Goal: Task Accomplishment & Management: Manage account settings

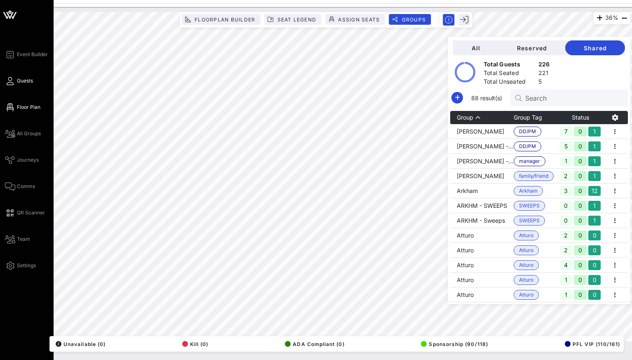
click at [15, 84] on link "Guests" at bounding box center [19, 81] width 28 height 10
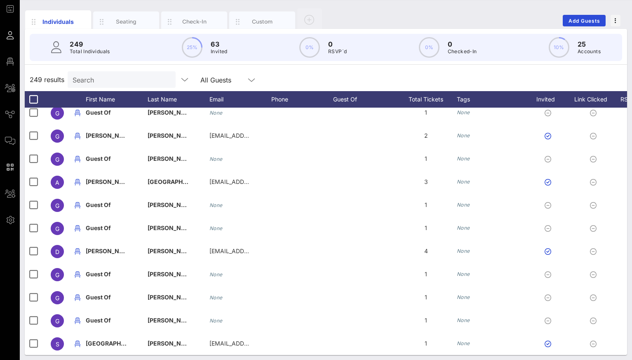
scroll to position [49, 0]
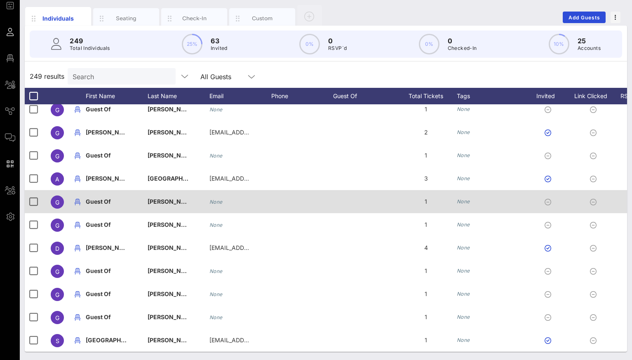
click at [468, 206] on div "None" at bounding box center [492, 201] width 70 height 23
click at [467, 204] on icon "None" at bounding box center [463, 201] width 13 height 6
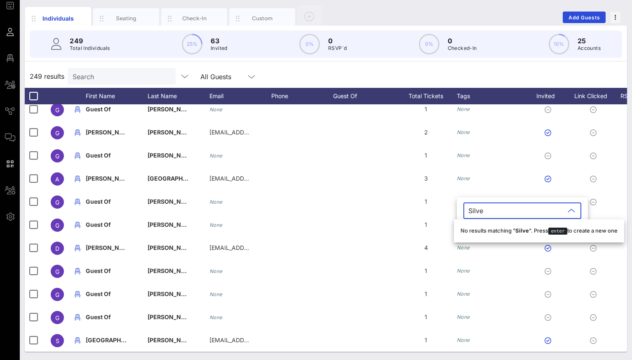
type input "Silver"
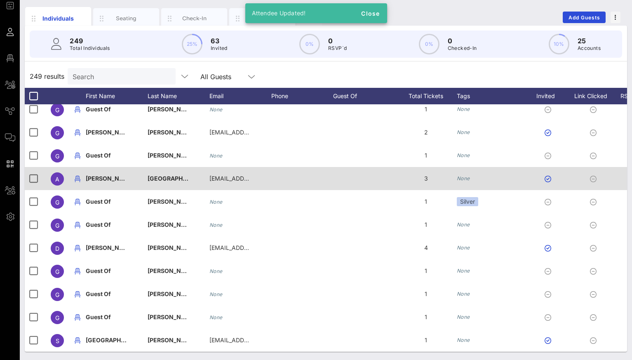
click at [463, 179] on icon "None" at bounding box center [463, 178] width 13 height 6
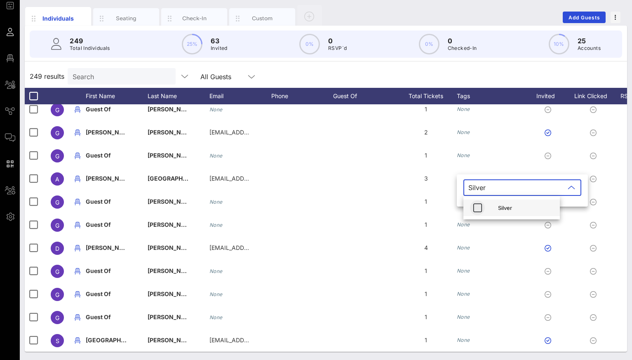
type input "Silver"
click at [480, 207] on icon "button" at bounding box center [478, 208] width 10 height 10
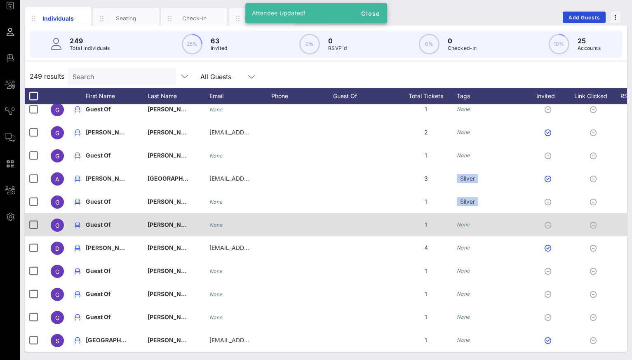
click at [467, 226] on icon "None" at bounding box center [463, 225] width 13 height 6
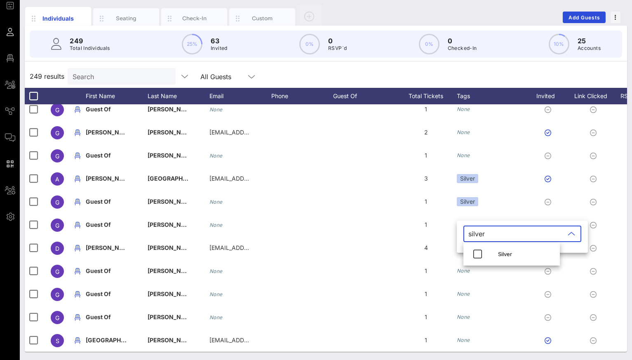
type input "silver"
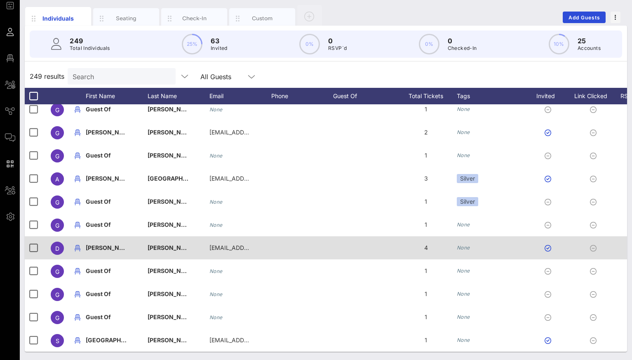
click at [466, 251] on div "None" at bounding box center [463, 248] width 13 height 8
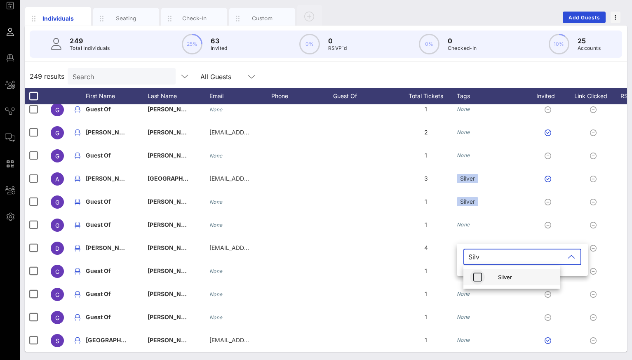
type input "Silv"
click at [476, 275] on icon "button" at bounding box center [478, 277] width 10 height 10
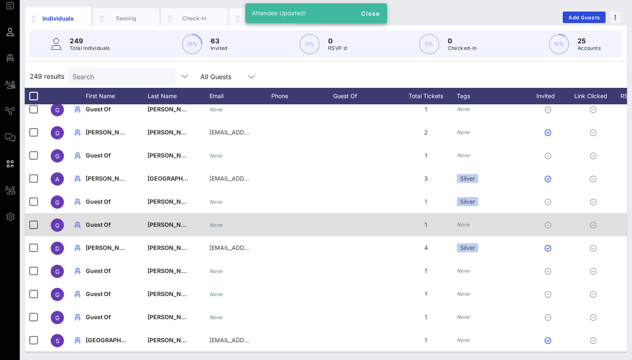
click at [462, 226] on icon "None" at bounding box center [463, 225] width 13 height 6
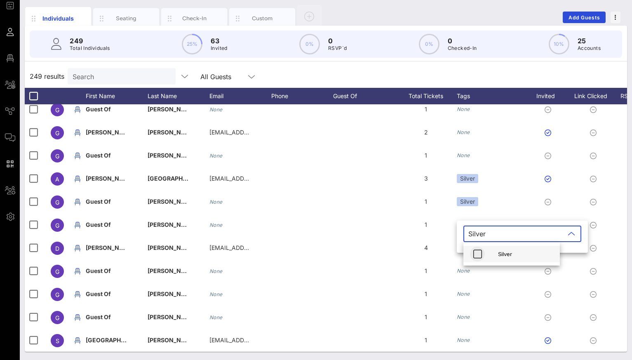
type input "Silver"
click at [478, 253] on icon "button" at bounding box center [478, 254] width 10 height 10
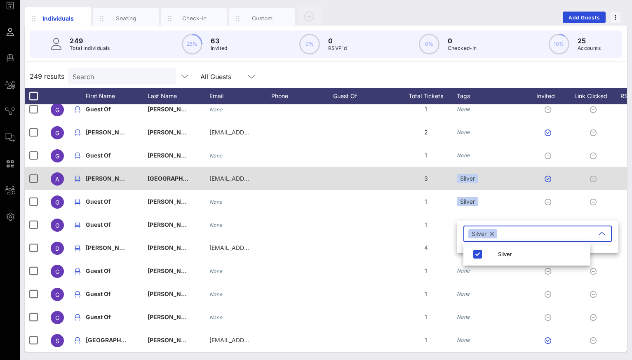
click at [471, 181] on div "Silver" at bounding box center [467, 178] width 21 height 9
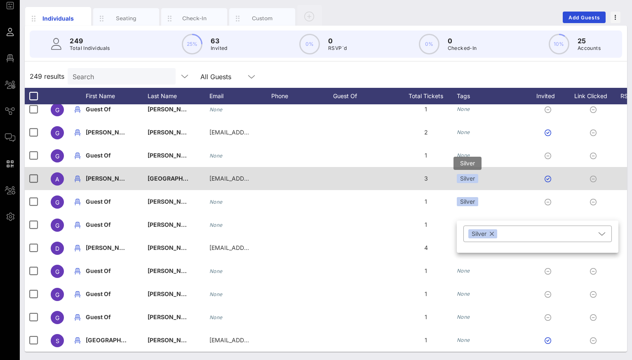
click at [475, 181] on div "Silver" at bounding box center [538, 187] width 127 height 16
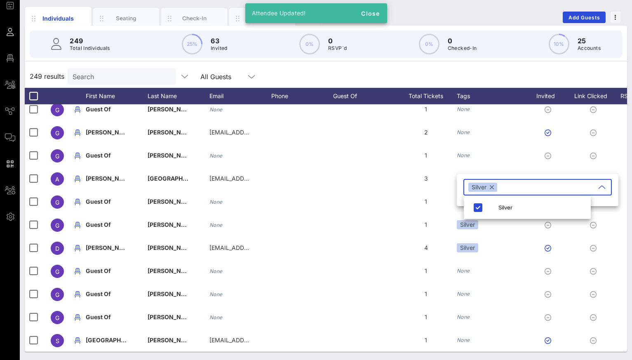
click at [493, 187] on button "button" at bounding box center [492, 187] width 4 height 9
type input "GOLD"
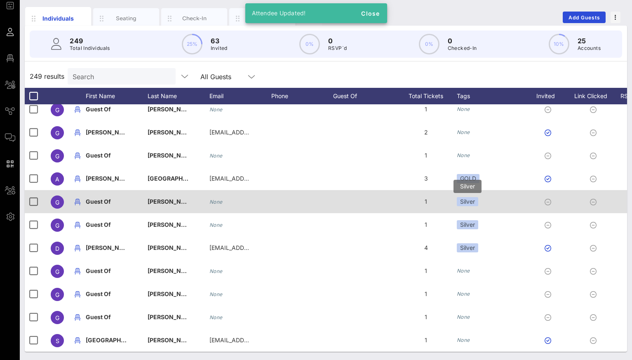
click at [464, 204] on div "Silver" at bounding box center [467, 201] width 21 height 9
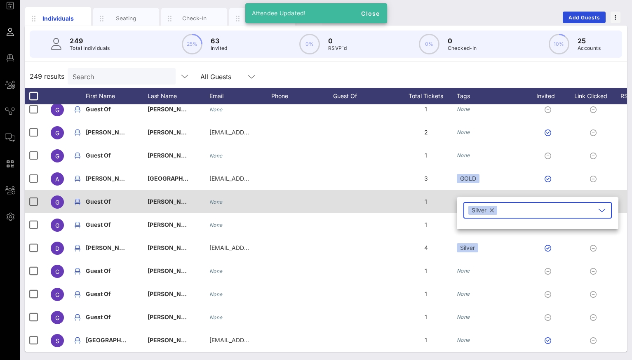
click at [464, 204] on div "​ Silver" at bounding box center [538, 215] width 162 height 27
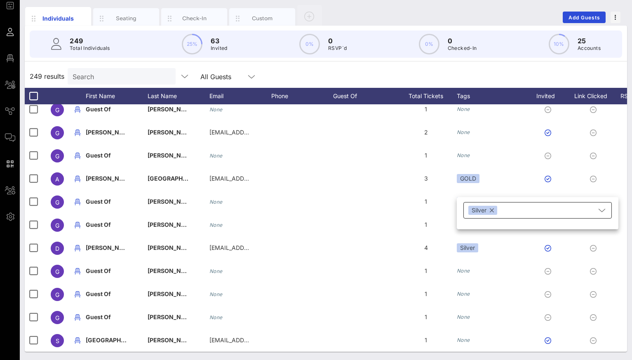
click at [493, 212] on button "button" at bounding box center [492, 210] width 4 height 9
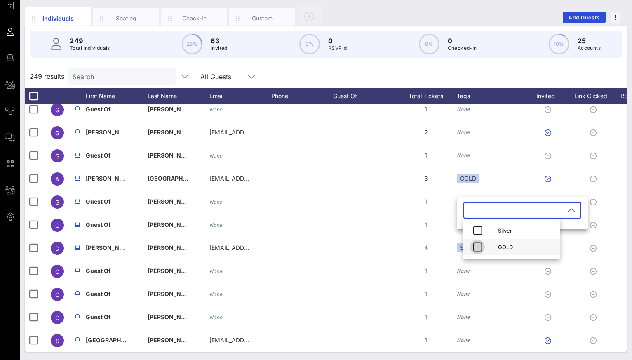
click at [479, 250] on icon "button" at bounding box center [478, 247] width 10 height 10
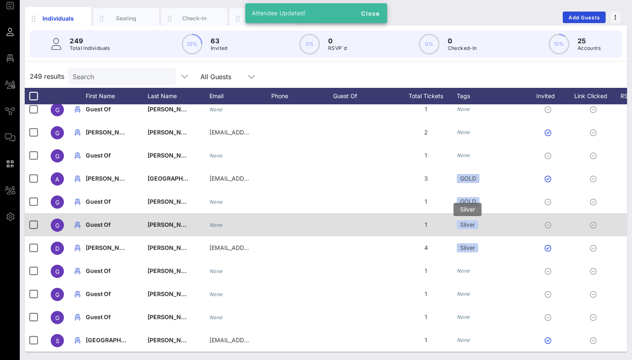
click at [464, 226] on div "Silver" at bounding box center [467, 224] width 21 height 9
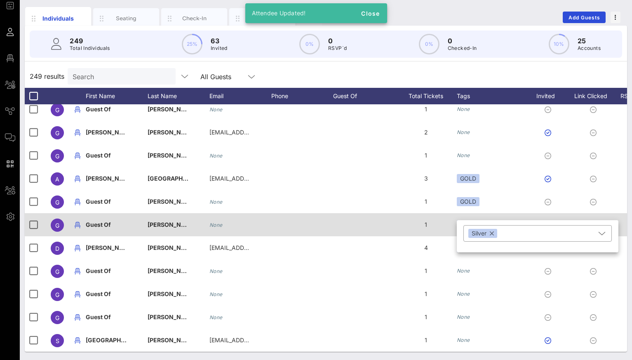
click at [464, 226] on div "​ Silver" at bounding box center [538, 238] width 162 height 27
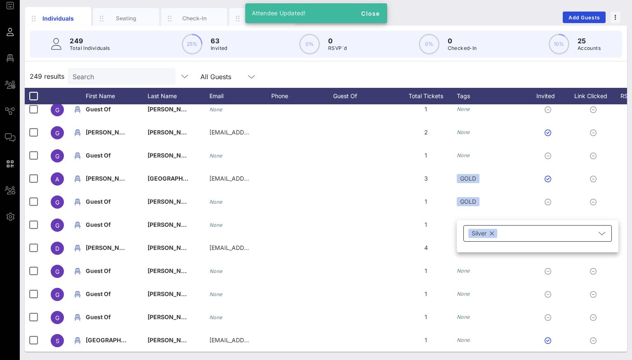
click at [492, 233] on button "button" at bounding box center [492, 233] width 4 height 9
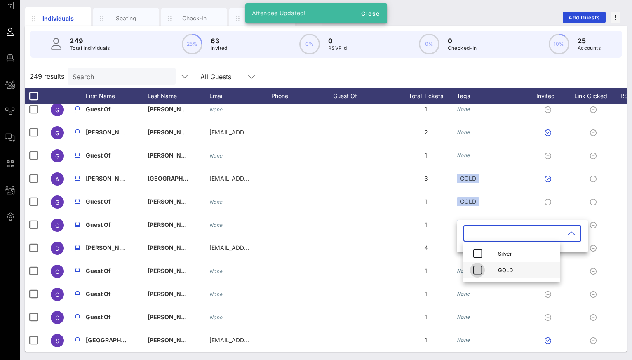
click at [479, 269] on icon "button" at bounding box center [478, 270] width 10 height 10
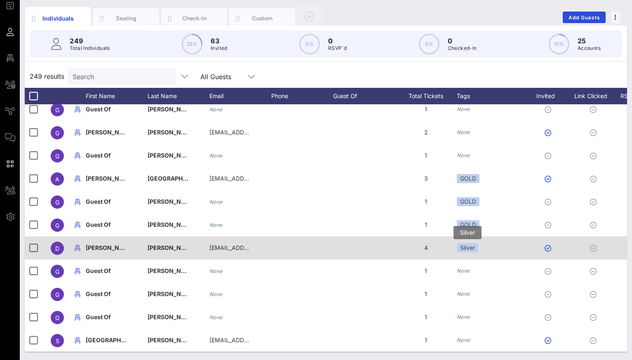
click at [468, 249] on div "Silver" at bounding box center [467, 247] width 21 height 9
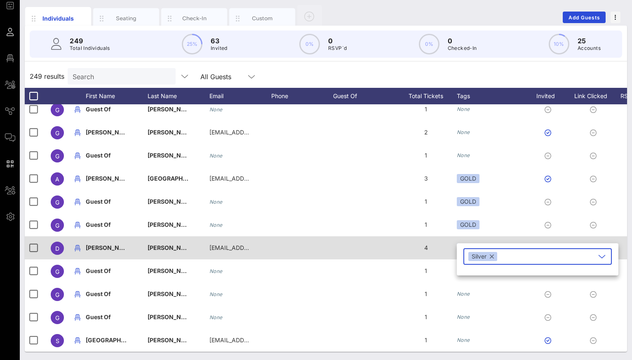
click at [468, 249] on div "​ Silver" at bounding box center [538, 256] width 148 height 16
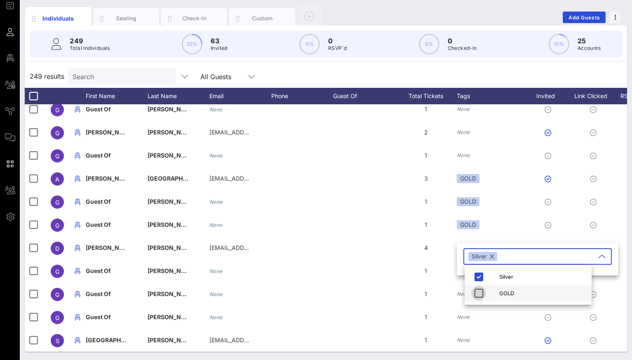
click at [481, 291] on icon "button" at bounding box center [479, 293] width 10 height 10
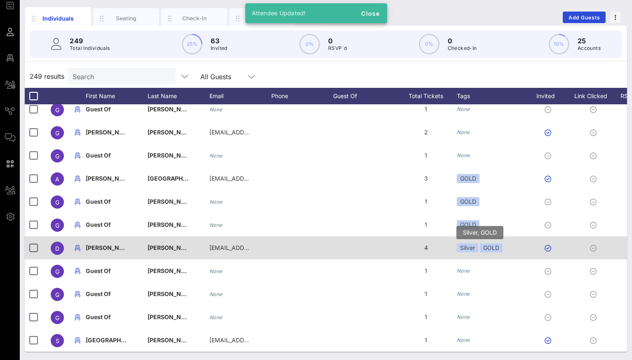
click at [467, 246] on div "Silver" at bounding box center [467, 247] width 21 height 9
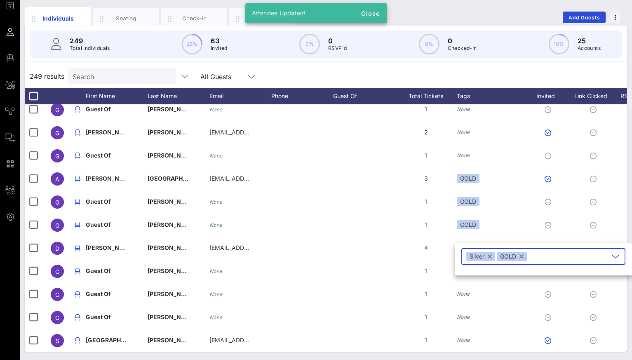
click at [491, 257] on button "button" at bounding box center [490, 256] width 4 height 9
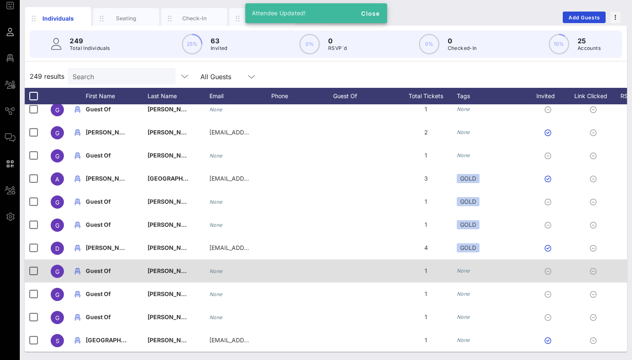
click at [466, 275] on div "None" at bounding box center [463, 271] width 13 height 8
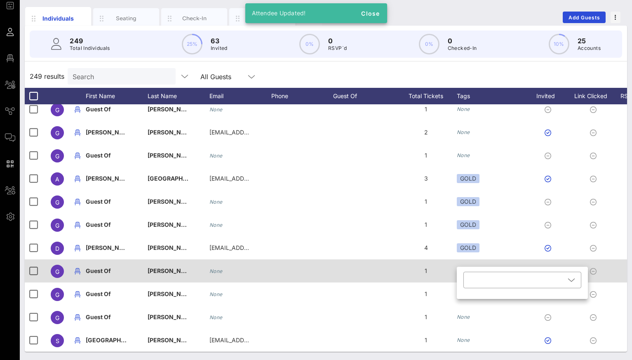
click at [466, 275] on div "​" at bounding box center [522, 285] width 131 height 27
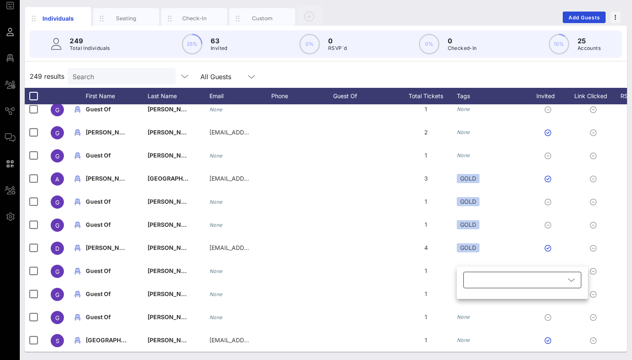
click at [470, 280] on div at bounding box center [517, 280] width 97 height 16
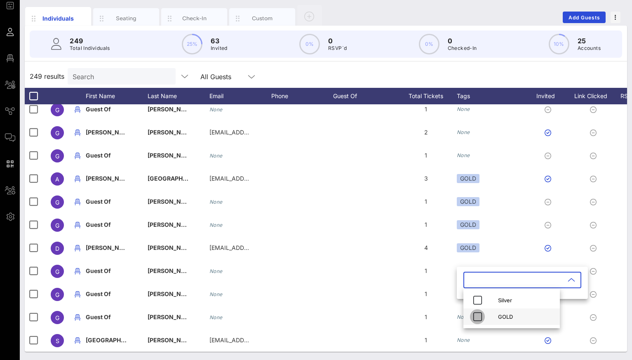
click at [480, 320] on icon "button" at bounding box center [478, 317] width 10 height 10
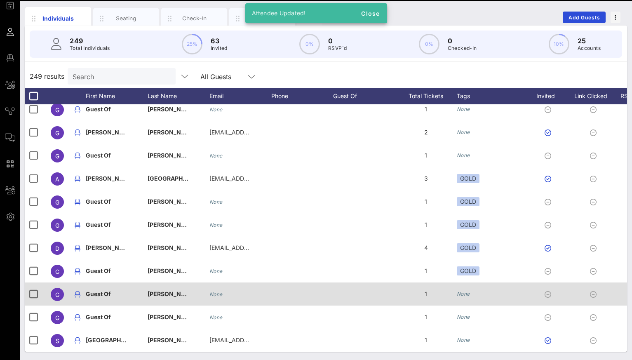
click at [465, 291] on icon "None" at bounding box center [463, 294] width 13 height 6
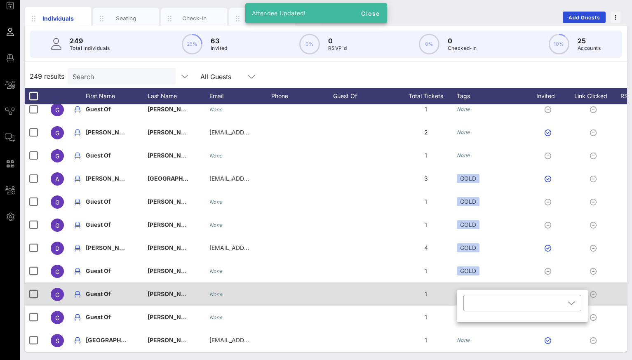
click at [465, 291] on div "​" at bounding box center [522, 306] width 131 height 32
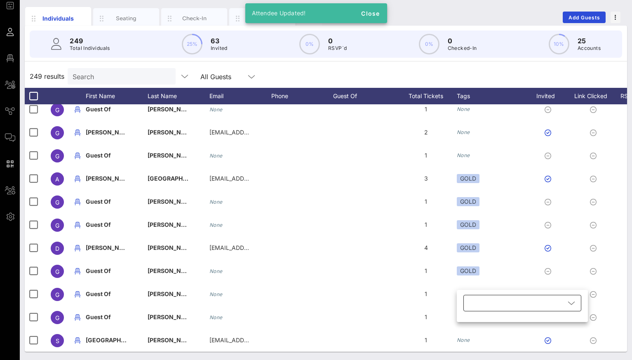
click at [495, 308] on div at bounding box center [517, 303] width 97 height 16
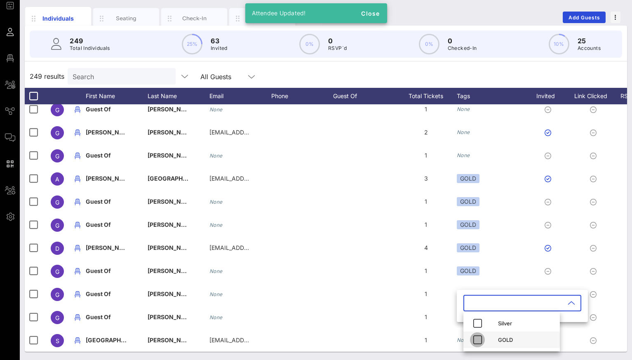
click at [474, 338] on icon "button" at bounding box center [478, 340] width 10 height 10
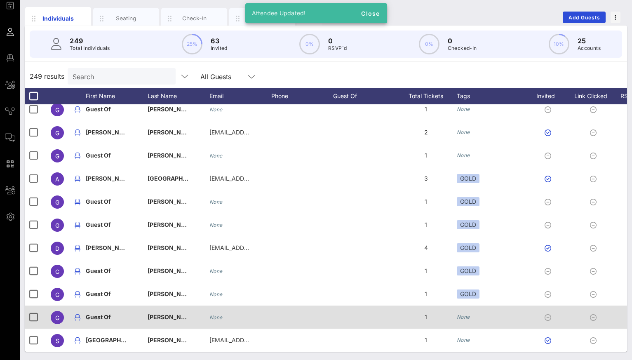
click at [462, 314] on icon "None" at bounding box center [463, 317] width 13 height 6
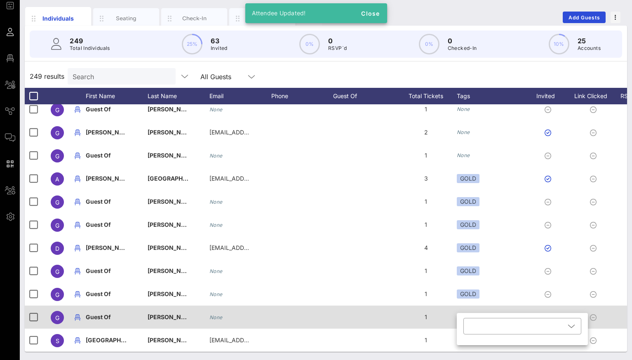
click at [462, 314] on div "​" at bounding box center [522, 329] width 131 height 32
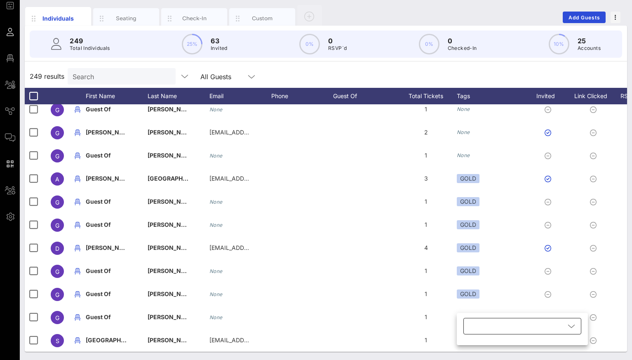
click at [480, 325] on div at bounding box center [517, 326] width 97 height 16
type input "g"
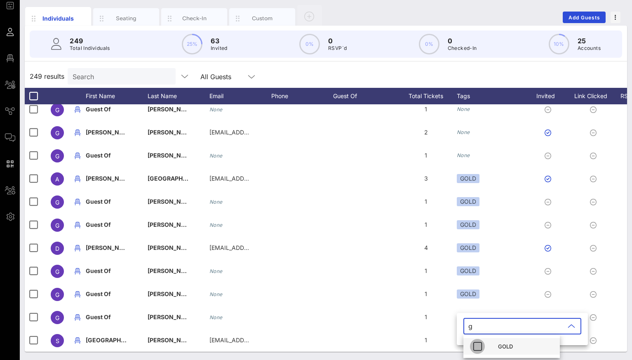
click at [475, 348] on icon "button" at bounding box center [478, 347] width 10 height 10
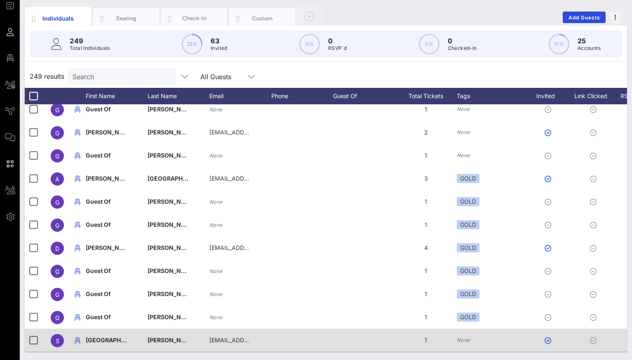
click at [465, 339] on icon "None" at bounding box center [463, 340] width 13 height 6
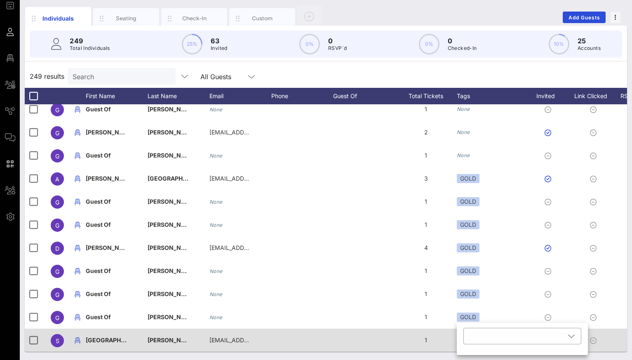
click at [465, 339] on div "​" at bounding box center [522, 341] width 131 height 27
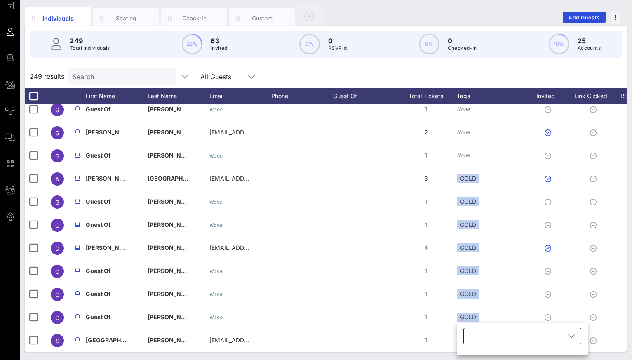
click at [473, 343] on div at bounding box center [517, 336] width 97 height 16
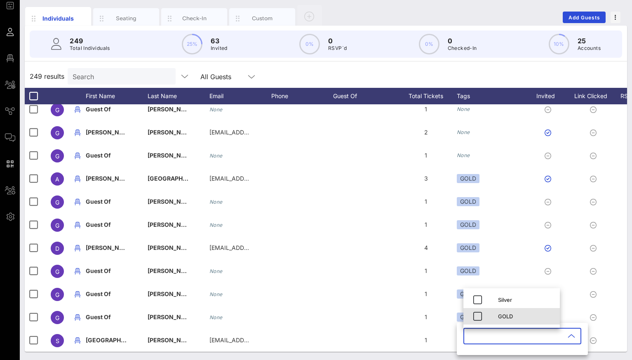
click at [492, 318] on div "GOLD" at bounding box center [512, 316] width 97 height 16
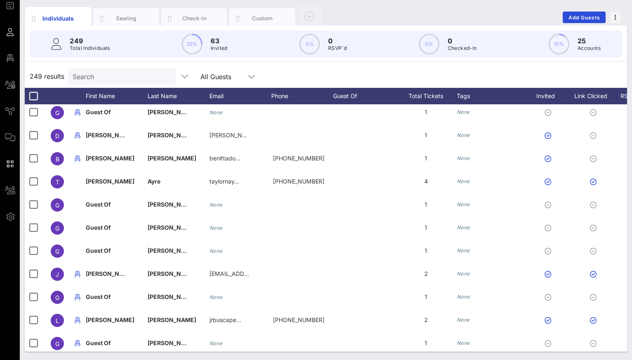
scroll to position [5175, 0]
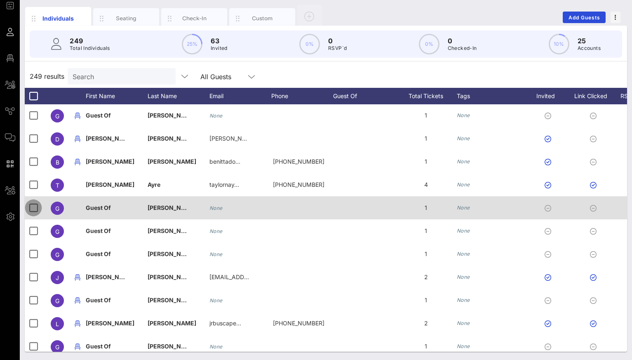
click at [37, 207] on div at bounding box center [33, 208] width 14 height 14
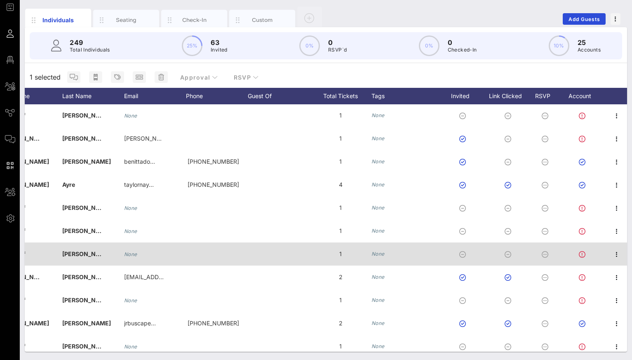
scroll to position [0, 0]
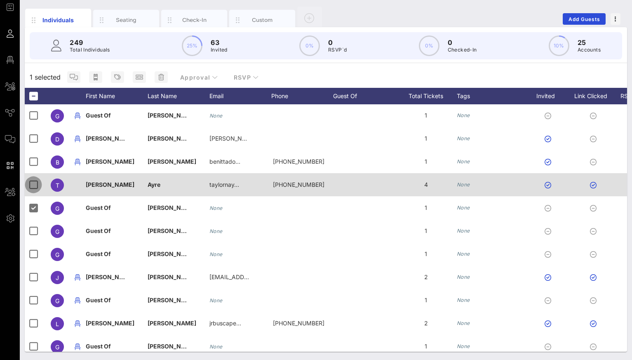
click at [33, 184] on div at bounding box center [33, 185] width 14 height 14
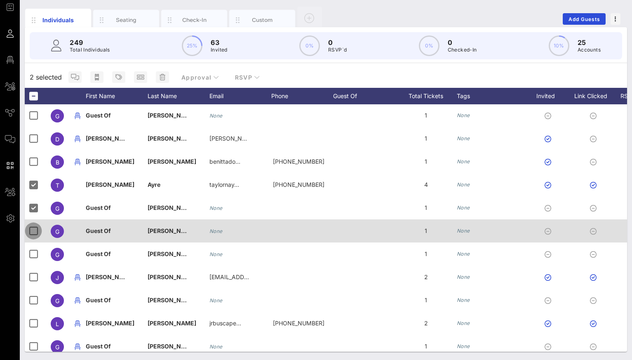
click at [30, 230] on div at bounding box center [33, 231] width 14 height 14
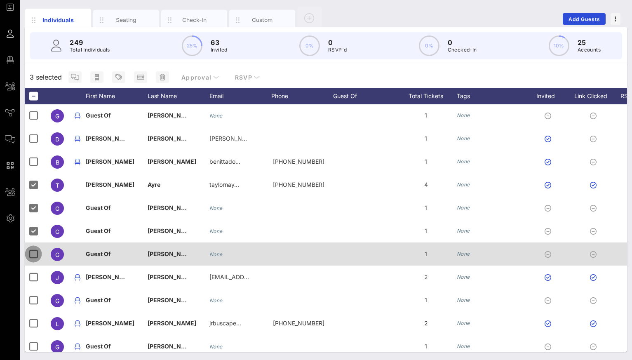
click at [28, 254] on div at bounding box center [33, 254] width 14 height 14
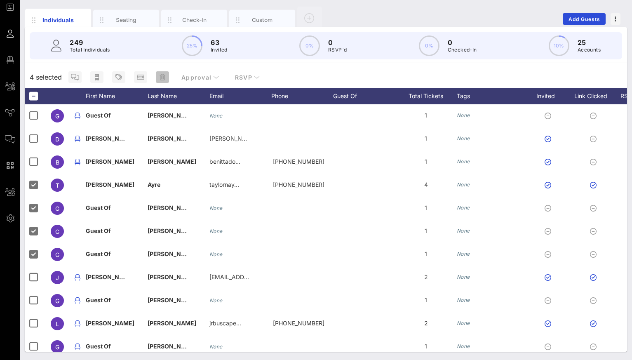
click at [160, 79] on icon "button" at bounding box center [163, 77] width 6 height 7
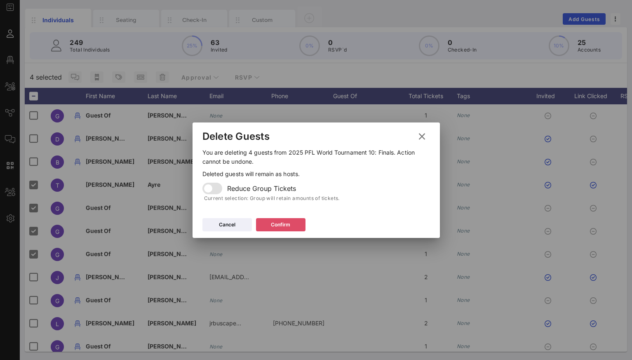
click at [286, 221] on div "Confirm" at bounding box center [280, 225] width 19 height 8
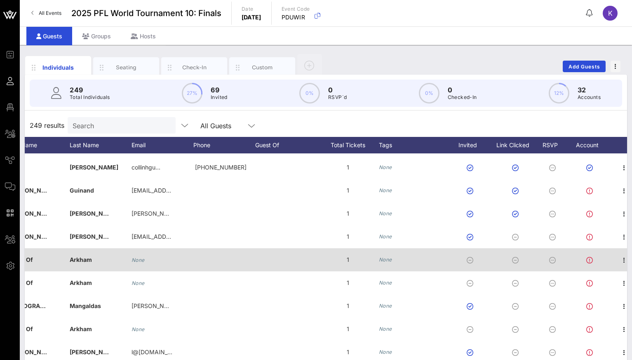
scroll to position [0, 85]
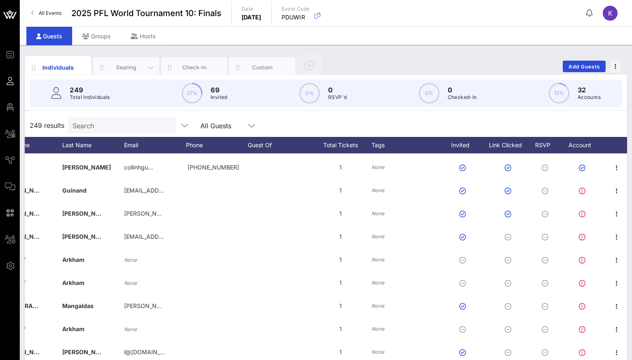
click at [120, 67] on div "Seating" at bounding box center [126, 68] width 37 height 8
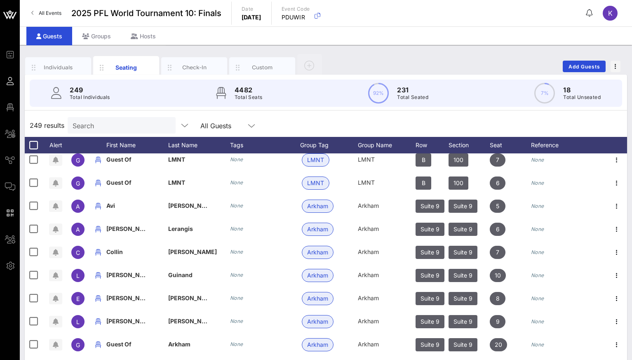
scroll to position [1345, 0]
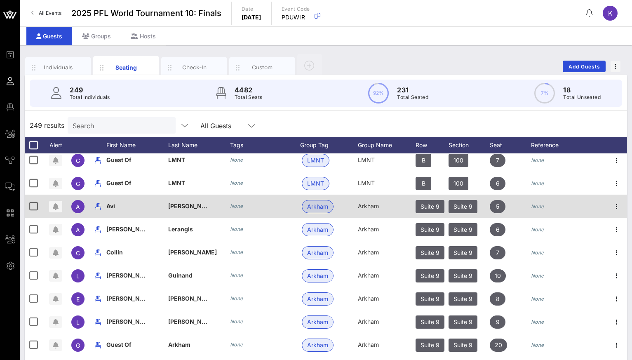
click at [231, 206] on icon "None" at bounding box center [236, 206] width 13 height 6
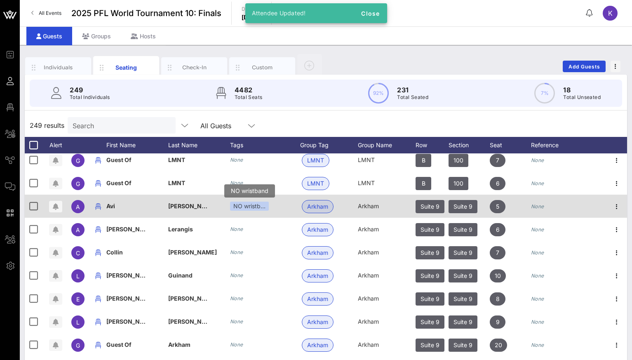
click at [253, 205] on div "NO wristb…" at bounding box center [249, 206] width 39 height 9
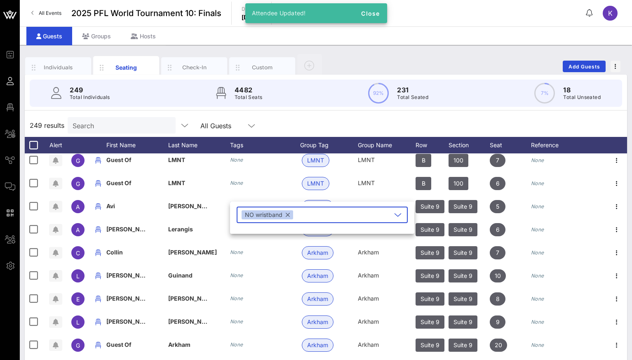
click at [287, 217] on button "button" at bounding box center [288, 214] width 4 height 9
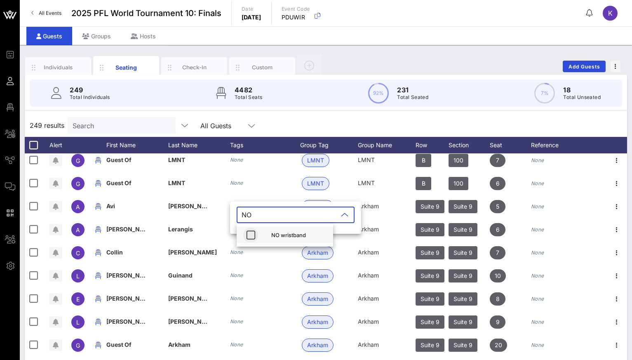
type input "NO"
click at [250, 236] on icon "button" at bounding box center [251, 235] width 10 height 10
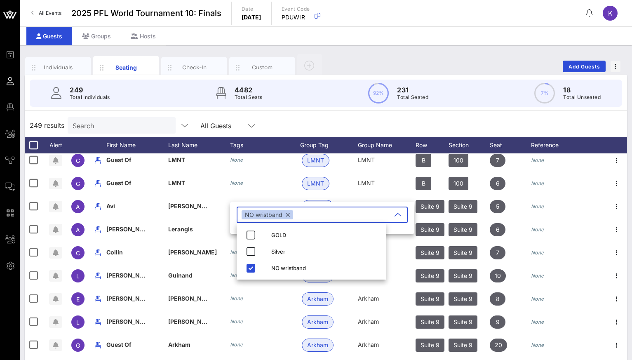
click at [289, 215] on button "button" at bounding box center [288, 214] width 4 height 9
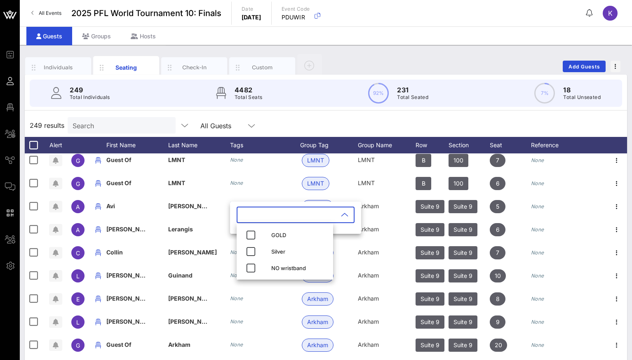
click at [265, 216] on input "text" at bounding box center [290, 214] width 97 height 13
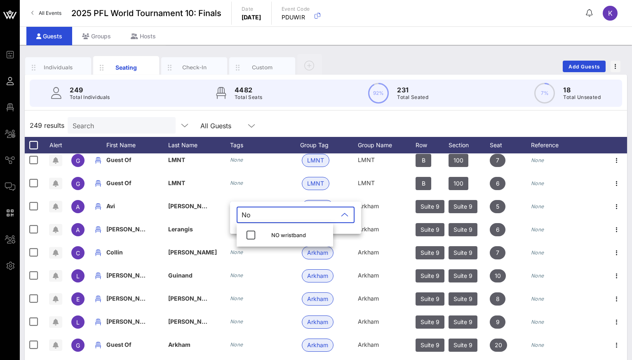
type input "N"
type input "S"
type input "No"
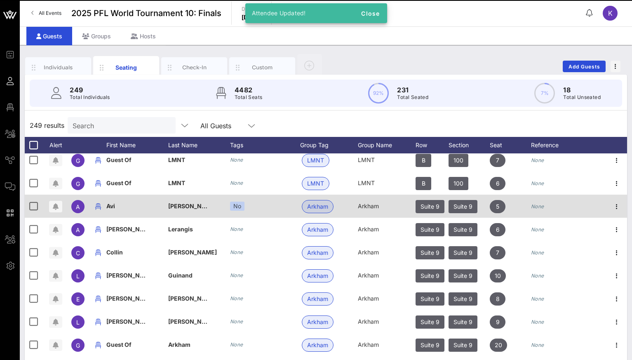
click at [250, 209] on div "No" at bounding box center [265, 206] width 70 height 23
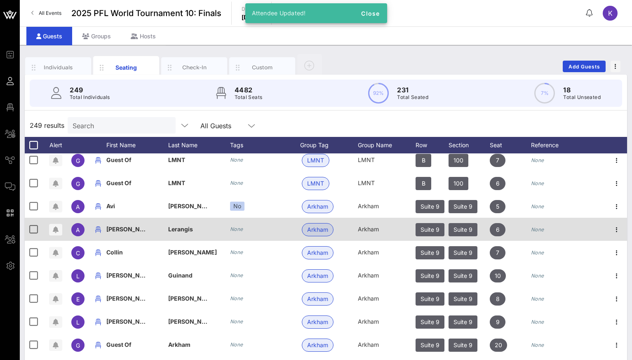
click at [239, 230] on icon "None" at bounding box center [236, 229] width 13 height 6
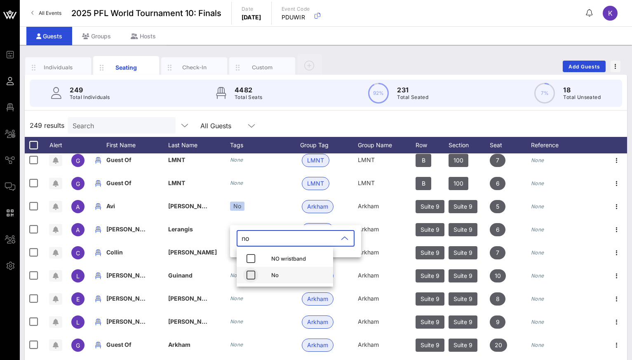
type input "no"
click at [244, 278] on span "button" at bounding box center [250, 275] width 15 height 10
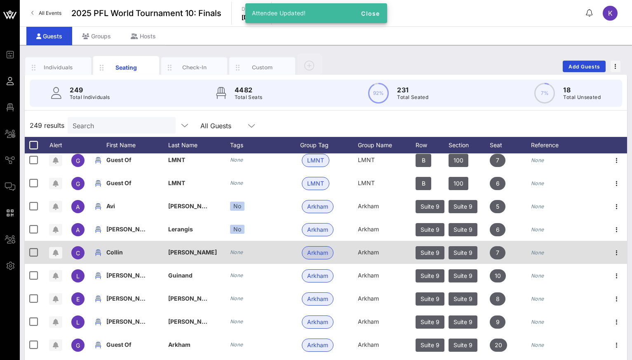
click at [236, 254] on icon "None" at bounding box center [236, 252] width 13 height 6
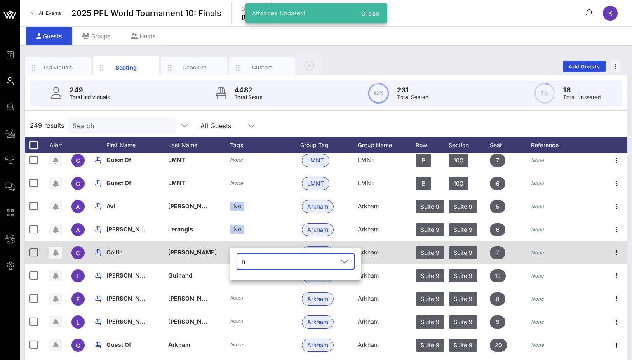
type input "no"
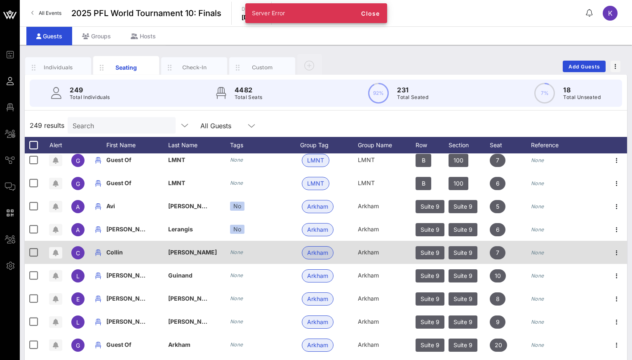
click at [238, 252] on icon "None" at bounding box center [236, 252] width 13 height 6
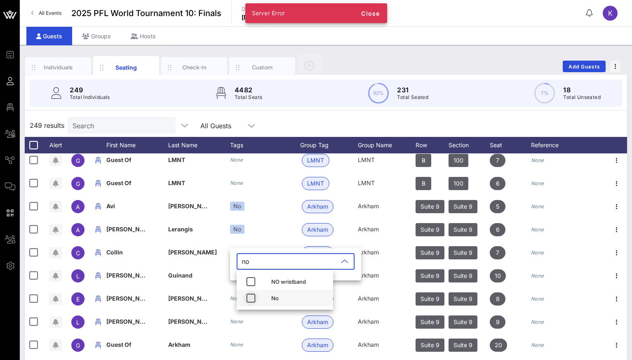
type input "no"
click at [252, 299] on icon "button" at bounding box center [251, 298] width 10 height 10
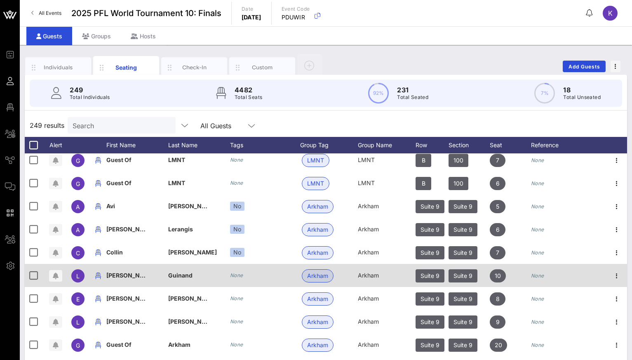
click at [236, 274] on icon "None" at bounding box center [236, 275] width 13 height 6
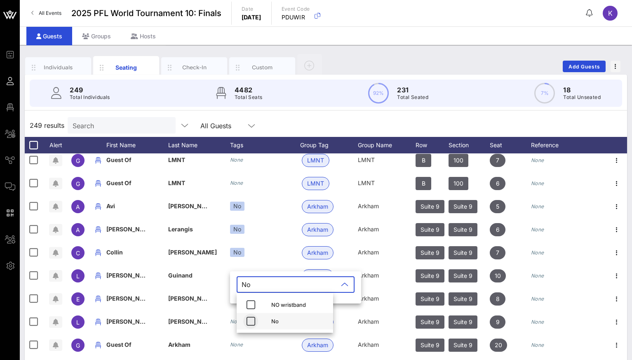
type input "No"
click at [253, 320] on icon "button" at bounding box center [251, 321] width 10 height 10
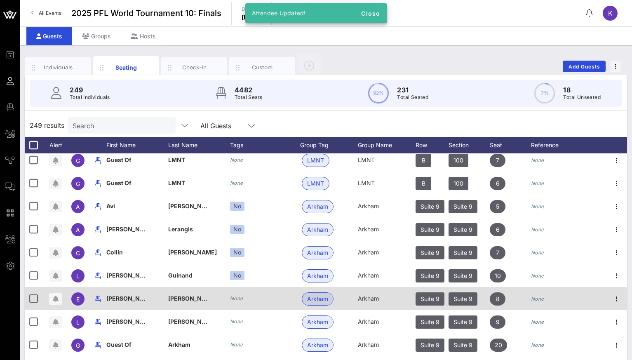
click at [233, 297] on icon "None" at bounding box center [236, 298] width 13 height 6
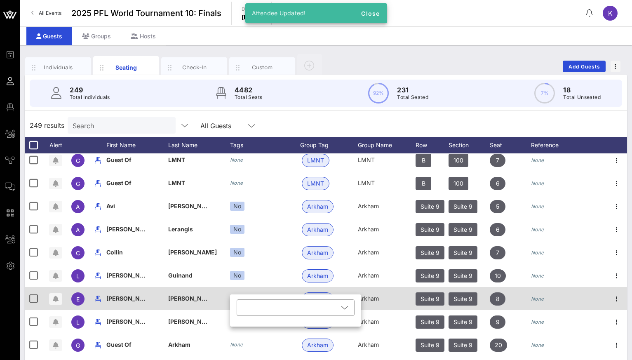
click at [233, 297] on div "​" at bounding box center [295, 311] width 131 height 32
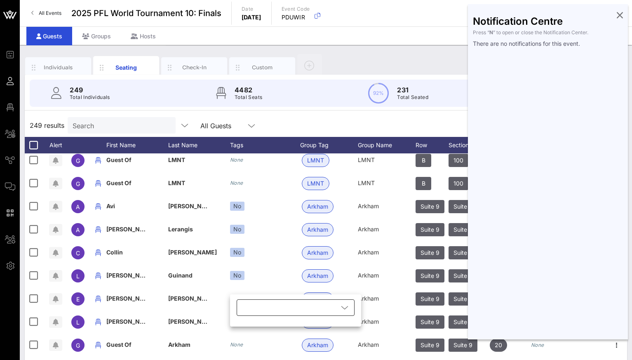
click at [249, 308] on div at bounding box center [290, 307] width 97 height 16
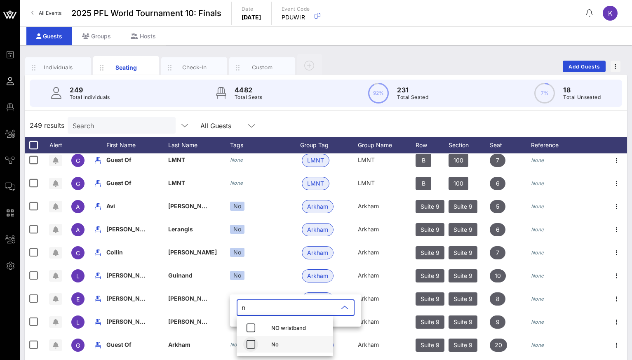
type input "n"
click at [250, 348] on icon "button" at bounding box center [251, 344] width 10 height 10
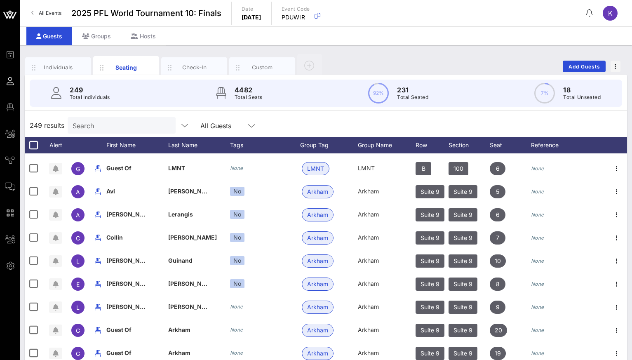
scroll to position [1359, 0]
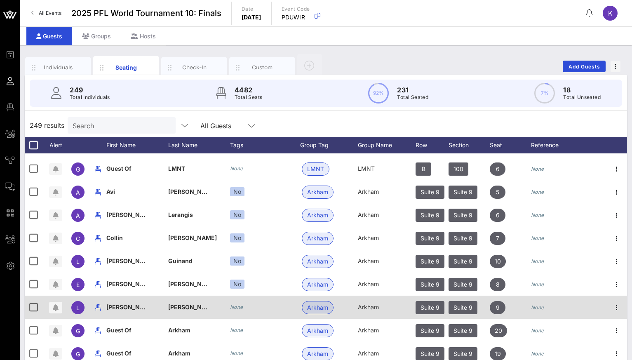
click at [235, 309] on icon "None" at bounding box center [236, 307] width 13 height 6
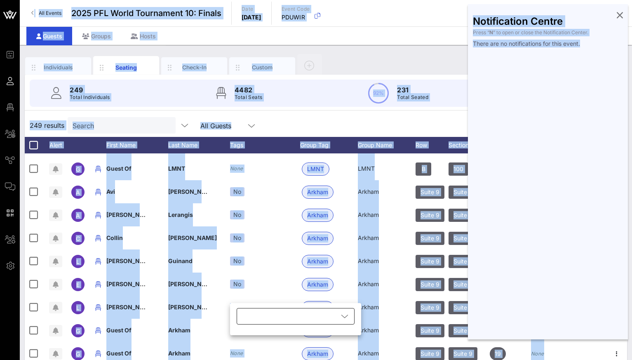
click at [252, 315] on div at bounding box center [290, 316] width 97 height 16
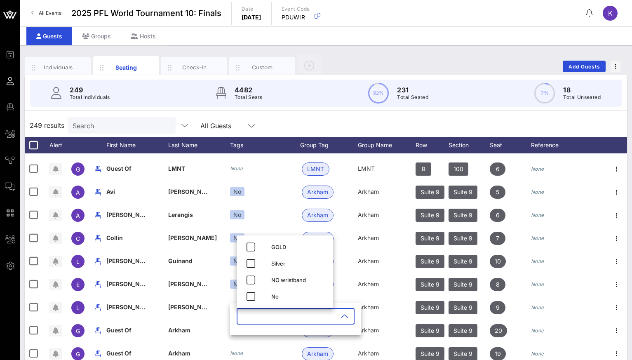
type input "O"
type input "No"
click at [249, 298] on icon "button" at bounding box center [251, 297] width 10 height 10
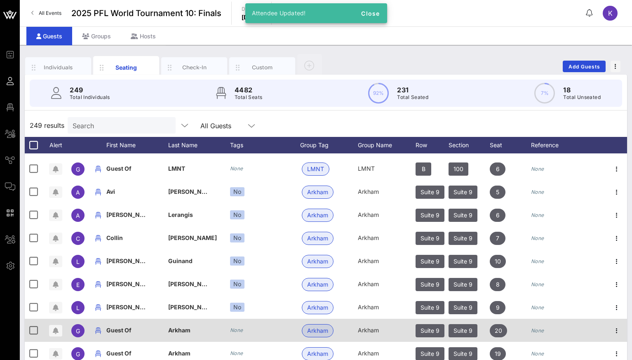
click at [237, 332] on icon "None" at bounding box center [236, 330] width 13 height 6
click at [237, 332] on div "​" at bounding box center [295, 344] width 131 height 27
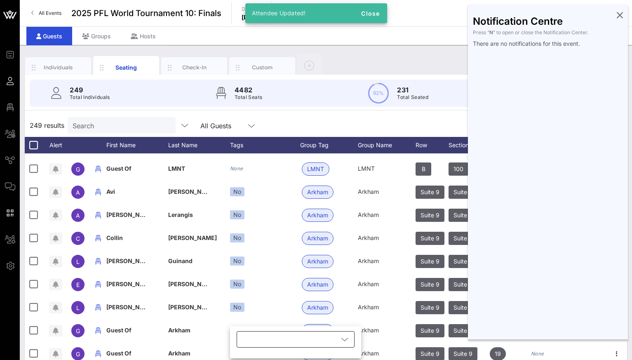
click at [245, 335] on div at bounding box center [290, 339] width 97 height 16
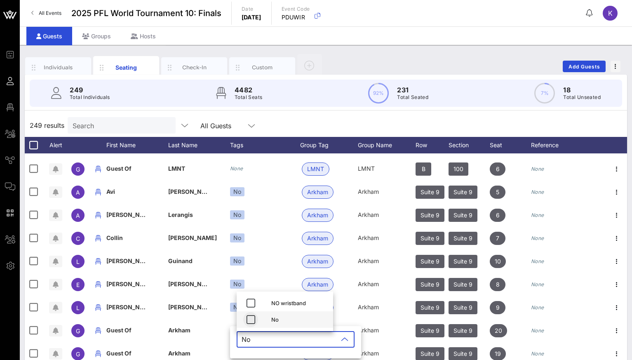
type input "No"
click at [247, 315] on icon "button" at bounding box center [251, 320] width 10 height 10
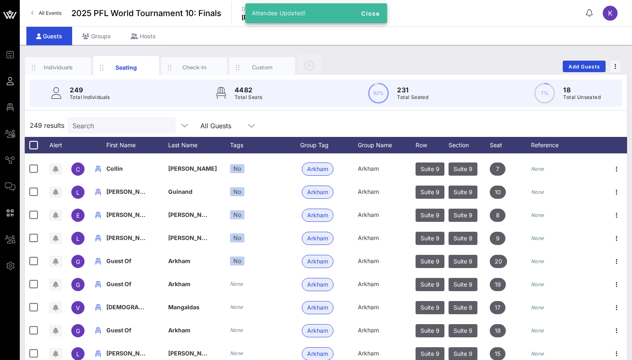
scroll to position [1429, 0]
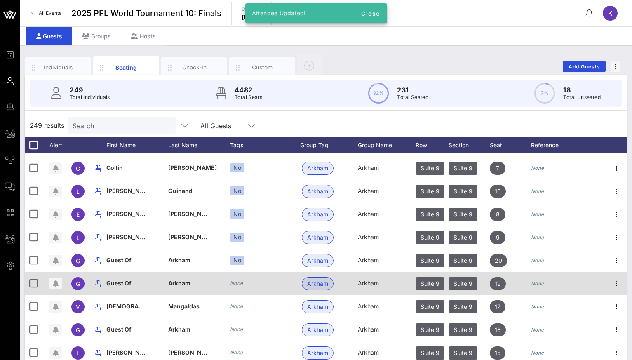
click at [234, 284] on icon "None" at bounding box center [236, 283] width 13 height 6
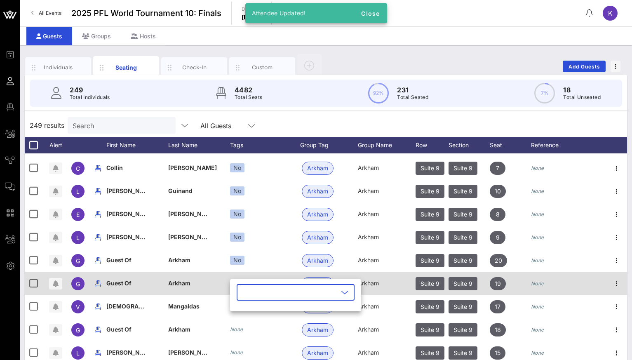
click at [234, 284] on div "​" at bounding box center [295, 297] width 131 height 27
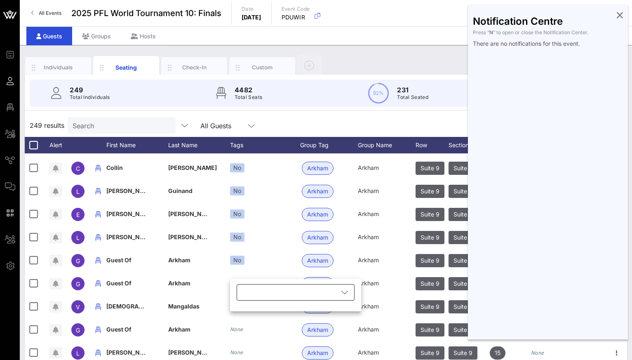
click at [249, 284] on div at bounding box center [290, 292] width 97 height 16
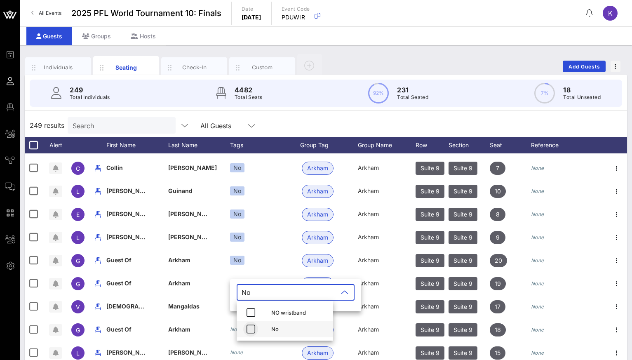
type input "No"
click at [248, 330] on icon "button" at bounding box center [251, 329] width 10 height 10
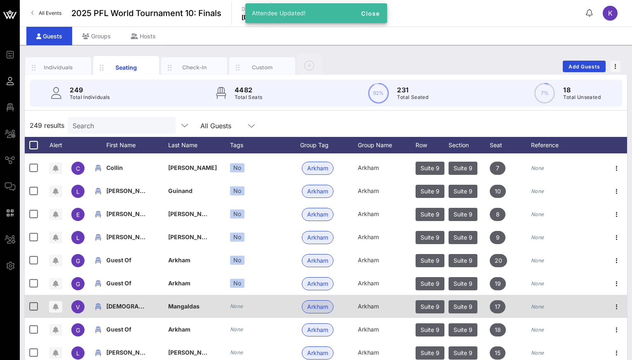
click at [238, 308] on icon "None" at bounding box center [236, 306] width 13 height 6
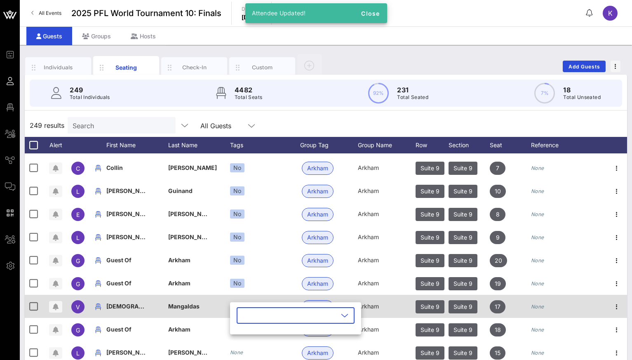
click at [238, 308] on div "​" at bounding box center [295, 320] width 131 height 27
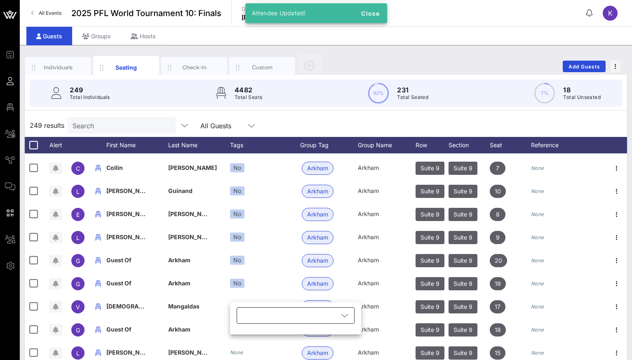
click at [245, 314] on div at bounding box center [290, 315] width 97 height 16
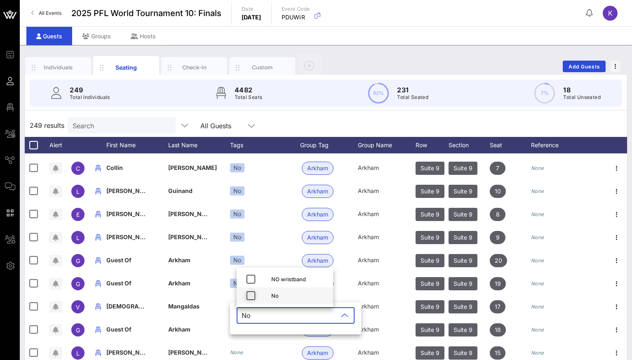
type input "No"
click at [248, 292] on icon "button" at bounding box center [251, 296] width 10 height 10
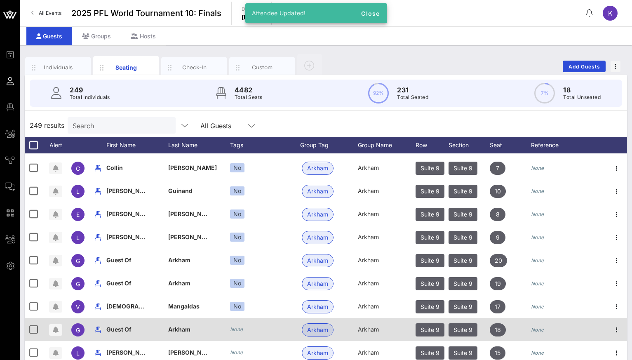
click at [234, 328] on icon "None" at bounding box center [236, 329] width 13 height 6
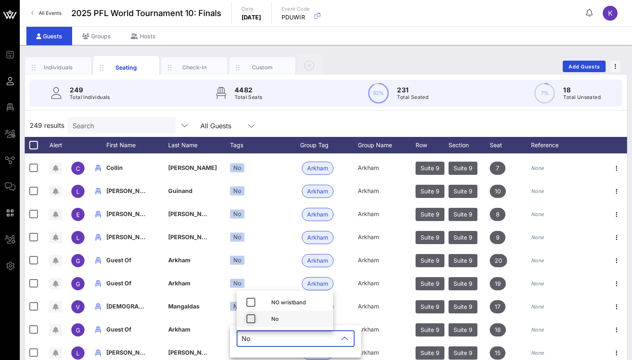
type input "No"
click at [253, 315] on icon "button" at bounding box center [251, 319] width 10 height 10
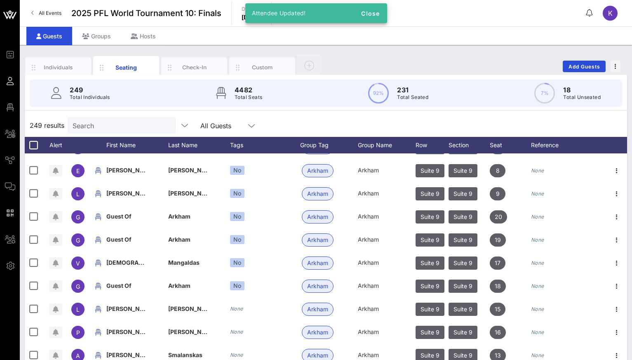
scroll to position [1539, 0]
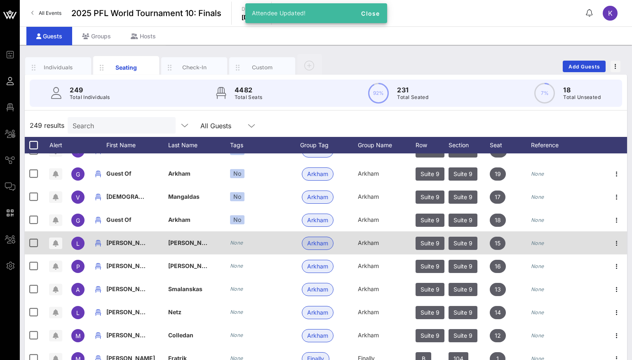
click at [240, 242] on icon "None" at bounding box center [236, 243] width 13 height 6
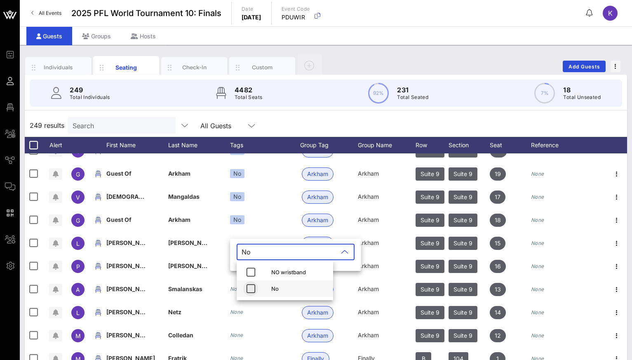
type input "No"
click at [251, 291] on icon "button" at bounding box center [251, 289] width 10 height 10
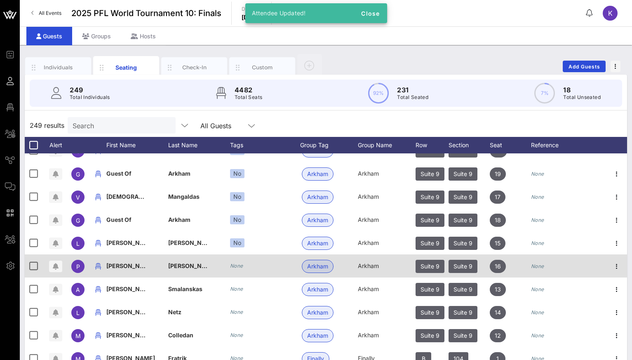
click at [236, 269] on icon "None" at bounding box center [236, 266] width 13 height 6
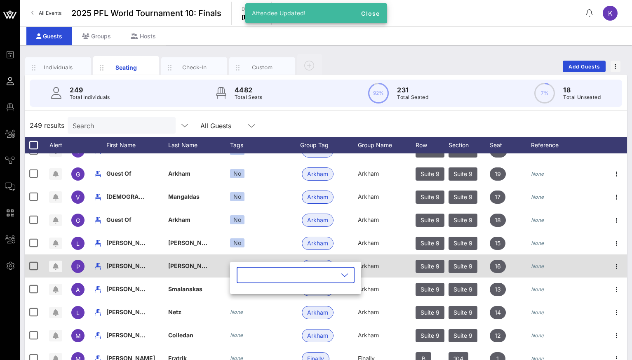
click at [236, 269] on div "​" at bounding box center [295, 280] width 131 height 27
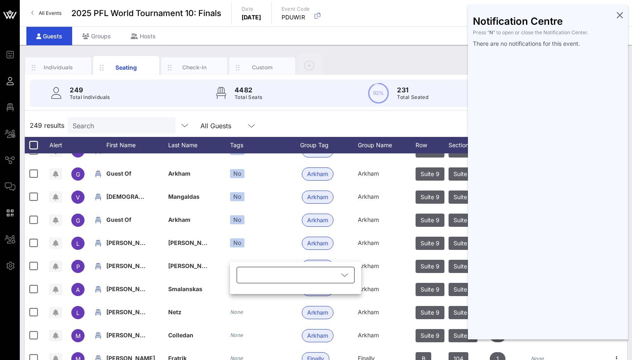
click at [247, 280] on div at bounding box center [290, 275] width 97 height 16
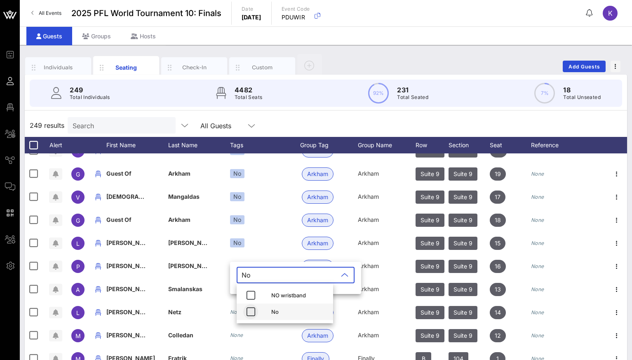
type input "No"
click at [255, 314] on icon "button" at bounding box center [251, 312] width 10 height 10
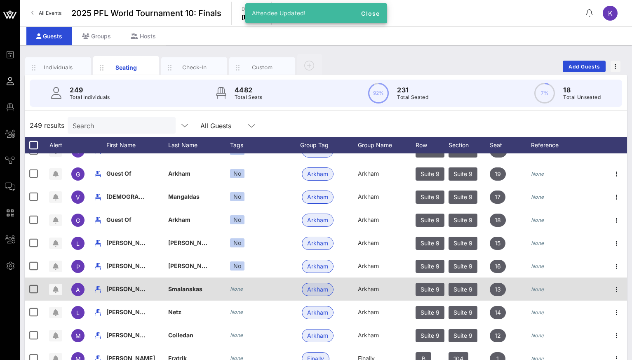
click at [238, 289] on icon "None" at bounding box center [236, 289] width 13 height 6
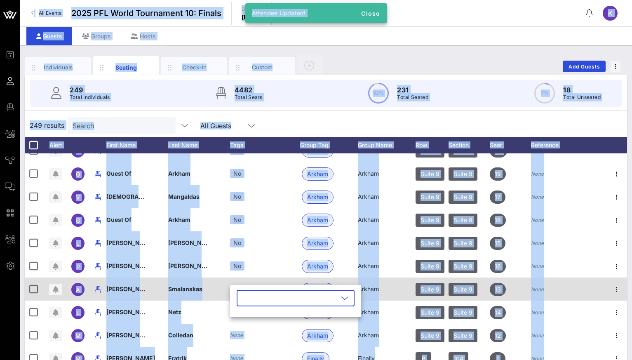
click at [238, 289] on div "​" at bounding box center [295, 301] width 131 height 32
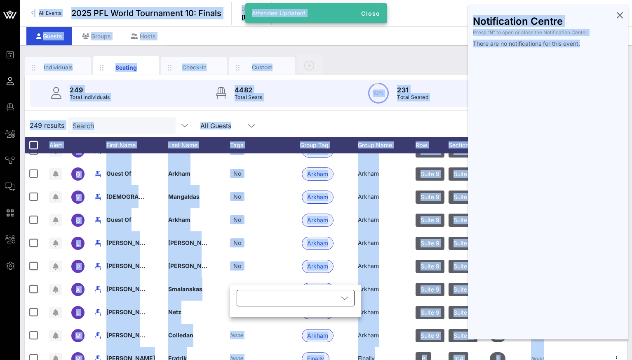
click at [255, 297] on div at bounding box center [290, 298] width 97 height 16
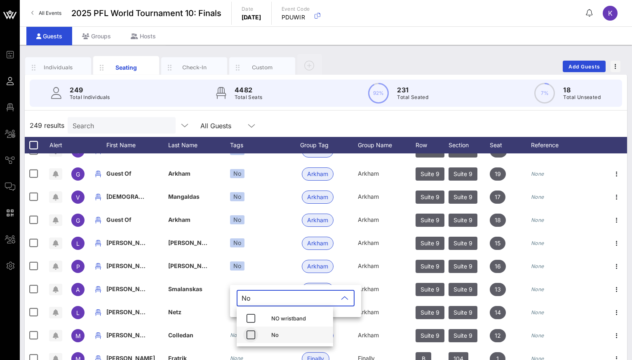
type input "No"
click at [254, 338] on icon "button" at bounding box center [251, 335] width 10 height 10
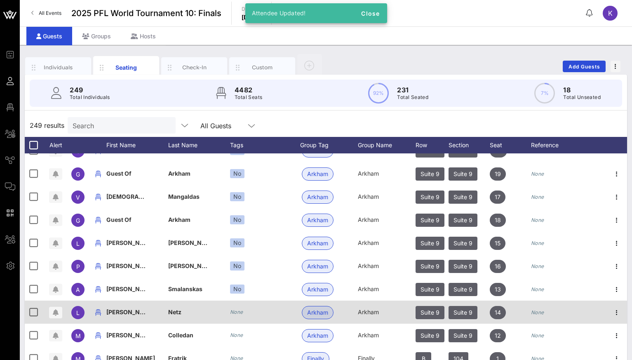
click at [236, 312] on icon "None" at bounding box center [236, 312] width 13 height 6
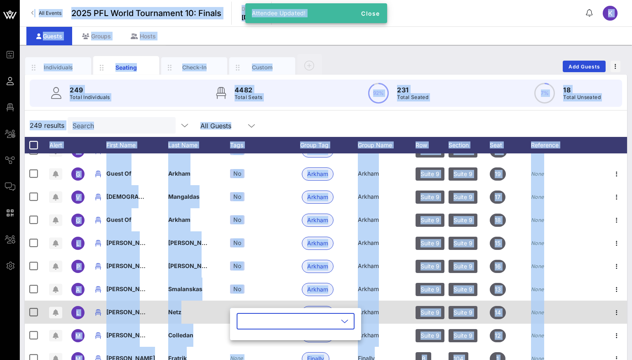
click at [236, 312] on div "​" at bounding box center [295, 324] width 131 height 32
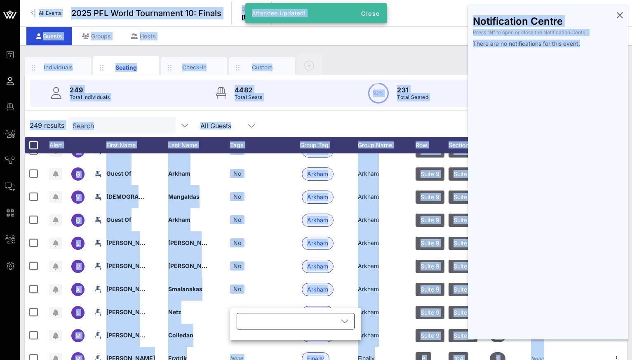
click at [247, 318] on div at bounding box center [290, 321] width 97 height 16
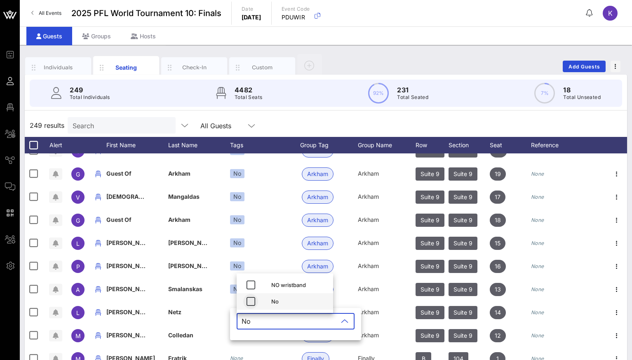
type input "No"
click at [251, 302] on icon "button" at bounding box center [251, 302] width 10 height 10
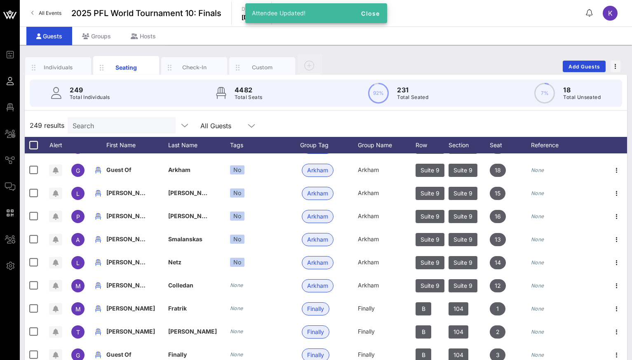
scroll to position [1602, 0]
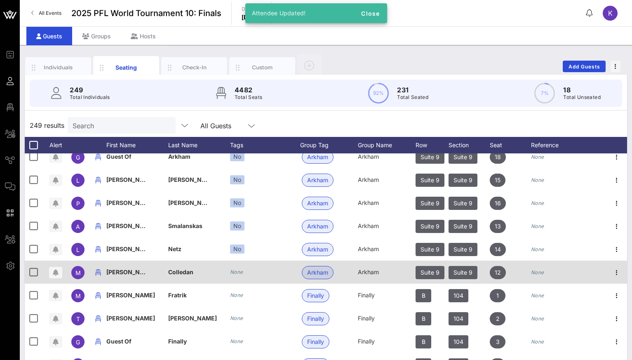
click at [237, 268] on div "None" at bounding box center [265, 272] width 70 height 23
click at [237, 269] on icon "None" at bounding box center [236, 272] width 13 height 6
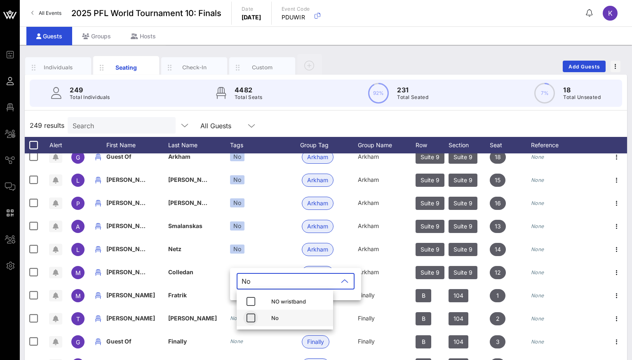
type input "No"
click at [250, 318] on icon "button" at bounding box center [251, 318] width 10 height 10
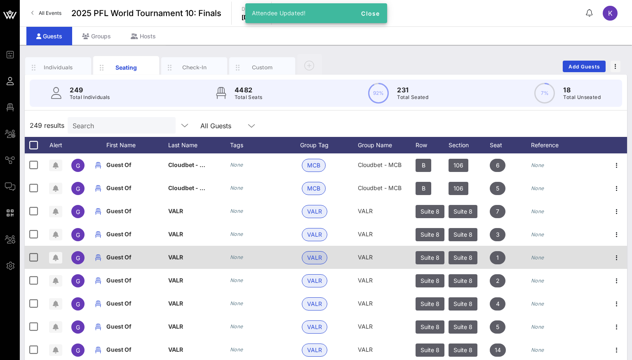
scroll to position [1961, 0]
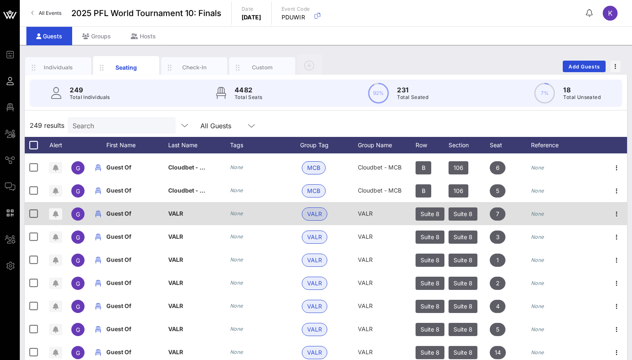
click at [233, 214] on icon "None" at bounding box center [236, 213] width 13 height 6
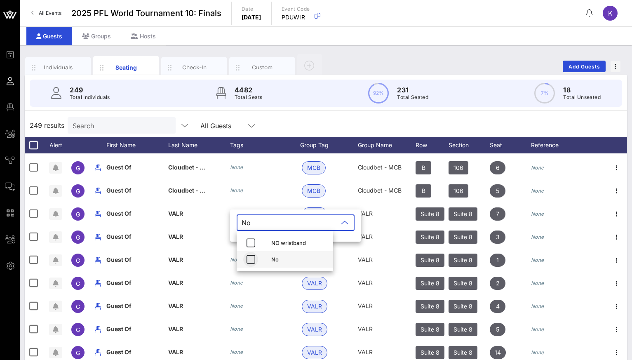
type input "No"
click at [244, 260] on span "button" at bounding box center [250, 259] width 15 height 10
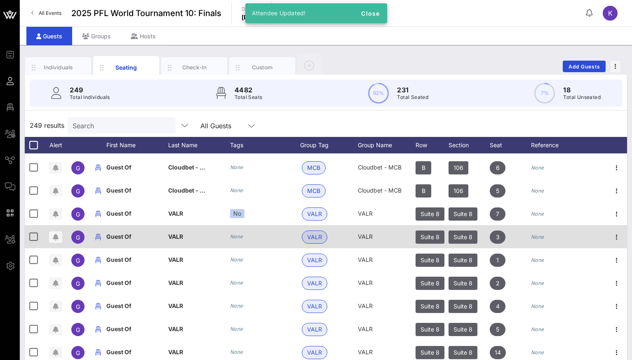
click at [236, 237] on icon "None" at bounding box center [236, 236] width 13 height 6
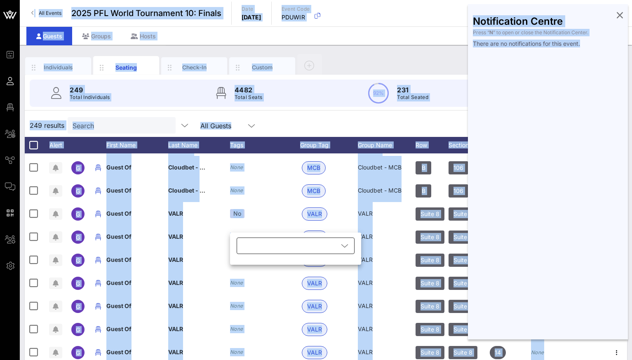
click at [246, 238] on div at bounding box center [290, 246] width 97 height 16
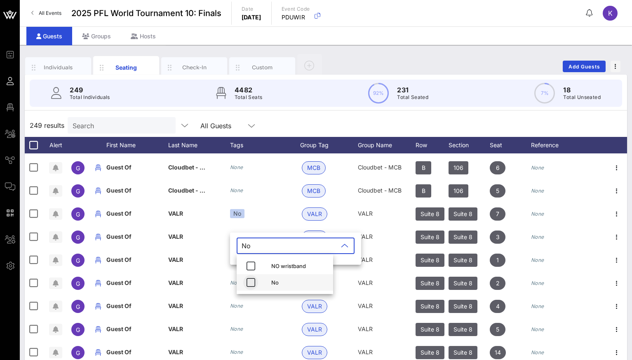
type input "No"
click at [251, 286] on icon "button" at bounding box center [251, 283] width 10 height 10
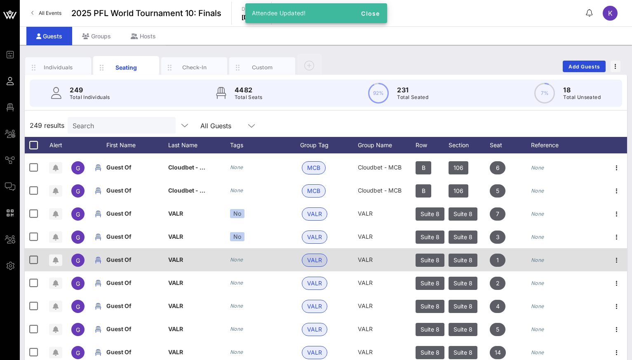
click at [234, 261] on icon "None" at bounding box center [236, 260] width 13 height 6
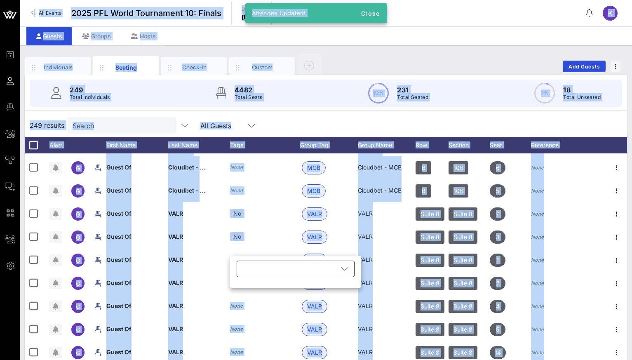
click at [252, 267] on div at bounding box center [290, 269] width 97 height 16
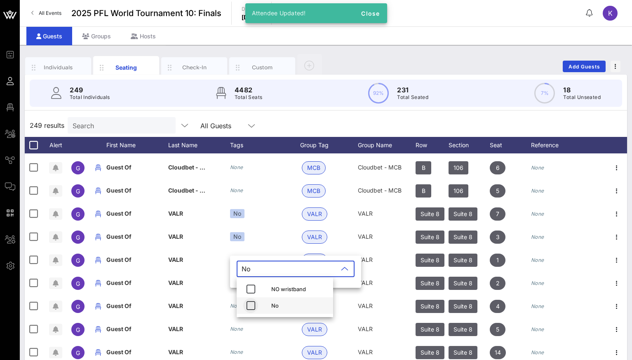
type input "No"
click at [249, 310] on icon "button" at bounding box center [251, 306] width 10 height 10
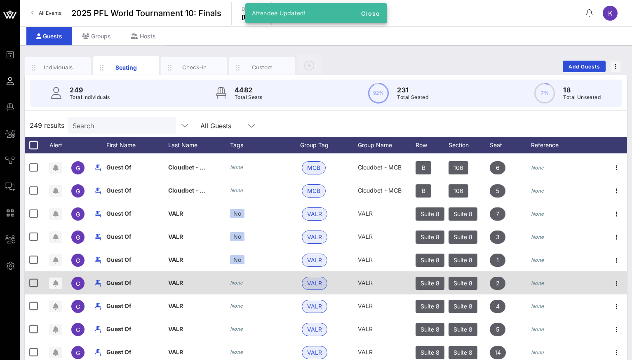
click at [236, 287] on div "None" at bounding box center [265, 282] width 70 height 23
click at [237, 280] on icon "None" at bounding box center [236, 283] width 13 height 6
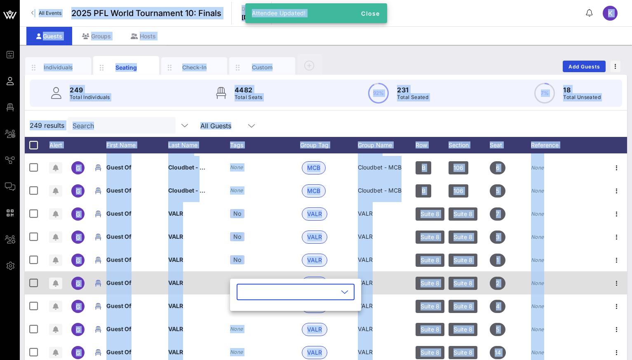
click at [237, 280] on div "​" at bounding box center [295, 295] width 131 height 32
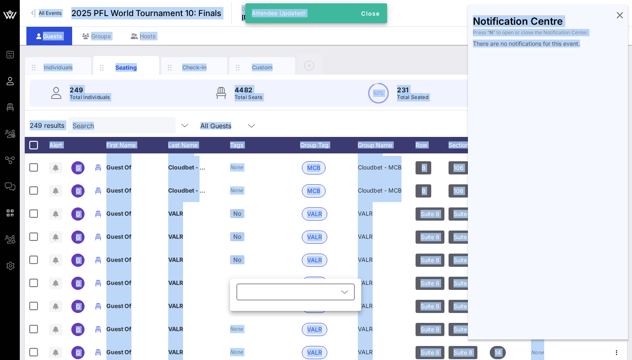
click at [248, 289] on div at bounding box center [290, 292] width 97 height 16
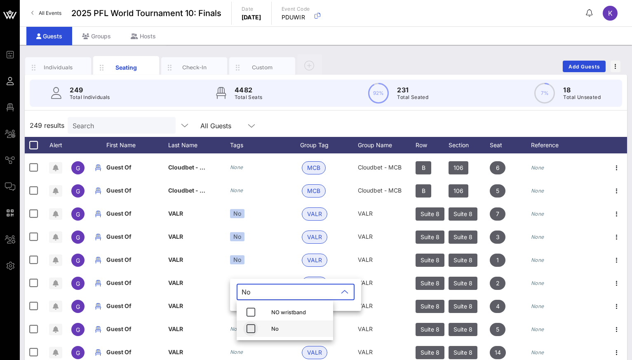
type input "No"
click at [250, 325] on icon "button" at bounding box center [251, 329] width 10 height 10
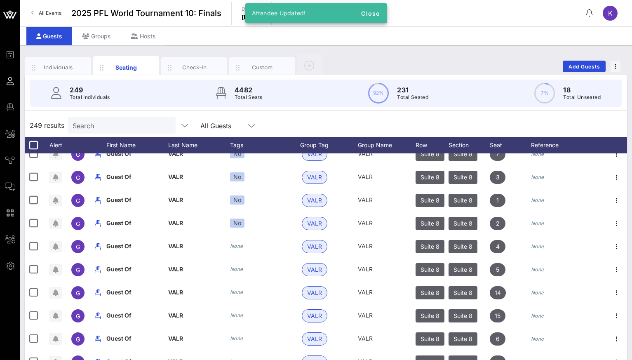
scroll to position [2022, 0]
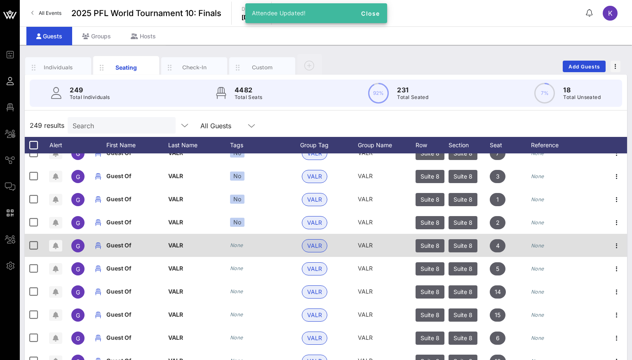
click at [231, 249] on div "None" at bounding box center [236, 245] width 13 height 8
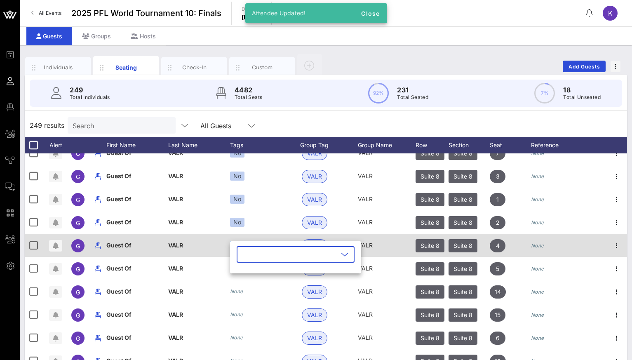
click at [231, 249] on div "Event Builder Guests Floor Plan All Groups Journeys Comms QR Scanner Team Setti…" at bounding box center [316, 204] width 632 height 409
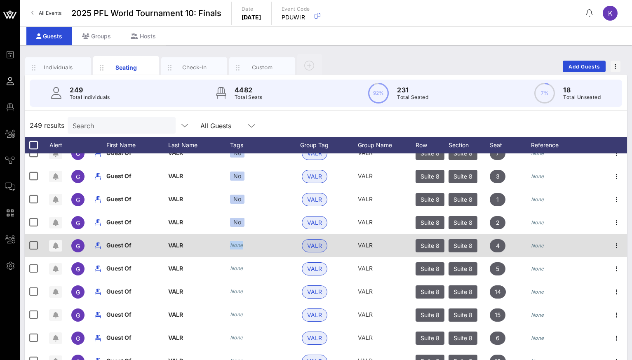
click at [237, 247] on icon "None" at bounding box center [236, 245] width 13 height 6
click at [237, 247] on div "​" at bounding box center [301, 259] width 131 height 27
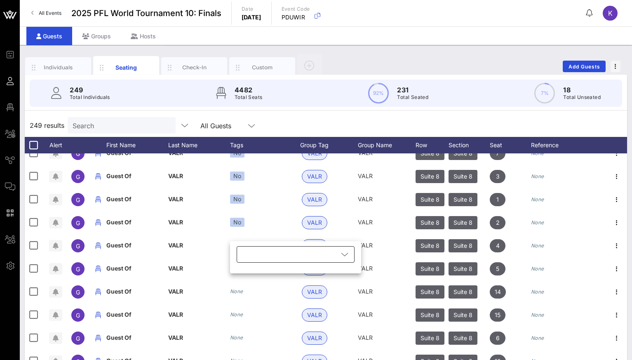
click at [247, 253] on div at bounding box center [290, 254] width 97 height 16
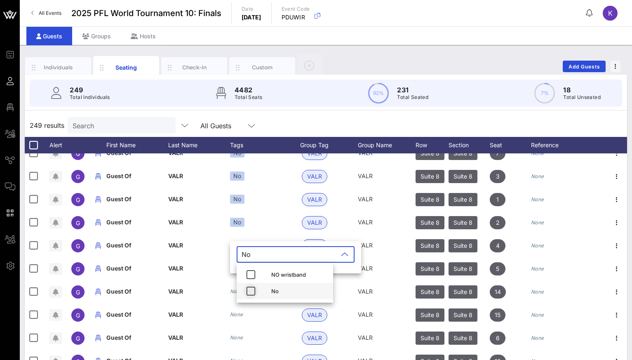
type input "No"
click at [249, 292] on icon "button" at bounding box center [251, 291] width 10 height 10
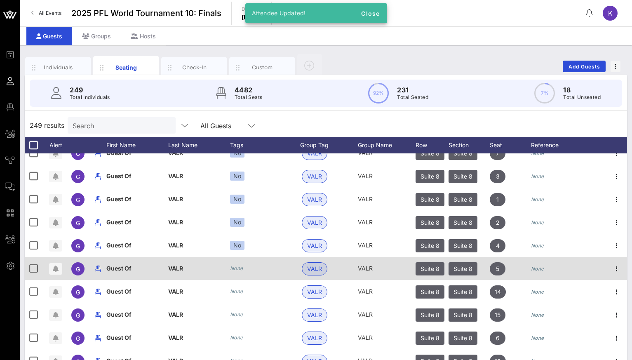
click at [238, 276] on div "None" at bounding box center [265, 268] width 70 height 23
click at [238, 269] on icon "None" at bounding box center [236, 268] width 13 height 6
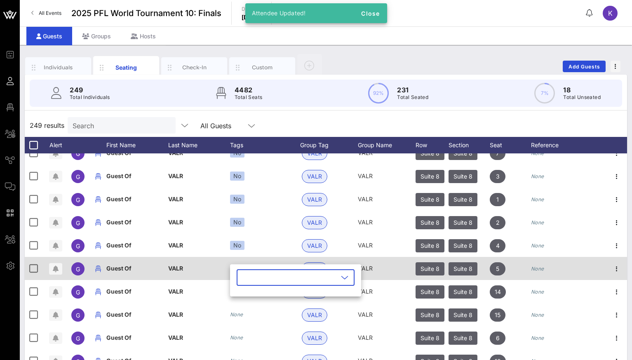
click at [238, 269] on div "​" at bounding box center [295, 282] width 131 height 27
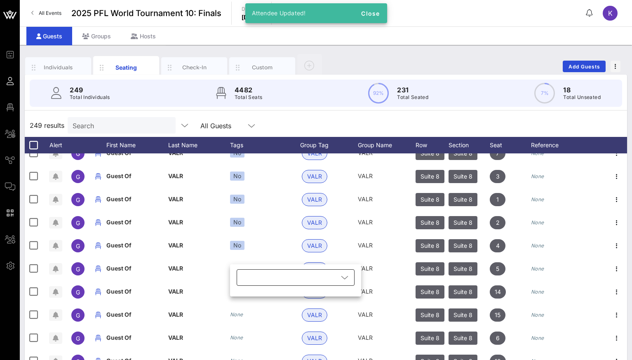
click at [246, 277] on div at bounding box center [290, 277] width 97 height 16
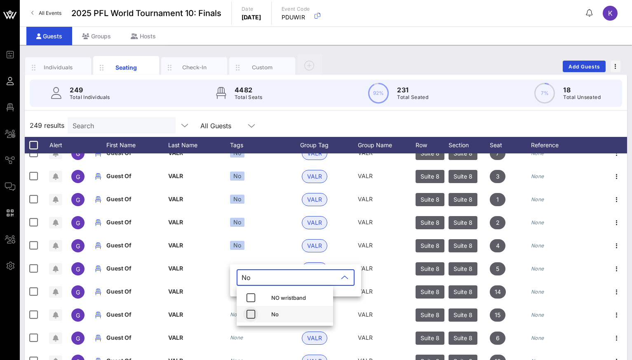
type input "No"
click at [249, 315] on icon "button" at bounding box center [251, 314] width 10 height 10
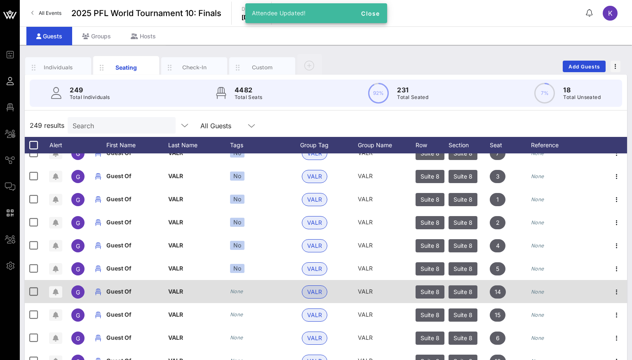
click at [235, 292] on icon "None" at bounding box center [236, 291] width 13 height 6
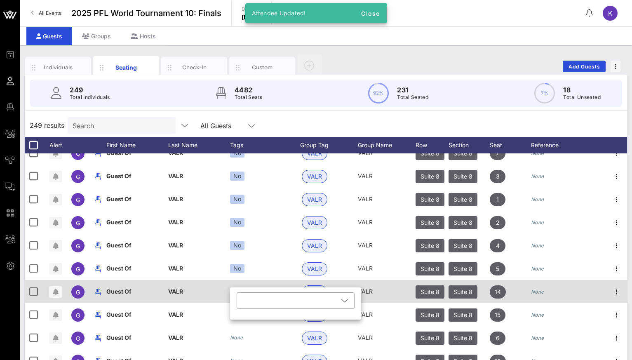
click at [235, 292] on div "​" at bounding box center [295, 303] width 131 height 32
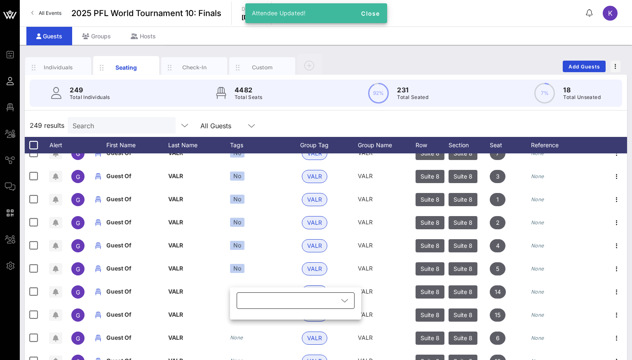
click at [245, 299] on div at bounding box center [290, 300] width 97 height 16
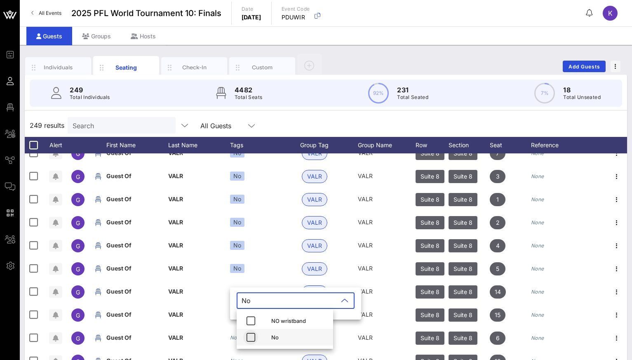
type input "No"
click at [246, 332] on button "button" at bounding box center [250, 337] width 15 height 15
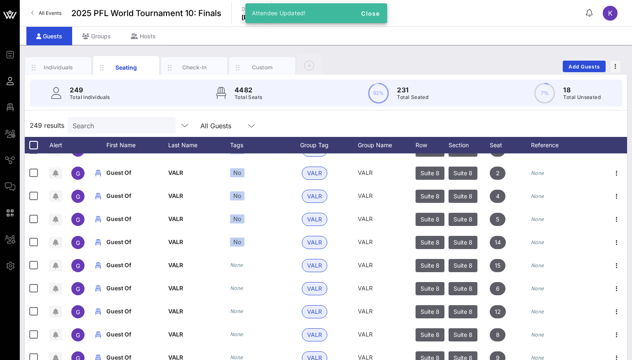
scroll to position [2079, 0]
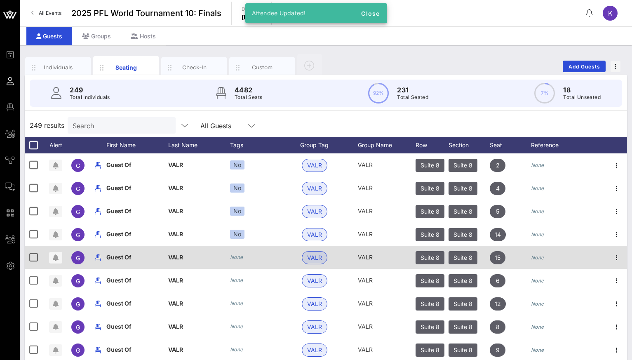
click at [236, 257] on icon "None" at bounding box center [236, 257] width 13 height 6
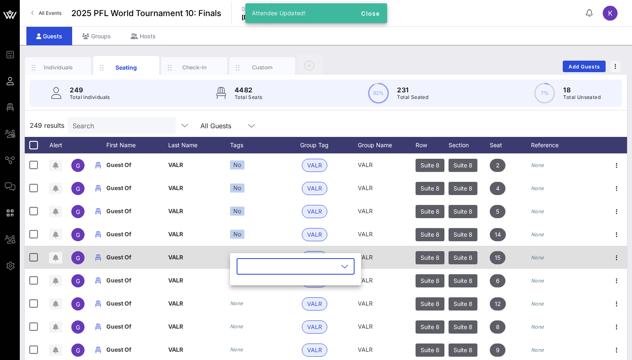
click at [236, 257] on div "​" at bounding box center [295, 269] width 131 height 32
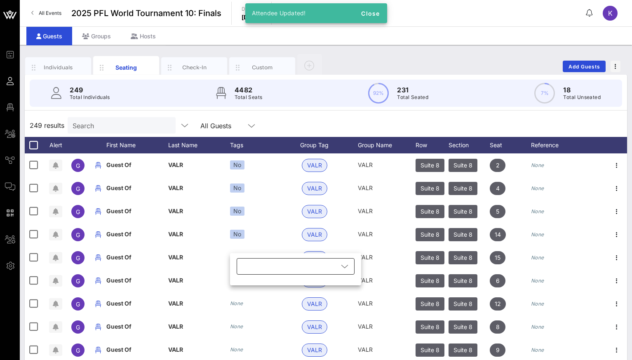
click at [244, 269] on div at bounding box center [290, 266] width 97 height 16
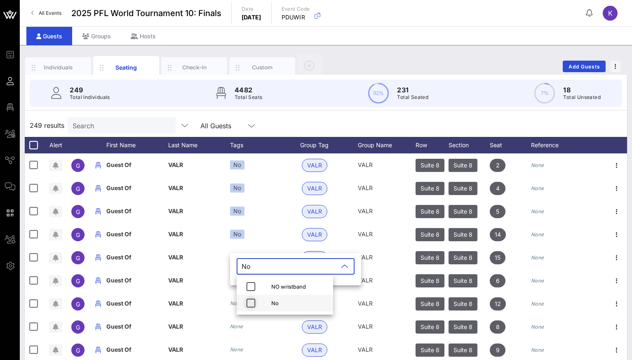
type input "No"
click at [249, 299] on icon "button" at bounding box center [251, 303] width 10 height 10
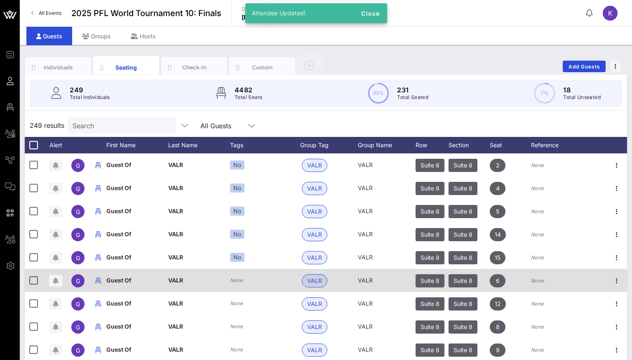
click at [241, 279] on icon "None" at bounding box center [236, 280] width 13 height 6
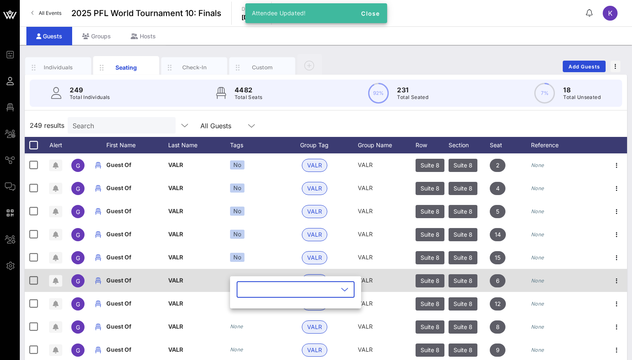
click at [241, 279] on div "​" at bounding box center [295, 292] width 131 height 32
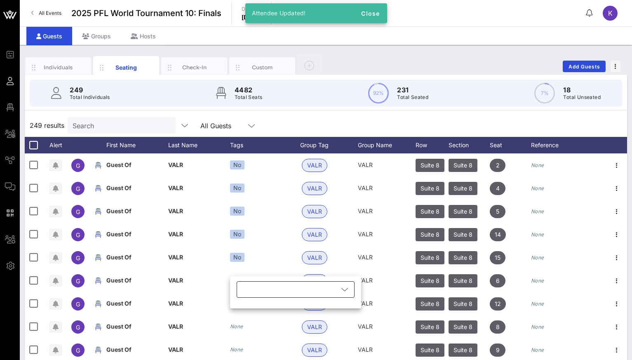
click at [246, 289] on div at bounding box center [290, 289] width 97 height 16
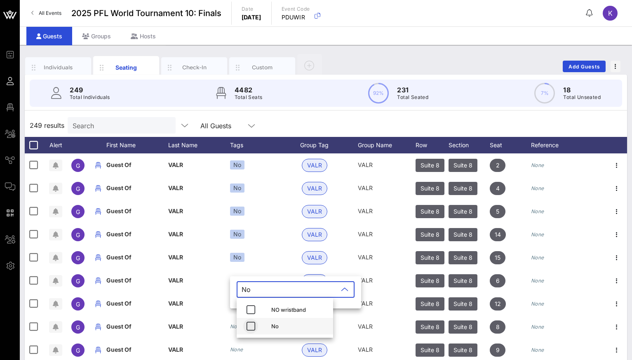
type input "No"
click at [249, 325] on icon "button" at bounding box center [251, 326] width 10 height 10
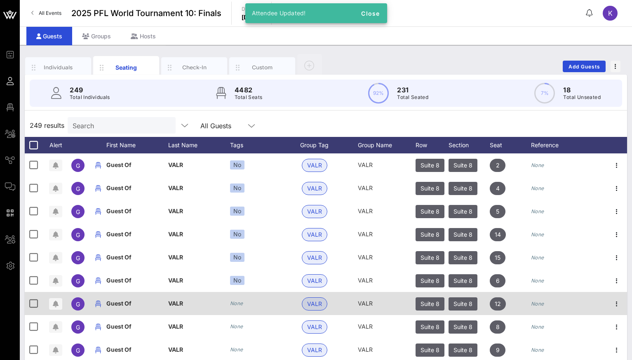
click at [238, 303] on icon "None" at bounding box center [236, 303] width 13 height 6
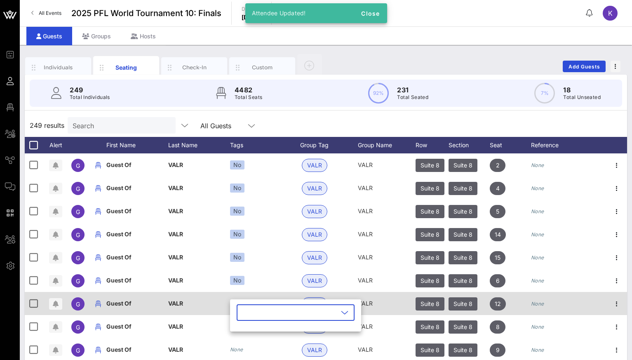
click at [238, 303] on div "​" at bounding box center [295, 315] width 131 height 32
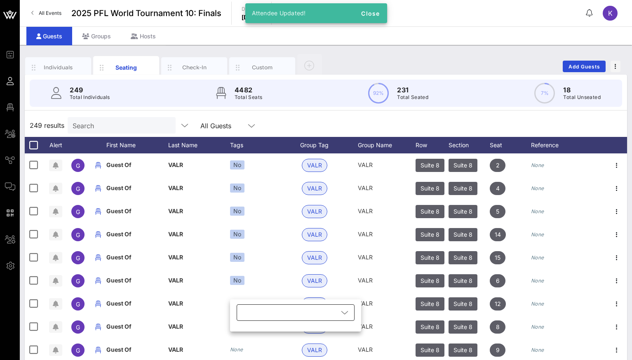
click at [249, 313] on div at bounding box center [290, 312] width 97 height 16
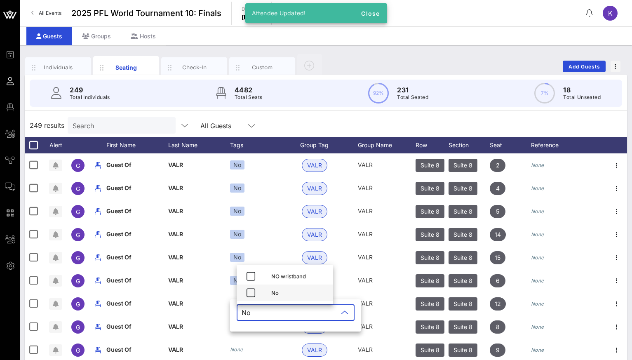
type input "No"
click at [247, 285] on div "No" at bounding box center [285, 293] width 97 height 16
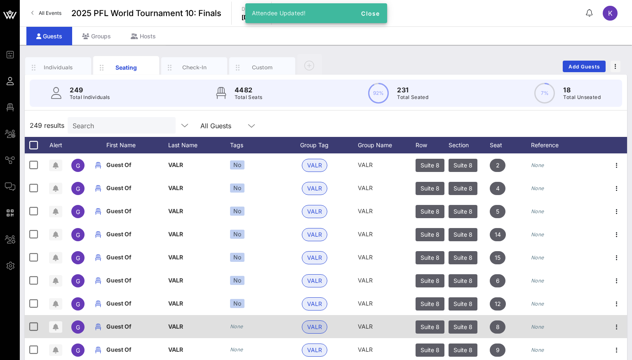
click at [237, 323] on div "None" at bounding box center [236, 327] width 13 height 8
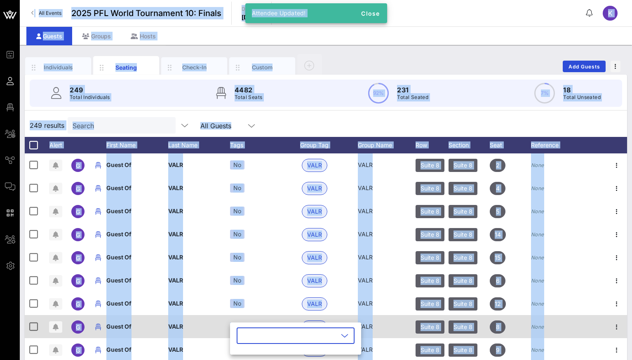
click at [237, 323] on div "​" at bounding box center [295, 339] width 131 height 32
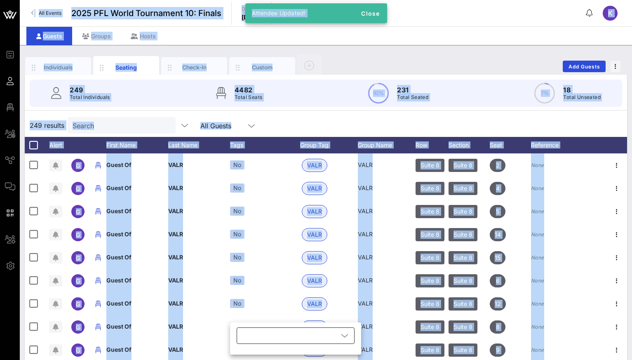
click at [248, 336] on div at bounding box center [290, 336] width 97 height 16
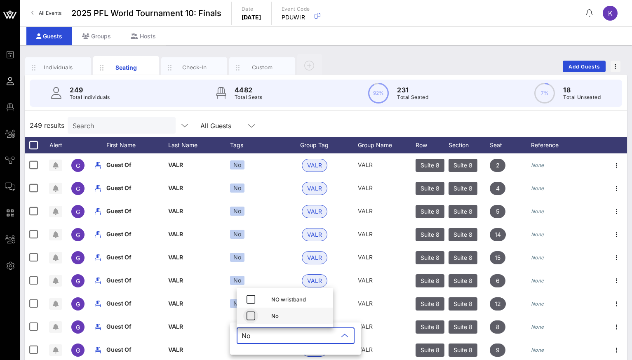
type input "No"
click at [250, 318] on icon "button" at bounding box center [251, 316] width 10 height 10
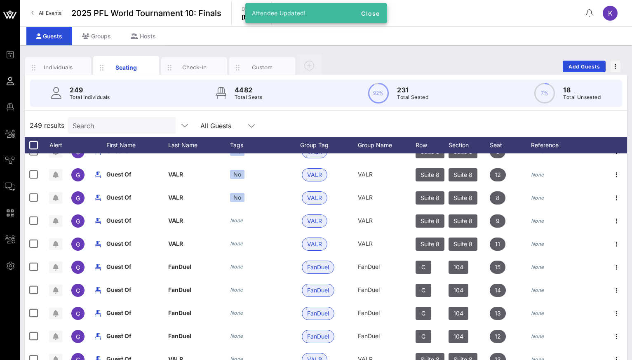
scroll to position [2217, 0]
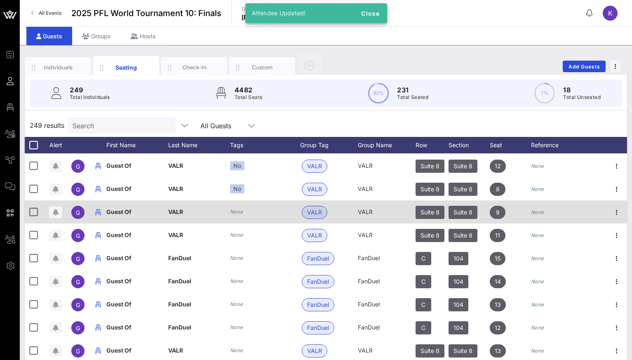
click at [233, 207] on div "None" at bounding box center [265, 211] width 70 height 23
click at [235, 213] on icon "None" at bounding box center [236, 212] width 13 height 6
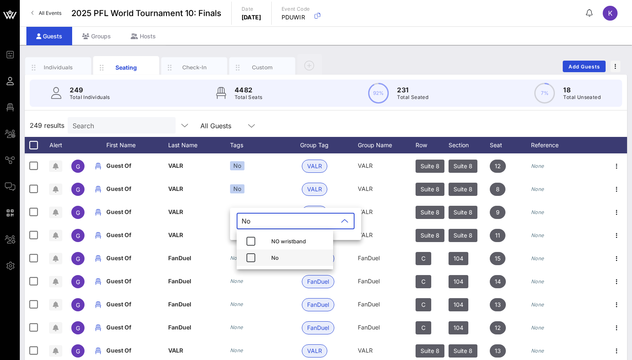
type input "No"
click at [270, 256] on div "No" at bounding box center [285, 258] width 97 height 16
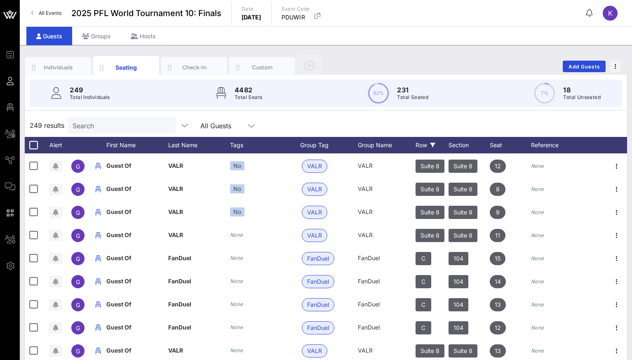
drag, startPoint x: 458, startPoint y: 142, endPoint x: 422, endPoint y: 144, distance: 35.9
click at [422, 145] on div "Alert First Name Last Name Tags Group Tag Group Name Row Section Seat Reference" at bounding box center [326, 145] width 603 height 16
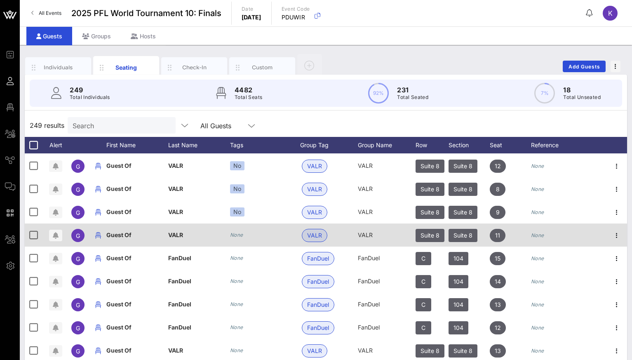
click at [236, 237] on icon "None" at bounding box center [236, 235] width 13 height 6
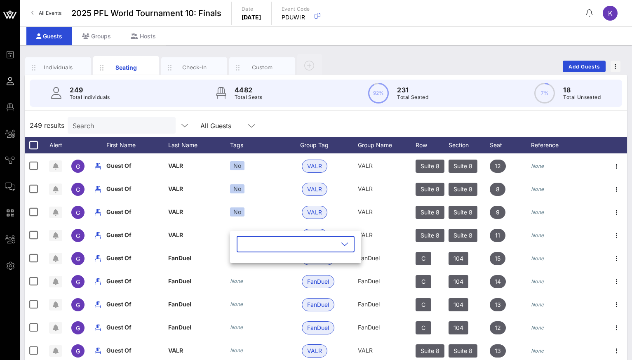
click at [259, 249] on input "text" at bounding box center [290, 244] width 97 height 13
type input "No"
click at [251, 282] on icon "button" at bounding box center [251, 281] width 10 height 10
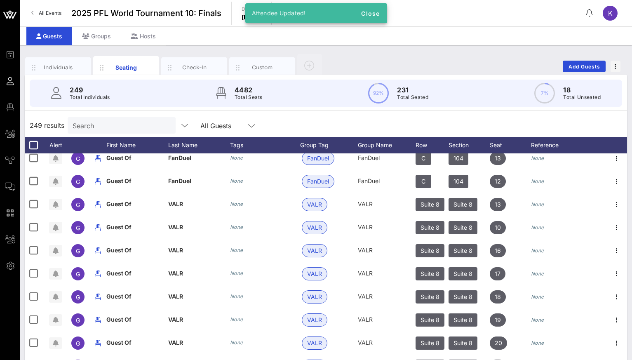
scroll to position [2370, 0]
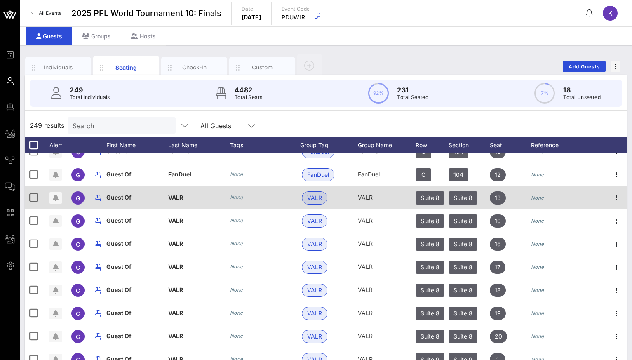
click at [235, 199] on icon "None" at bounding box center [236, 197] width 13 height 6
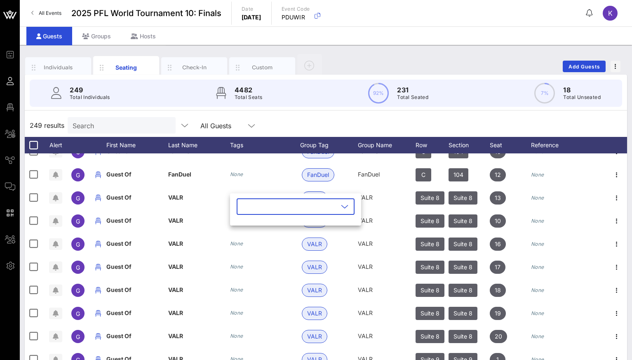
type input "O"
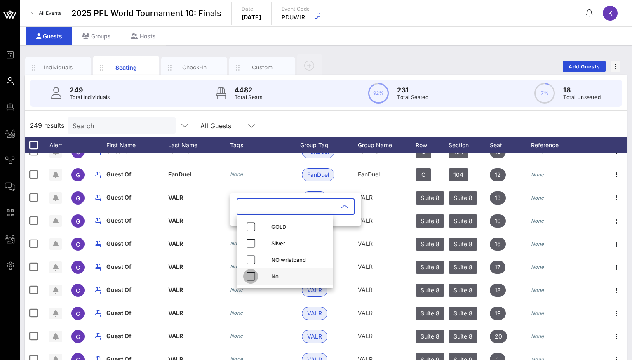
click at [247, 276] on icon "button" at bounding box center [251, 276] width 10 height 10
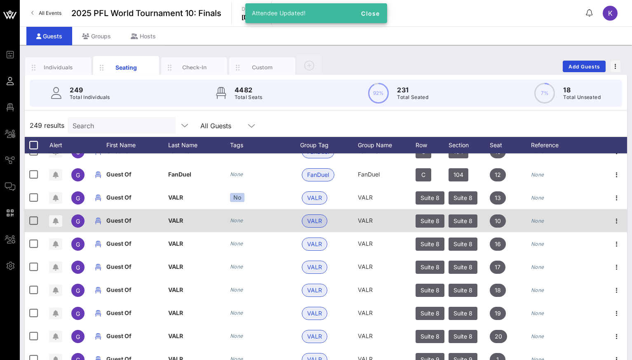
click at [239, 218] on icon "None" at bounding box center [236, 220] width 13 height 6
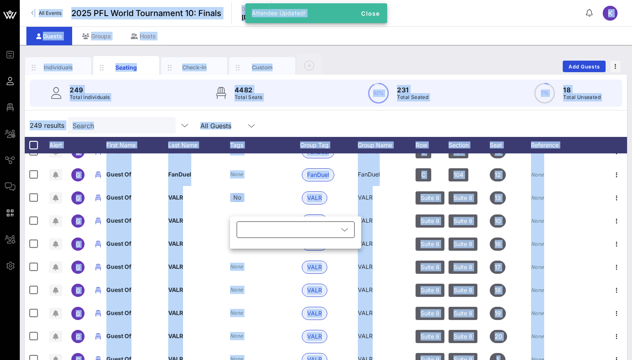
click at [244, 226] on div at bounding box center [290, 230] width 97 height 16
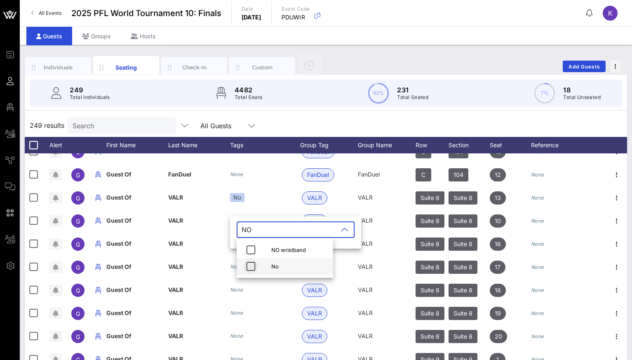
type input "NO"
click at [248, 272] on button "button" at bounding box center [250, 266] width 15 height 15
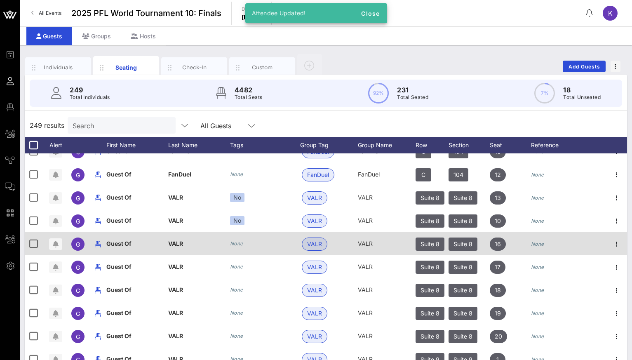
click at [233, 242] on icon "None" at bounding box center [236, 243] width 13 height 6
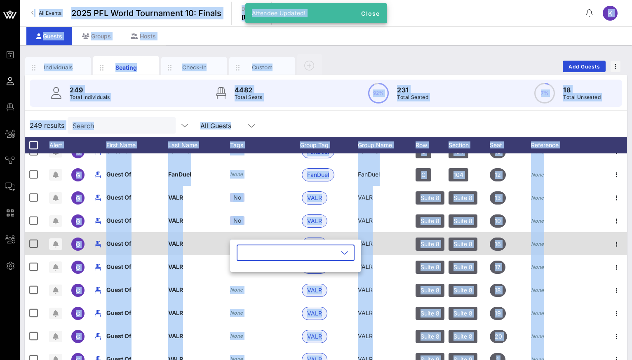
click at [233, 242] on div "​" at bounding box center [295, 256] width 131 height 32
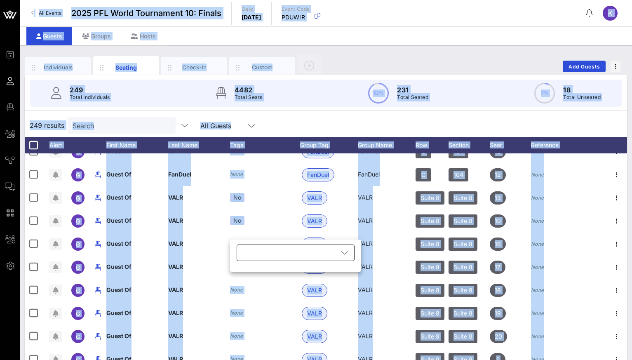
click at [252, 254] on div at bounding box center [290, 253] width 97 height 16
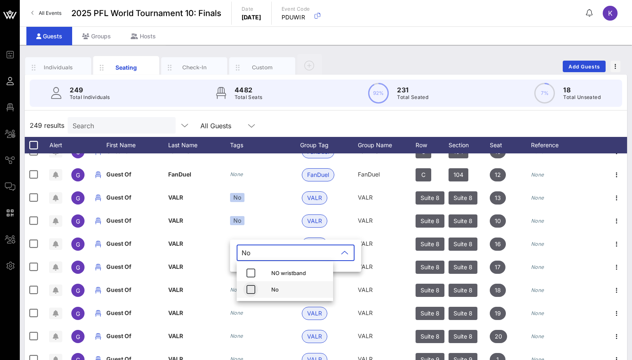
type input "No"
click at [254, 289] on icon "button" at bounding box center [251, 290] width 10 height 10
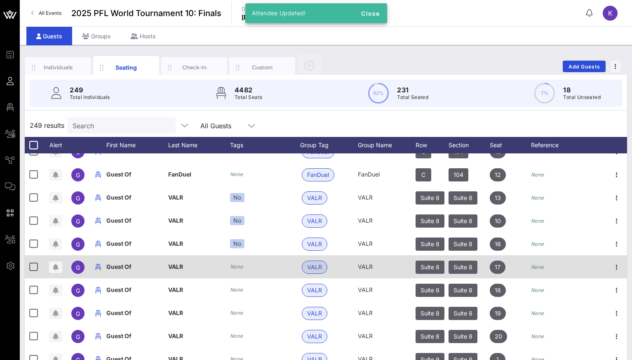
click at [236, 268] on icon "None" at bounding box center [236, 267] width 13 height 6
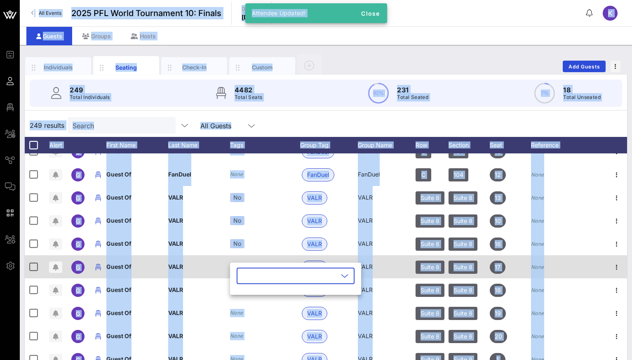
click at [236, 268] on div "​" at bounding box center [295, 281] width 131 height 27
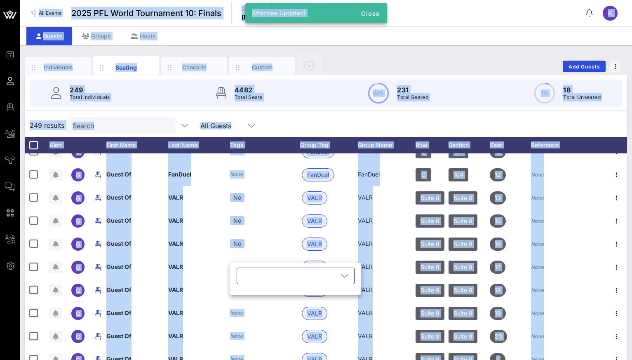
click at [240, 272] on div "​" at bounding box center [296, 276] width 118 height 16
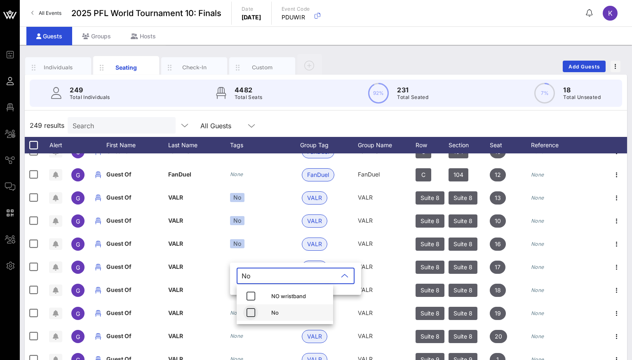
type input "No"
click at [257, 313] on span "button" at bounding box center [250, 313] width 15 height 10
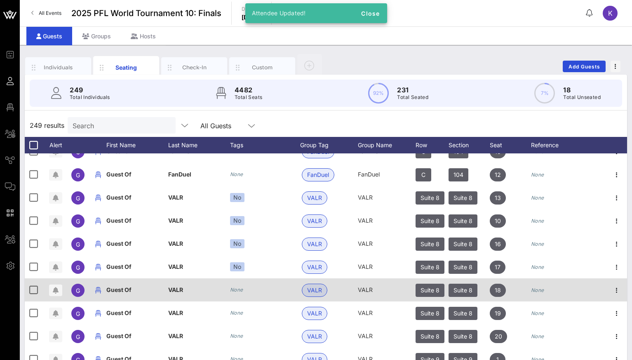
click at [238, 293] on div "None" at bounding box center [236, 290] width 13 height 8
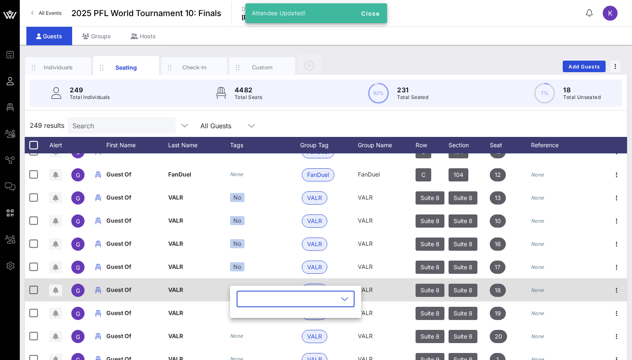
click at [238, 293] on div "​" at bounding box center [296, 299] width 118 height 16
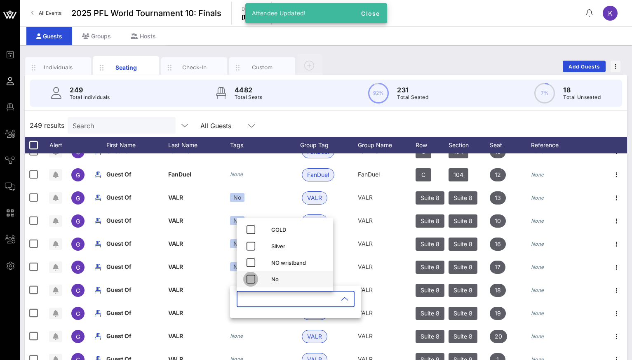
click at [249, 278] on icon "button" at bounding box center [251, 279] width 10 height 10
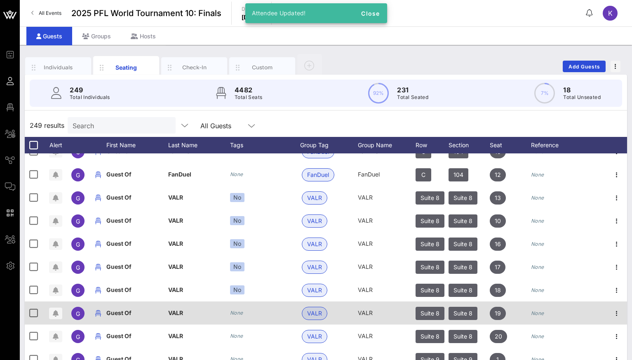
click at [236, 310] on icon "None" at bounding box center [236, 313] width 13 height 6
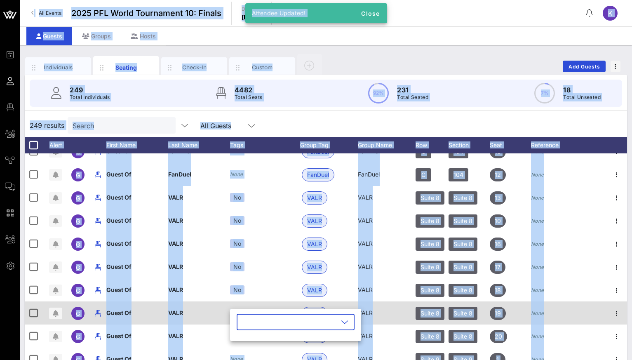
click at [236, 310] on div "​" at bounding box center [295, 325] width 131 height 32
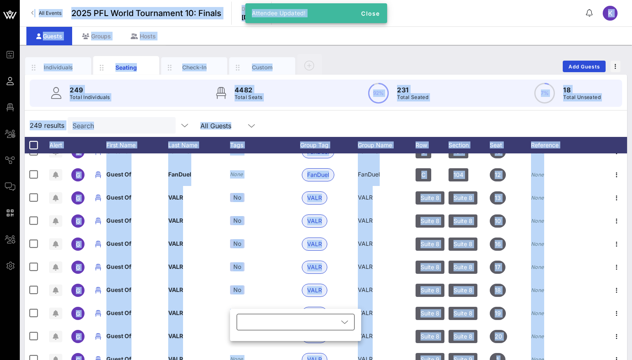
click at [249, 323] on div at bounding box center [290, 322] width 97 height 16
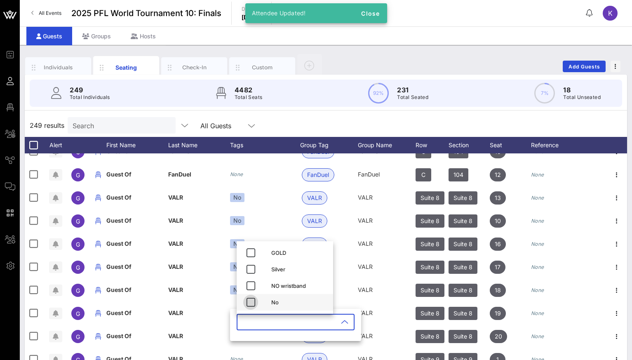
click at [251, 302] on icon "button" at bounding box center [251, 302] width 10 height 10
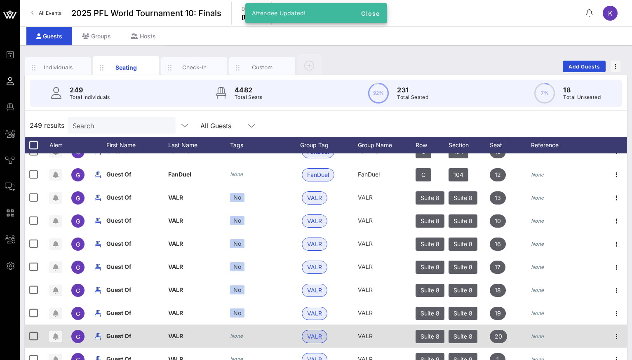
click at [237, 333] on icon "None" at bounding box center [236, 336] width 13 height 6
click at [237, 333] on div "​" at bounding box center [301, 341] width 131 height 27
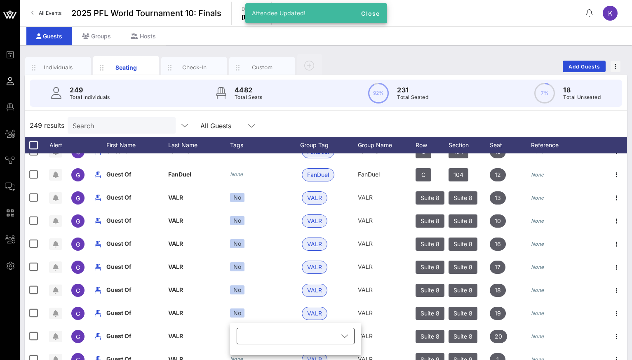
click at [253, 336] on div at bounding box center [290, 336] width 97 height 16
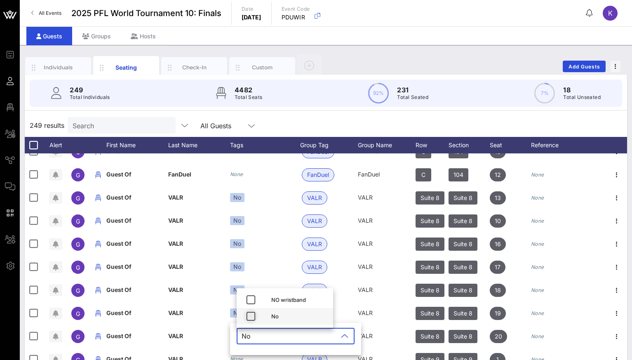
type input "No"
click at [249, 320] on icon "button" at bounding box center [251, 316] width 10 height 10
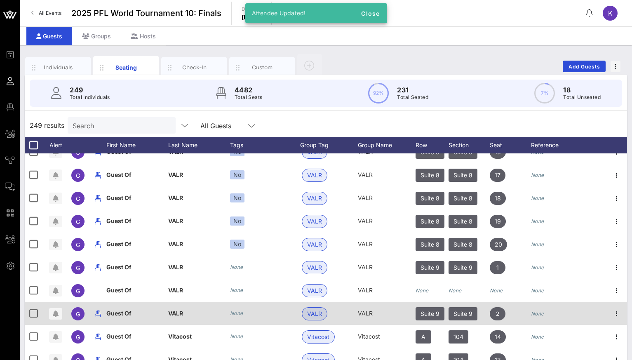
scroll to position [2469, 0]
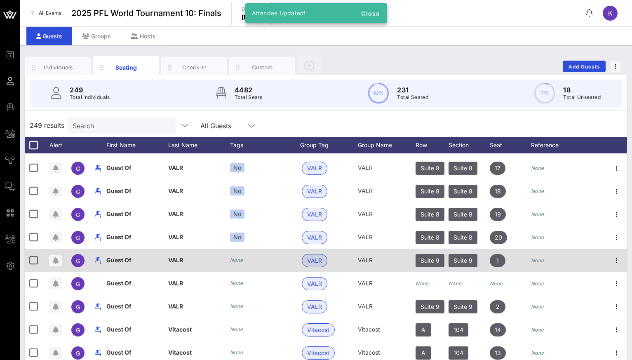
click at [236, 259] on icon "None" at bounding box center [236, 260] width 13 height 6
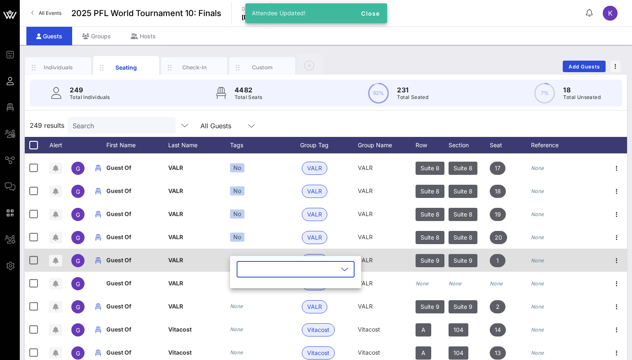
click at [236, 259] on div "​" at bounding box center [295, 272] width 131 height 32
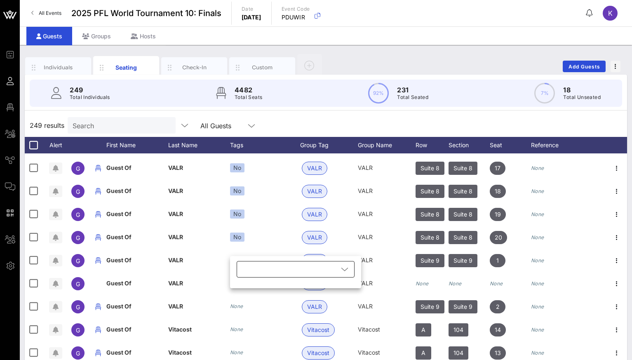
click at [259, 274] on div at bounding box center [290, 269] width 97 height 16
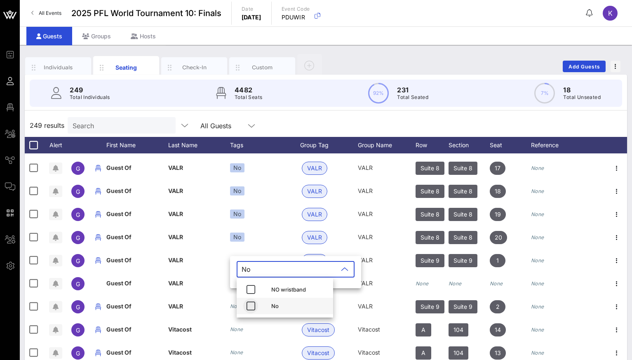
type input "No"
click at [250, 309] on icon "button" at bounding box center [251, 306] width 10 height 10
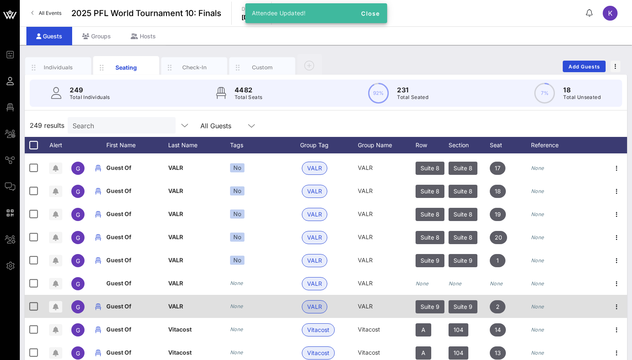
click at [242, 305] on icon "None" at bounding box center [236, 306] width 13 height 6
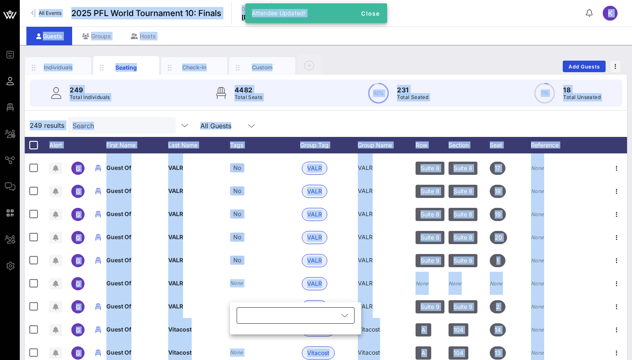
click at [250, 321] on div at bounding box center [290, 315] width 97 height 16
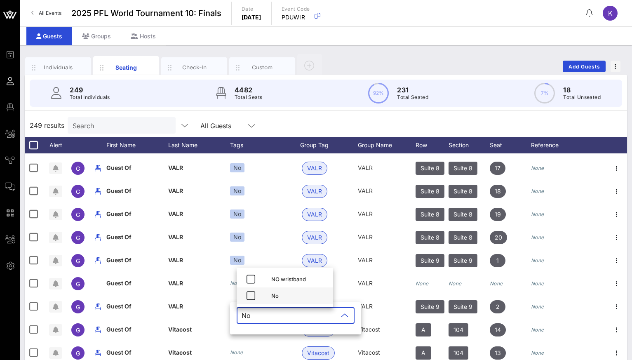
type input "No"
click at [241, 296] on div "No" at bounding box center [285, 295] width 97 height 16
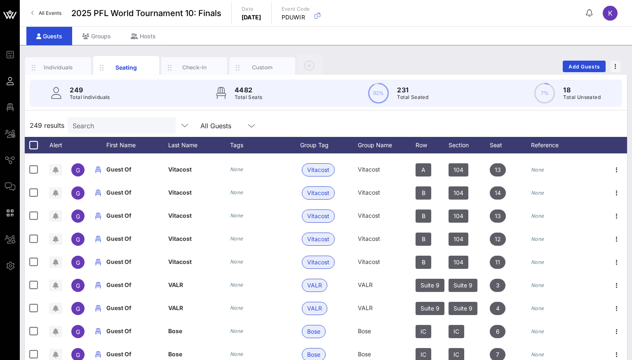
scroll to position [2655, 0]
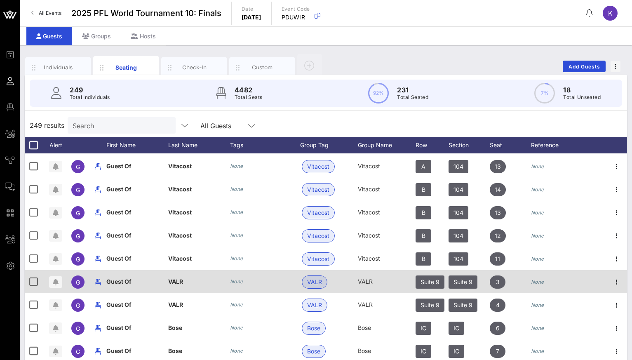
click at [236, 279] on icon "None" at bounding box center [236, 281] width 13 height 6
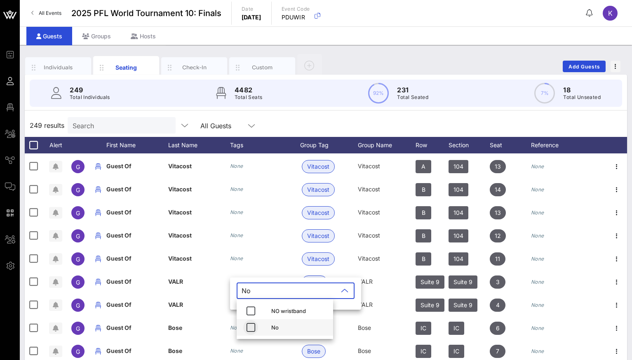
type input "No"
click at [251, 328] on icon "button" at bounding box center [251, 328] width 10 height 10
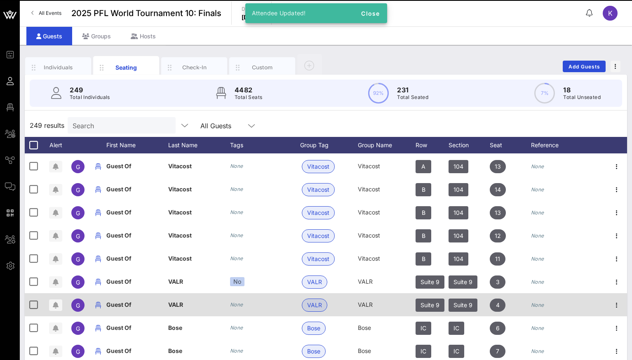
click at [238, 306] on icon "None" at bounding box center [236, 305] width 13 height 6
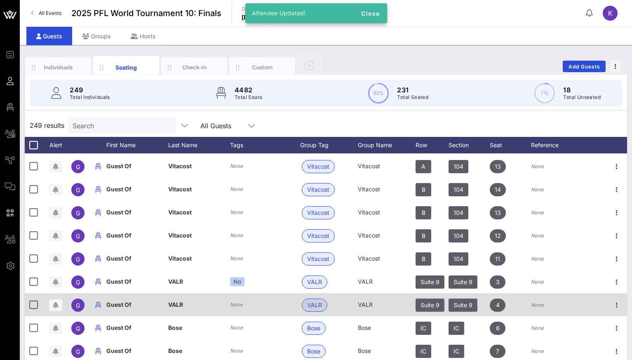
click at [238, 306] on div "​" at bounding box center [301, 319] width 131 height 27
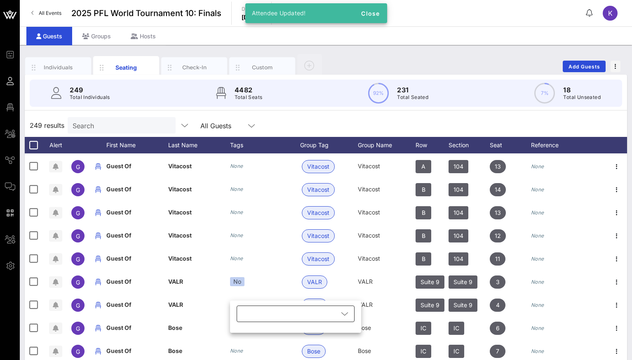
click at [252, 313] on div at bounding box center [290, 314] width 97 height 16
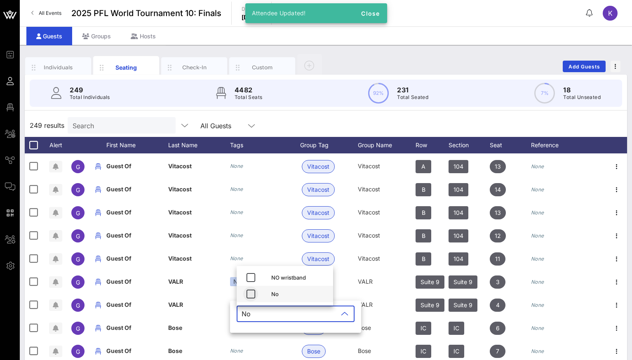
type input "No"
click at [254, 296] on icon "button" at bounding box center [251, 294] width 10 height 10
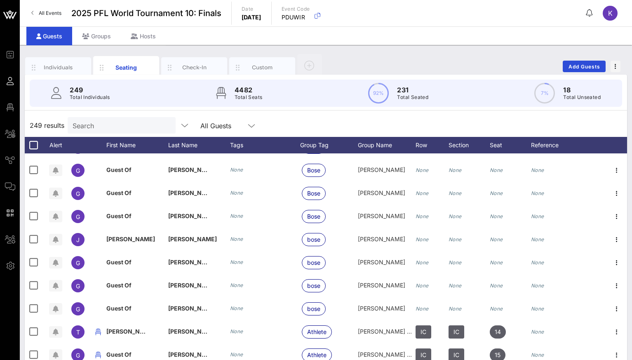
scroll to position [3184, 0]
click at [126, 123] on input "text" at bounding box center [121, 125] width 97 height 11
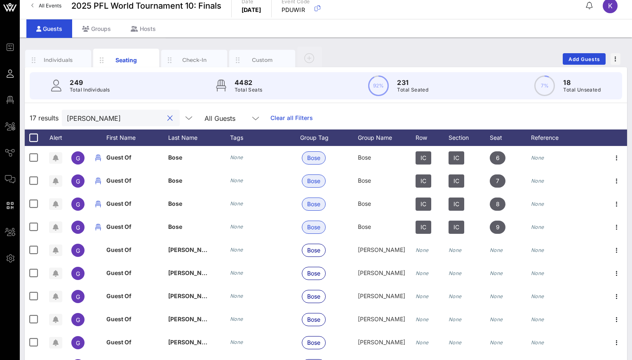
scroll to position [0, 0]
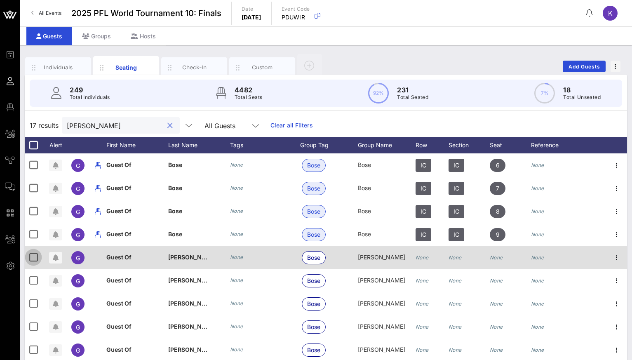
type input "[PERSON_NAME]"
click at [31, 255] on div at bounding box center [33, 257] width 14 height 14
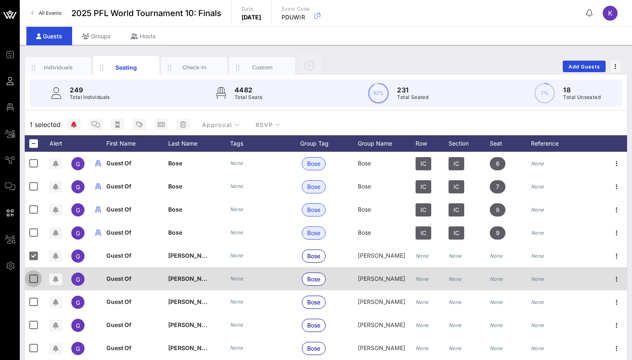
click at [29, 275] on div at bounding box center [33, 279] width 14 height 14
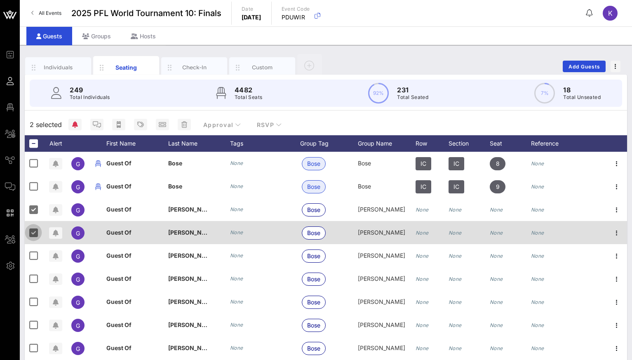
scroll to position [47, 0]
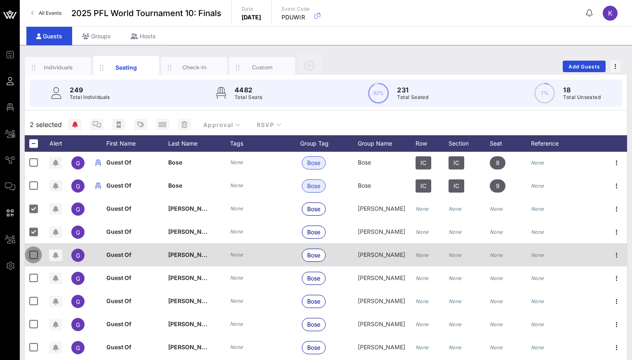
click at [31, 258] on div at bounding box center [33, 255] width 14 height 14
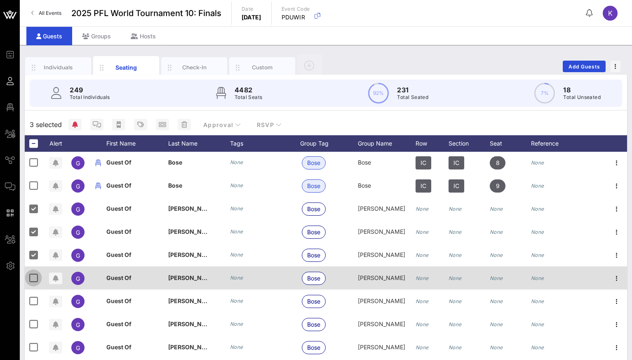
click at [32, 278] on div at bounding box center [33, 278] width 14 height 14
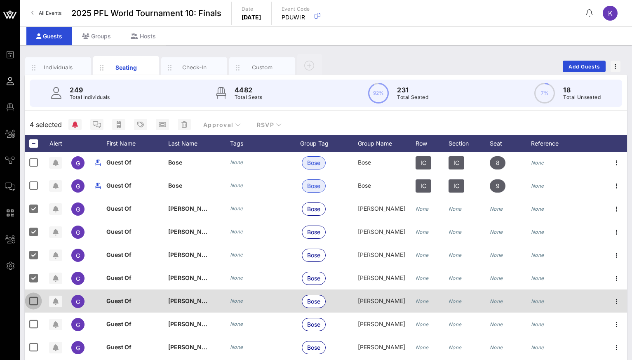
click at [33, 297] on div at bounding box center [33, 301] width 14 height 14
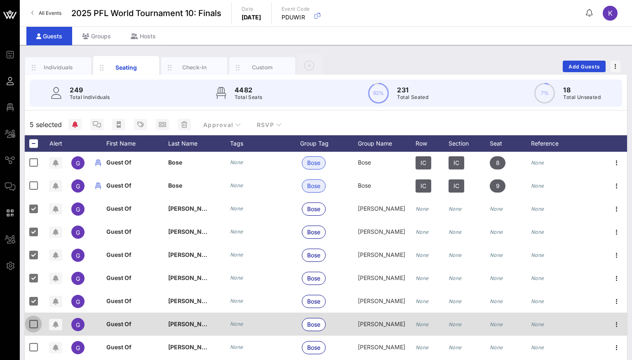
click at [34, 324] on div at bounding box center [33, 324] width 14 height 14
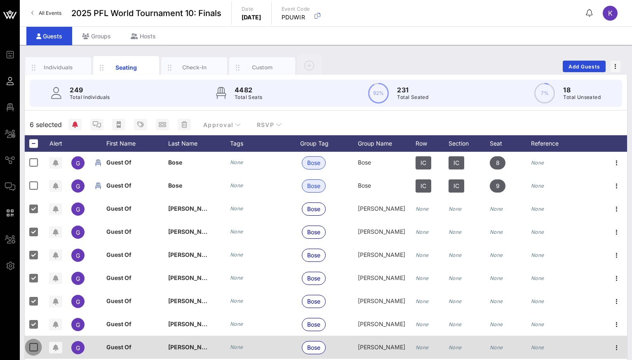
click at [34, 343] on div at bounding box center [33, 347] width 14 height 14
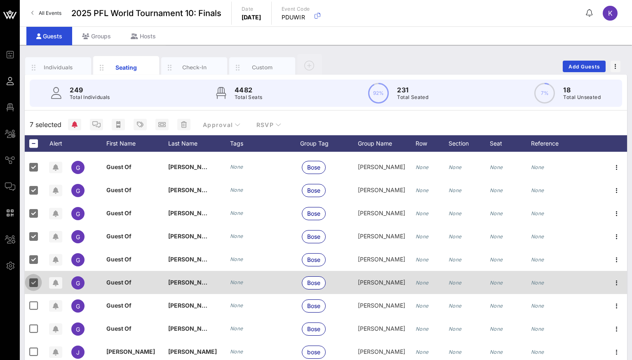
scroll to position [116, 0]
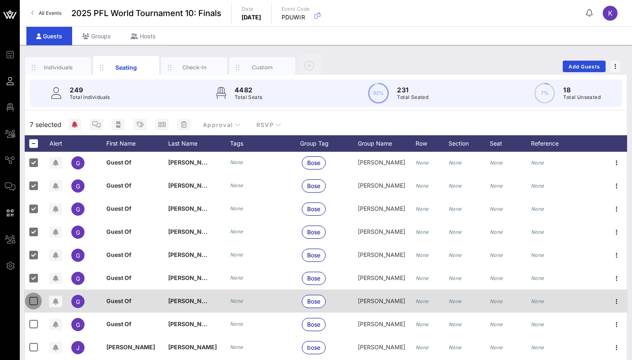
click at [37, 302] on div at bounding box center [33, 301] width 14 height 14
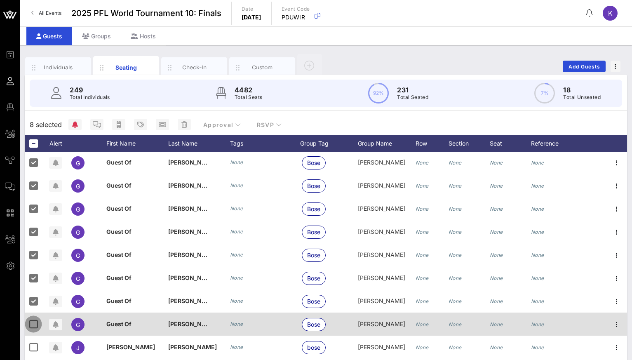
click at [36, 319] on div at bounding box center [33, 324] width 14 height 14
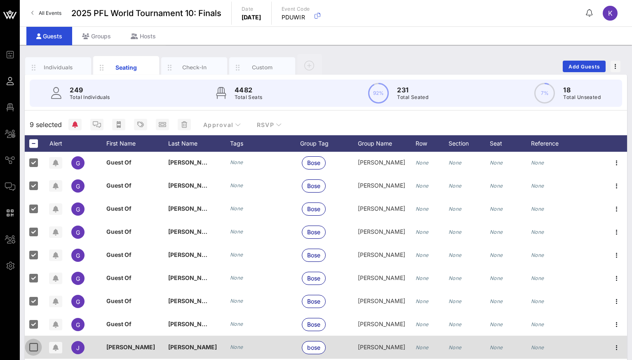
click at [35, 344] on div at bounding box center [33, 347] width 14 height 14
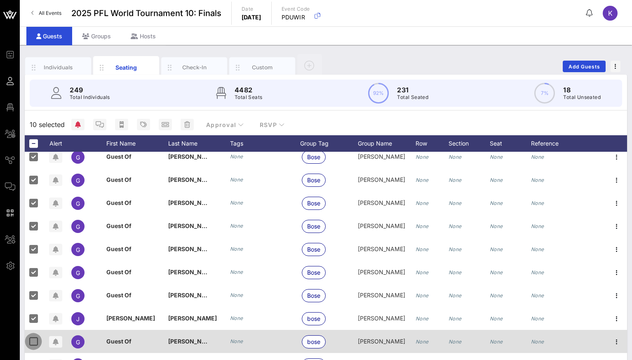
click at [30, 345] on div at bounding box center [33, 342] width 14 height 14
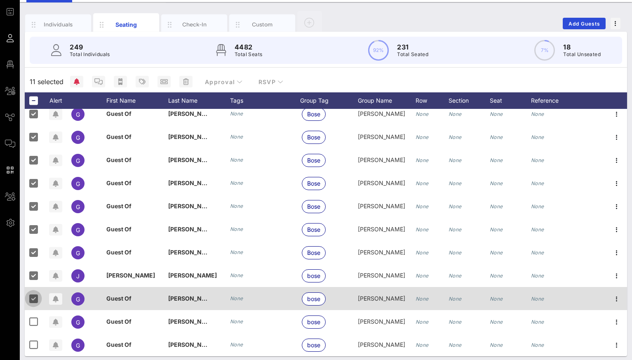
scroll to position [47, 0]
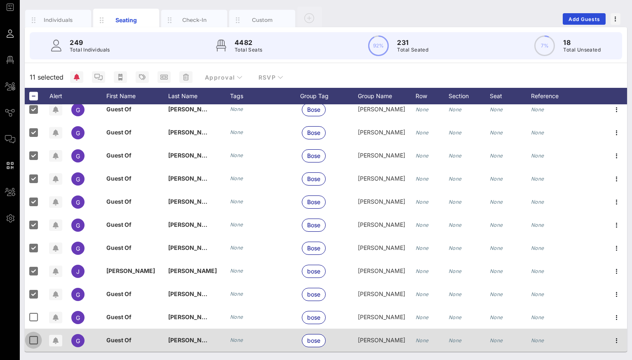
click at [32, 337] on div at bounding box center [33, 340] width 14 height 14
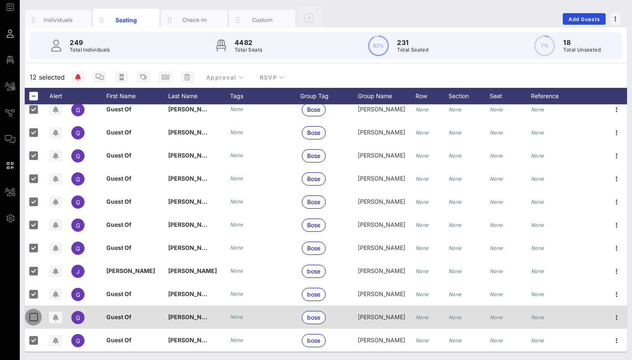
click at [32, 318] on div at bounding box center [33, 317] width 14 height 14
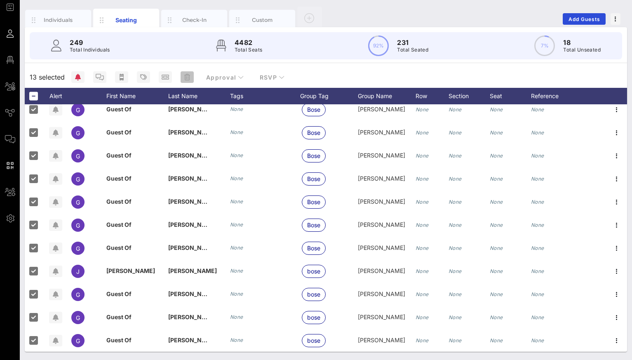
click at [184, 73] on button "button" at bounding box center [187, 77] width 13 height 12
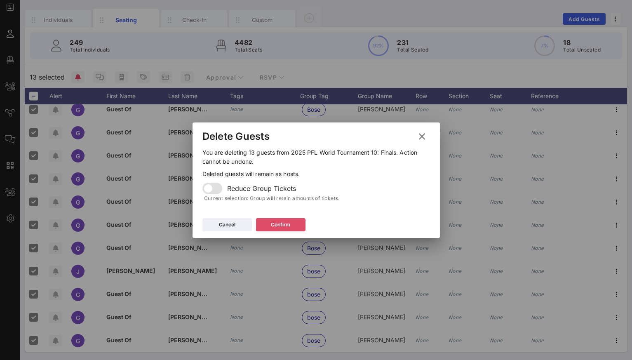
click at [268, 221] on button "Confirm" at bounding box center [280, 224] width 49 height 13
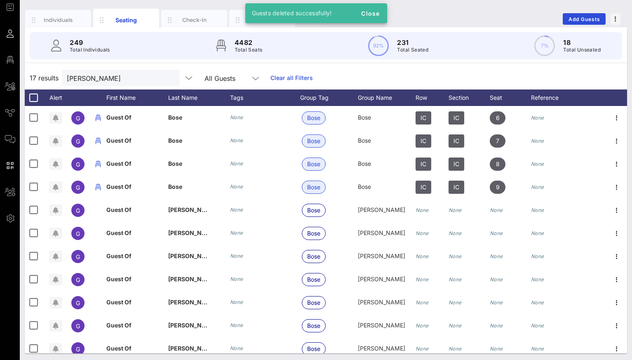
scroll to position [0, 0]
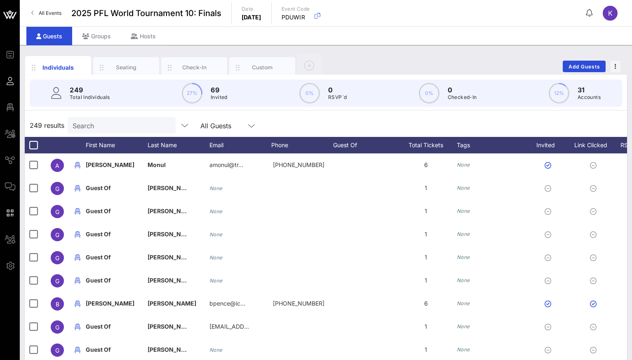
click at [111, 125] on input "Search" at bounding box center [121, 125] width 97 height 11
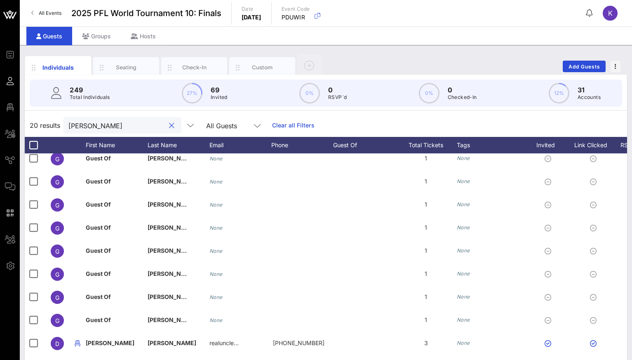
scroll to position [49, 0]
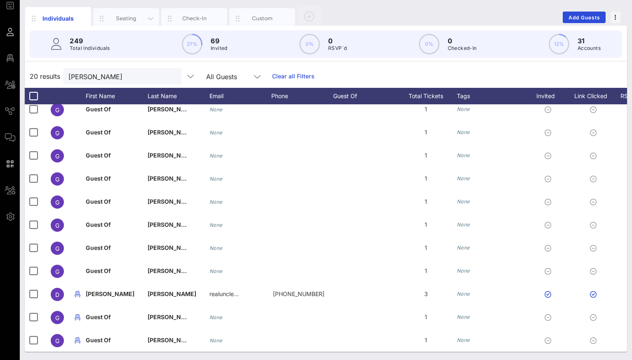
click at [133, 20] on div "Seating" at bounding box center [126, 18] width 37 height 8
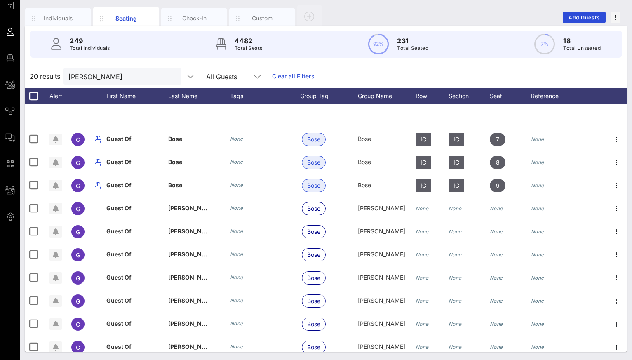
scroll to position [214, 0]
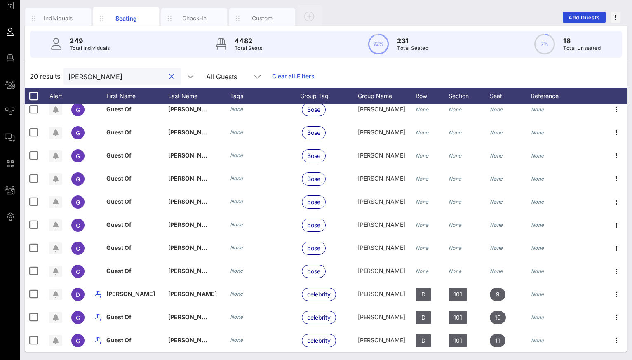
click at [100, 80] on input "[PERSON_NAME]" at bounding box center [116, 76] width 97 height 11
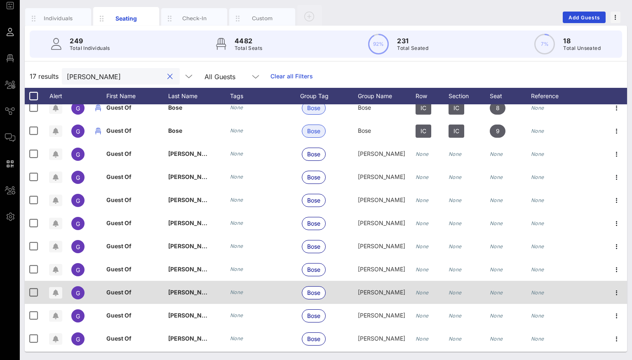
scroll to position [0, 0]
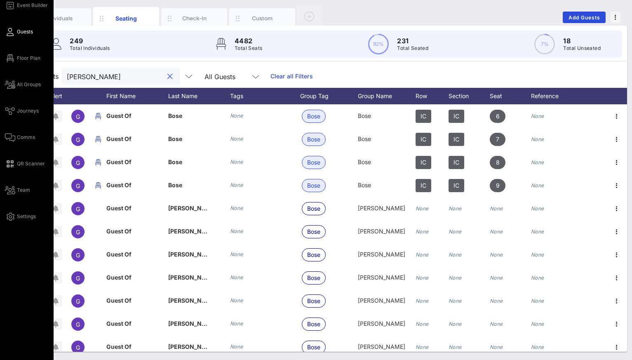
type input "[PERSON_NAME]"
click at [31, 210] on div "Event Builder Guests Floor Plan All Groups Journeys Comms QR Scanner Team Setti…" at bounding box center [29, 110] width 49 height 221
click at [12, 58] on icon at bounding box center [10, 58] width 10 height 1
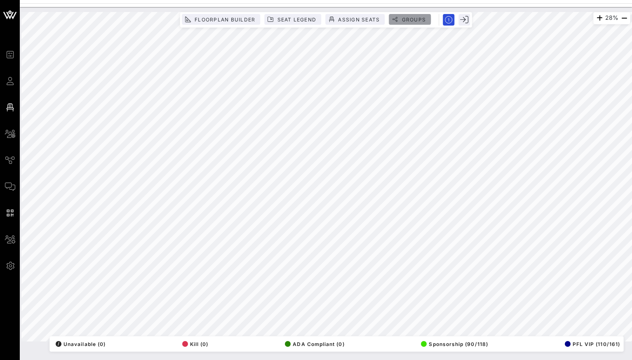
click at [413, 15] on button "Groups" at bounding box center [410, 19] width 42 height 11
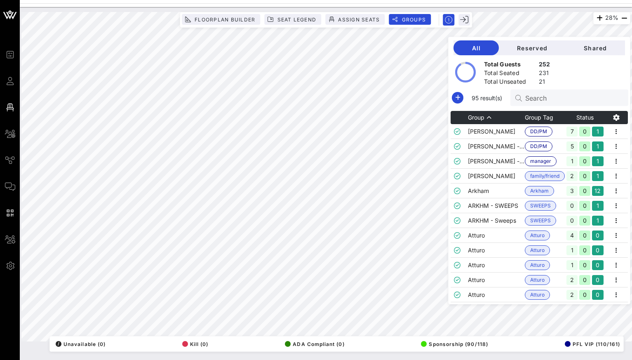
click at [554, 94] on input "Search" at bounding box center [573, 97] width 97 height 11
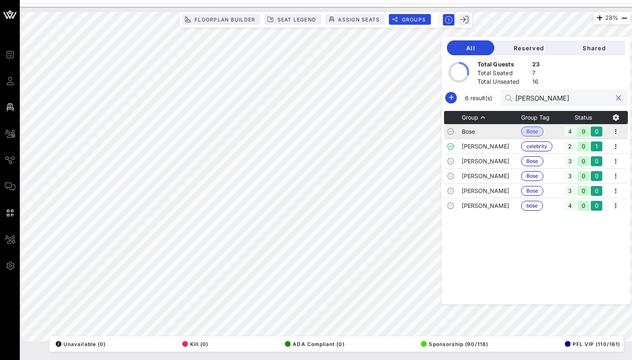
type input "[PERSON_NAME]"
click at [507, 132] on td "Bose" at bounding box center [491, 131] width 59 height 15
click at [615, 162] on icon "button" at bounding box center [616, 161] width 10 height 10
click at [603, 205] on div "Delete" at bounding box center [606, 208] width 26 height 13
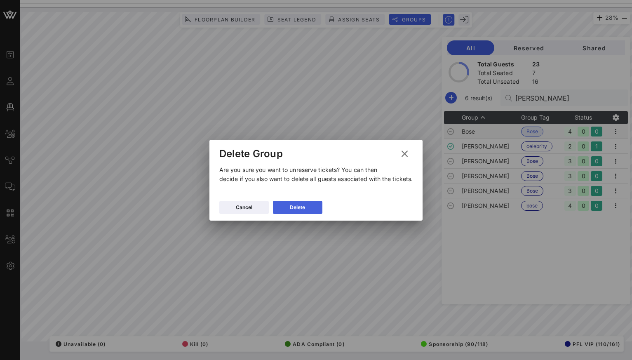
click at [313, 205] on button "Delete" at bounding box center [297, 207] width 49 height 13
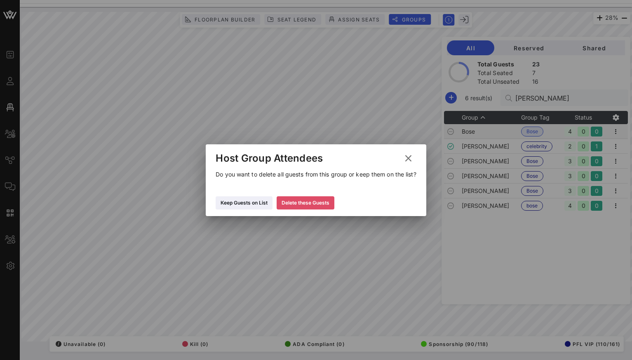
click at [298, 207] on button "Delete these Guests" at bounding box center [306, 202] width 58 height 13
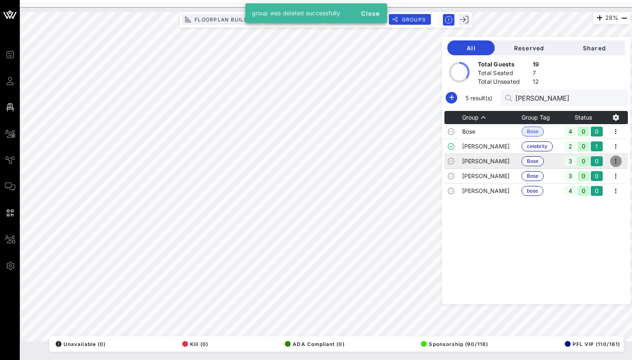
click at [621, 161] on icon "button" at bounding box center [616, 161] width 10 height 10
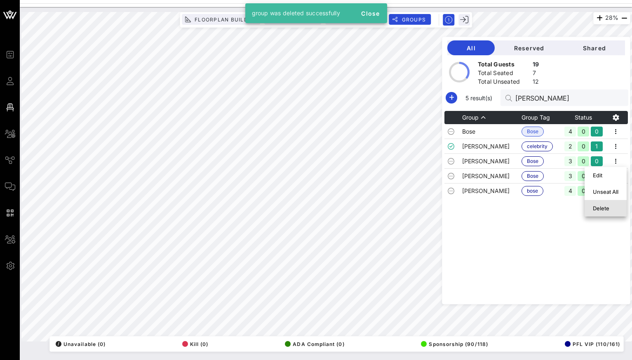
click at [612, 211] on div "Delete" at bounding box center [606, 208] width 26 height 7
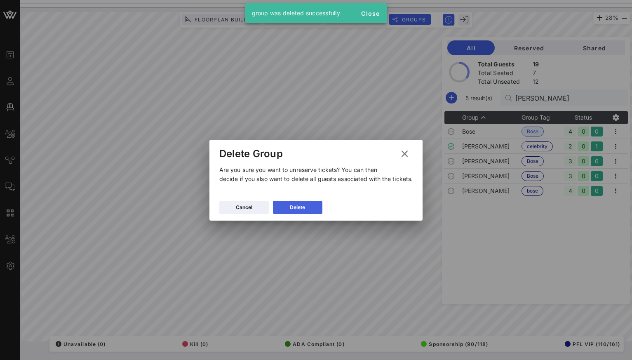
click at [296, 202] on button "Delete" at bounding box center [297, 207] width 49 height 13
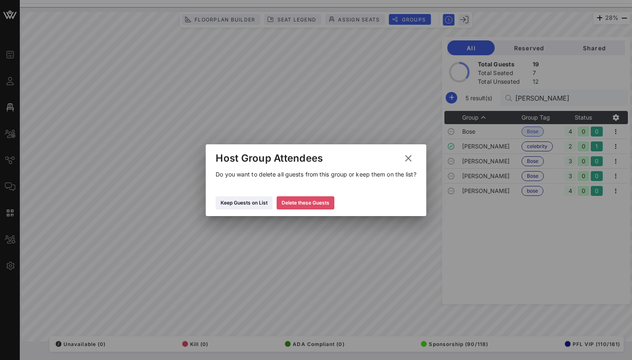
click at [325, 202] on div "Delete these Guests" at bounding box center [306, 203] width 48 height 8
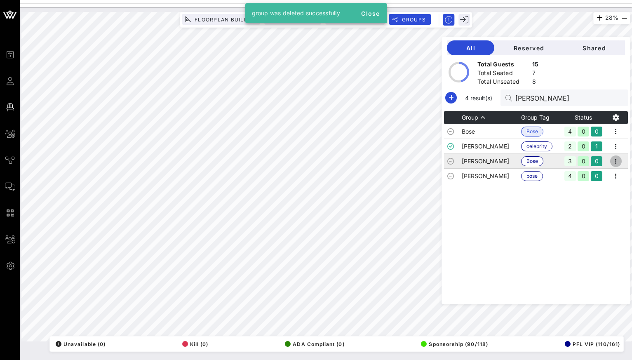
click at [622, 160] on span "button" at bounding box center [616, 161] width 12 height 10
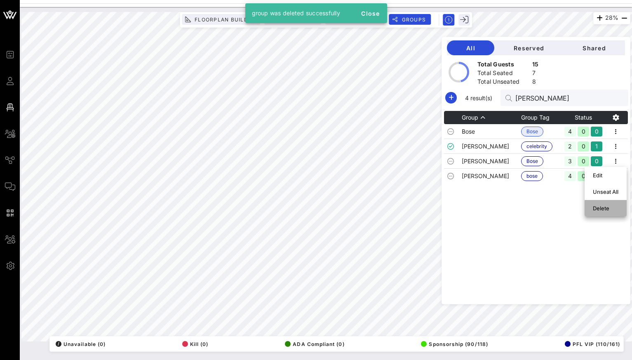
click at [601, 214] on div "Delete" at bounding box center [606, 208] width 26 height 13
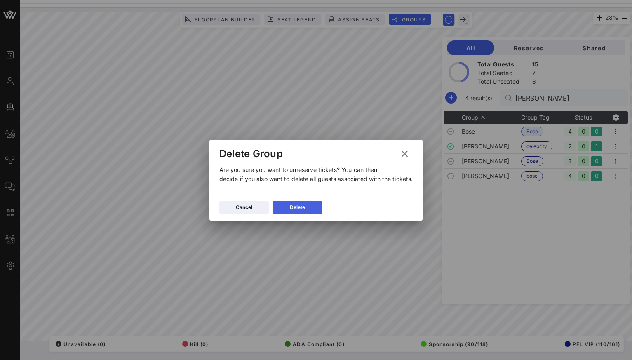
click at [290, 207] on div "Delete" at bounding box center [297, 207] width 15 height 8
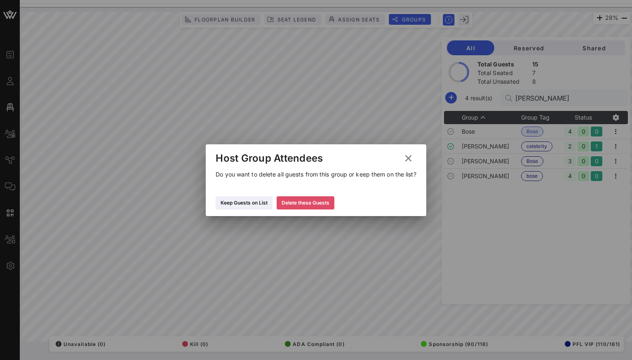
click at [288, 203] on div "Delete these Guests" at bounding box center [306, 203] width 48 height 8
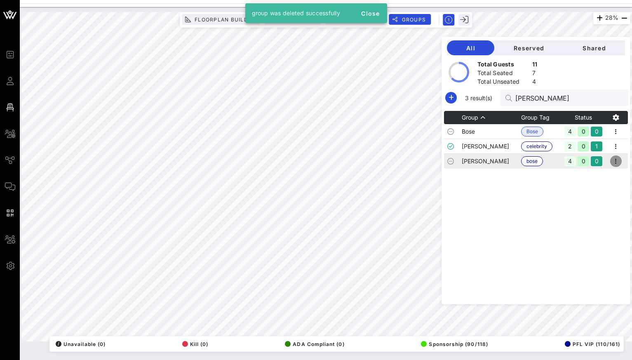
click at [620, 159] on icon "button" at bounding box center [616, 161] width 10 height 10
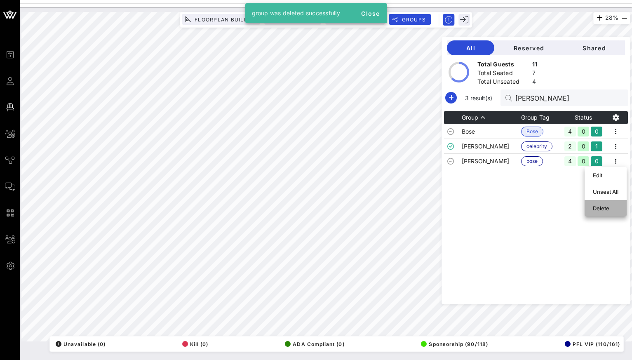
click at [603, 207] on div "Delete" at bounding box center [606, 208] width 26 height 7
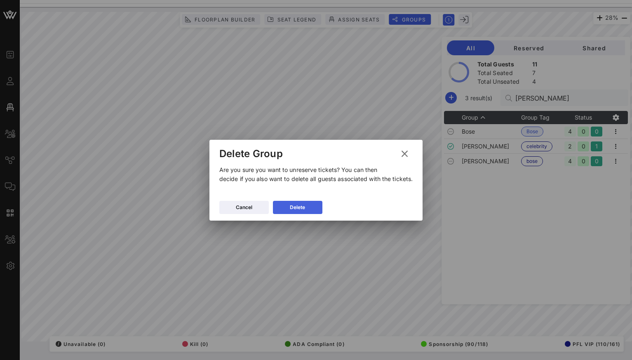
click at [311, 205] on button "Delete" at bounding box center [297, 207] width 49 height 13
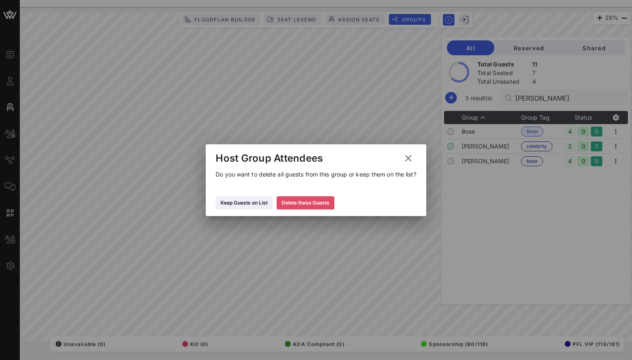
click at [317, 203] on div "Delete these Guests" at bounding box center [306, 203] width 48 height 8
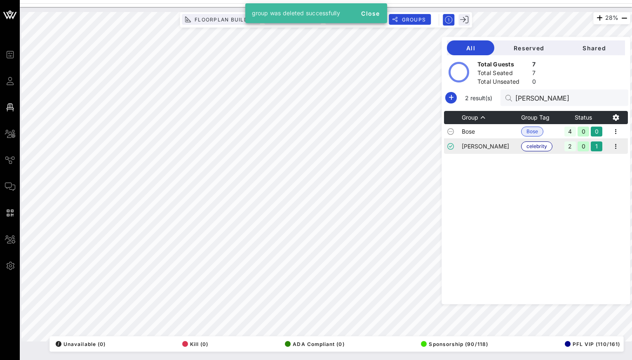
click at [495, 148] on td "[PERSON_NAME]" at bounding box center [491, 146] width 59 height 15
click at [495, 147] on td "[PERSON_NAME]" at bounding box center [491, 146] width 59 height 15
click at [500, 135] on td "Bose" at bounding box center [491, 131] width 59 height 15
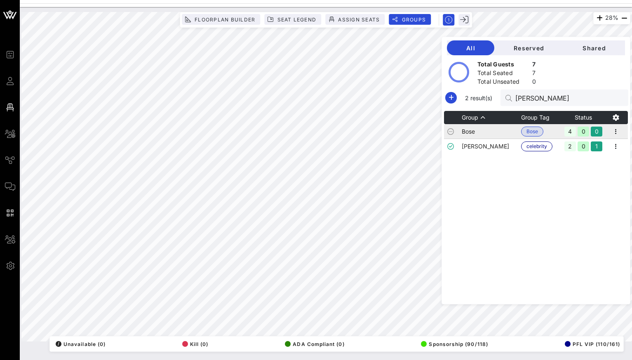
click at [500, 135] on td "Bose" at bounding box center [491, 131] width 59 height 15
click at [621, 133] on icon "button" at bounding box center [616, 132] width 10 height 10
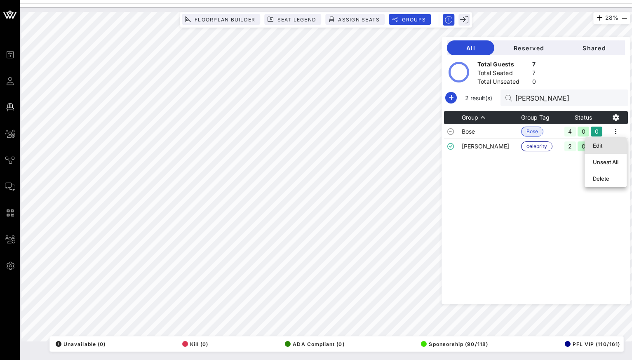
click at [600, 146] on div "Edit" at bounding box center [606, 145] width 26 height 7
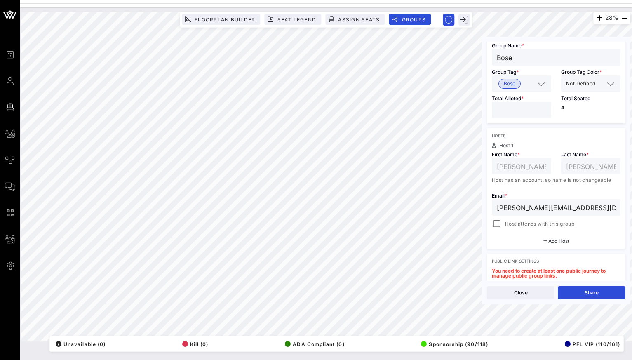
scroll to position [50, 0]
click at [496, 224] on div at bounding box center [497, 223] width 12 height 12
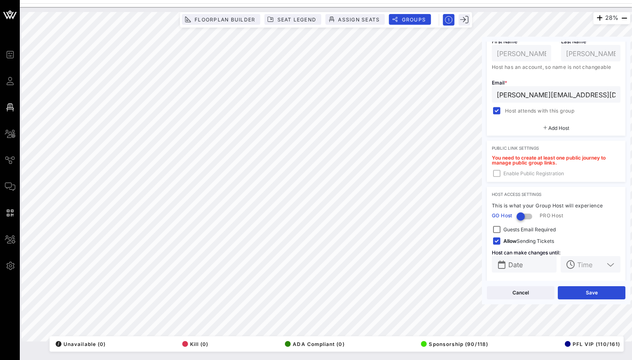
scroll to position [167, 0]
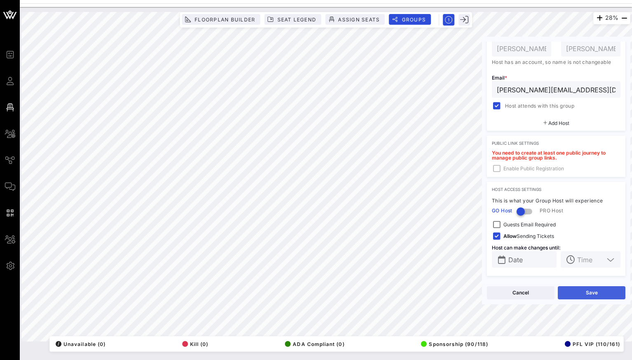
click at [599, 294] on button "Save" at bounding box center [592, 292] width 68 height 13
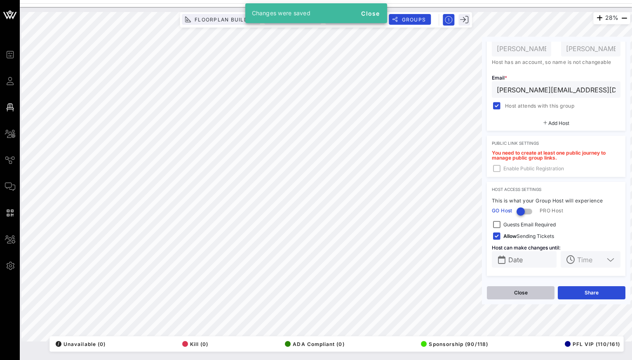
click at [537, 295] on button "Close" at bounding box center [521, 292] width 68 height 13
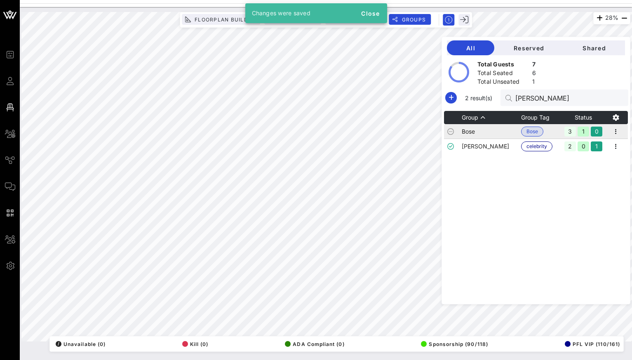
click at [504, 135] on td "Bose" at bounding box center [491, 131] width 59 height 15
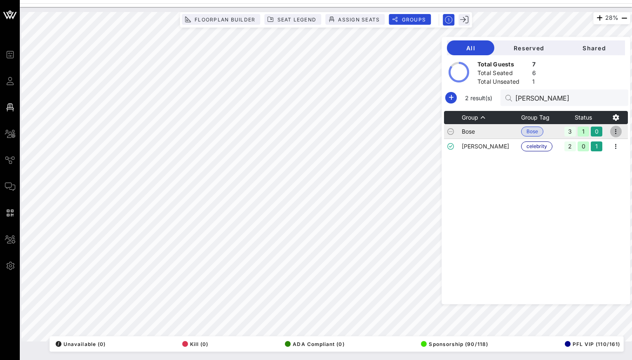
click at [618, 131] on icon "button" at bounding box center [616, 132] width 10 height 10
click at [604, 148] on div "Edit" at bounding box center [606, 145] width 26 height 7
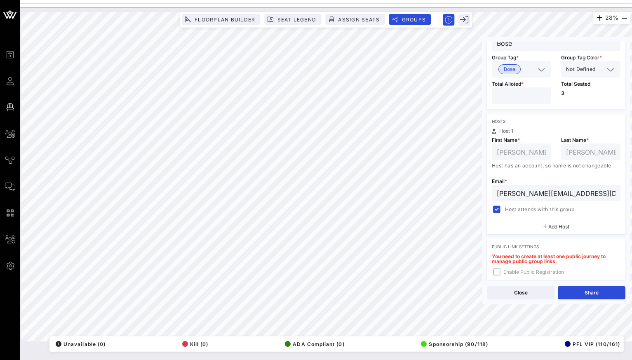
scroll to position [0, 0]
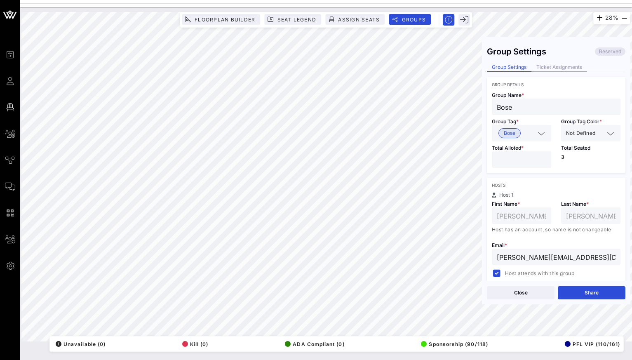
click at [561, 66] on div "Ticket Assignments" at bounding box center [560, 67] width 56 height 9
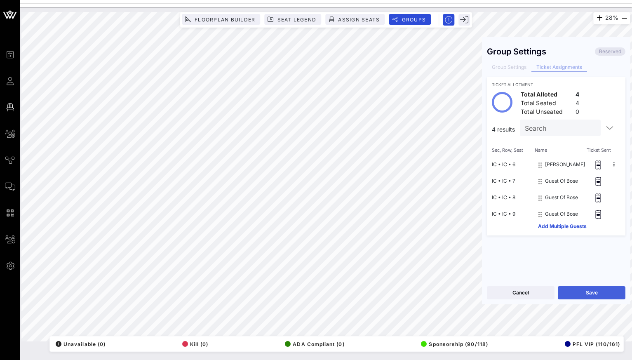
click at [582, 295] on button "Save" at bounding box center [592, 292] width 68 height 13
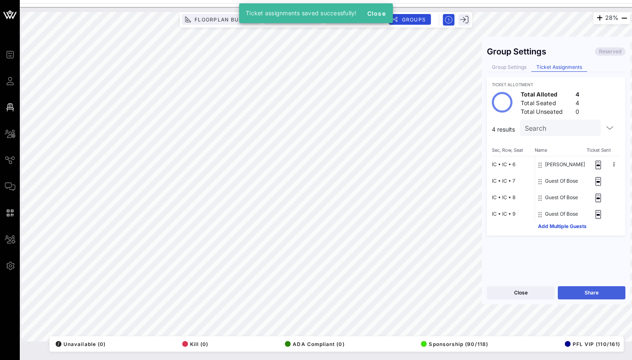
click at [567, 291] on button "Share" at bounding box center [592, 292] width 68 height 13
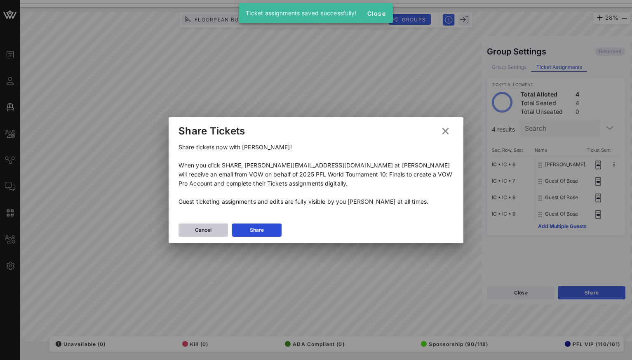
click at [213, 229] on button "Cancel" at bounding box center [203, 230] width 49 height 13
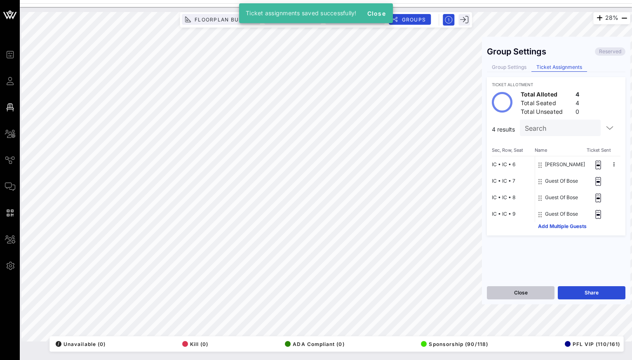
click at [533, 294] on button "Close" at bounding box center [521, 292] width 68 height 13
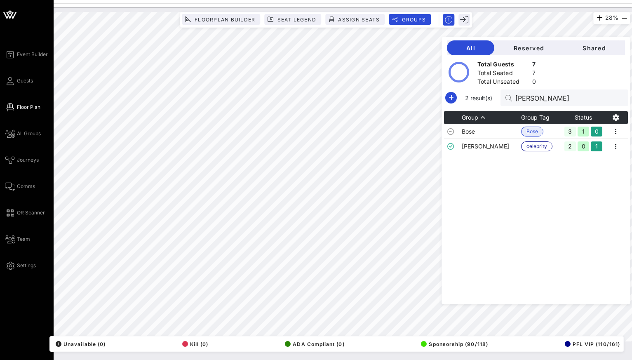
click at [16, 87] on div "Event Builder Guests Floor Plan All Groups Journeys Comms QR Scanner Team Setti…" at bounding box center [29, 159] width 49 height 221
click at [21, 84] on span "Guests" at bounding box center [25, 80] width 16 height 7
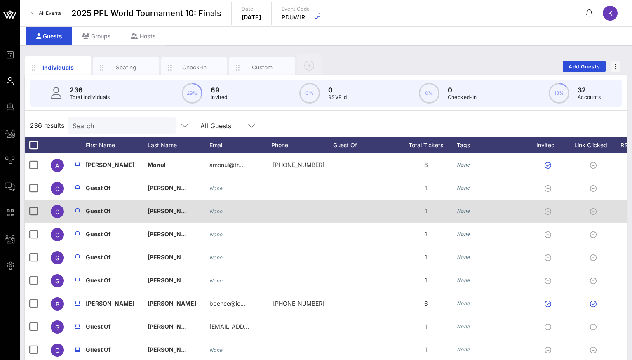
scroll to position [5, 0]
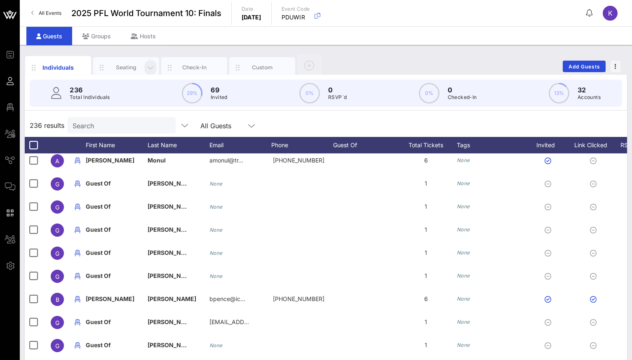
click at [145, 67] on span "button" at bounding box center [150, 67] width 12 height 9
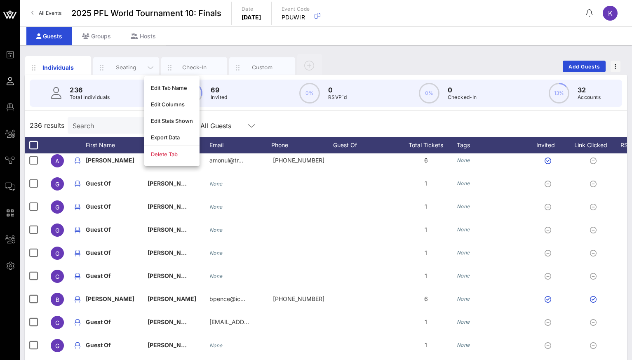
click at [126, 68] on div "Seating" at bounding box center [126, 68] width 37 height 8
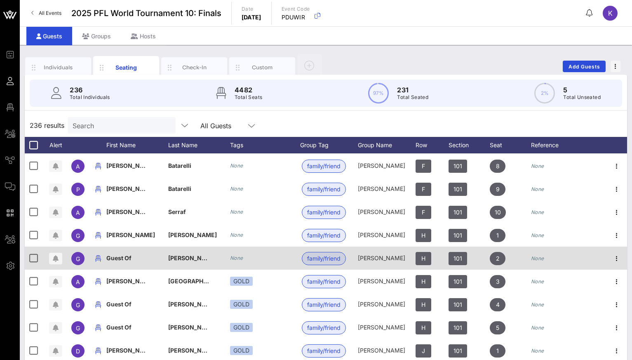
scroll to position [5147, 0]
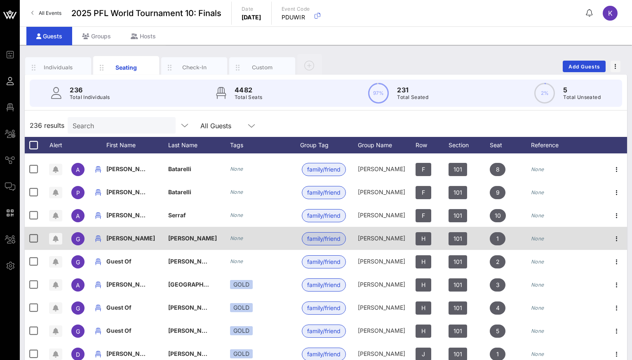
click at [239, 241] on icon "None" at bounding box center [236, 238] width 13 height 6
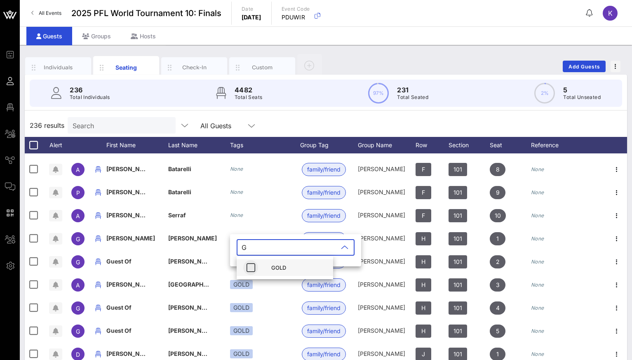
type input "G"
click at [251, 275] on button "button" at bounding box center [250, 267] width 15 height 15
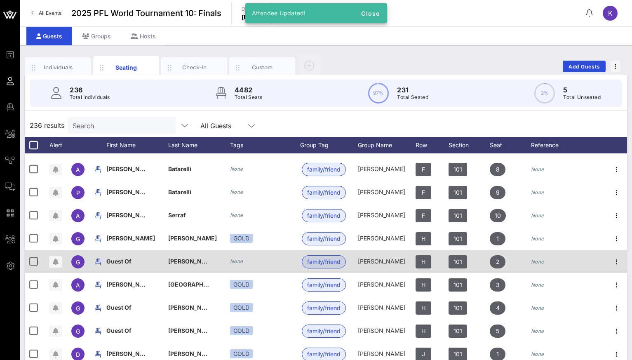
click at [237, 263] on icon "None" at bounding box center [236, 261] width 13 height 6
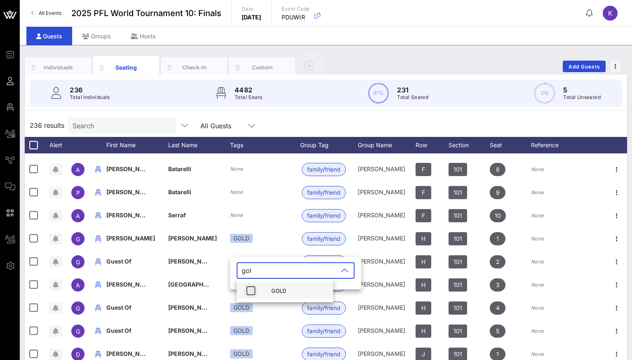
type input "gol"
click at [254, 295] on icon "button" at bounding box center [251, 291] width 10 height 10
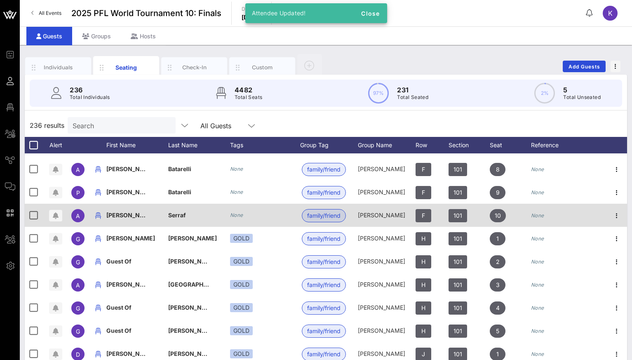
click at [240, 217] on icon "None" at bounding box center [236, 215] width 13 height 6
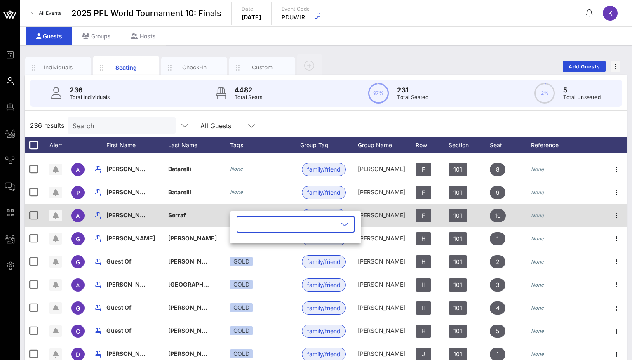
click at [210, 217] on div "Serraf" at bounding box center [199, 220] width 62 height 33
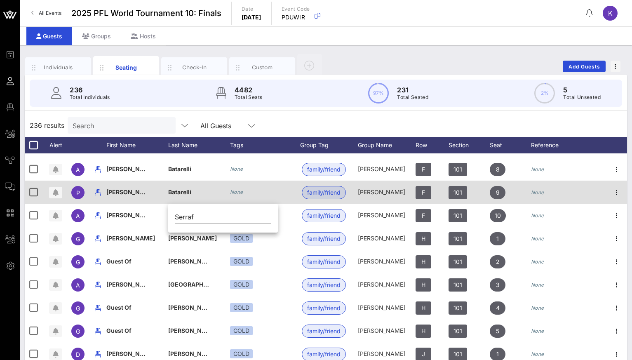
click at [275, 198] on div "None" at bounding box center [265, 192] width 70 height 23
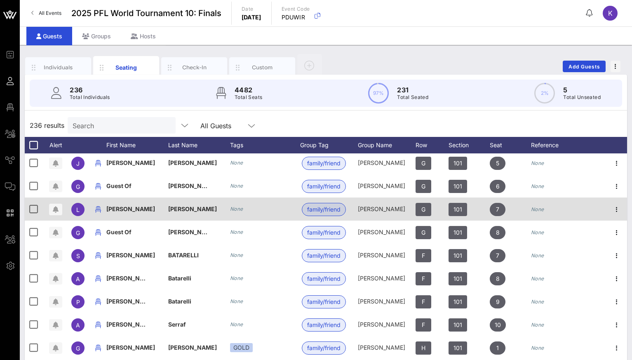
scroll to position [5022, 0]
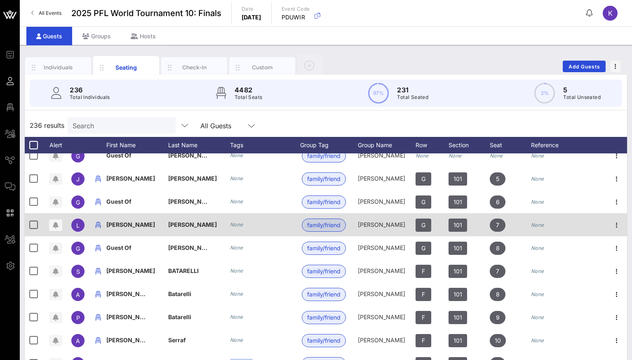
click at [240, 227] on icon "None" at bounding box center [236, 225] width 13 height 6
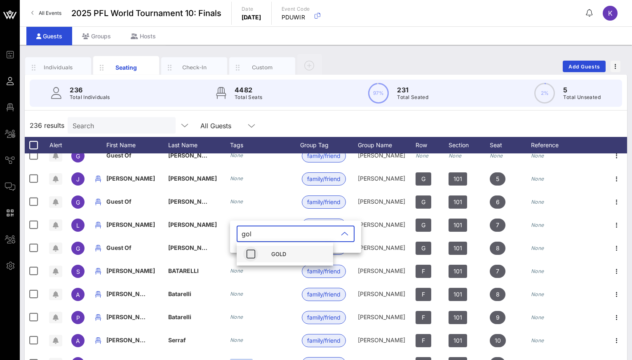
type input "gol"
click at [250, 254] on icon "button" at bounding box center [251, 254] width 10 height 10
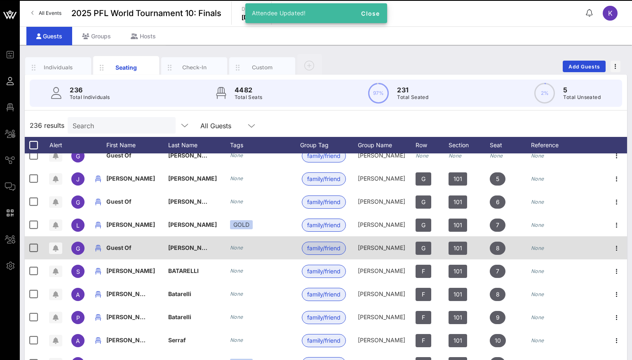
click at [237, 251] on div "None" at bounding box center [236, 248] width 13 height 8
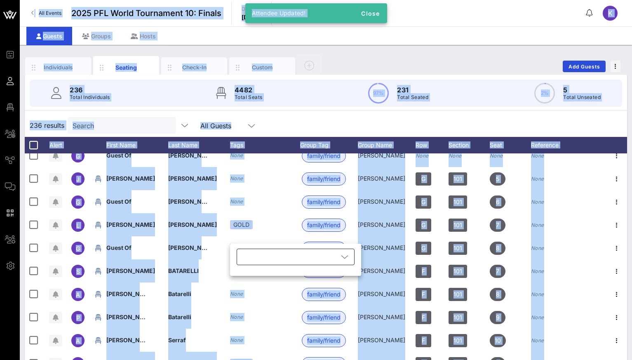
click at [259, 254] on div at bounding box center [290, 257] width 97 height 16
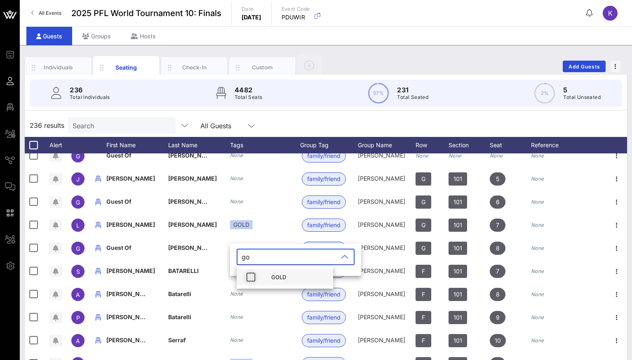
type input "go"
click at [247, 278] on icon "button" at bounding box center [251, 277] width 10 height 10
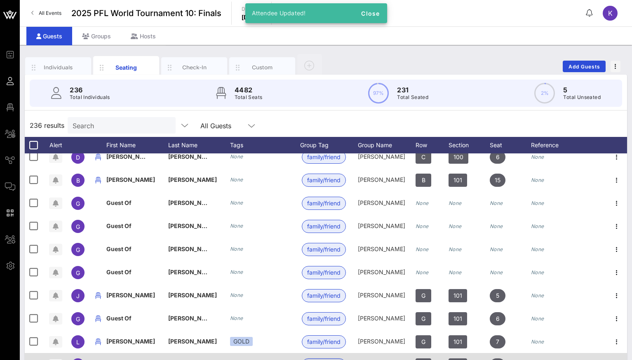
scroll to position [4903, 0]
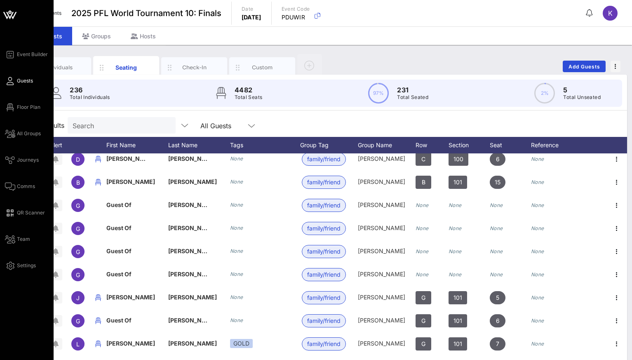
click at [28, 81] on span "Guests" at bounding box center [25, 80] width 16 height 7
click at [27, 109] on span "Floor Plan" at bounding box center [29, 107] width 24 height 7
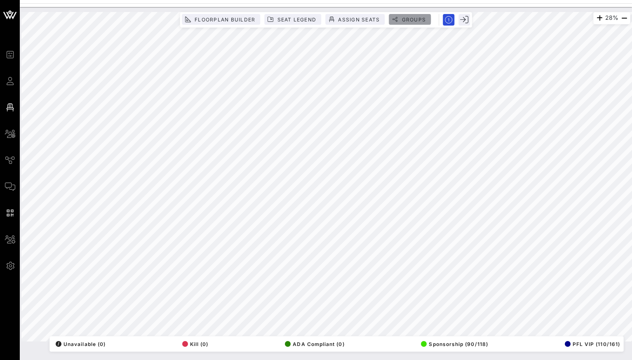
click at [412, 23] on button "Groups" at bounding box center [410, 19] width 42 height 11
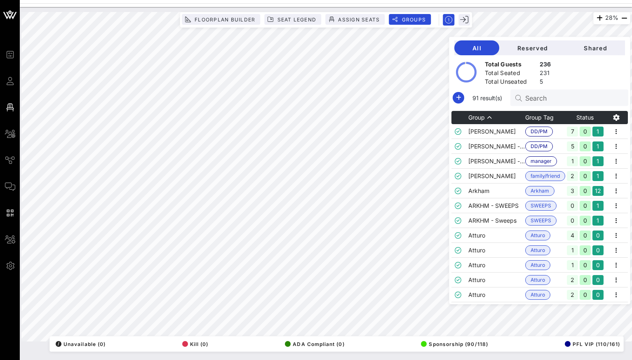
click at [562, 98] on input "Search" at bounding box center [573, 97] width 97 height 11
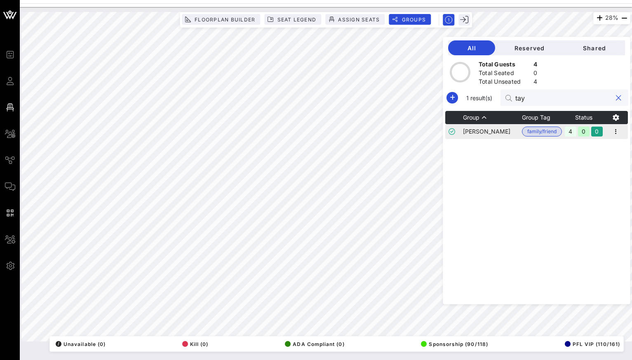
type input "tay"
click at [509, 132] on td "[PERSON_NAME]" at bounding box center [492, 131] width 59 height 15
click at [617, 130] on icon "button" at bounding box center [616, 132] width 10 height 10
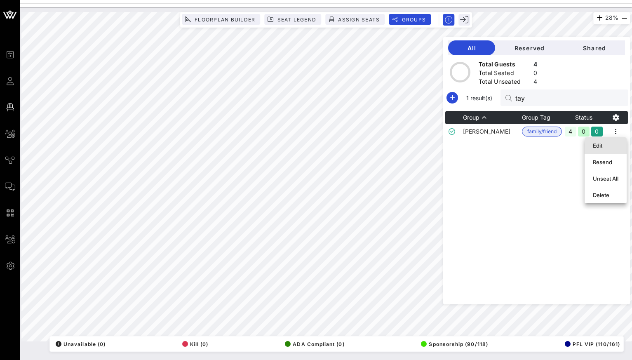
click at [613, 149] on div "Edit" at bounding box center [606, 145] width 26 height 13
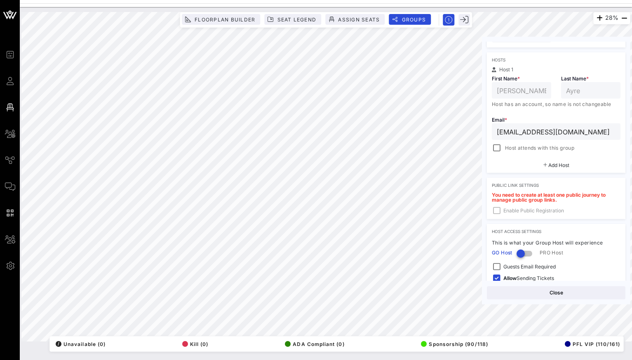
scroll to position [167, 0]
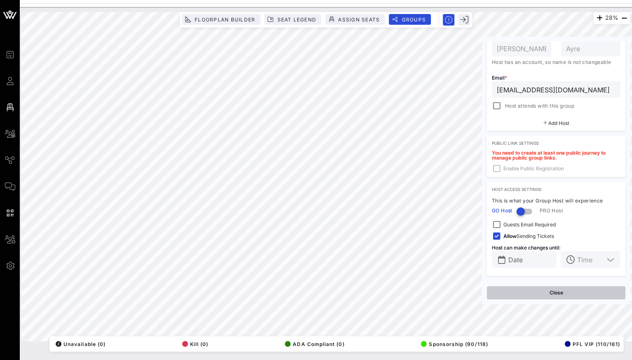
click at [543, 289] on button "Close" at bounding box center [556, 292] width 139 height 13
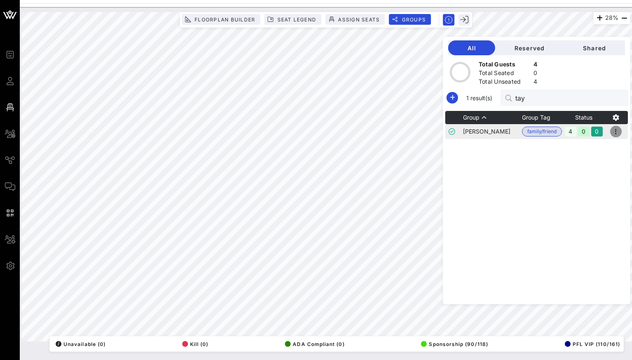
click at [618, 129] on icon "button" at bounding box center [616, 132] width 10 height 10
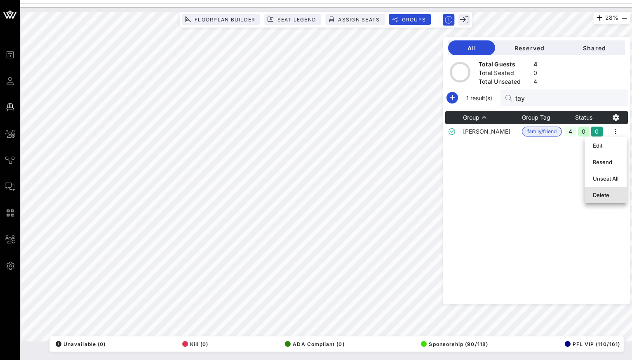
click at [601, 196] on div "Delete" at bounding box center [606, 195] width 26 height 7
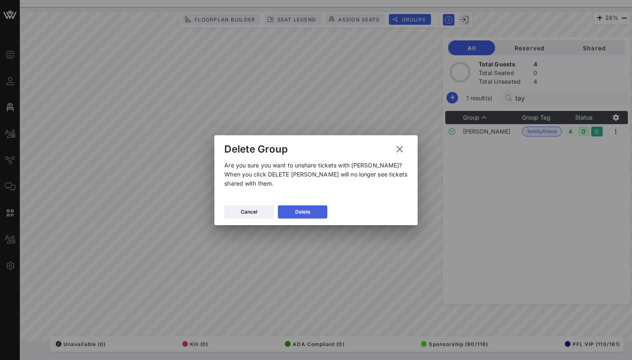
click at [307, 206] on button "Delete" at bounding box center [302, 211] width 49 height 13
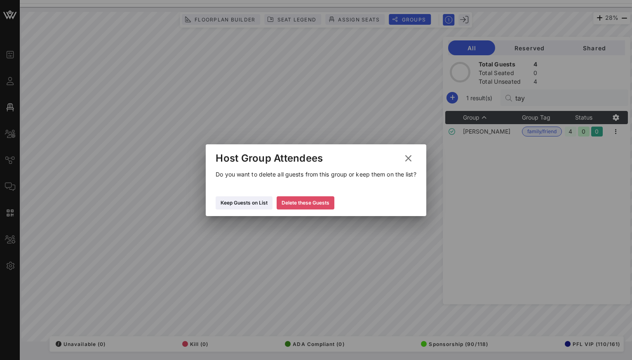
click at [310, 198] on button "Delete these Guests" at bounding box center [306, 202] width 58 height 13
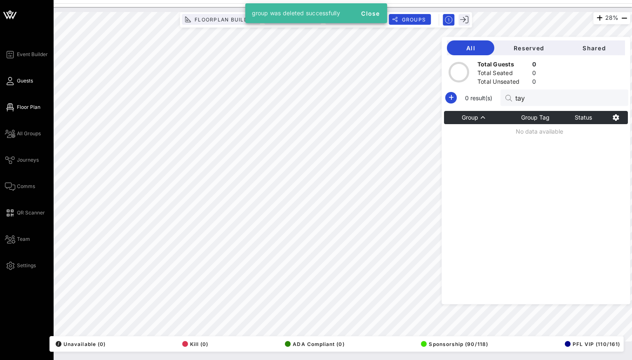
click at [18, 84] on span "Guests" at bounding box center [25, 80] width 16 height 7
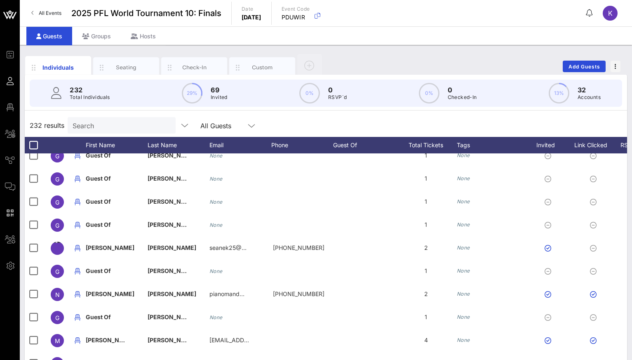
scroll to position [498, 0]
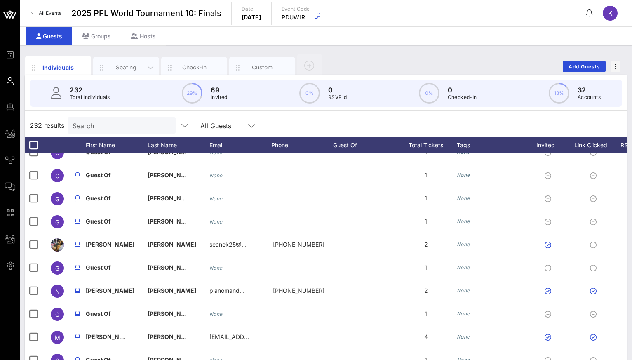
click at [139, 73] on div "Seating" at bounding box center [126, 67] width 66 height 21
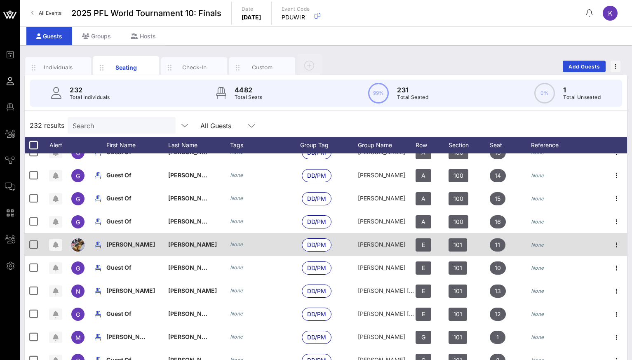
click at [230, 243] on icon "None" at bounding box center [236, 244] width 13 height 6
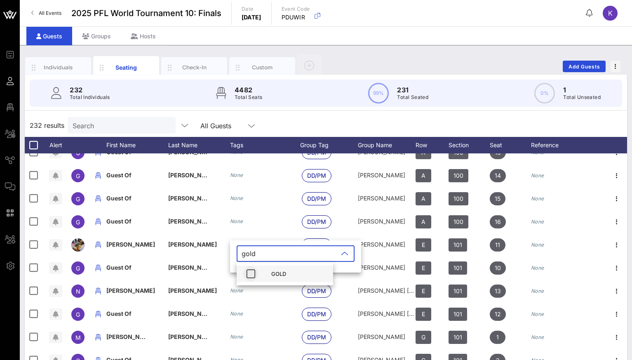
type input "gold"
click at [249, 271] on icon "button" at bounding box center [251, 274] width 10 height 10
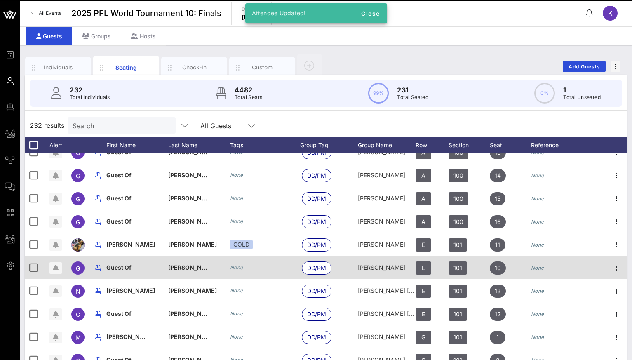
click at [234, 269] on icon "None" at bounding box center [236, 267] width 13 height 6
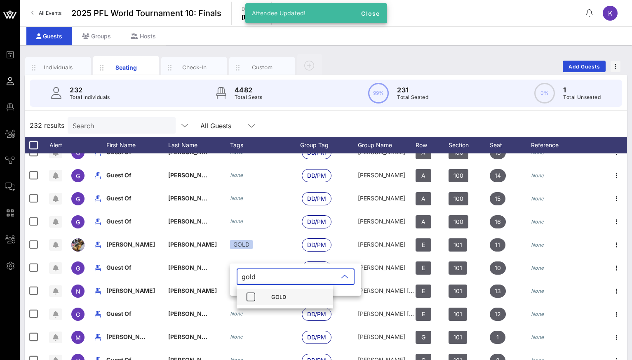
type input "gold"
click at [262, 300] on div "GOLD" at bounding box center [285, 297] width 97 height 16
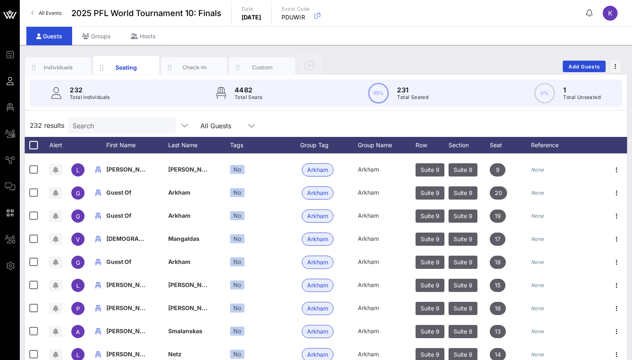
scroll to position [1554, 0]
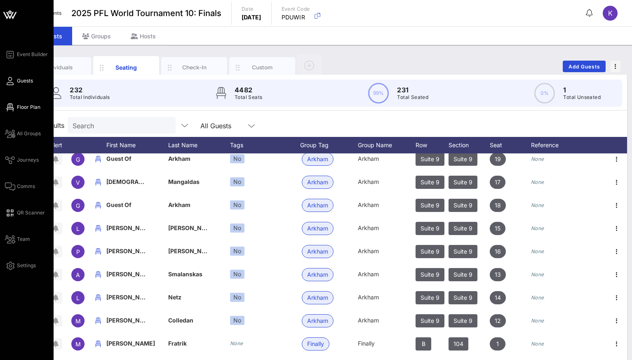
click at [25, 108] on span "Floor Plan" at bounding box center [29, 107] width 24 height 7
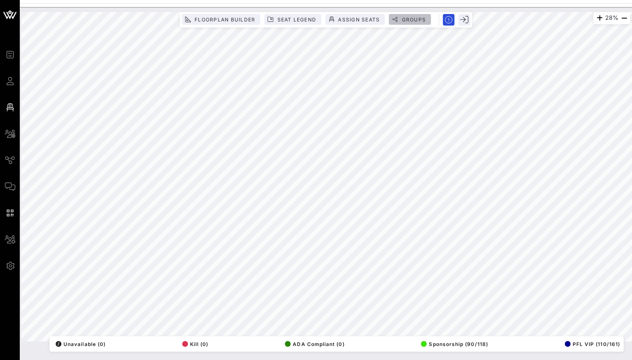
click at [419, 19] on span "Groups" at bounding box center [413, 19] width 25 height 6
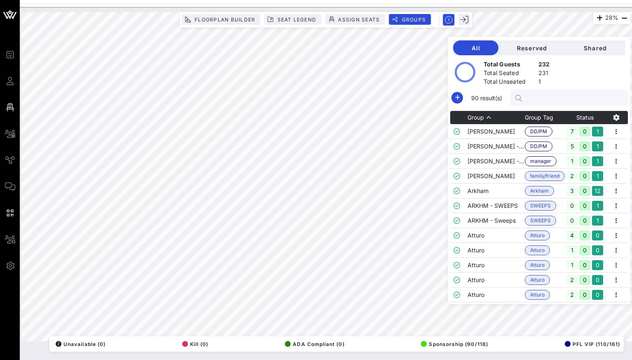
click at [547, 93] on input "text" at bounding box center [573, 97] width 97 height 11
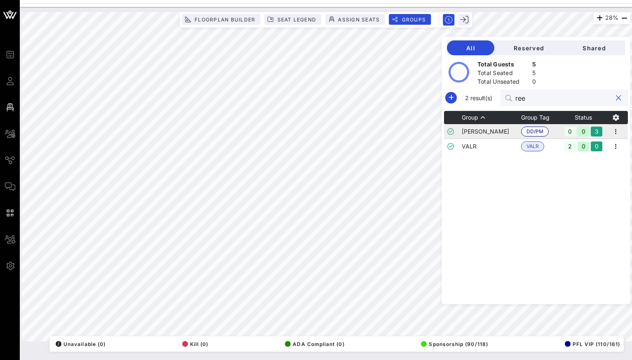
type input "ree"
click at [510, 134] on td "[PERSON_NAME]" at bounding box center [491, 131] width 59 height 15
click at [618, 133] on icon "button" at bounding box center [616, 132] width 10 height 10
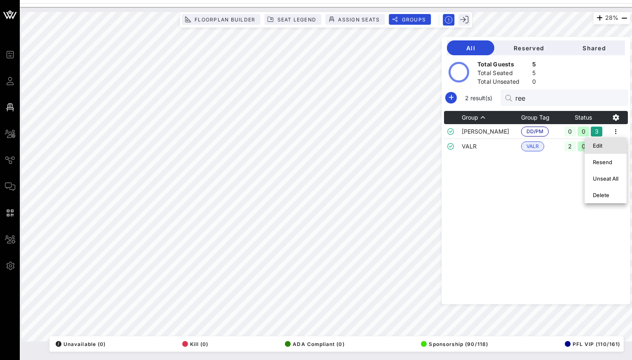
click at [596, 149] on div "Edit" at bounding box center [606, 145] width 26 height 13
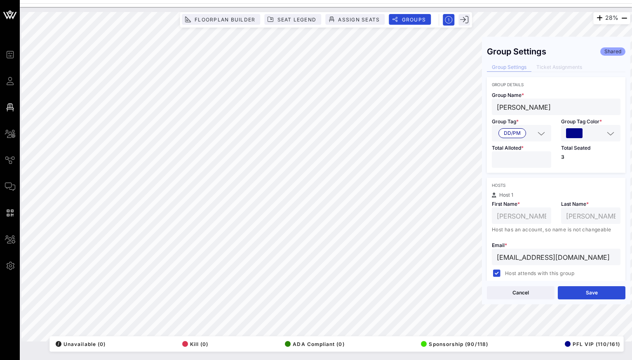
type input "*"
click at [542, 157] on input "*" at bounding box center [521, 159] width 49 height 11
click at [589, 292] on button "Save" at bounding box center [592, 292] width 68 height 13
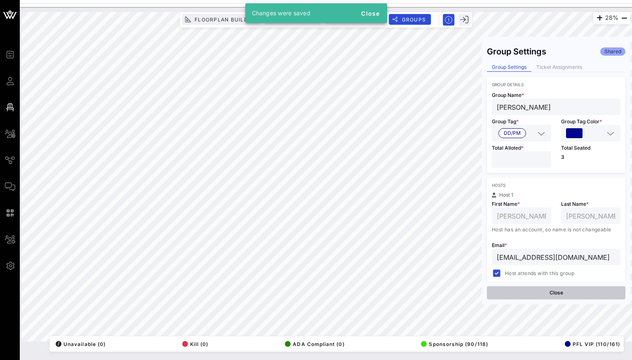
click at [578, 295] on button "Close" at bounding box center [556, 292] width 139 height 13
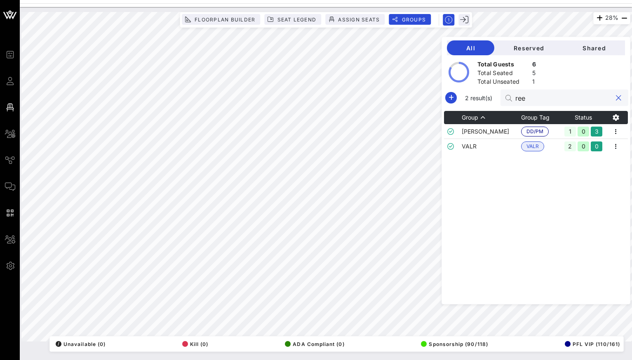
drag, startPoint x: 540, startPoint y: 97, endPoint x: 511, endPoint y: 97, distance: 28.9
click at [513, 97] on div "2 result(s) ree" at bounding box center [536, 98] width 185 height 16
type input "jun"
click at [503, 130] on td "[PERSON_NAME] - Athlete" at bounding box center [491, 131] width 59 height 15
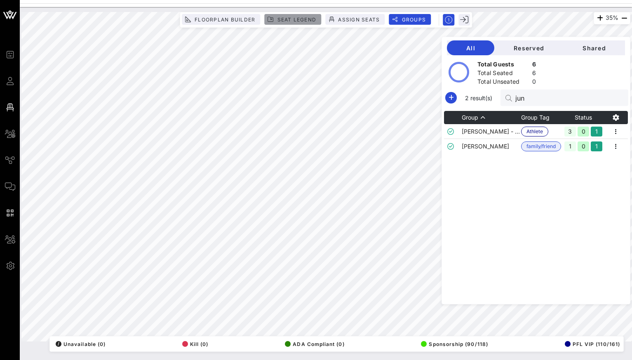
click at [285, 16] on span "Seat Legend" at bounding box center [297, 19] width 40 height 6
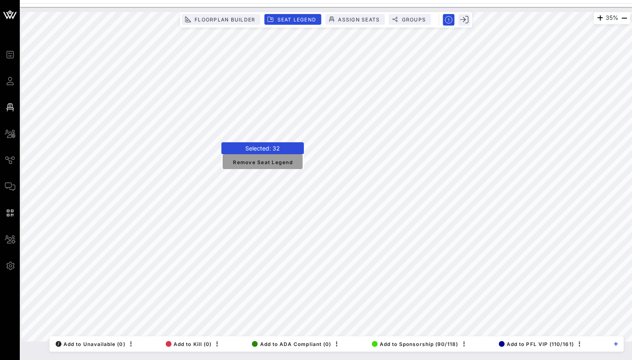
click at [270, 161] on span "Remove Seat Legend" at bounding box center [262, 161] width 67 height 7
click at [261, 168] on button "Remove Seat Legend" at bounding box center [267, 163] width 80 height 15
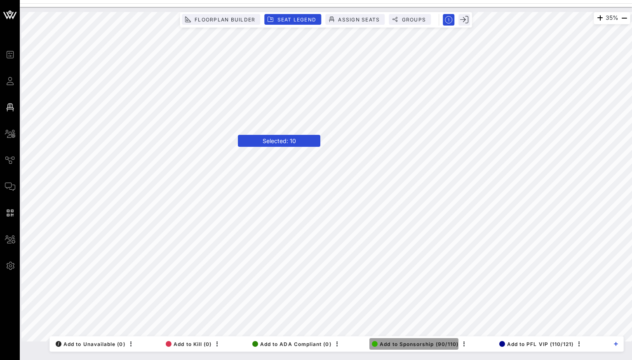
click at [418, 344] on span "Add to Sponsorship (90/110)" at bounding box center [415, 344] width 87 height 6
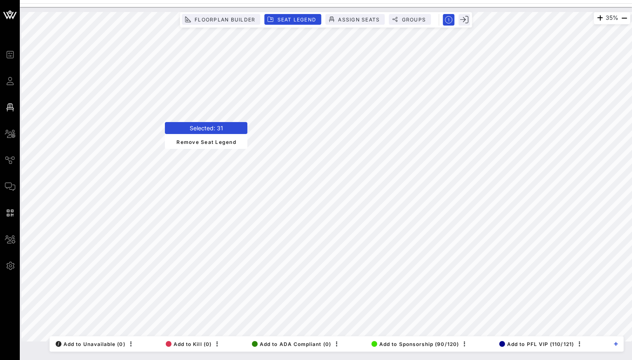
click at [404, 25] on div "Floorplan Builder Seat Legend Assign Seats Groups" at bounding box center [326, 20] width 288 height 12
click at [428, 20] on button "Groups" at bounding box center [410, 19] width 42 height 11
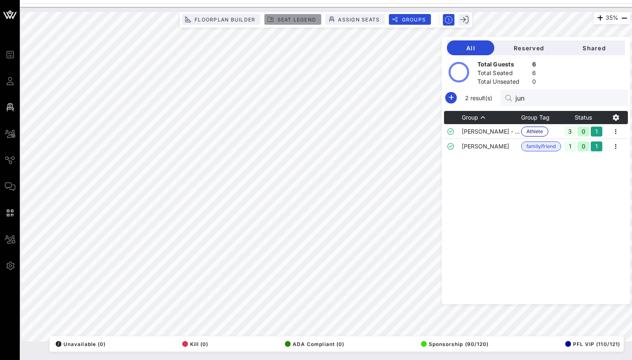
click at [304, 16] on span "Seat Legend" at bounding box center [297, 19] width 40 height 6
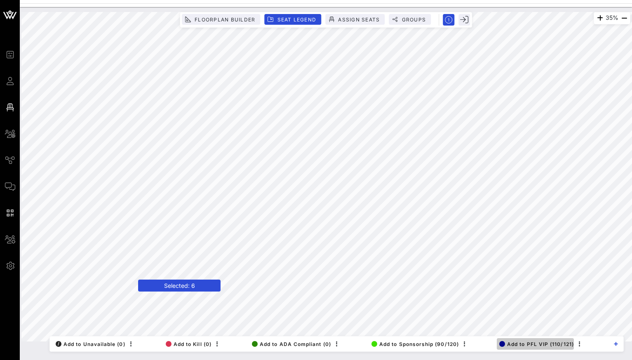
click at [512, 341] on span "Add to PFL VIP (110/121)" at bounding box center [537, 344] width 75 height 6
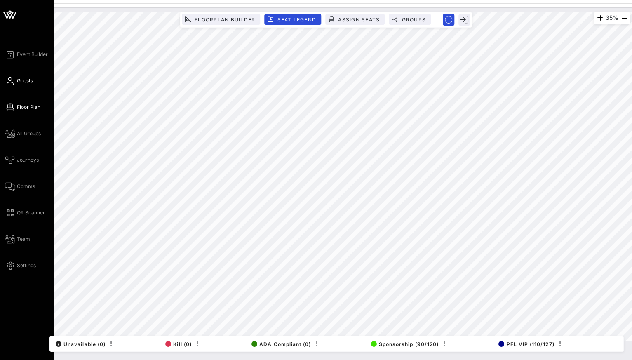
click at [27, 79] on span "Guests" at bounding box center [25, 80] width 16 height 7
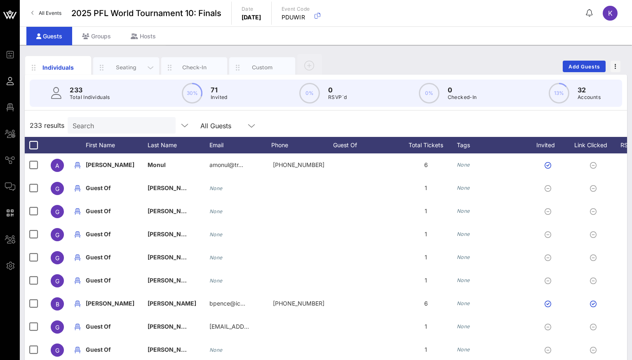
click at [120, 71] on div "Seating" at bounding box center [126, 68] width 37 height 8
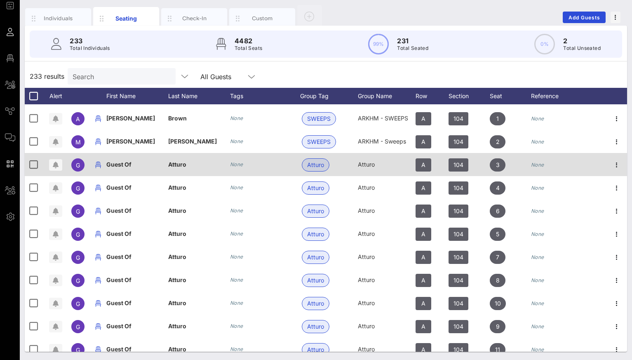
scroll to position [759, 0]
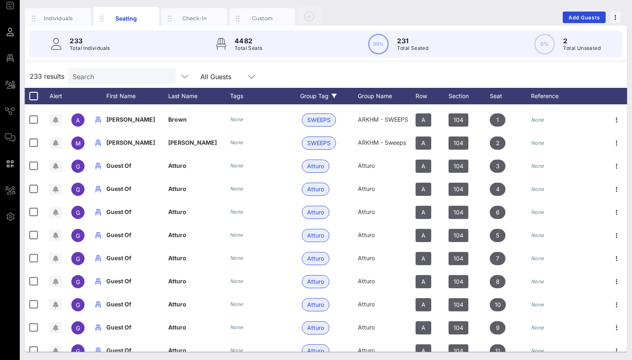
click at [321, 98] on div "Group Tag" at bounding box center [329, 96] width 58 height 16
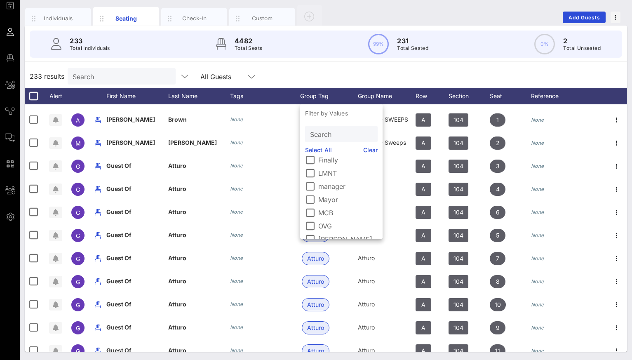
scroll to position [152, 0]
click at [312, 178] on div at bounding box center [310, 184] width 14 height 14
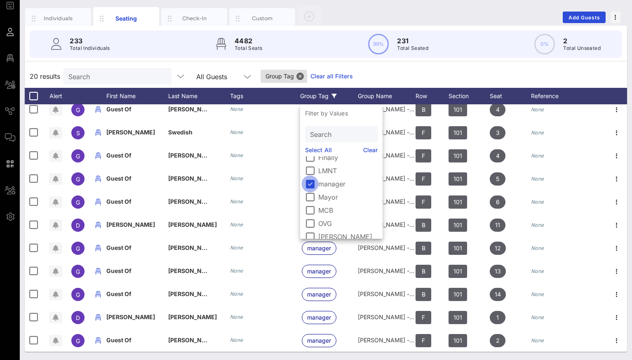
scroll to position [214, 0]
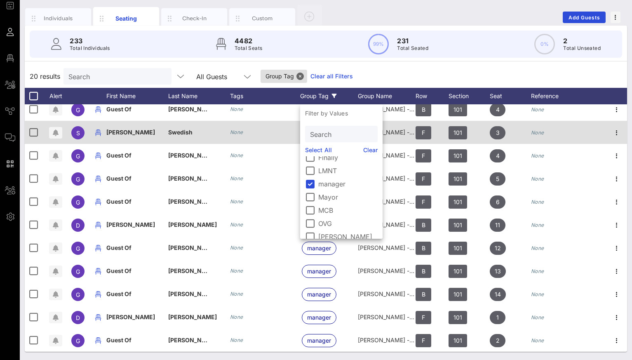
click at [281, 131] on div "None" at bounding box center [265, 132] width 70 height 23
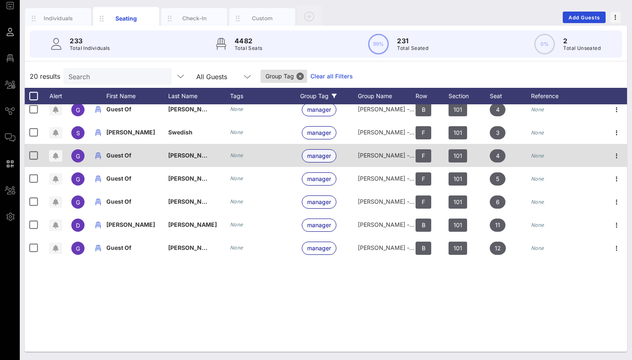
scroll to position [0, 0]
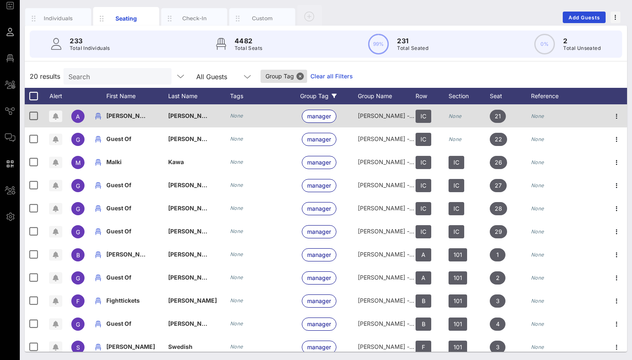
click at [232, 115] on icon "None" at bounding box center [236, 116] width 13 height 6
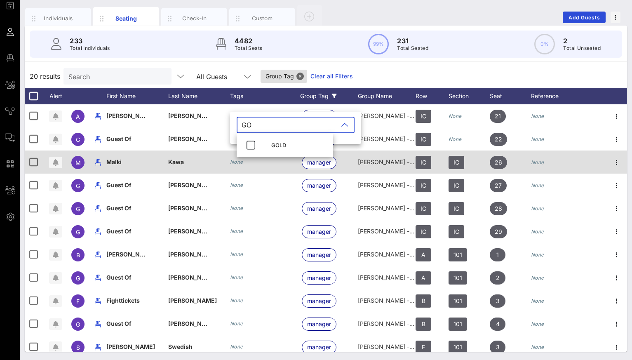
type input "G"
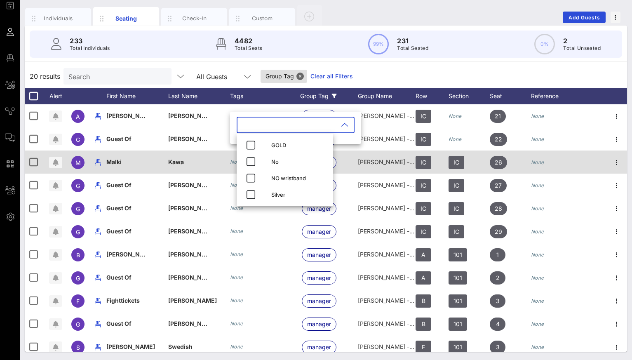
type input "F"
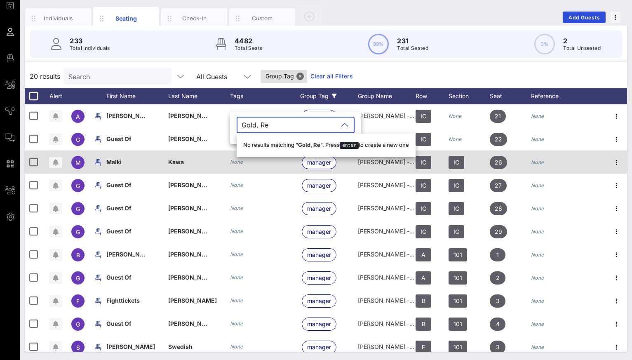
type input "Gold, Red"
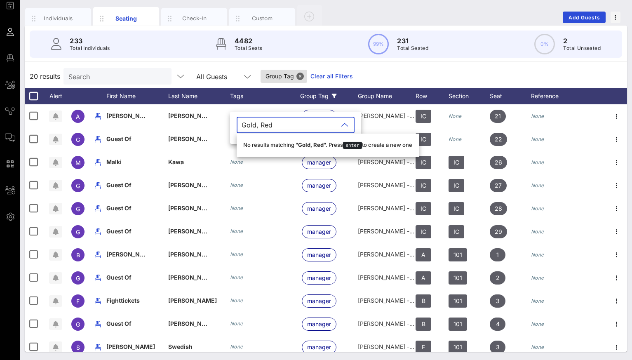
drag, startPoint x: 280, startPoint y: 128, endPoint x: 235, endPoint y: 125, distance: 45.5
click at [235, 125] on div "​ Gold, Red" at bounding box center [295, 130] width 131 height 27
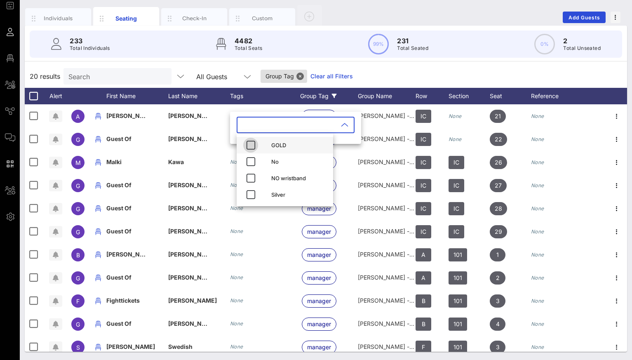
click at [249, 146] on icon "button" at bounding box center [251, 145] width 10 height 10
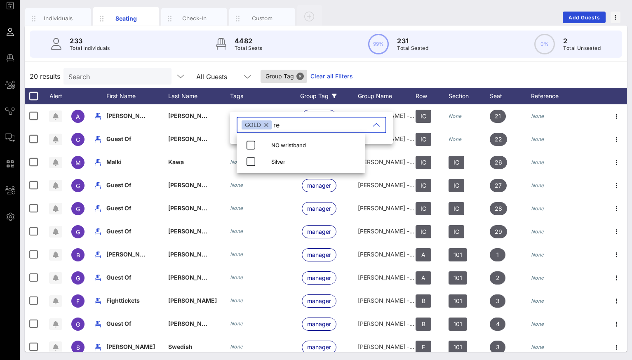
type input "red"
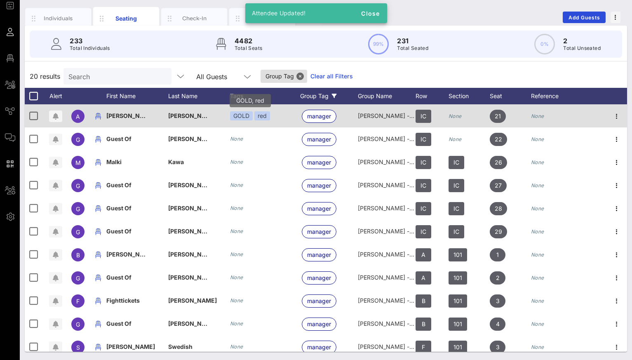
click at [260, 119] on div "red" at bounding box center [262, 115] width 16 height 9
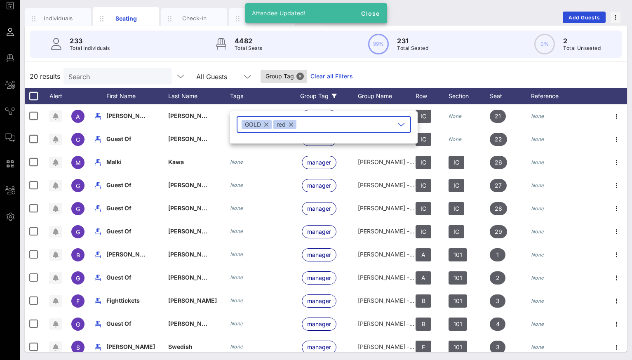
click at [277, 126] on div "red" at bounding box center [284, 124] width 23 height 9
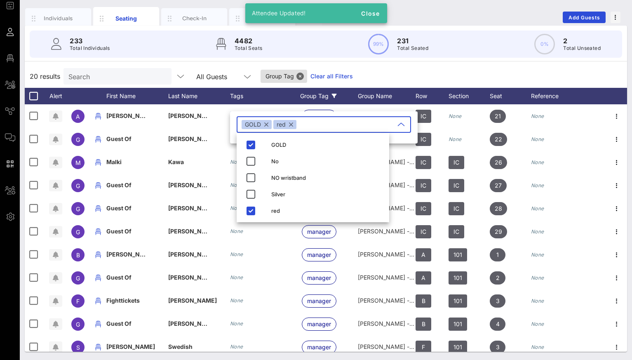
click at [277, 126] on div "red" at bounding box center [284, 124] width 23 height 9
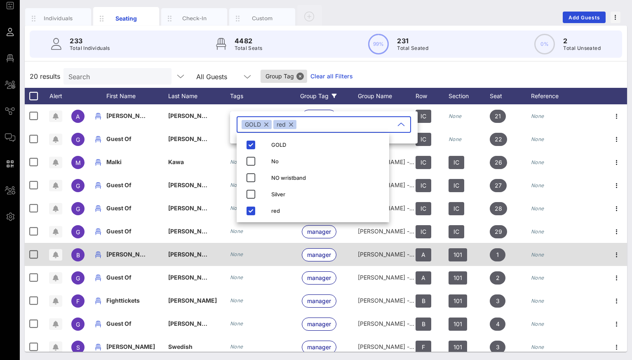
click at [264, 256] on div "None" at bounding box center [265, 254] width 70 height 23
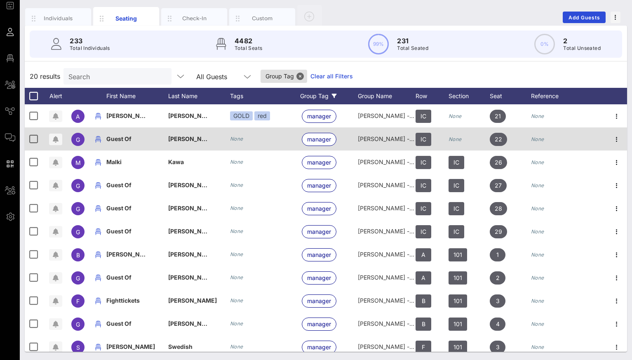
click at [253, 134] on div "None" at bounding box center [265, 138] width 70 height 23
click at [240, 139] on icon "None" at bounding box center [236, 139] width 13 height 6
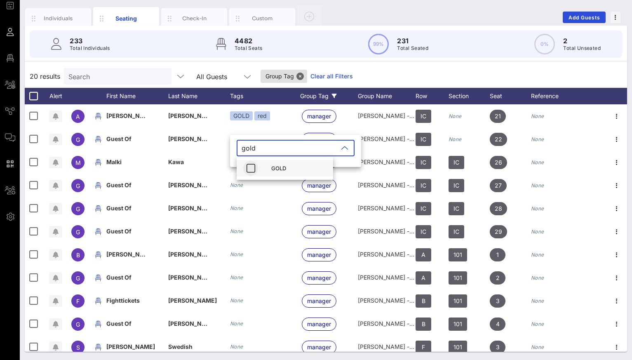
type input "gold"
click at [250, 172] on icon "button" at bounding box center [251, 168] width 10 height 10
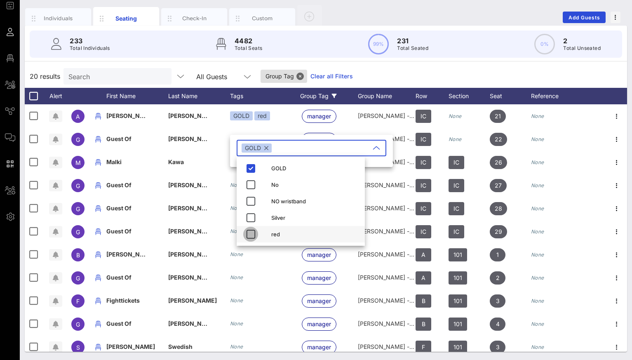
click at [250, 237] on icon "button" at bounding box center [251, 234] width 10 height 10
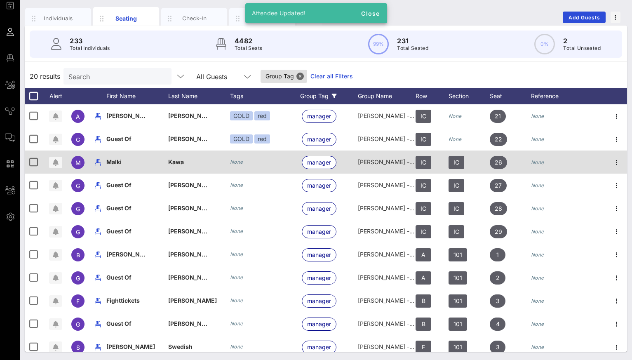
click at [234, 161] on icon "None" at bounding box center [236, 162] width 13 height 6
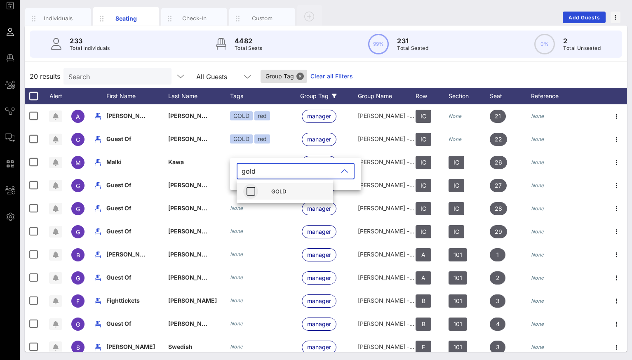
type input "gold"
click at [256, 191] on span "button" at bounding box center [250, 191] width 15 height 10
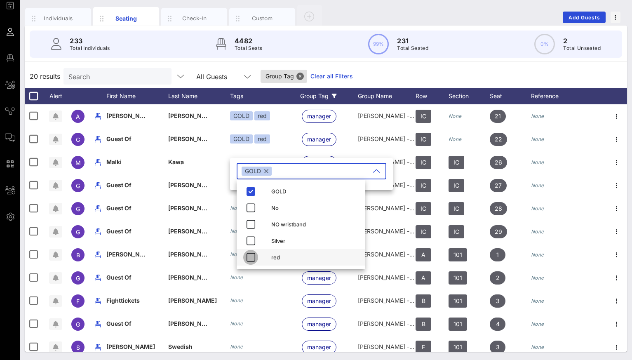
click at [251, 259] on icon "button" at bounding box center [251, 257] width 10 height 10
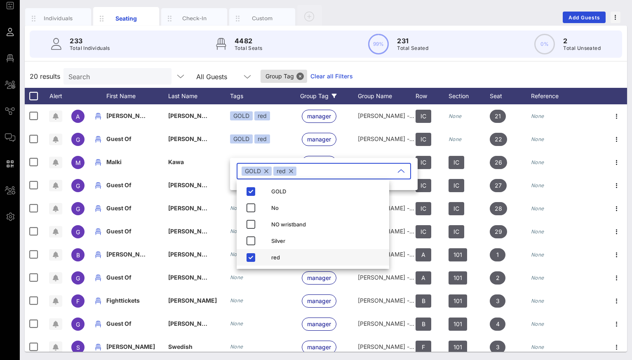
type input "\"
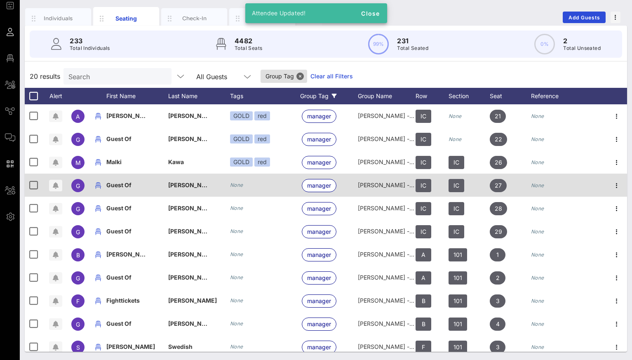
click at [237, 191] on div "None" at bounding box center [265, 185] width 70 height 23
click at [237, 186] on icon "None" at bounding box center [236, 185] width 13 height 6
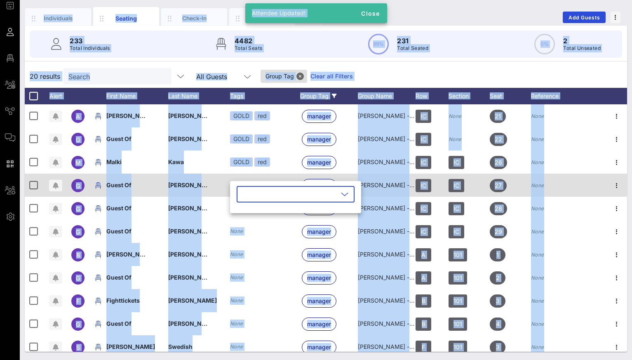
click at [237, 186] on div "​" at bounding box center [295, 199] width 131 height 27
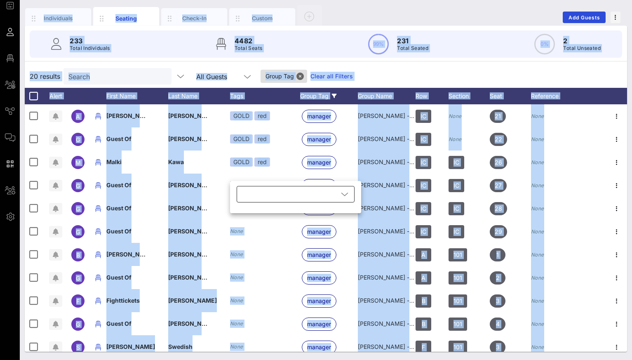
click at [246, 196] on div at bounding box center [290, 194] width 97 height 16
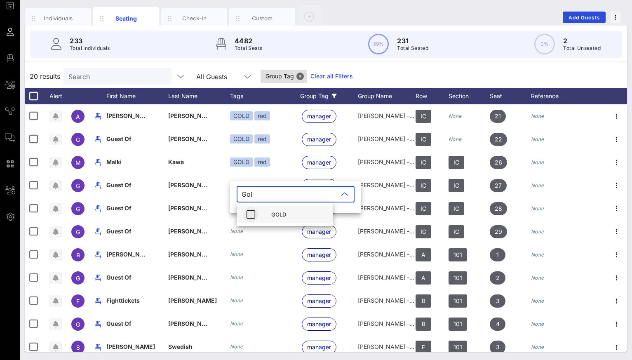
type input "Gol"
click at [248, 214] on icon "button" at bounding box center [251, 215] width 10 height 10
type input "re"
click at [249, 214] on icon "button" at bounding box center [251, 215] width 10 height 10
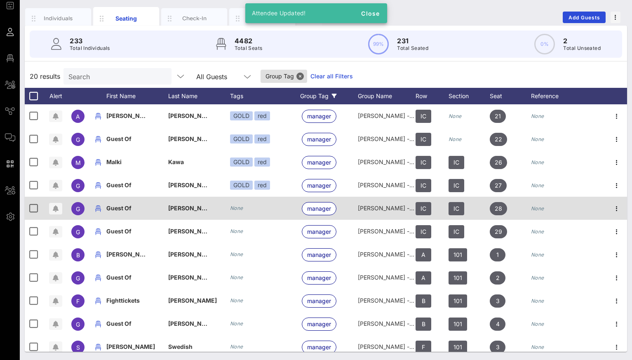
click at [234, 206] on icon "None" at bounding box center [236, 208] width 13 height 6
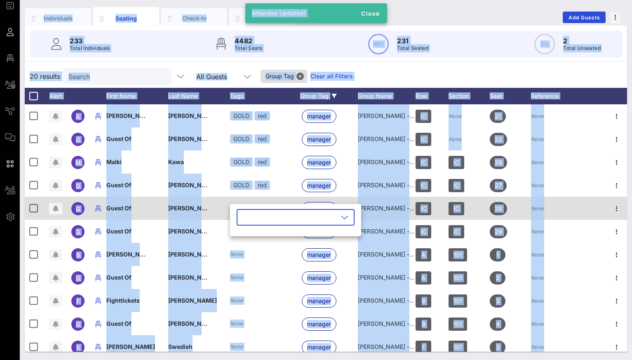
click at [234, 206] on div "​" at bounding box center [295, 220] width 131 height 32
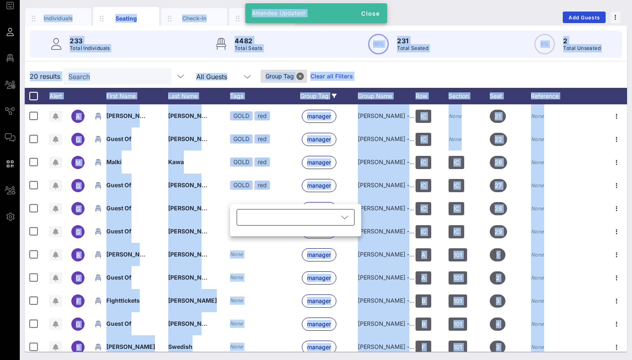
click at [252, 210] on div at bounding box center [290, 217] width 97 height 16
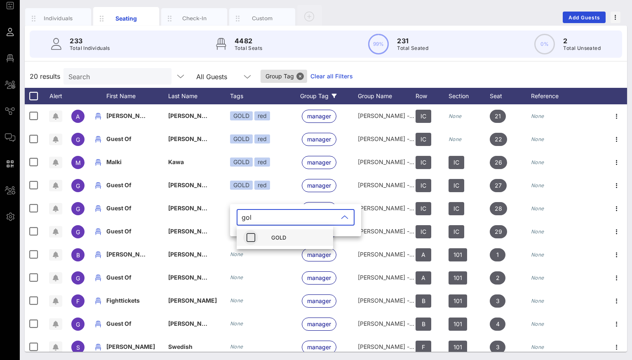
type input "gol"
click at [250, 242] on icon "button" at bounding box center [251, 238] width 10 height 10
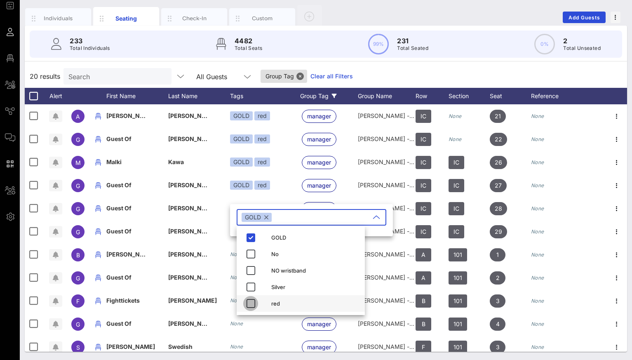
click at [249, 307] on icon "button" at bounding box center [251, 304] width 10 height 10
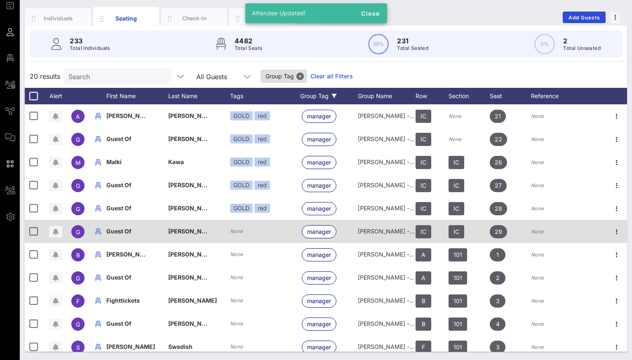
click at [236, 235] on div "None" at bounding box center [236, 231] width 13 height 8
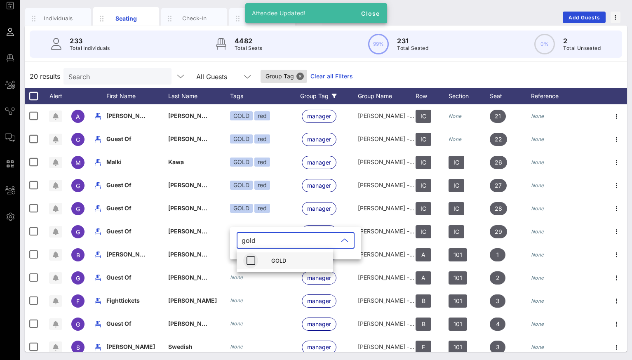
type input "gold"
click at [251, 264] on icon "button" at bounding box center [251, 261] width 10 height 10
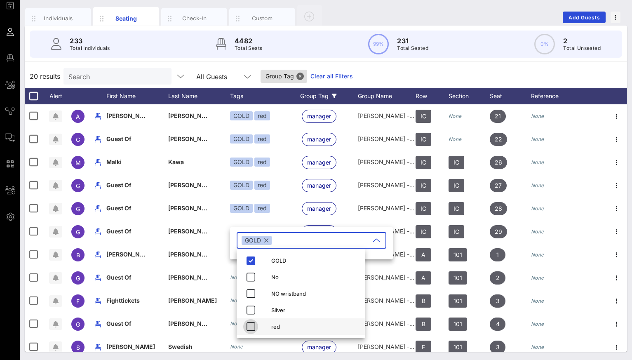
click at [251, 325] on icon "button" at bounding box center [251, 327] width 10 height 10
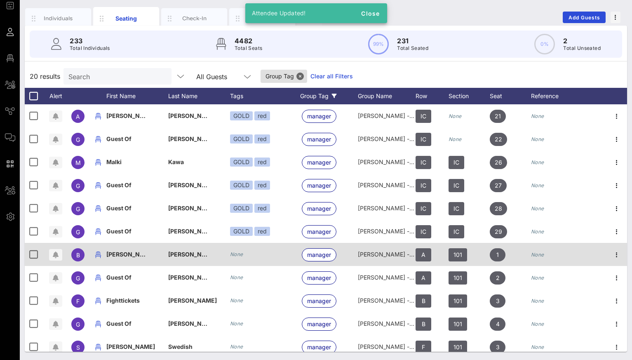
click at [238, 256] on icon "None" at bounding box center [236, 254] width 13 height 6
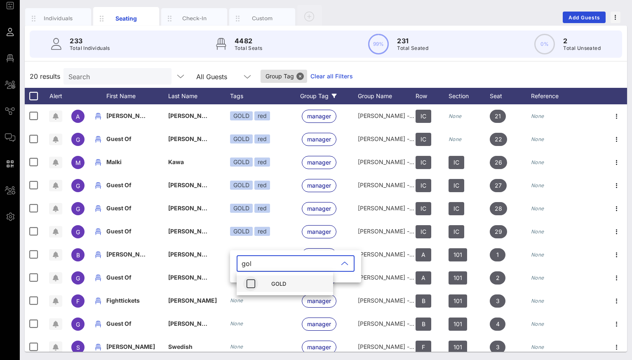
type input "gol"
click at [251, 284] on icon "button" at bounding box center [251, 284] width 10 height 10
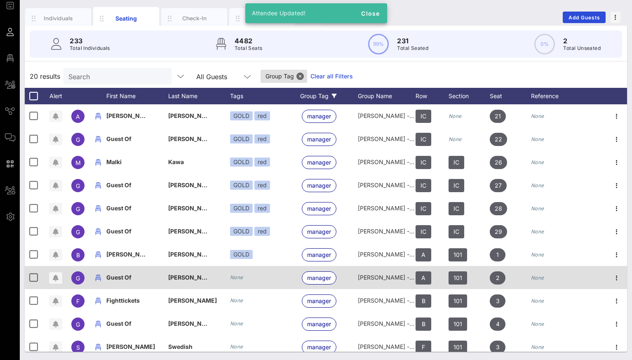
click at [235, 280] on icon "None" at bounding box center [236, 277] width 13 height 6
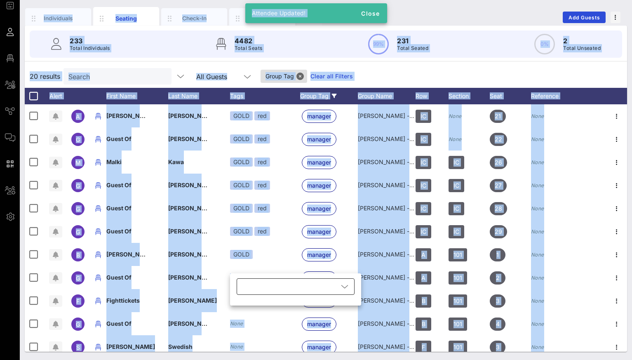
click at [252, 287] on div at bounding box center [290, 286] width 97 height 16
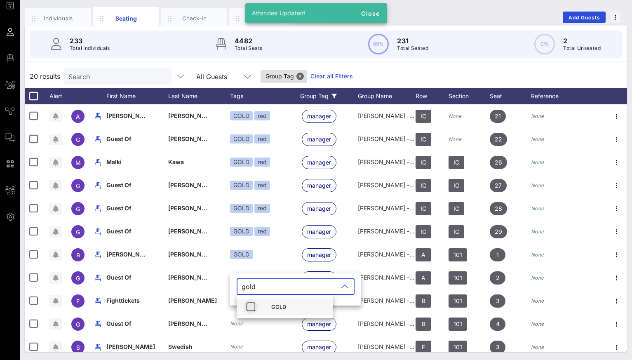
type input "gold"
click at [252, 308] on icon "button" at bounding box center [251, 307] width 10 height 10
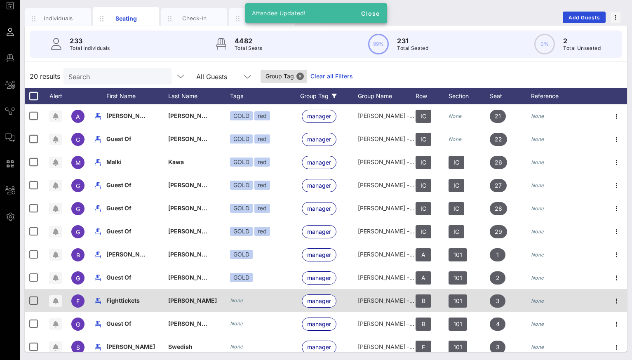
click at [236, 302] on icon "None" at bounding box center [236, 300] width 13 height 6
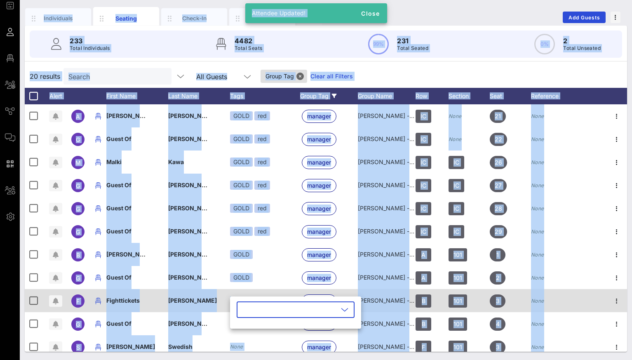
click at [236, 302] on div "​" at bounding box center [295, 315] width 131 height 27
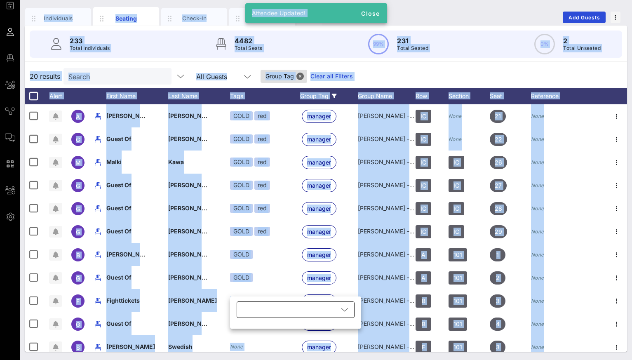
click at [248, 310] on div at bounding box center [290, 310] width 97 height 16
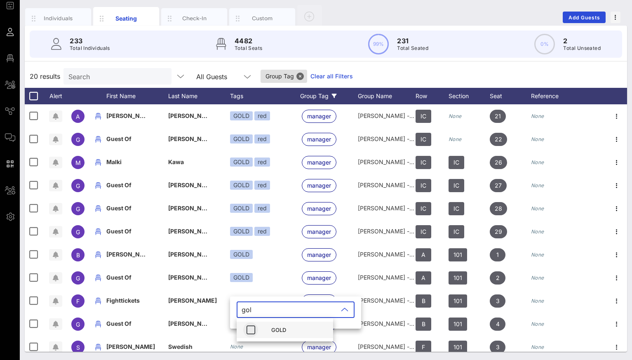
type input "gol"
click at [248, 330] on icon "button" at bounding box center [251, 330] width 10 height 10
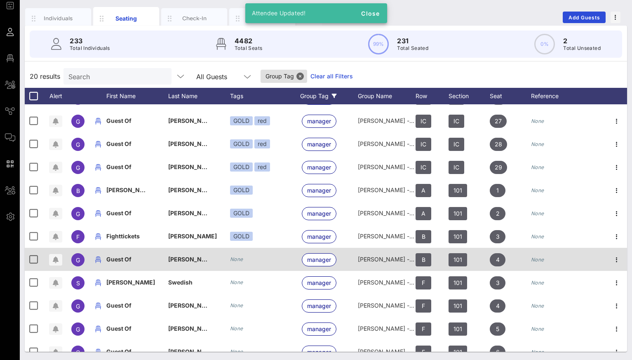
scroll to position [71, 0]
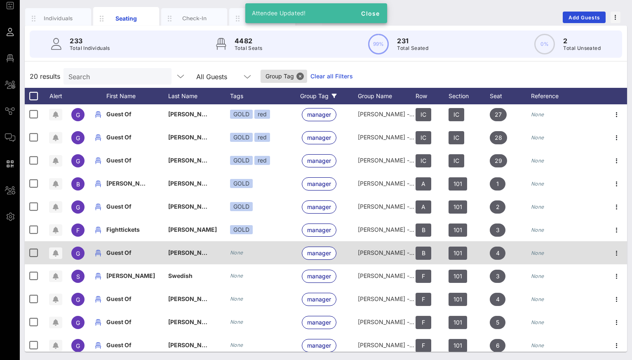
click at [235, 254] on icon "None" at bounding box center [236, 253] width 13 height 6
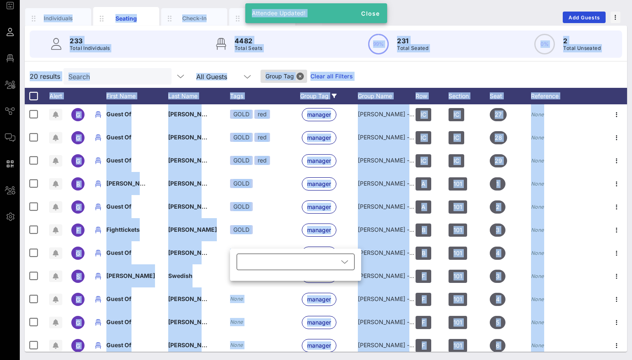
click at [251, 262] on div at bounding box center [290, 262] width 97 height 16
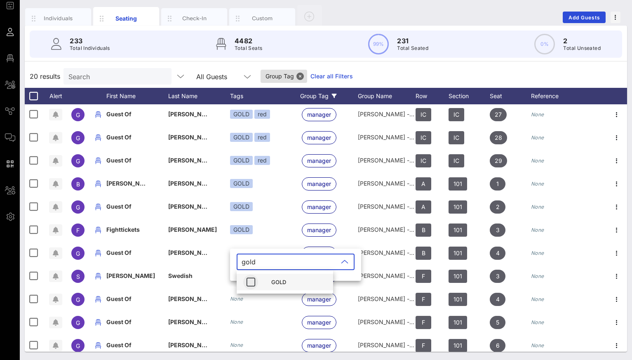
type input "gold"
click at [251, 281] on icon "button" at bounding box center [251, 282] width 10 height 10
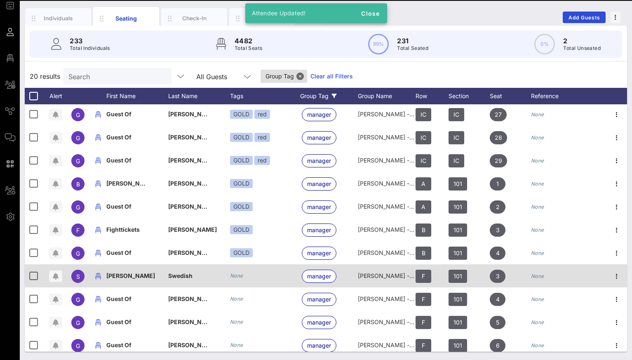
click at [238, 276] on icon "None" at bounding box center [236, 276] width 13 height 6
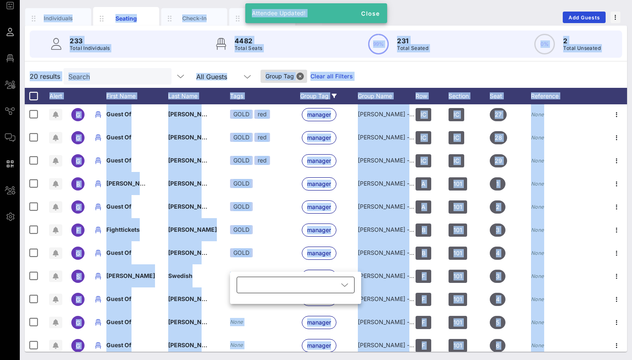
click at [248, 280] on div at bounding box center [290, 285] width 97 height 16
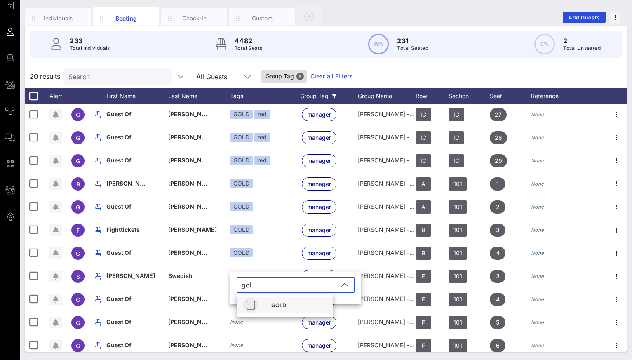
type input "gol"
click at [247, 307] on icon "button" at bounding box center [251, 305] width 10 height 10
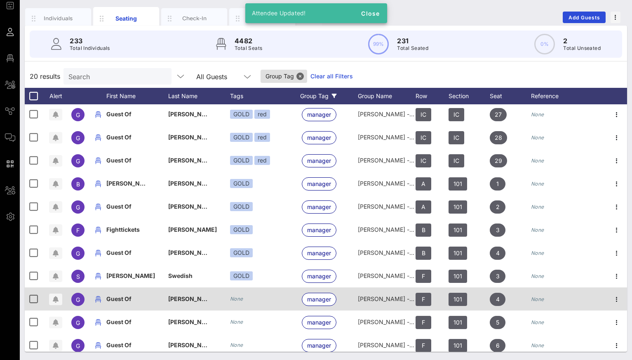
click at [236, 302] on div "None" at bounding box center [236, 299] width 13 height 8
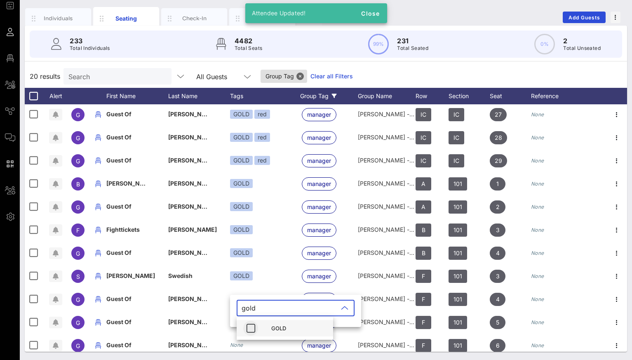
type input "gold"
click at [251, 329] on icon "button" at bounding box center [251, 328] width 10 height 10
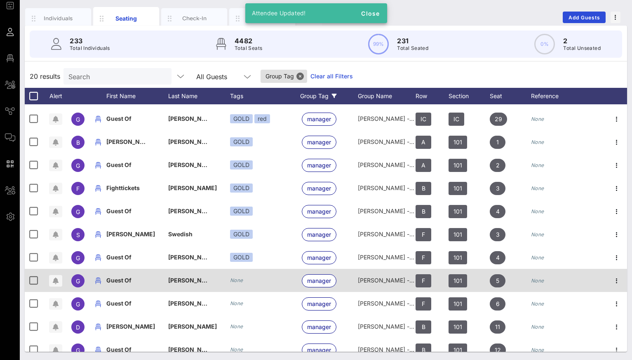
scroll to position [120, 0]
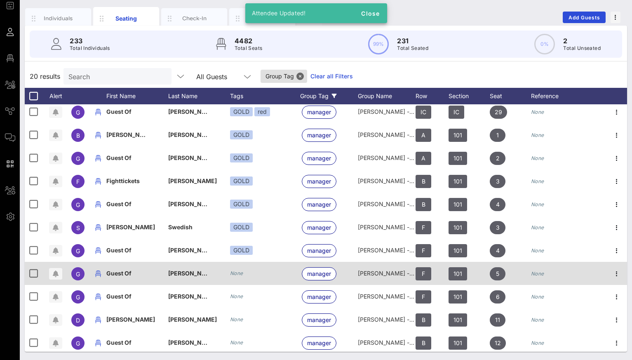
click at [236, 275] on icon "None" at bounding box center [236, 273] width 13 height 6
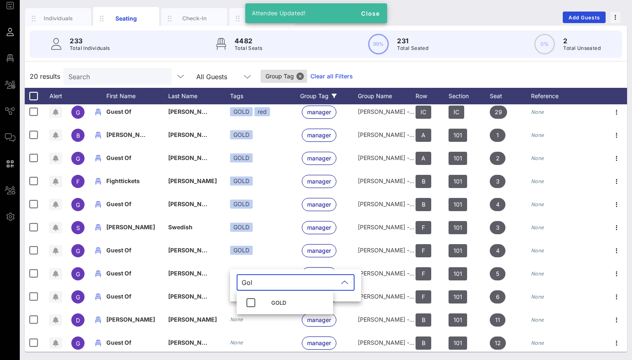
type input "Gold"
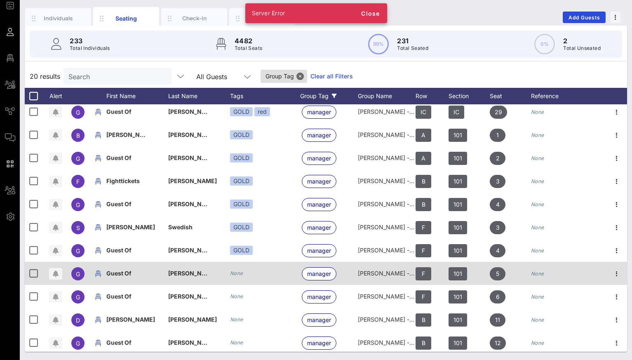
click at [241, 273] on icon "None" at bounding box center [236, 273] width 13 height 6
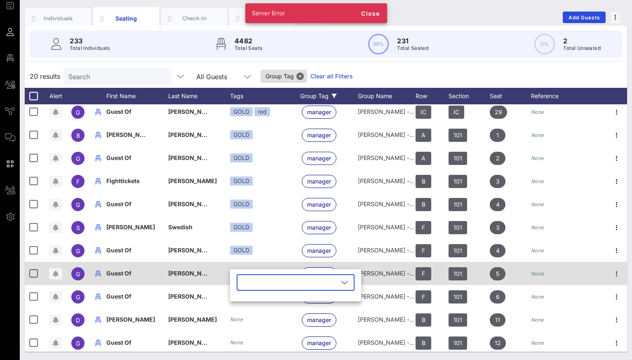
click at [241, 273] on div "​" at bounding box center [295, 285] width 131 height 32
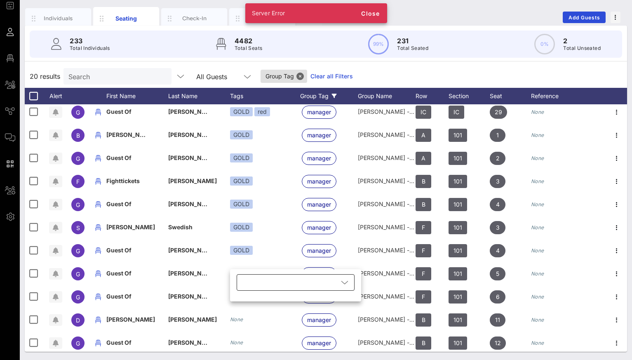
click at [249, 280] on div at bounding box center [290, 282] width 97 height 16
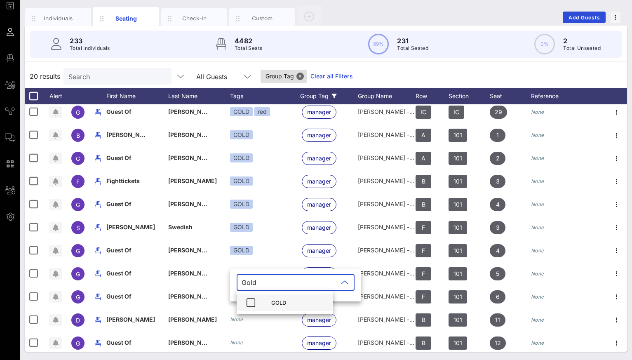
type input "Gold"
click at [249, 310] on div "GOLD" at bounding box center [285, 303] width 97 height 16
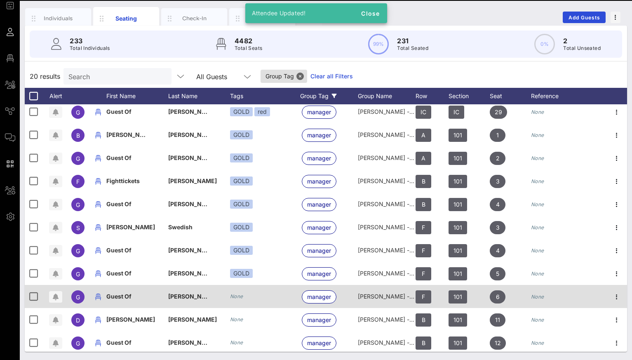
click at [236, 296] on icon "None" at bounding box center [236, 296] width 13 height 6
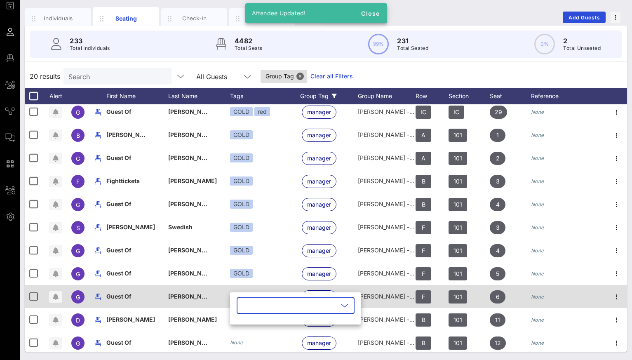
click at [236, 296] on div "​" at bounding box center [295, 308] width 131 height 32
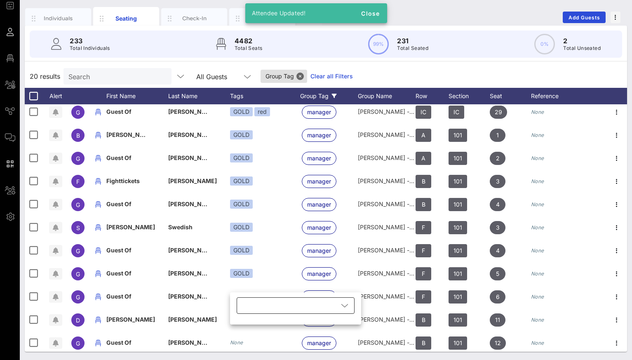
click at [254, 305] on div at bounding box center [290, 305] width 97 height 16
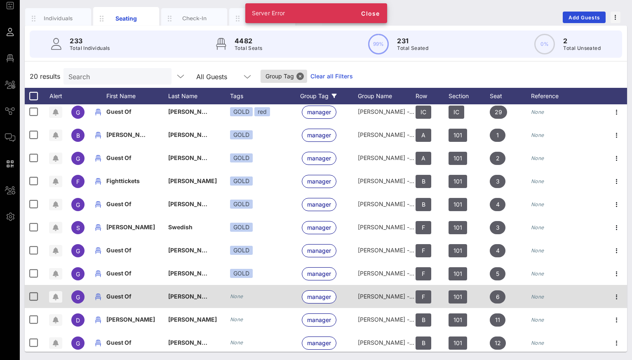
click at [236, 299] on div "None" at bounding box center [236, 296] width 13 height 8
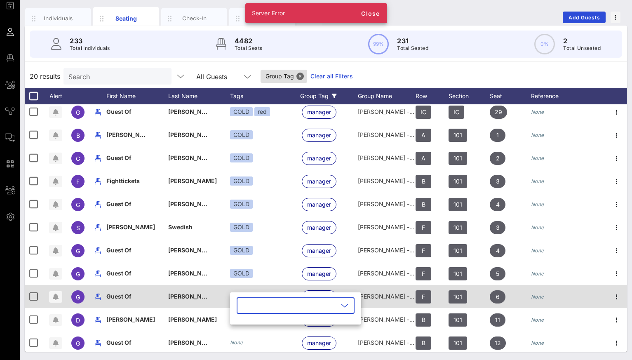
click at [236, 299] on div "​" at bounding box center [295, 310] width 131 height 27
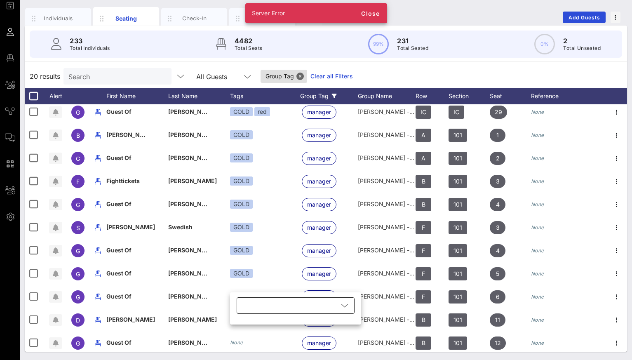
click at [252, 304] on div at bounding box center [290, 305] width 97 height 16
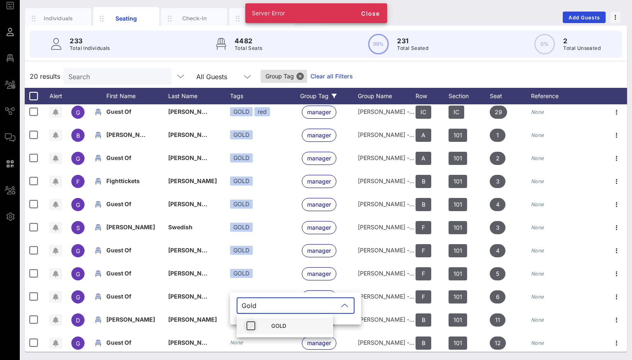
type input "Gold"
click at [248, 327] on icon "button" at bounding box center [251, 326] width 10 height 10
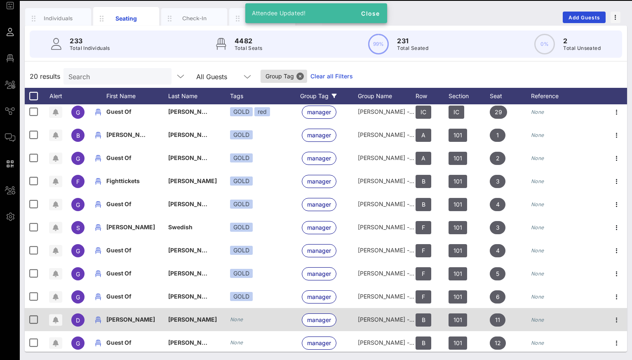
click at [240, 321] on icon "None" at bounding box center [236, 319] width 13 height 6
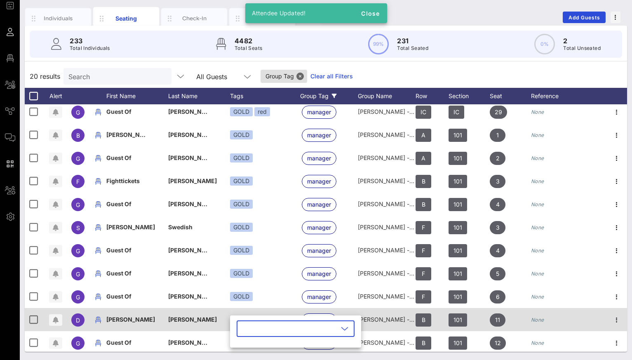
click at [240, 321] on div "​" at bounding box center [296, 328] width 118 height 16
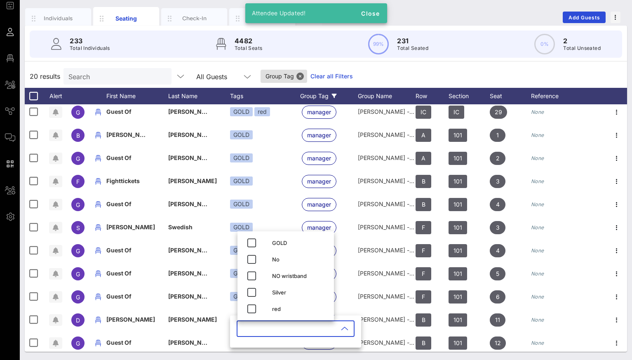
click at [255, 328] on input "text" at bounding box center [290, 328] width 97 height 13
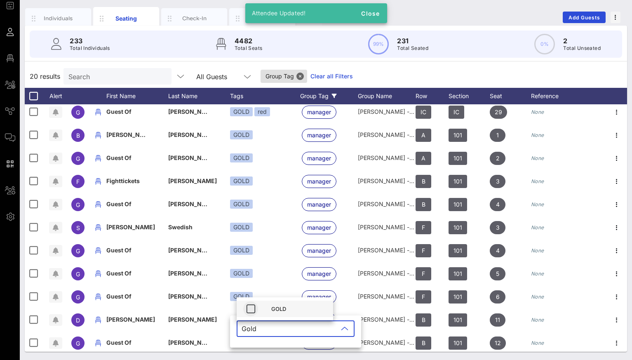
type input "Gold"
click at [246, 309] on icon "button" at bounding box center [251, 309] width 10 height 10
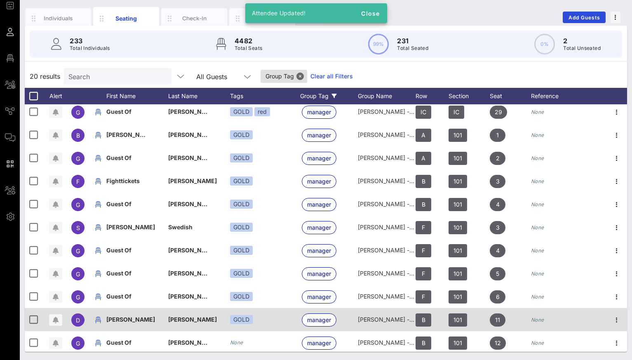
scroll to position [172, 0]
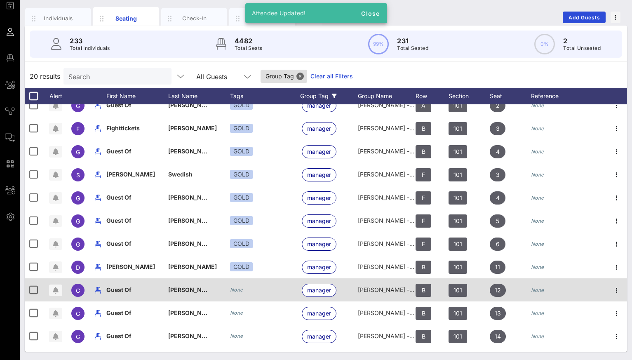
click at [237, 287] on icon "None" at bounding box center [236, 290] width 13 height 6
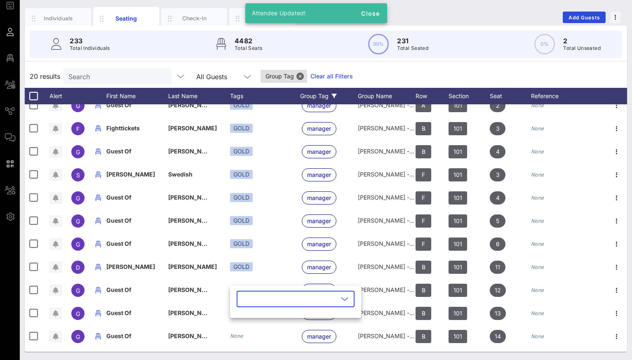
click at [249, 299] on input "text" at bounding box center [290, 298] width 97 height 13
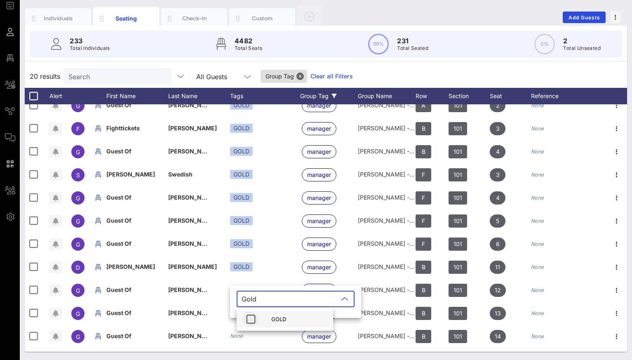
type input "Gold"
click at [251, 319] on icon "button" at bounding box center [251, 319] width 10 height 10
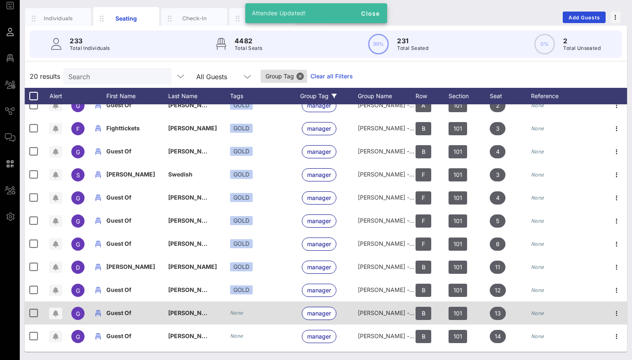
click at [237, 314] on icon "None" at bounding box center [236, 313] width 13 height 6
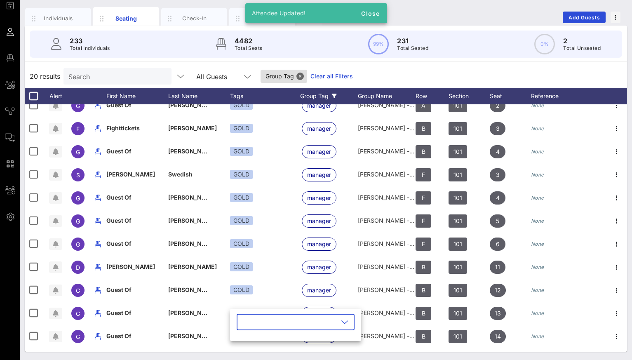
click at [249, 320] on input "text" at bounding box center [290, 322] width 97 height 13
type input "Gold"
click at [250, 339] on icon "button" at bounding box center [251, 342] width 10 height 10
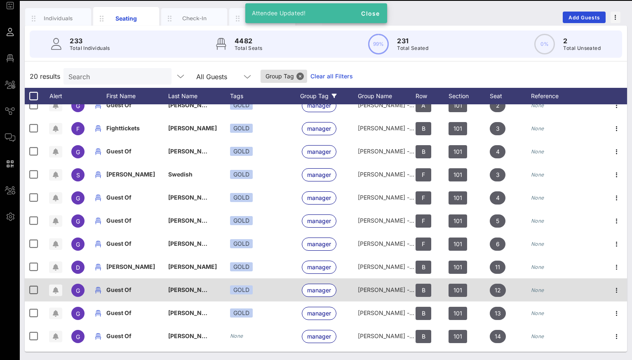
scroll to position [214, 0]
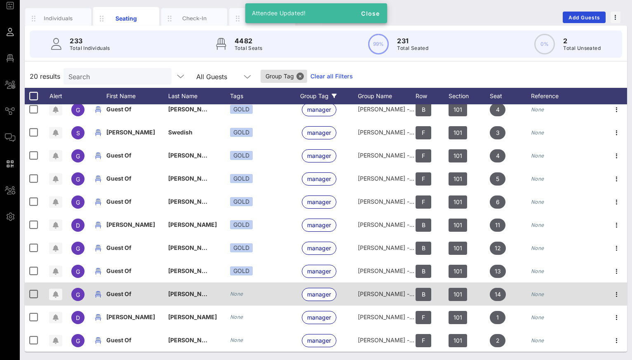
click at [240, 295] on icon "None" at bounding box center [236, 294] width 13 height 6
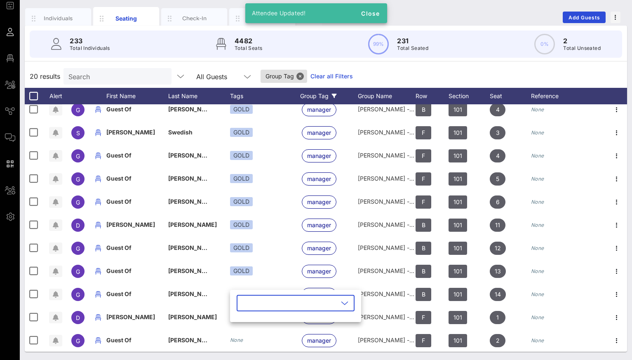
click at [252, 303] on input "text" at bounding box center [290, 303] width 97 height 13
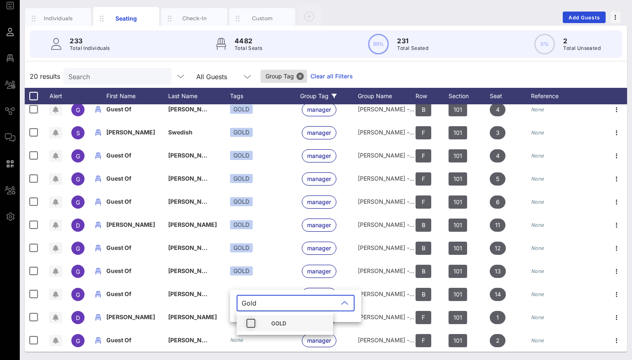
type input "Gold"
click at [249, 322] on icon "button" at bounding box center [251, 323] width 10 height 10
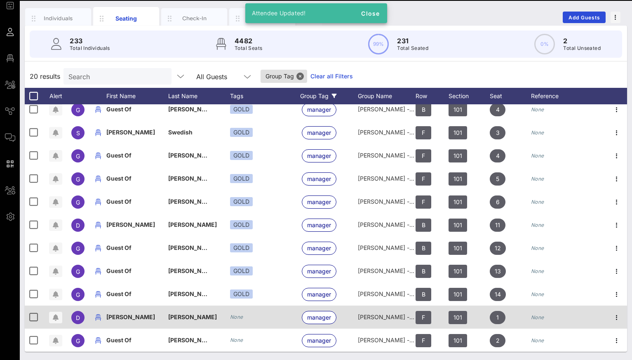
click at [236, 317] on icon "None" at bounding box center [236, 317] width 13 height 6
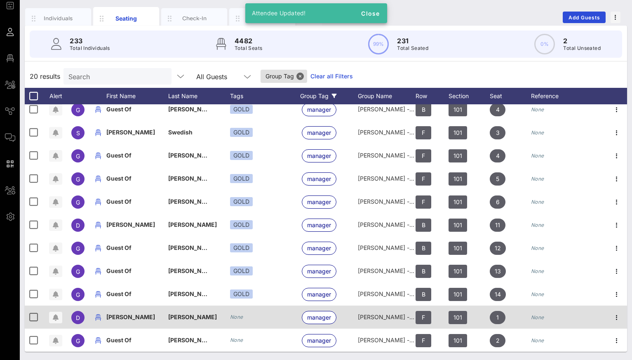
click at [236, 317] on div "​" at bounding box center [301, 329] width 131 height 32
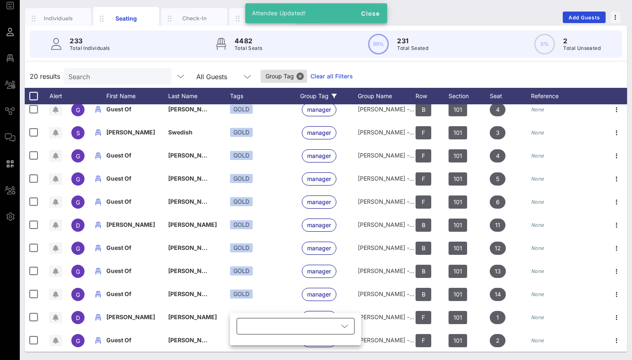
click at [248, 323] on div at bounding box center [290, 326] width 97 height 16
type input "Gold"
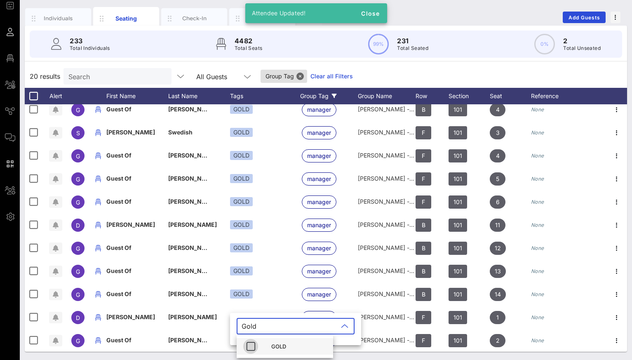
click at [256, 348] on span "button" at bounding box center [250, 347] width 15 height 10
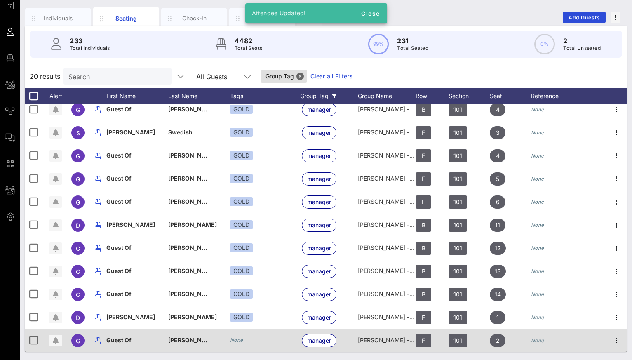
click at [237, 338] on icon "None" at bounding box center [236, 340] width 13 height 6
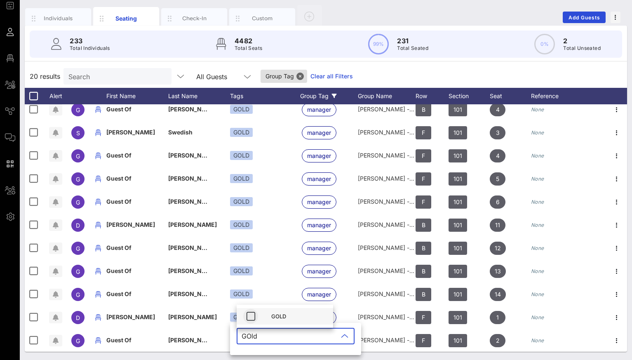
type input "GOld"
click at [249, 317] on icon "button" at bounding box center [251, 316] width 10 height 10
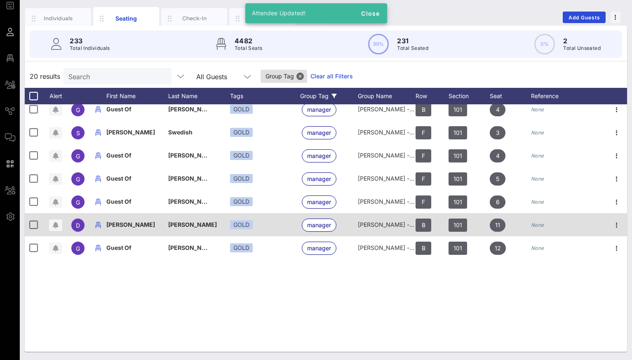
scroll to position [0, 0]
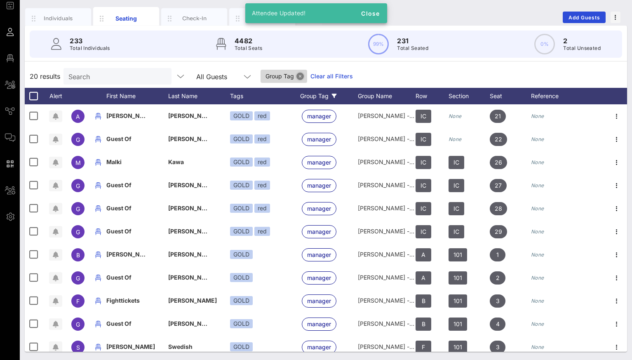
click at [297, 75] on button "Close" at bounding box center [300, 76] width 7 height 7
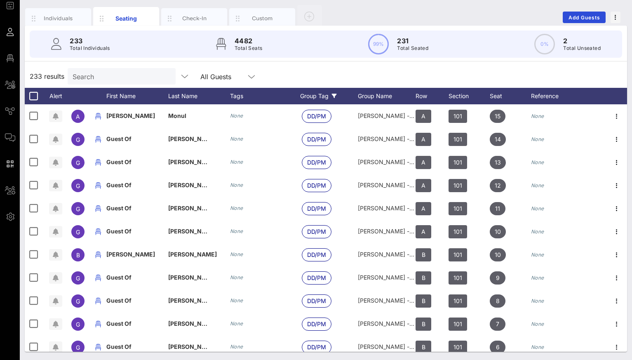
click at [324, 97] on div "Group Tag" at bounding box center [329, 96] width 58 height 16
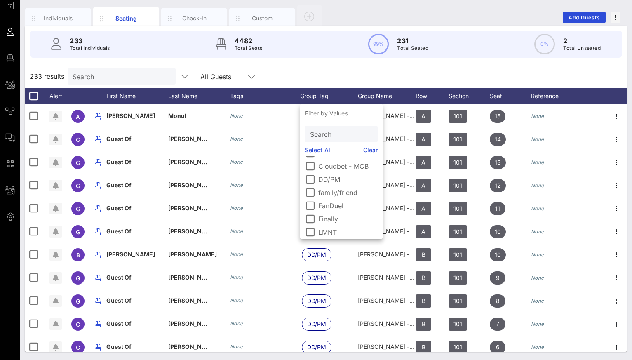
scroll to position [94, 0]
click at [310, 193] on div at bounding box center [310, 190] width 14 height 14
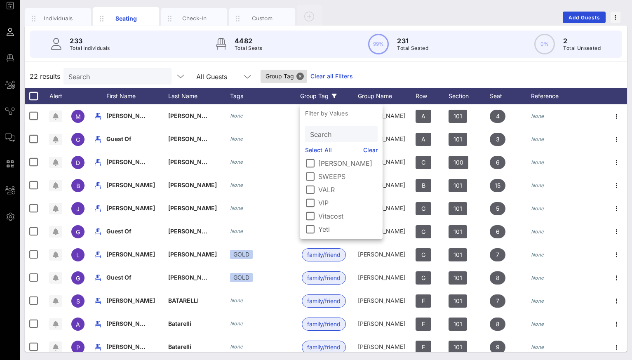
scroll to position [226, 0]
click at [309, 202] on div at bounding box center [310, 203] width 14 height 14
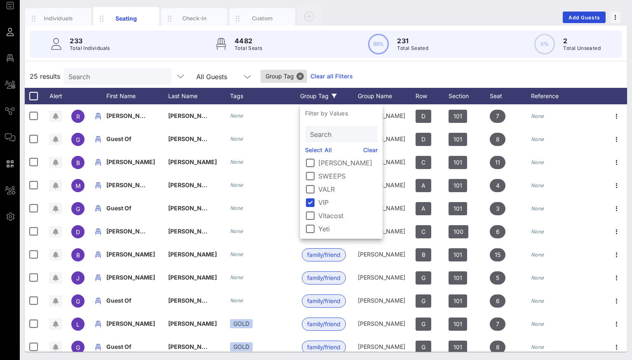
click at [354, 78] on div "25 results Search All Guests Group Tag Clear all Filters" at bounding box center [326, 76] width 603 height 23
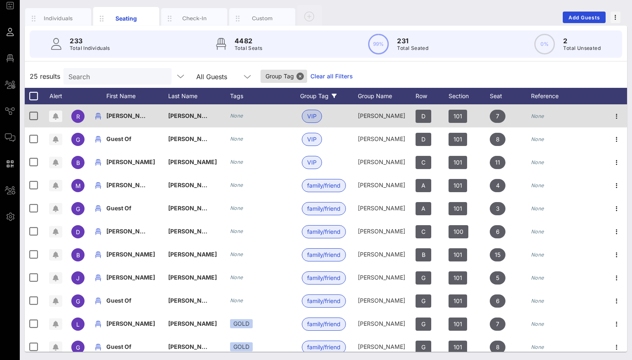
click at [311, 113] on span "VIP" at bounding box center [311, 116] width 9 height 12
click at [319, 114] on span "VIP" at bounding box center [312, 116] width 20 height 13
click at [238, 118] on icon "None" at bounding box center [236, 116] width 13 height 6
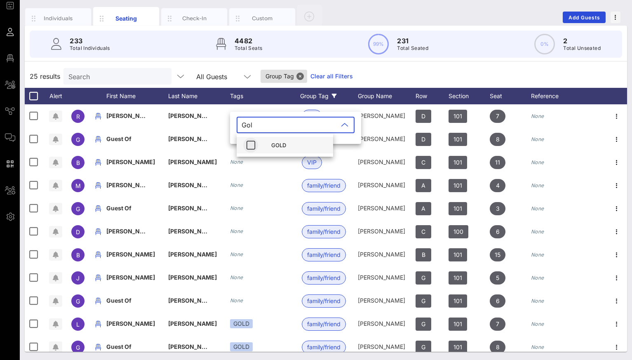
type input "Gol"
click at [254, 146] on icon "button" at bounding box center [251, 145] width 10 height 10
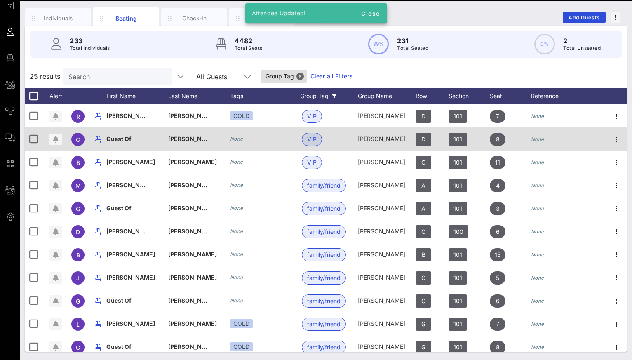
click at [236, 141] on icon "None" at bounding box center [236, 139] width 13 height 6
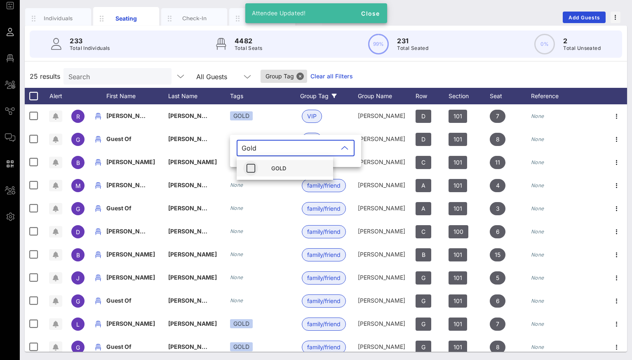
type input "Gold"
click at [252, 166] on icon "button" at bounding box center [251, 168] width 10 height 10
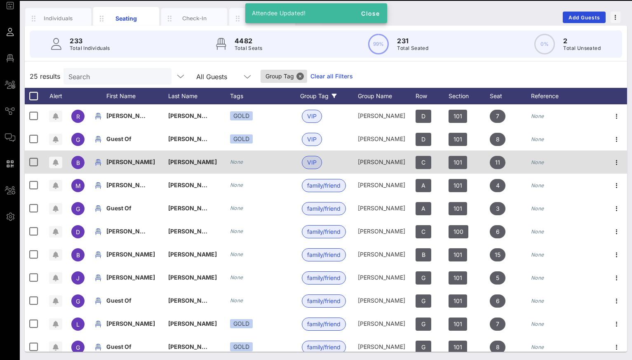
click at [237, 162] on icon "None" at bounding box center [236, 162] width 13 height 6
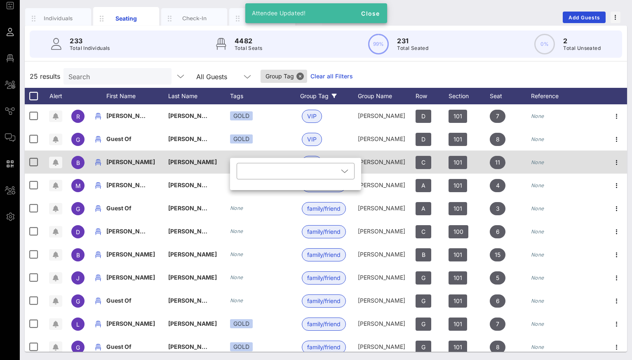
click at [237, 162] on div "​" at bounding box center [295, 174] width 131 height 32
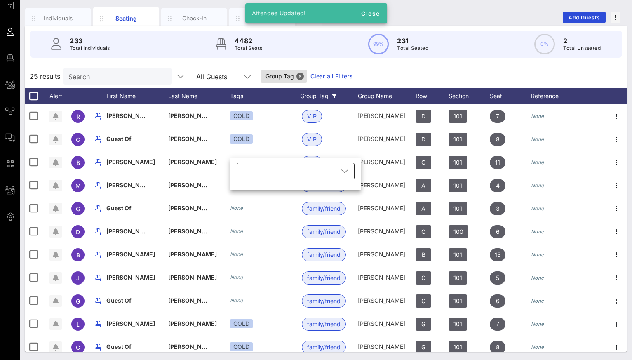
click at [253, 171] on div at bounding box center [290, 171] width 97 height 16
type input "Gold"
click at [254, 194] on icon "button" at bounding box center [251, 191] width 10 height 10
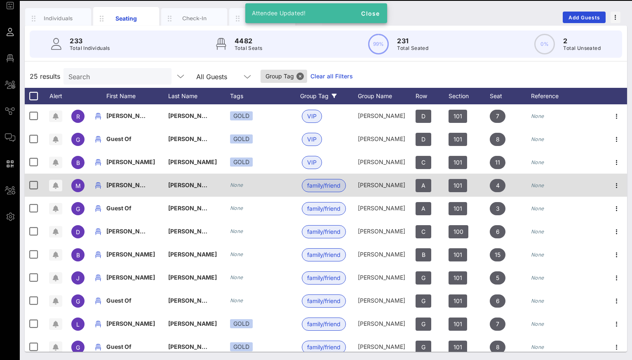
click at [236, 185] on icon "None" at bounding box center [236, 185] width 13 height 6
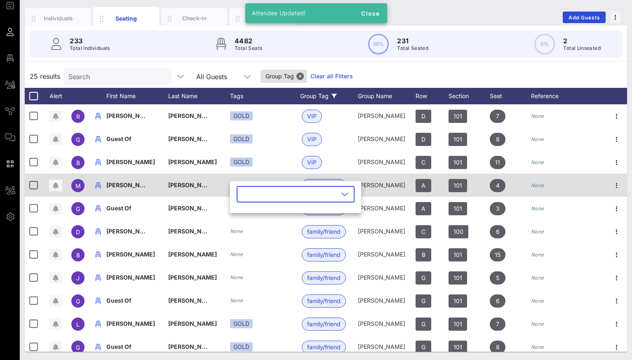
click at [236, 185] on div "​" at bounding box center [295, 197] width 131 height 32
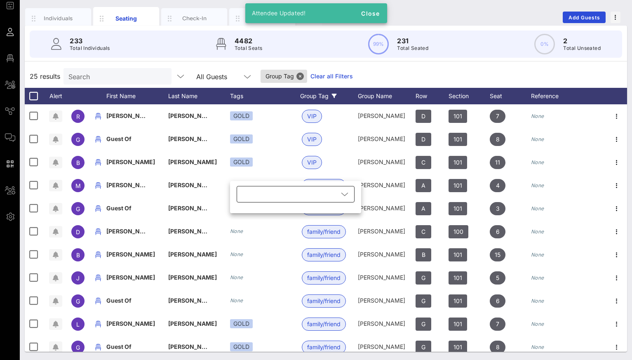
click at [254, 195] on div at bounding box center [290, 194] width 97 height 16
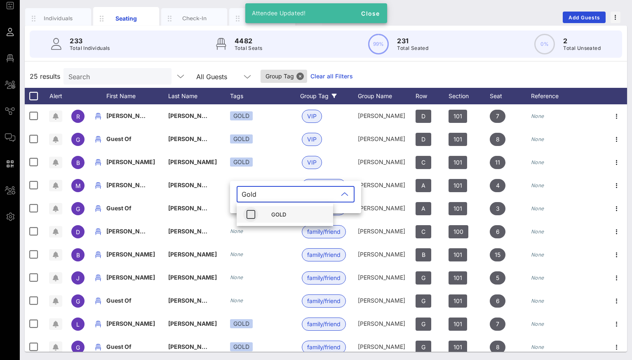
type input "Gold"
click at [248, 212] on icon "button" at bounding box center [251, 215] width 10 height 10
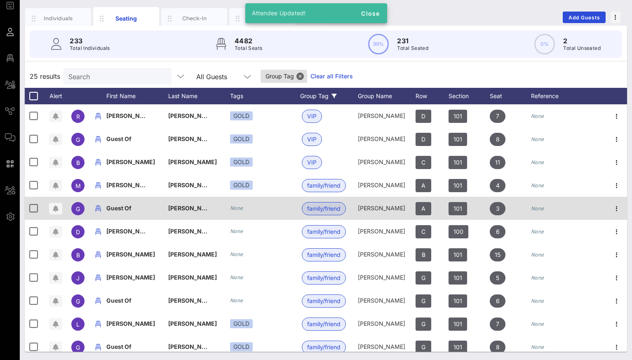
click at [240, 211] on icon "None" at bounding box center [236, 208] width 13 height 6
click at [0, 0] on div "​ GOLD red" at bounding box center [0, 0] width 0 height 0
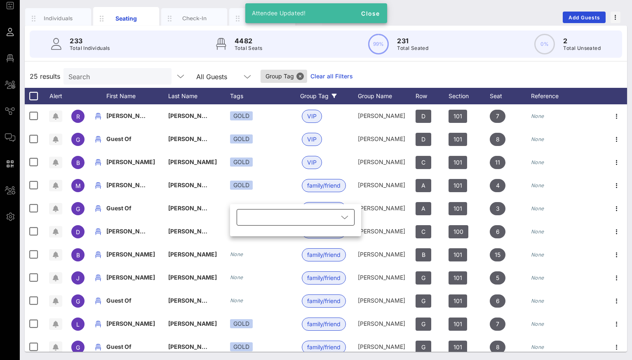
click at [252, 218] on div at bounding box center [290, 217] width 97 height 16
type input "Gold"
click at [248, 237] on icon "button" at bounding box center [251, 238] width 10 height 10
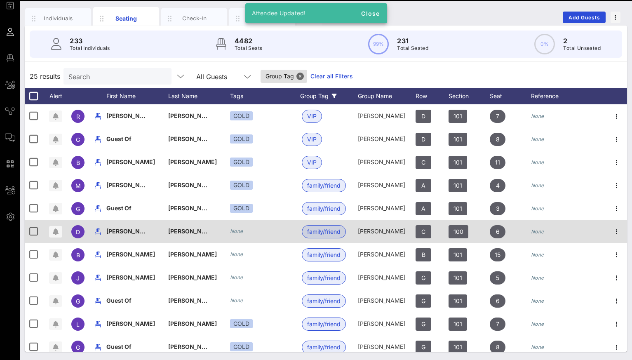
click at [239, 231] on icon "None" at bounding box center [236, 231] width 13 height 6
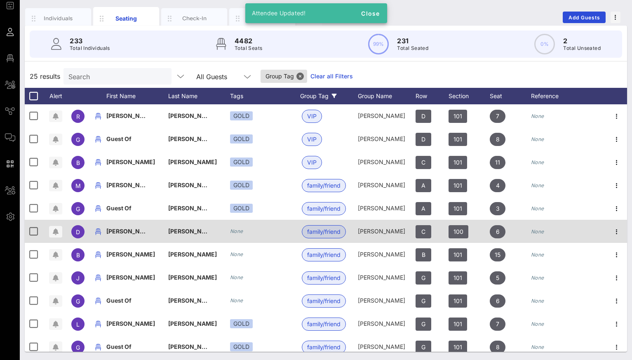
click at [239, 231] on div "​" at bounding box center [301, 243] width 131 height 32
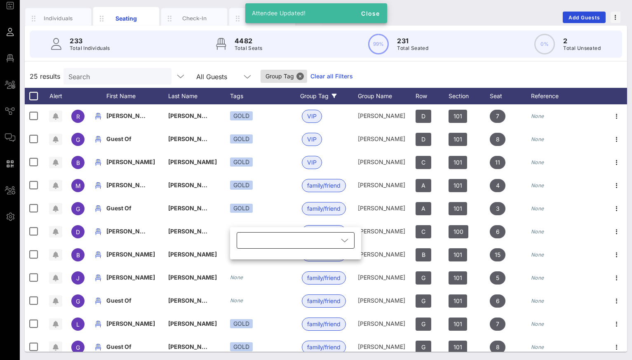
click at [249, 238] on div at bounding box center [290, 240] width 97 height 16
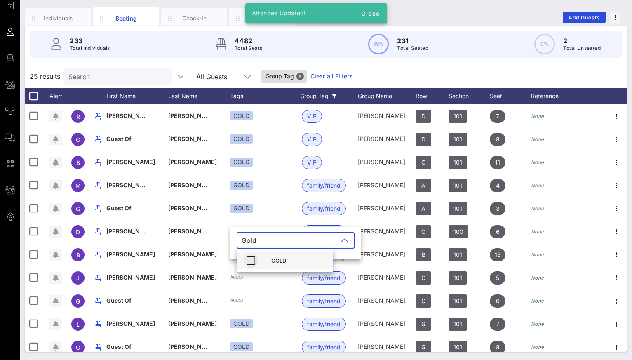
type input "Gold"
click at [247, 255] on button "button" at bounding box center [250, 260] width 15 height 15
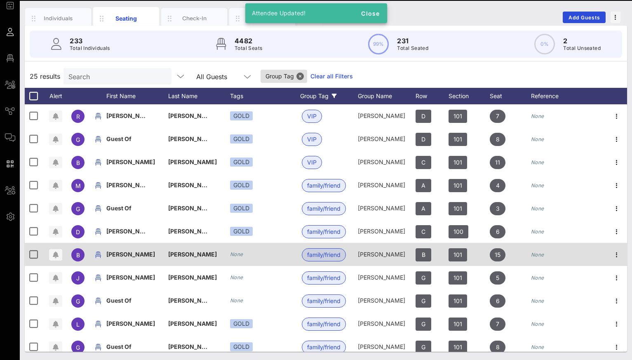
click at [238, 253] on icon "None" at bounding box center [236, 254] width 13 height 6
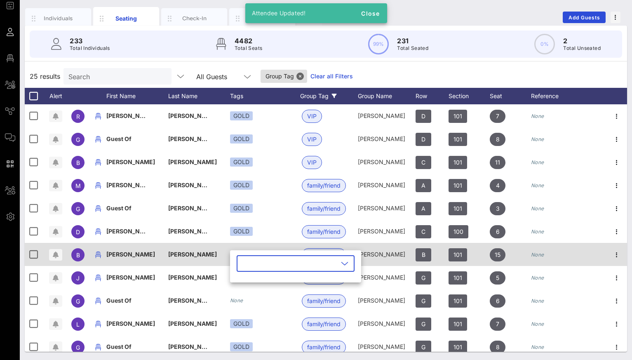
click at [238, 253] on div "​" at bounding box center [295, 266] width 131 height 32
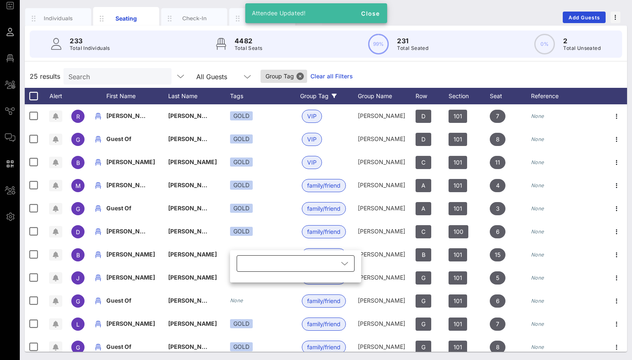
click at [248, 262] on div at bounding box center [290, 263] width 97 height 16
type input "Gold"
click at [249, 284] on icon "button" at bounding box center [251, 284] width 10 height 10
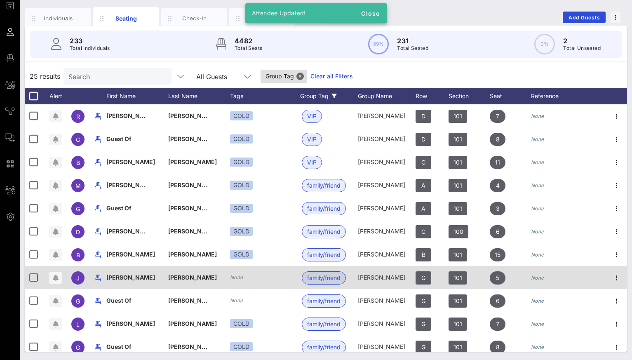
click at [237, 278] on icon "None" at bounding box center [236, 277] width 13 height 6
click at [0, 0] on div "​ GOLD" at bounding box center [0, 0] width 0 height 0
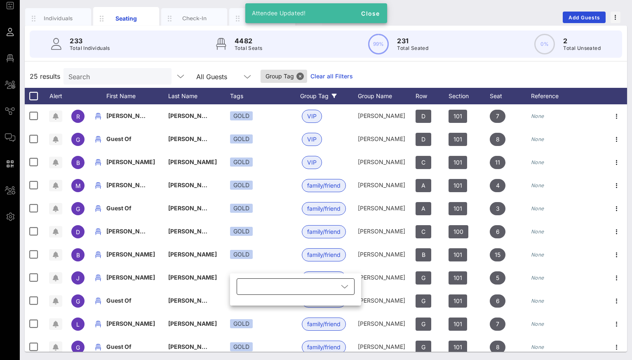
click at [250, 287] on div at bounding box center [290, 286] width 97 height 16
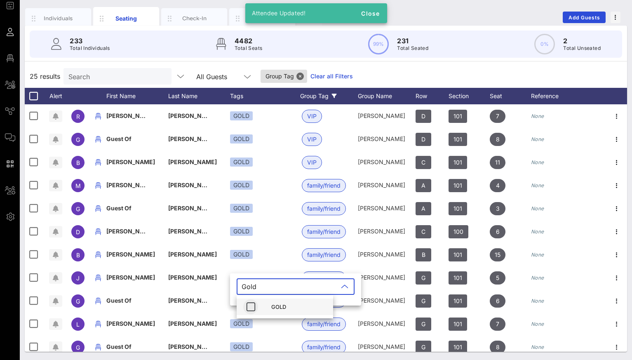
type input "Gold"
click at [248, 311] on icon "button" at bounding box center [251, 307] width 10 height 10
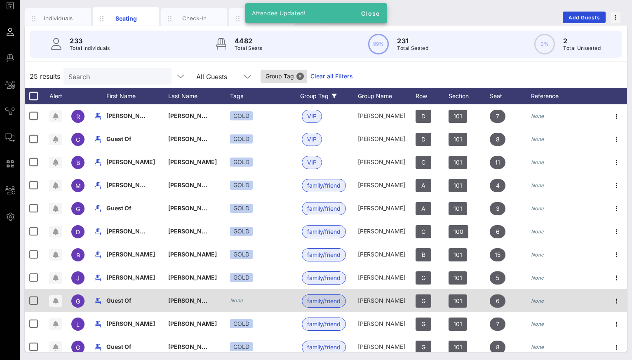
click at [236, 301] on icon "None" at bounding box center [236, 300] width 13 height 6
click at [236, 301] on div "​" at bounding box center [301, 313] width 131 height 32
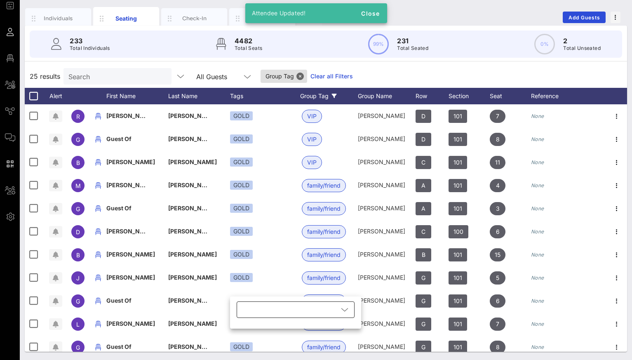
click at [246, 306] on div at bounding box center [290, 310] width 97 height 16
type input "Gold"
click at [251, 330] on icon "button" at bounding box center [251, 330] width 10 height 10
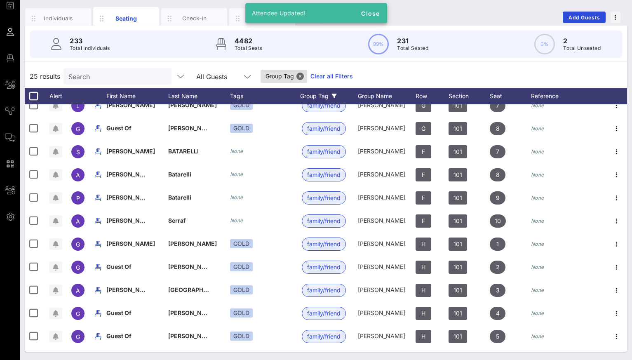
scroll to position [212, 0]
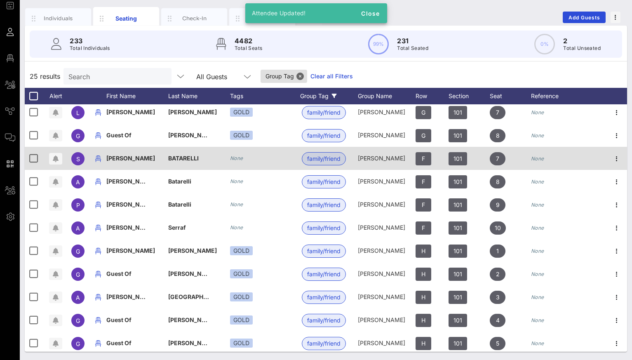
click at [232, 159] on icon "None" at bounding box center [236, 158] width 13 height 6
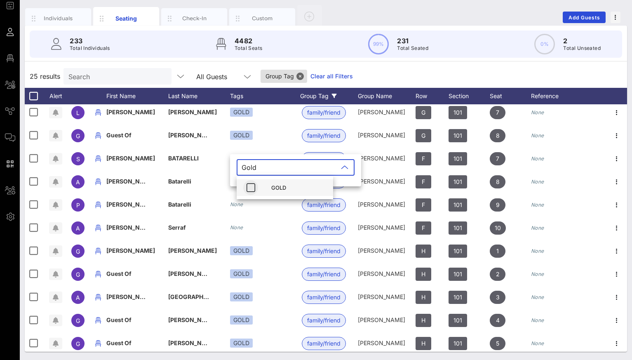
type input "Gold"
click at [254, 186] on icon "button" at bounding box center [251, 188] width 10 height 10
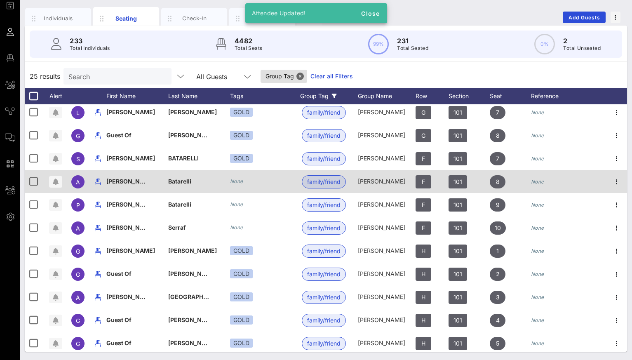
click at [241, 182] on icon "None" at bounding box center [236, 181] width 13 height 6
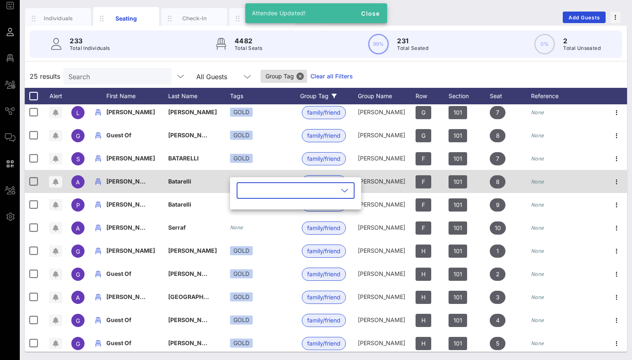
click at [241, 182] on div "​" at bounding box center [295, 193] width 131 height 32
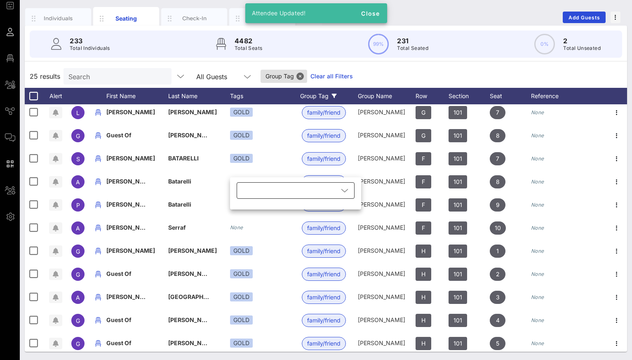
click at [253, 192] on div at bounding box center [290, 190] width 97 height 16
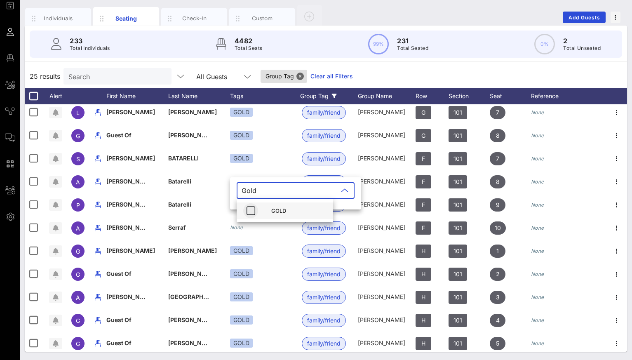
type input "Gold"
click at [250, 211] on icon "button" at bounding box center [251, 211] width 10 height 10
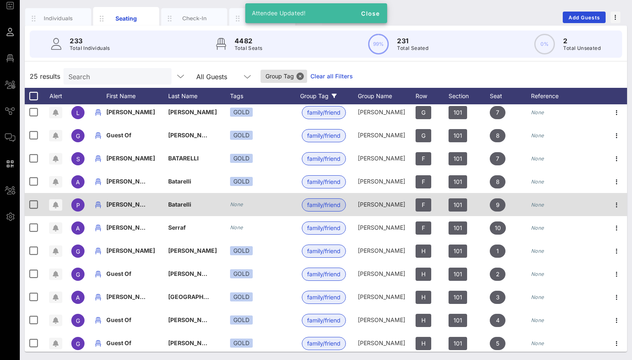
click at [238, 205] on icon "None" at bounding box center [236, 204] width 13 height 6
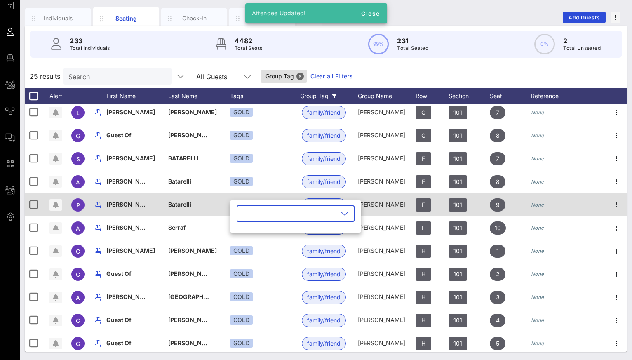
click at [238, 205] on div "​" at bounding box center [295, 218] width 131 height 27
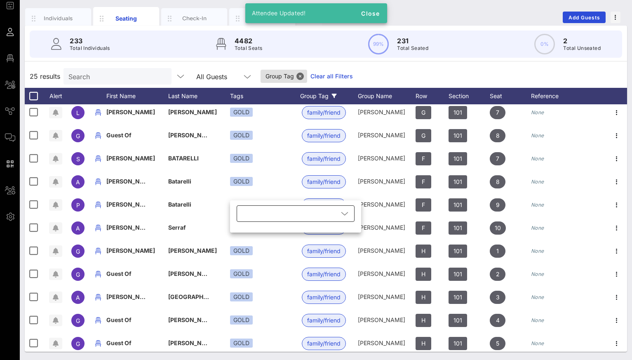
click at [257, 219] on div at bounding box center [290, 213] width 97 height 16
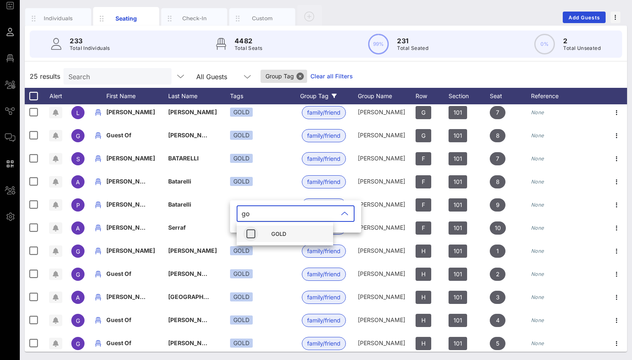
type input "go"
click at [252, 233] on icon "button" at bounding box center [251, 234] width 10 height 10
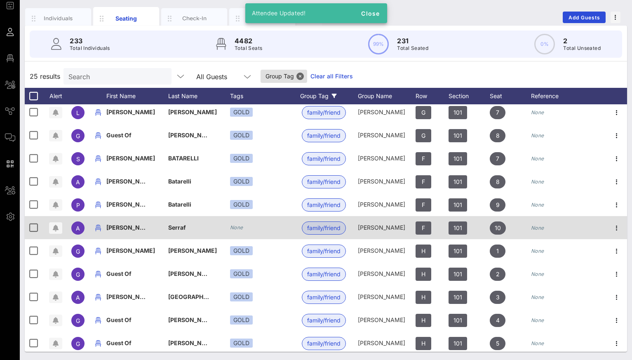
click at [234, 227] on icon "None" at bounding box center [236, 227] width 13 height 6
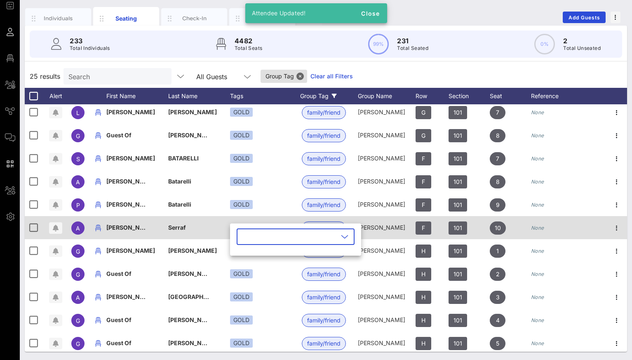
click at [234, 227] on div "​" at bounding box center [295, 240] width 131 height 32
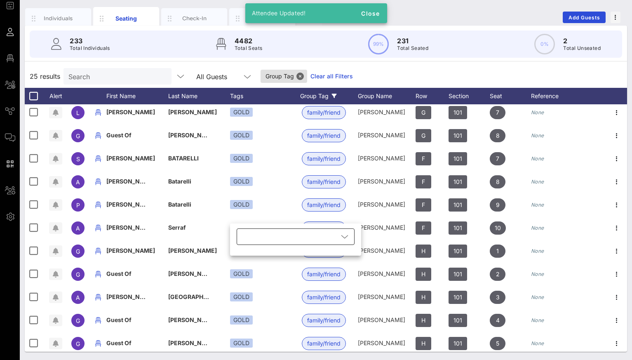
click at [250, 233] on div at bounding box center [290, 237] width 97 height 16
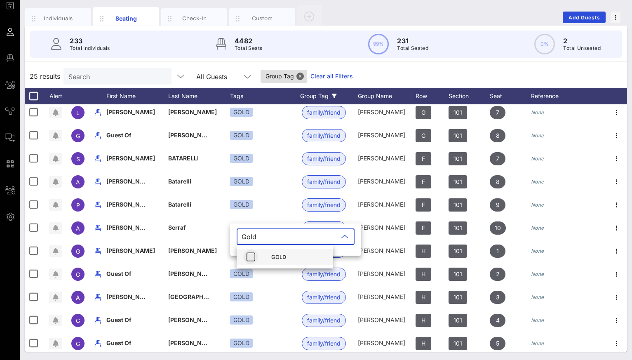
type input "Gold"
click at [254, 253] on icon "button" at bounding box center [251, 257] width 10 height 10
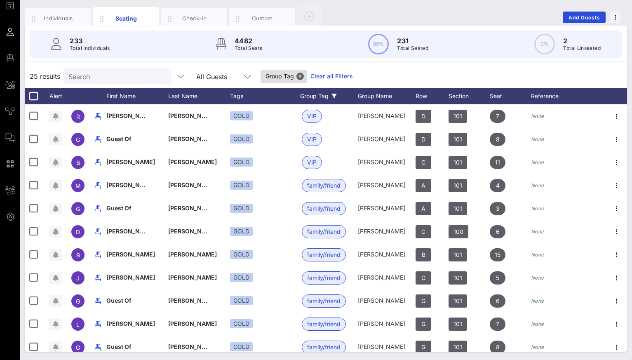
scroll to position [0, 0]
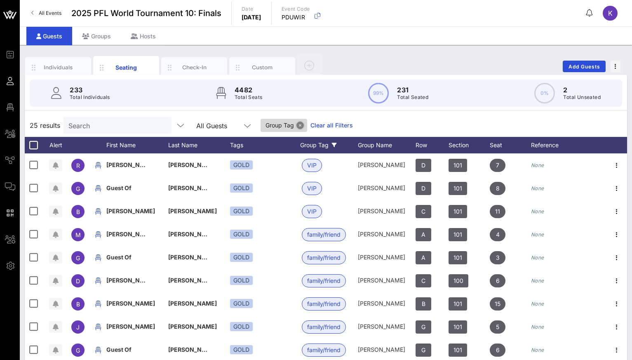
click at [297, 122] on button "Close" at bounding box center [300, 125] width 7 height 7
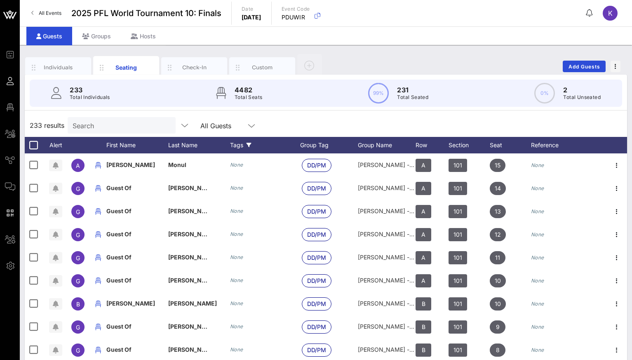
click at [238, 144] on div "Tags" at bounding box center [265, 145] width 70 height 16
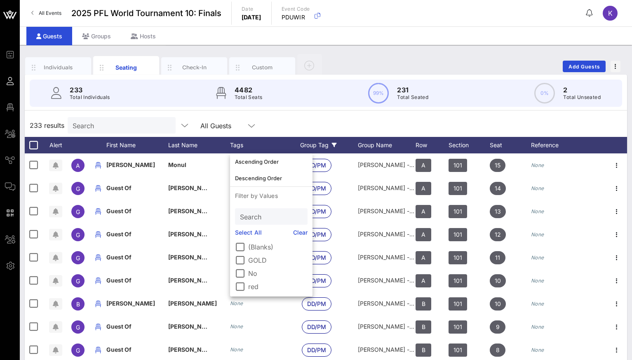
click at [321, 144] on div "Group Tag" at bounding box center [329, 145] width 58 height 16
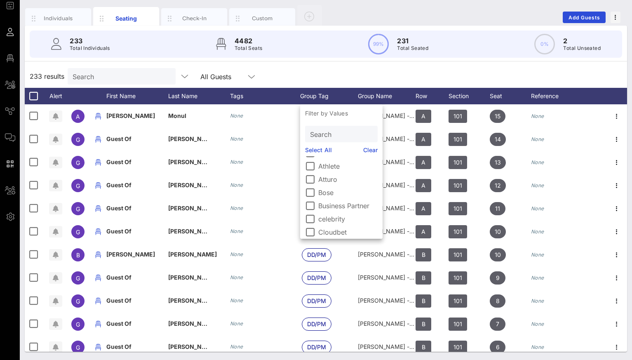
scroll to position [23, 0]
click at [313, 194] on div at bounding box center [310, 194] width 14 height 14
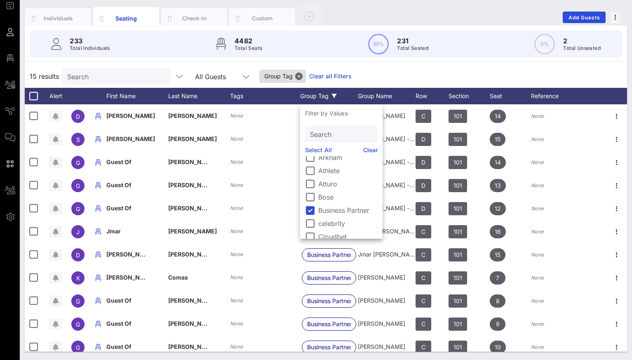
scroll to position [0, 0]
click at [313, 180] on div at bounding box center [310, 178] width 14 height 14
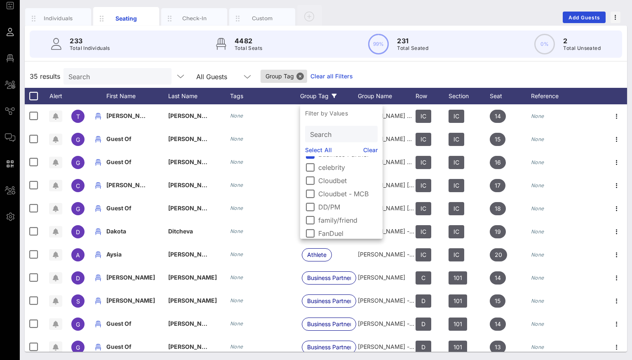
scroll to position [66, 0]
click at [311, 164] on div at bounding box center [310, 165] width 14 height 14
click at [309, 207] on div at bounding box center [310, 205] width 14 height 14
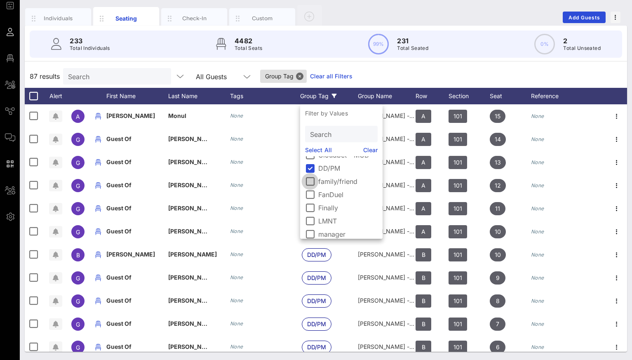
scroll to position [102, 0]
click at [353, 72] on div "87 results Search All Guests Group Tag Clear all Filters" at bounding box center [326, 76] width 603 height 23
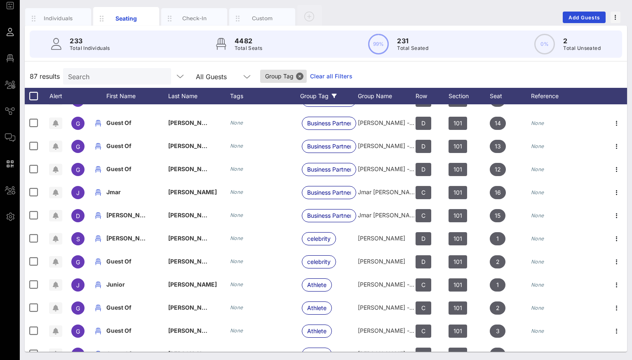
scroll to position [966, 0]
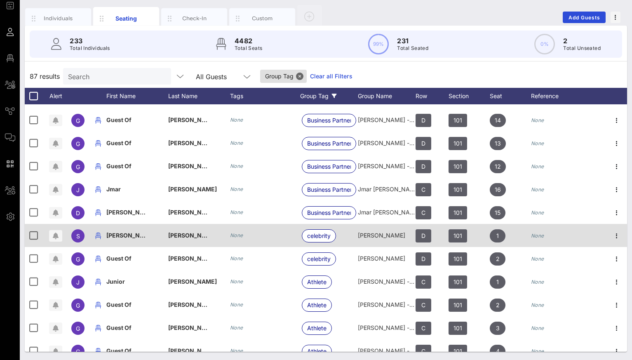
click at [231, 232] on div "None" at bounding box center [236, 235] width 13 height 8
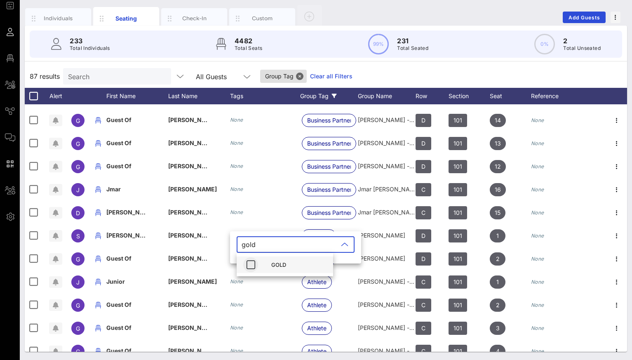
type input "gold"
click at [249, 266] on icon "button" at bounding box center [251, 265] width 10 height 10
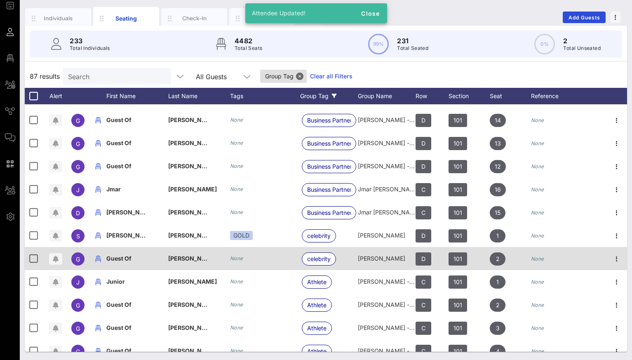
click at [236, 257] on icon "None" at bounding box center [236, 258] width 13 height 6
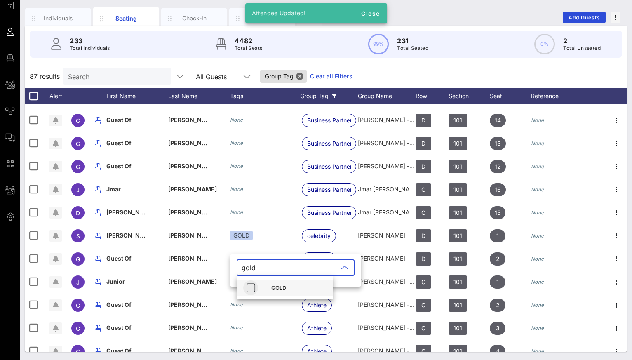
type input "gold"
click at [250, 286] on icon "button" at bounding box center [251, 288] width 10 height 10
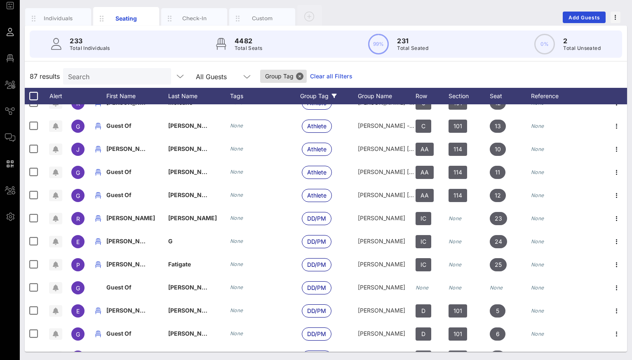
scroll to position [1235, 0]
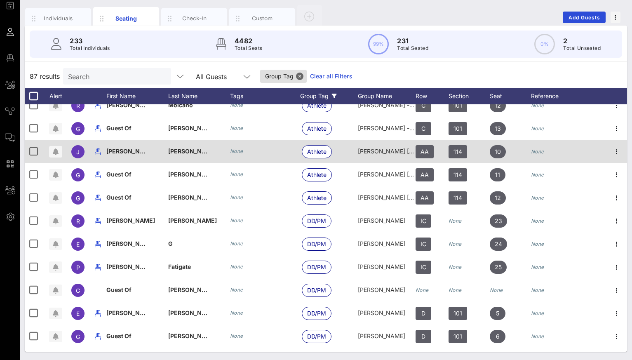
click at [233, 151] on icon "None" at bounding box center [236, 151] width 13 height 6
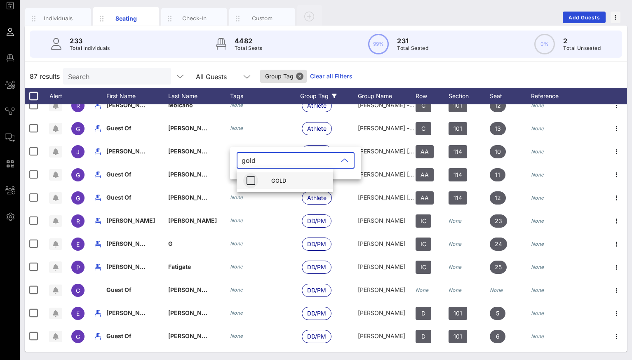
type input "gold"
click at [249, 179] on icon "button" at bounding box center [251, 181] width 10 height 10
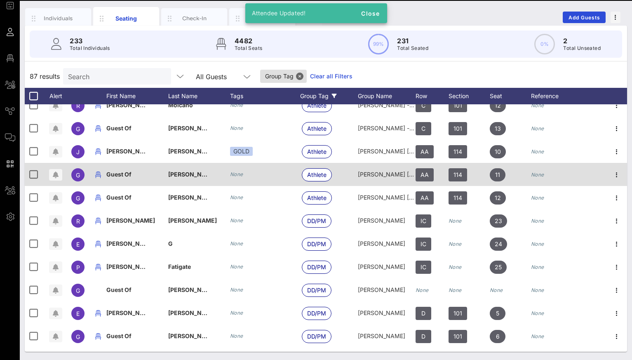
click at [237, 175] on icon "None" at bounding box center [236, 174] width 13 height 6
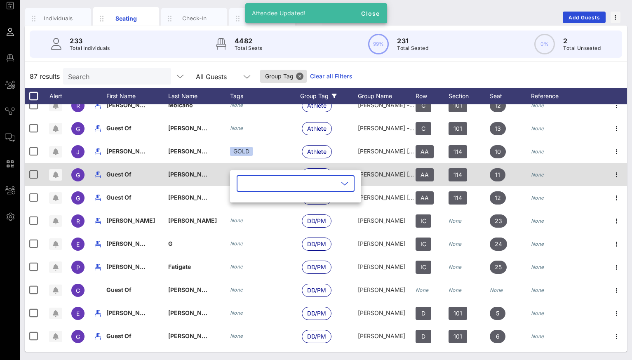
click at [237, 175] on div "​" at bounding box center [295, 188] width 131 height 27
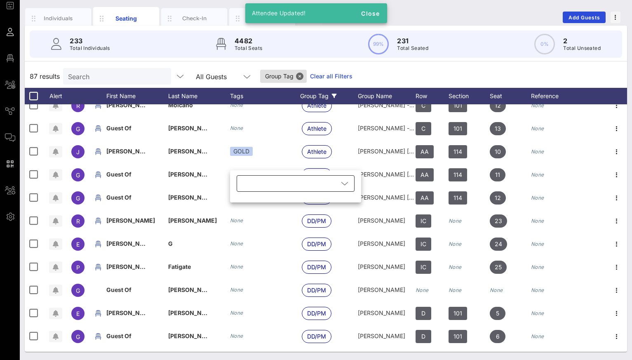
click at [253, 184] on div at bounding box center [290, 183] width 97 height 16
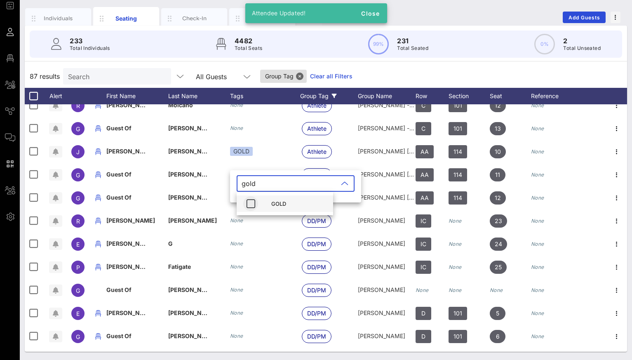
type input "gold"
click at [258, 203] on span "button" at bounding box center [250, 204] width 15 height 10
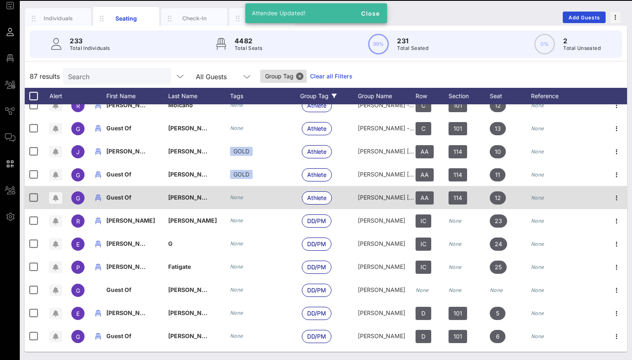
click at [236, 197] on icon "None" at bounding box center [236, 197] width 13 height 6
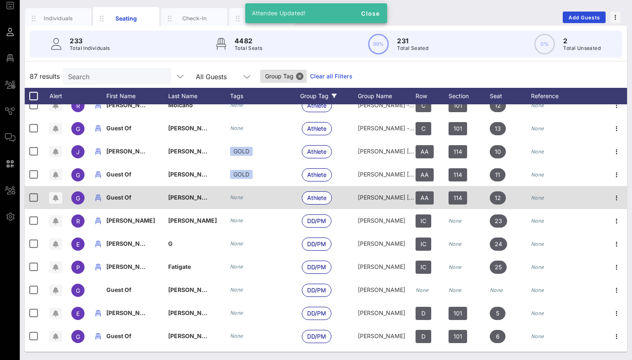
click at [236, 197] on div "​" at bounding box center [301, 209] width 131 height 32
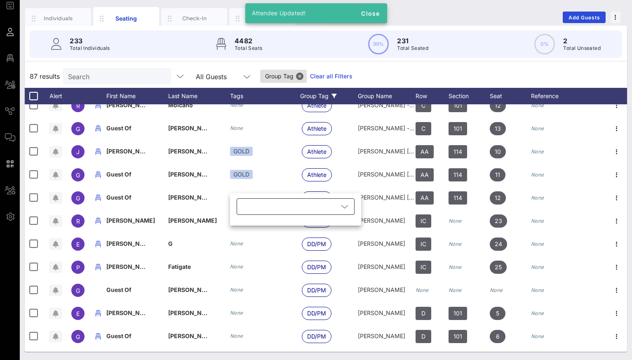
click at [248, 207] on div at bounding box center [290, 206] width 97 height 16
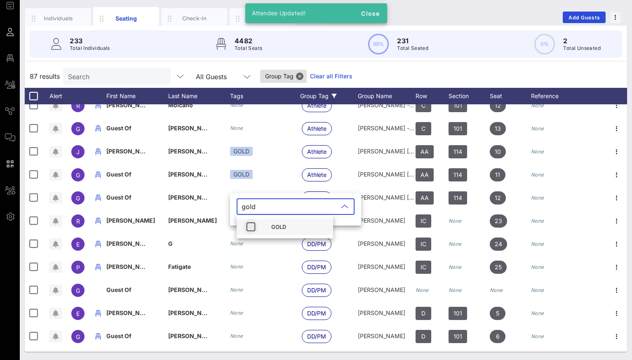
type input "gold"
click at [252, 226] on icon "button" at bounding box center [251, 227] width 10 height 10
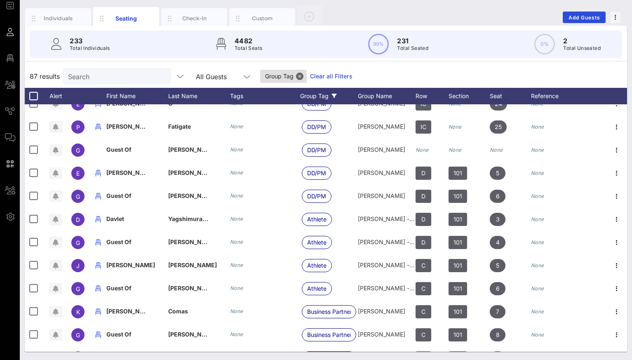
scroll to position [1376, 0]
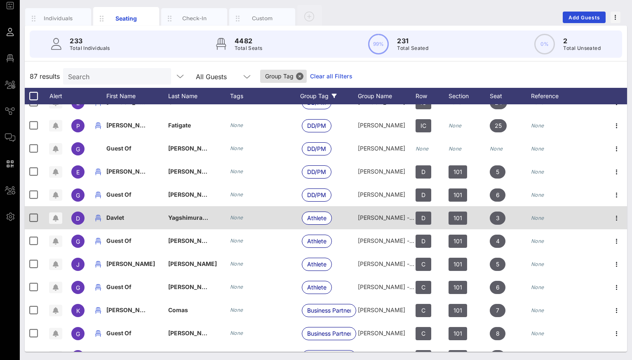
click at [233, 217] on icon "None" at bounding box center [236, 217] width 13 height 6
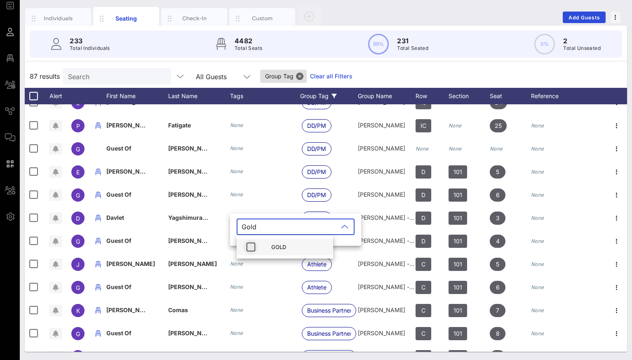
type input "Gold"
click at [255, 245] on icon "button" at bounding box center [251, 247] width 10 height 10
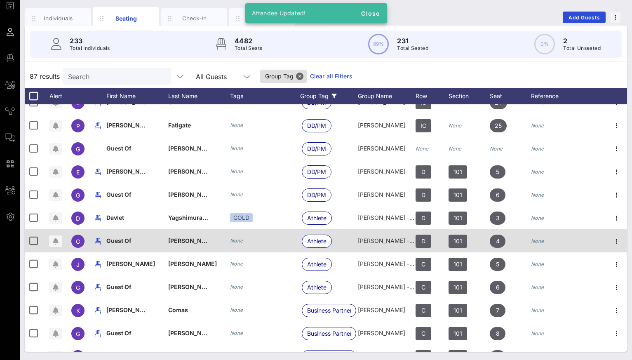
click at [236, 243] on icon "None" at bounding box center [236, 241] width 13 height 6
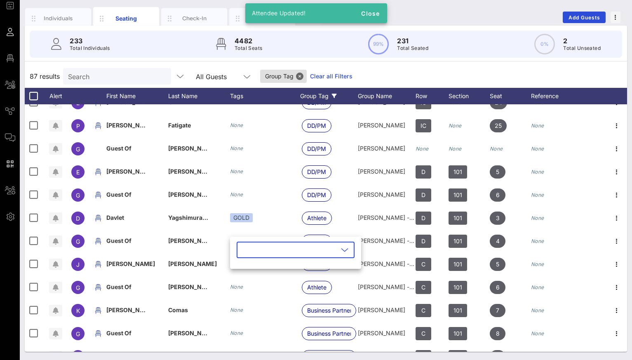
click at [250, 256] on input "text" at bounding box center [290, 249] width 97 height 13
type input "Gold"
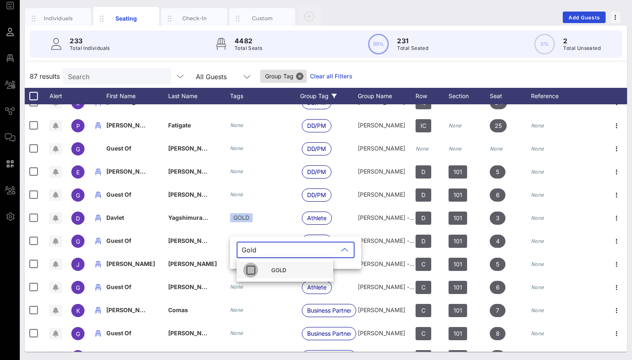
click at [250, 272] on icon "button" at bounding box center [251, 270] width 10 height 10
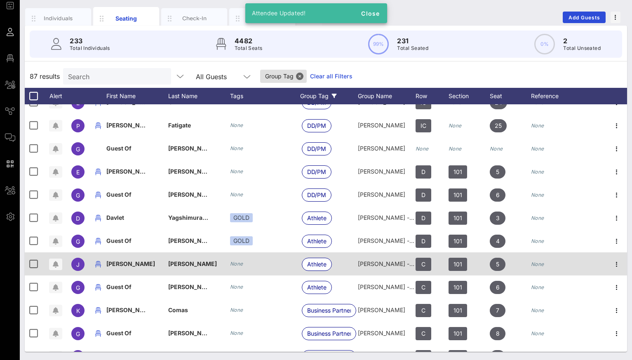
click at [233, 265] on icon "None" at bounding box center [236, 264] width 13 height 6
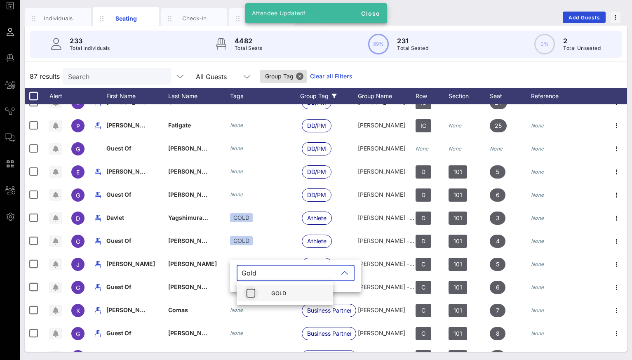
type input "Gold"
click at [250, 293] on icon "button" at bounding box center [251, 293] width 10 height 10
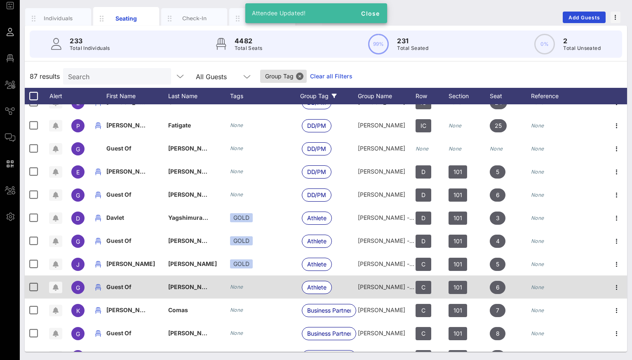
click at [235, 288] on icon "None" at bounding box center [236, 287] width 13 height 6
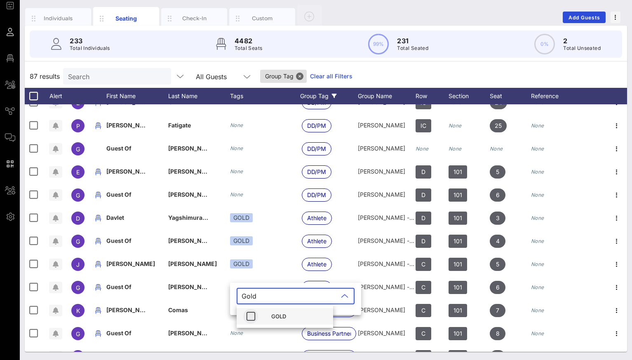
type input "Gold"
click at [256, 315] on span "button" at bounding box center [250, 316] width 15 height 10
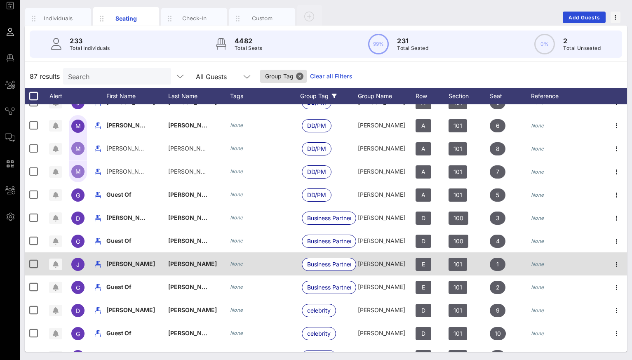
scroll to position [1678, 0]
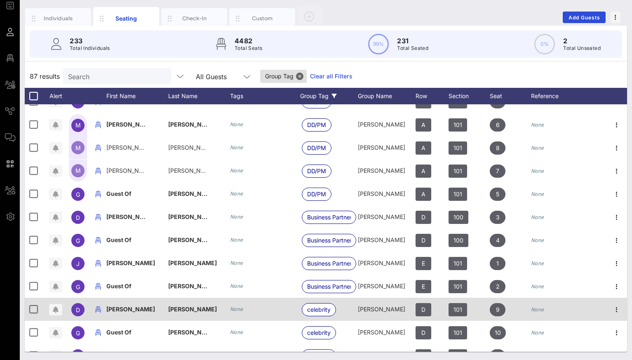
click at [238, 307] on icon "None" at bounding box center [236, 309] width 13 height 6
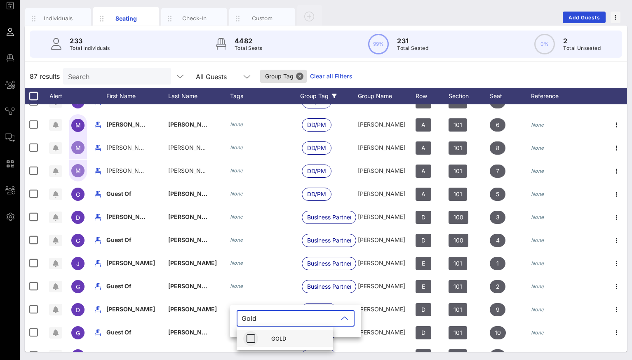
type input "Gold"
click at [249, 333] on button "button" at bounding box center [250, 338] width 15 height 15
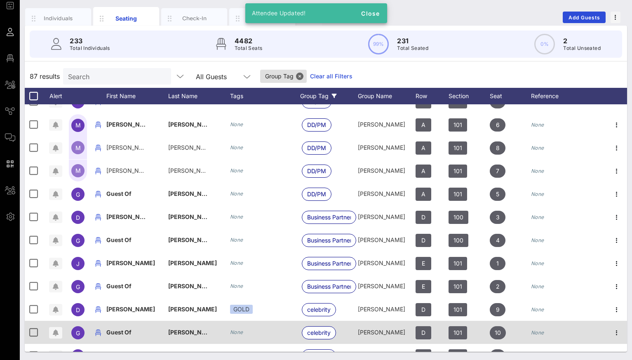
click at [238, 326] on div "None" at bounding box center [265, 332] width 70 height 23
click at [238, 332] on icon "None" at bounding box center [236, 332] width 13 height 6
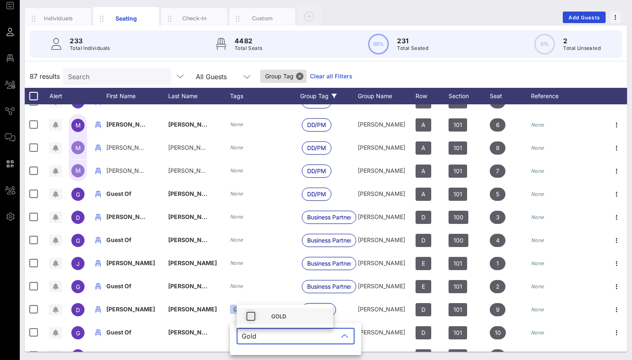
type input "Gold"
click at [252, 318] on icon "button" at bounding box center [251, 316] width 10 height 10
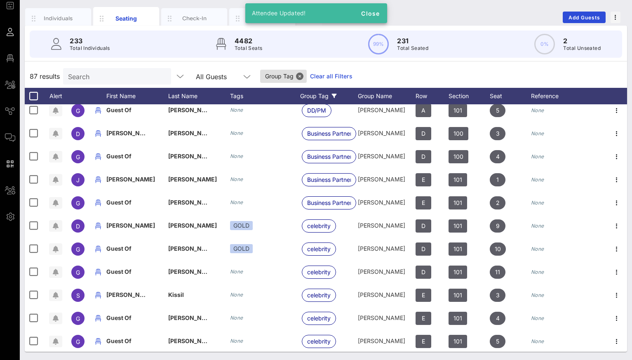
scroll to position [1762, 0]
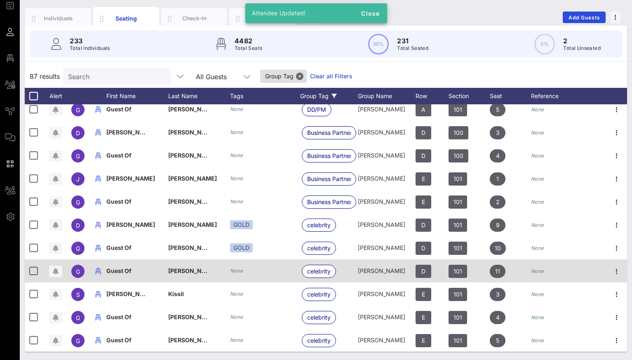
click at [238, 273] on icon "None" at bounding box center [236, 271] width 13 height 6
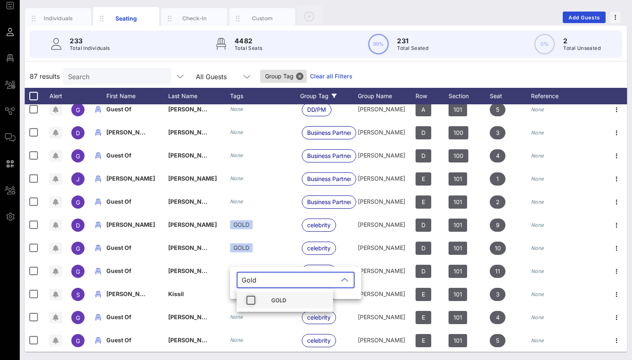
type input "Gold"
click at [251, 295] on button "button" at bounding box center [250, 300] width 15 height 15
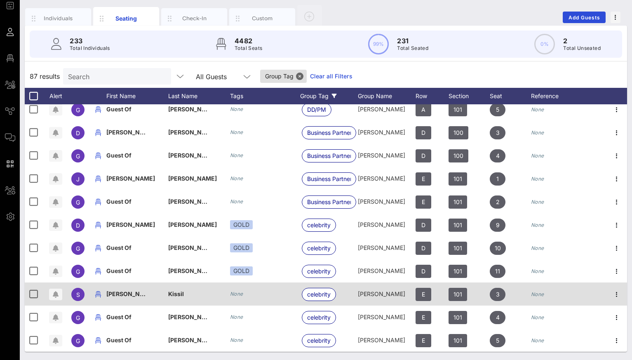
click at [234, 294] on icon "None" at bounding box center [236, 294] width 13 height 6
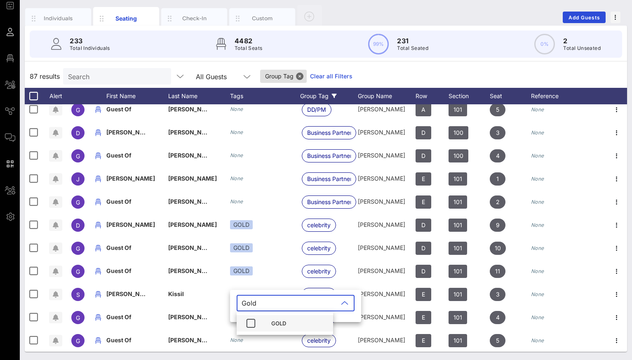
type input "Gold"
click at [241, 320] on div "GOLD" at bounding box center [285, 323] width 97 height 16
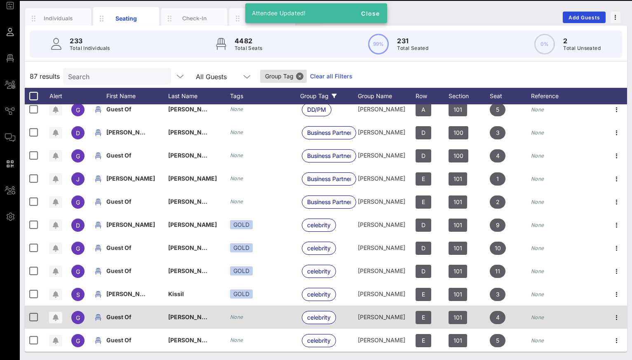
click at [237, 318] on icon "None" at bounding box center [236, 317] width 13 height 6
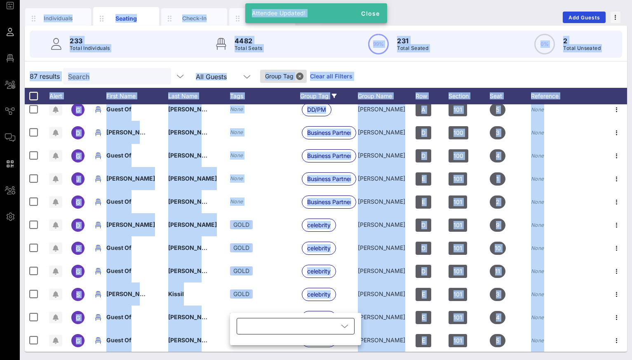
click at [246, 322] on div at bounding box center [290, 326] width 97 height 16
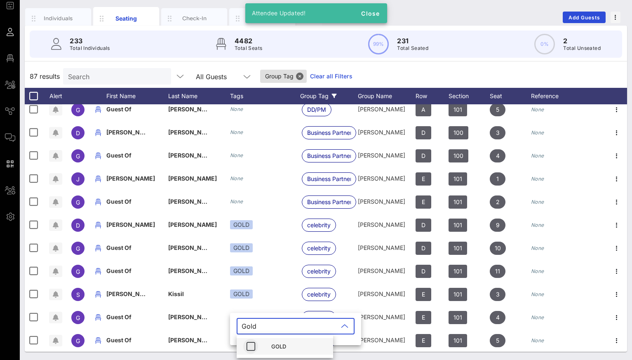
type input "Gold"
click at [253, 344] on icon "button" at bounding box center [251, 347] width 10 height 10
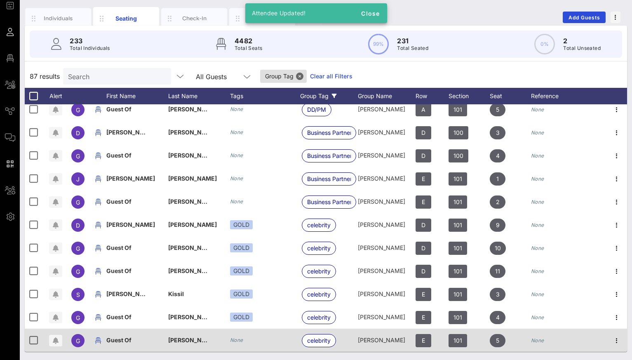
click at [233, 338] on icon "None" at bounding box center [236, 340] width 13 height 6
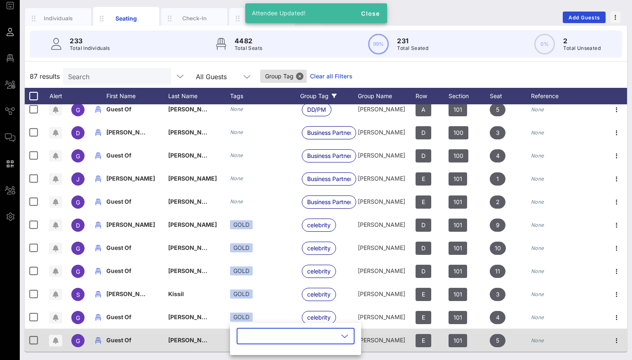
click at [233, 338] on div "​" at bounding box center [295, 341] width 131 height 27
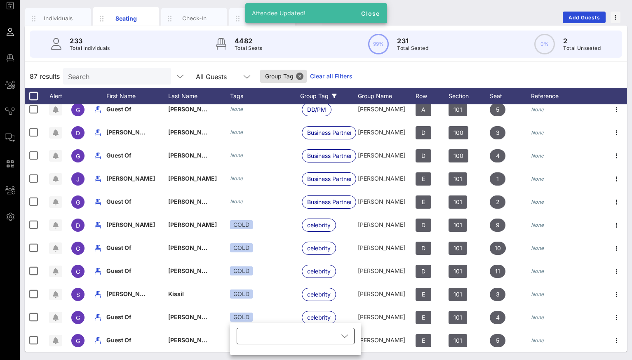
click at [252, 339] on div at bounding box center [290, 336] width 97 height 16
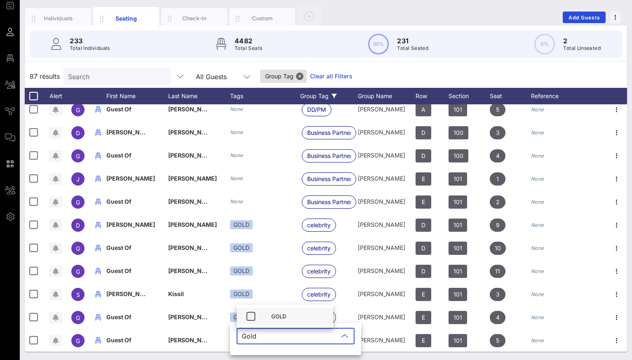
type input "Gold"
click at [266, 314] on div "GOLD" at bounding box center [285, 316] width 97 height 16
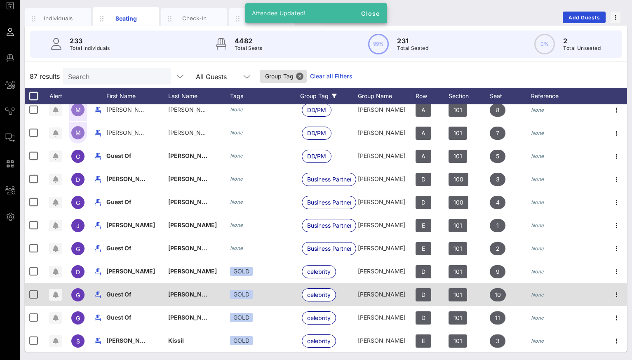
scroll to position [1714, 0]
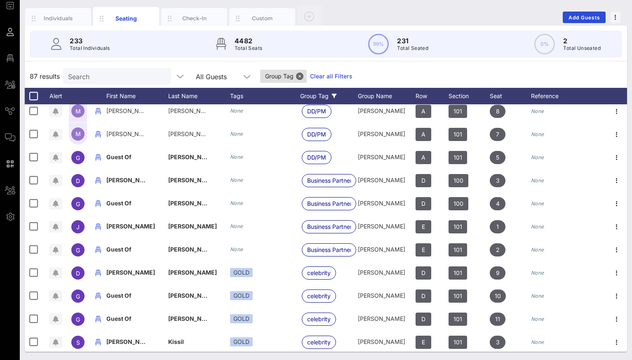
click at [127, 80] on input "Search" at bounding box center [116, 76] width 97 height 11
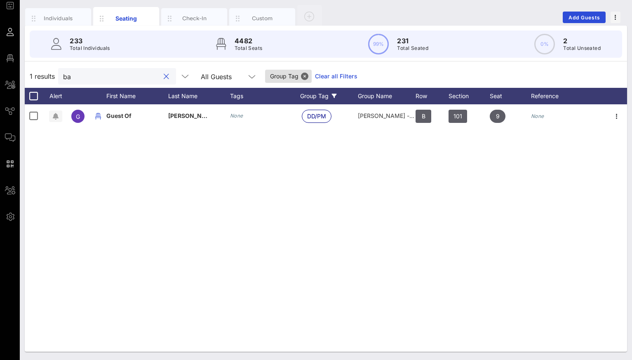
scroll to position [0, 0]
type input "b"
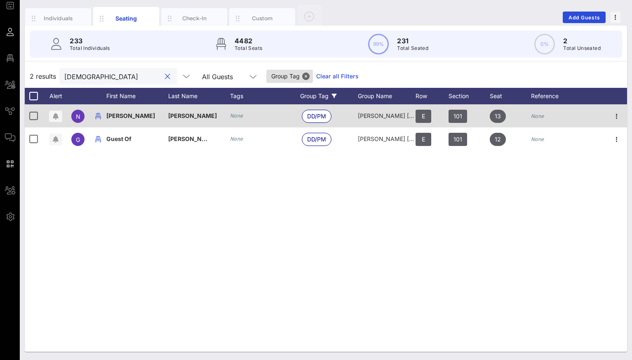
type input "[DEMOGRAPHIC_DATA]"
click at [235, 115] on icon "None" at bounding box center [236, 116] width 13 height 6
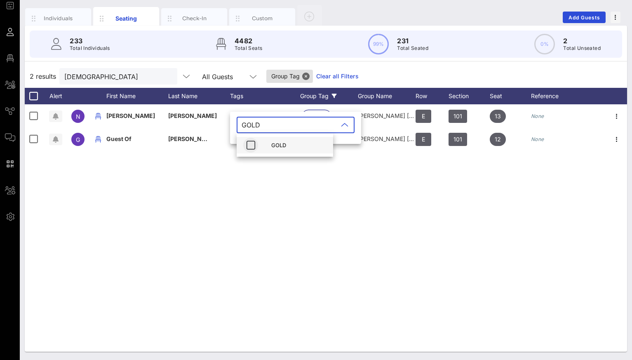
type input "GOLD"
click at [255, 149] on icon "button" at bounding box center [251, 145] width 10 height 10
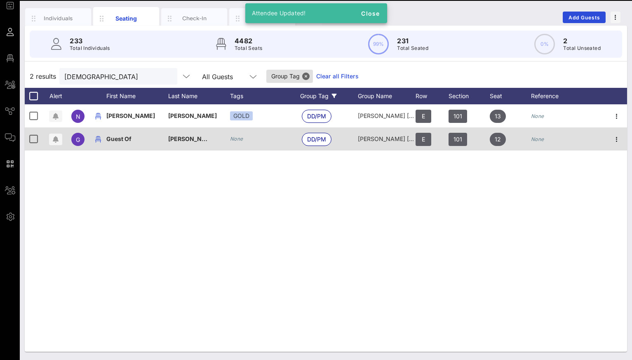
click at [235, 141] on icon "None" at bounding box center [236, 139] width 13 height 6
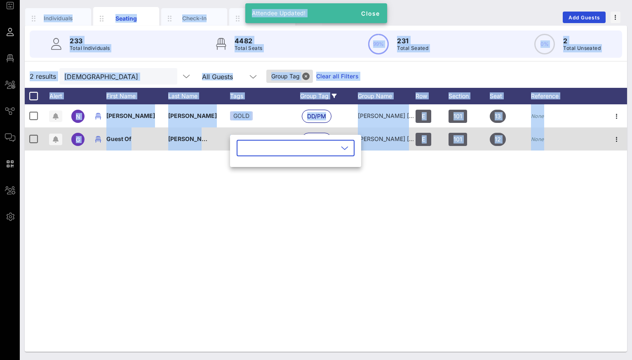
click at [235, 141] on div "​" at bounding box center [295, 153] width 131 height 27
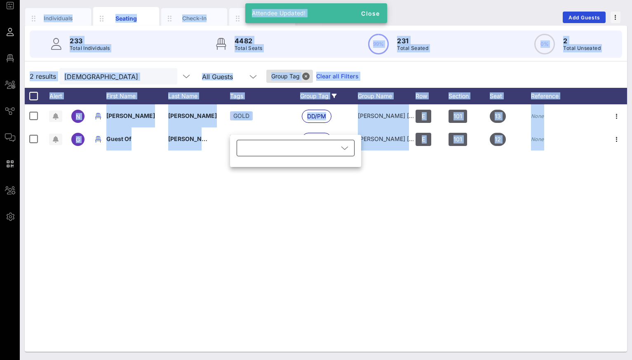
click at [252, 146] on div at bounding box center [290, 148] width 97 height 16
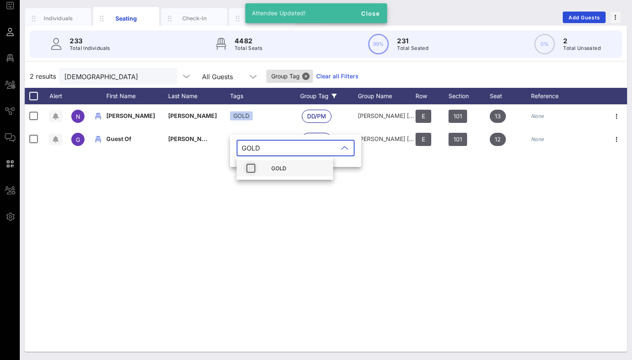
type input "GOLD"
click at [256, 169] on span "button" at bounding box center [250, 168] width 15 height 10
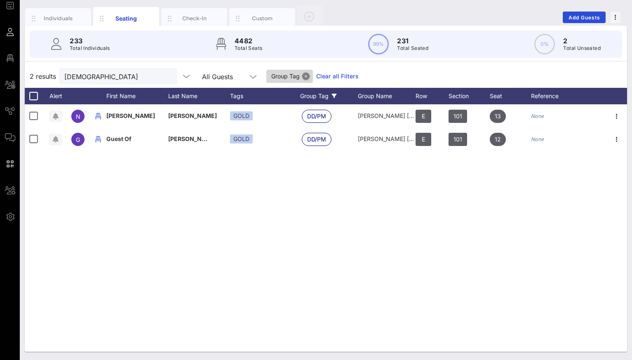
click at [302, 73] on button "Close" at bounding box center [305, 76] width 7 height 7
click at [287, 80] on link "Clear all Filters" at bounding box center [289, 76] width 42 height 9
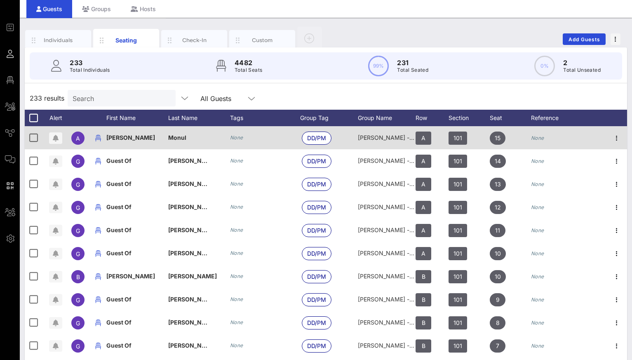
scroll to position [4, 0]
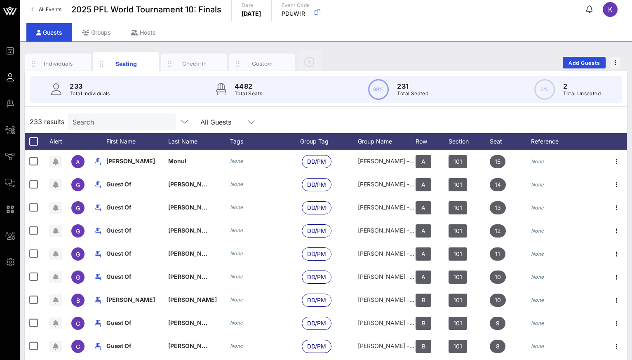
click at [209, 118] on div "All Guests" at bounding box center [215, 121] width 31 height 7
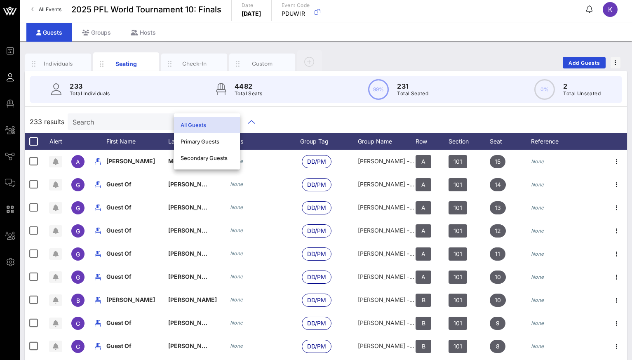
click at [300, 119] on div "233 results Search All Guests" at bounding box center [326, 121] width 603 height 23
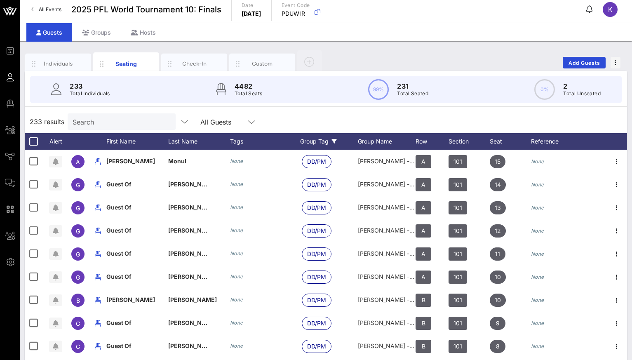
click at [323, 138] on div "Group Tag" at bounding box center [329, 141] width 58 height 16
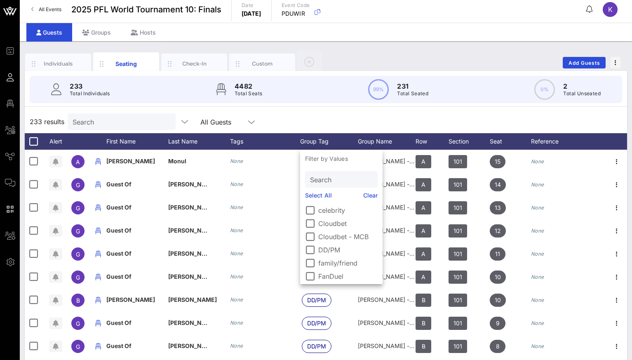
scroll to position [0, 0]
click at [311, 225] on div at bounding box center [310, 223] width 14 height 14
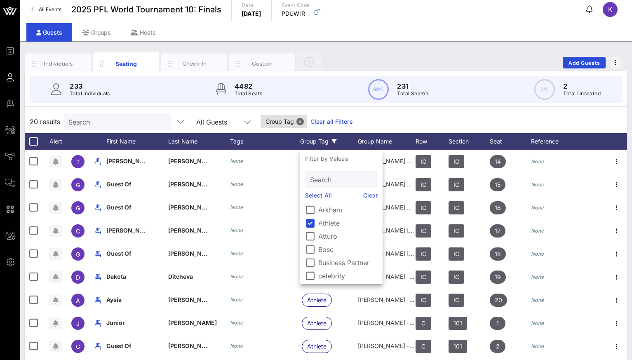
click at [370, 124] on div "20 results Search All Guests Group Tag Clear all Filters" at bounding box center [326, 121] width 603 height 23
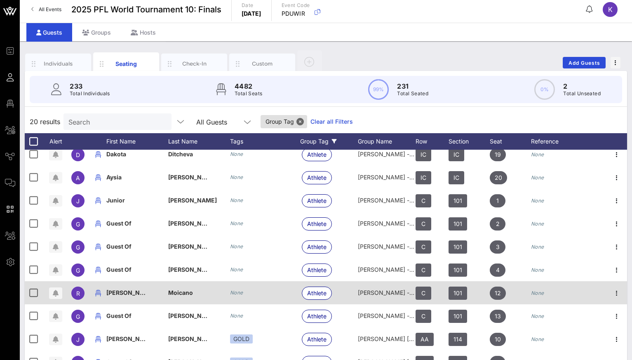
scroll to position [130, 0]
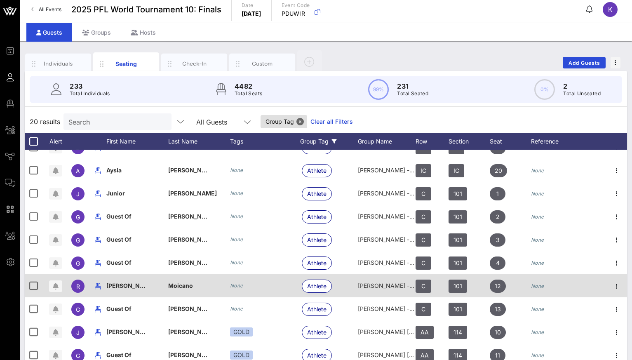
click at [231, 286] on icon "None" at bounding box center [236, 286] width 13 height 6
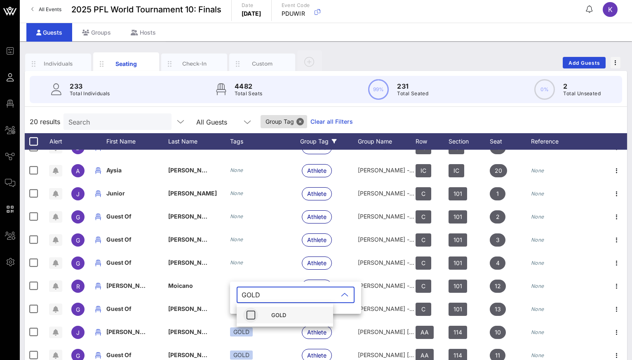
type input "GOLD"
click at [253, 318] on icon "button" at bounding box center [251, 315] width 10 height 10
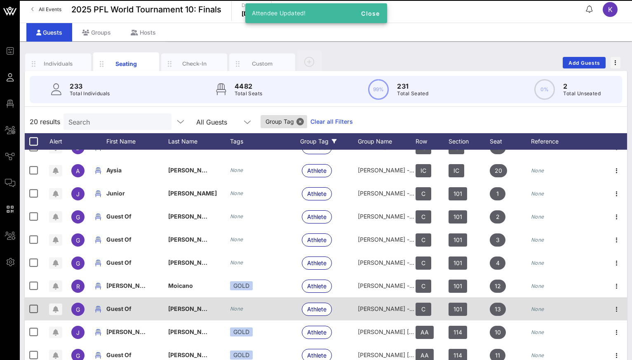
click at [240, 309] on icon "None" at bounding box center [236, 309] width 13 height 6
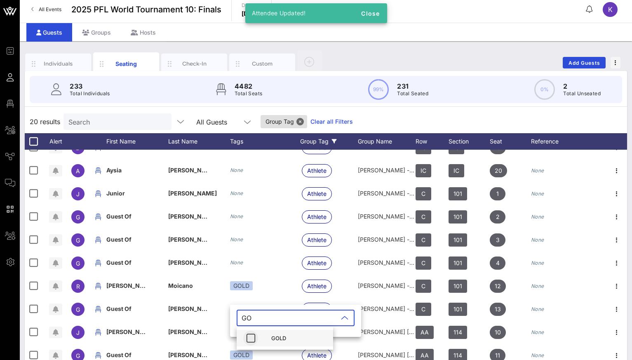
type input "GO"
click at [252, 337] on icon "button" at bounding box center [251, 338] width 10 height 10
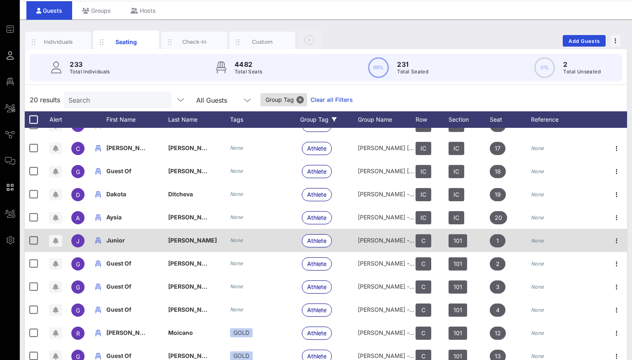
scroll to position [61, 0]
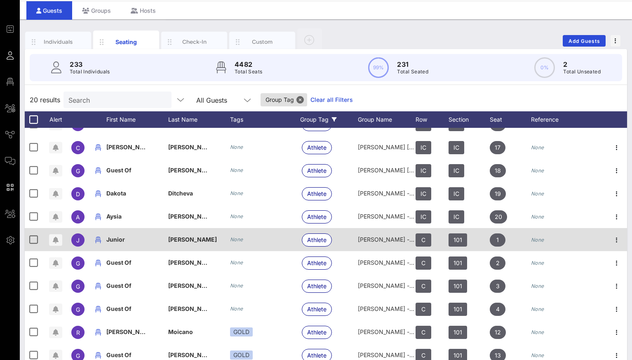
click at [231, 240] on icon "None" at bounding box center [236, 239] width 13 height 6
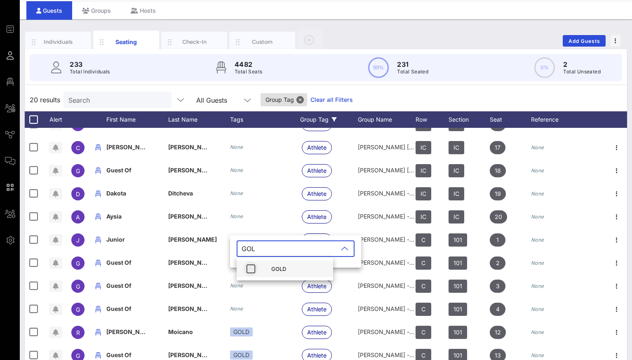
type input "GOL"
click at [250, 269] on icon "button" at bounding box center [251, 269] width 10 height 10
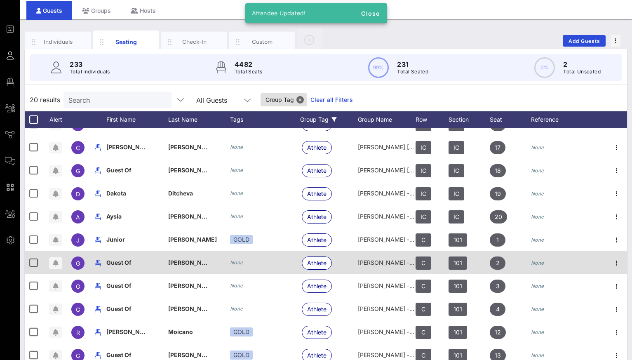
click at [237, 263] on icon "None" at bounding box center [236, 262] width 13 height 6
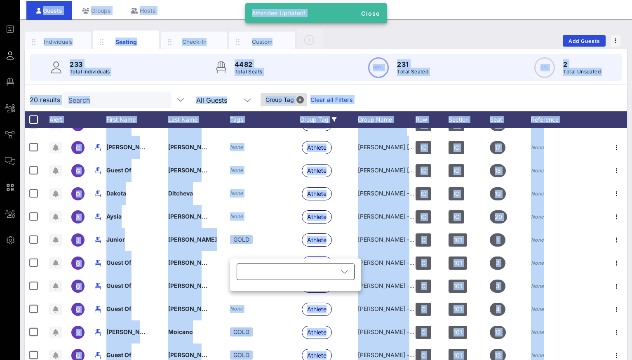
click at [247, 272] on div at bounding box center [290, 272] width 97 height 16
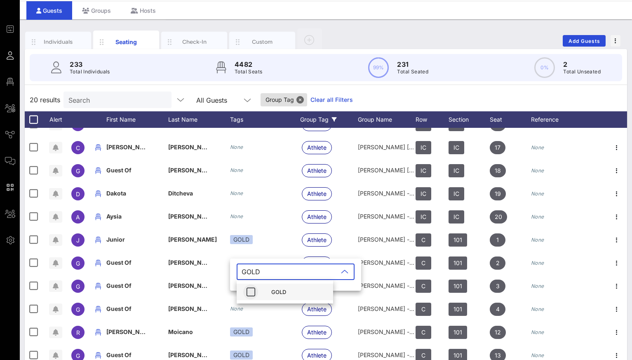
type input "GOLD"
click at [249, 288] on icon "button" at bounding box center [251, 292] width 10 height 10
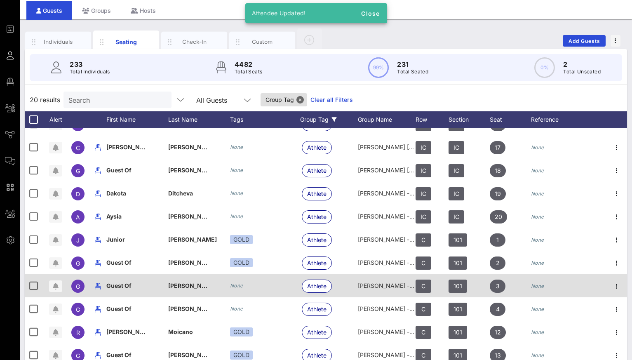
click at [237, 288] on div "None" at bounding box center [236, 286] width 13 height 8
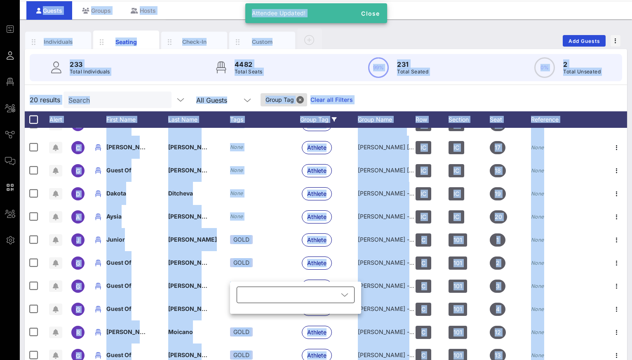
click at [258, 296] on div at bounding box center [290, 295] width 97 height 16
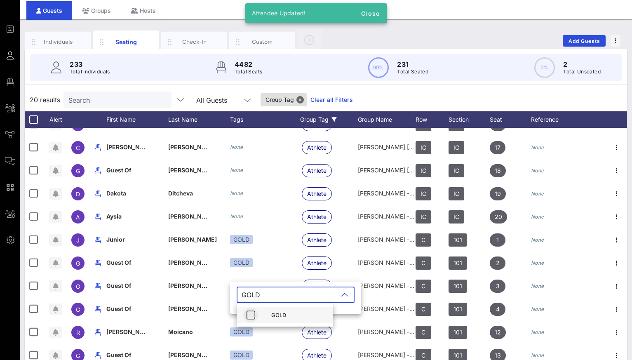
type input "GOLD"
click at [257, 315] on span "button" at bounding box center [250, 315] width 15 height 10
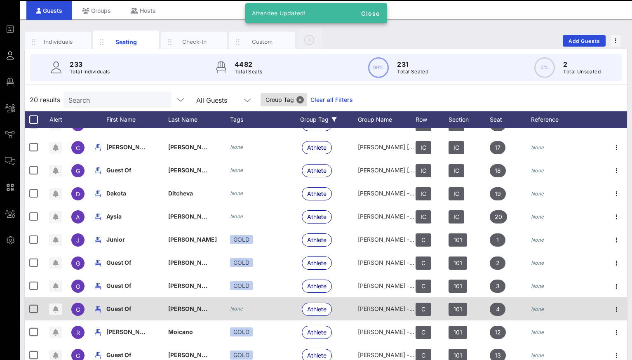
click at [239, 309] on icon "None" at bounding box center [236, 309] width 13 height 6
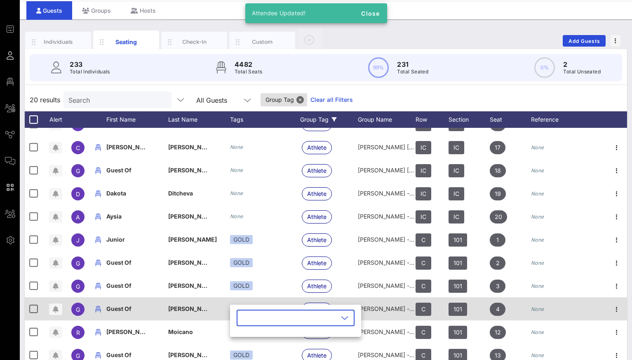
click at [239, 309] on div "​" at bounding box center [295, 321] width 131 height 32
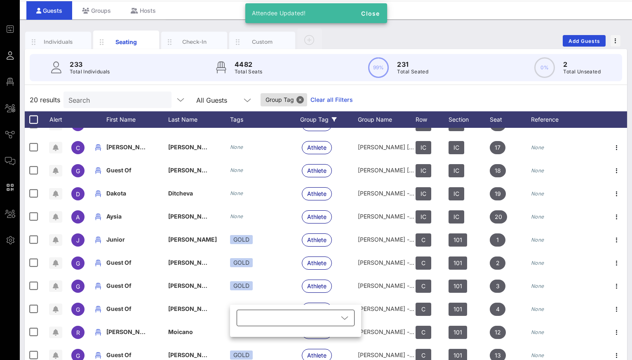
click at [260, 319] on div at bounding box center [290, 318] width 97 height 16
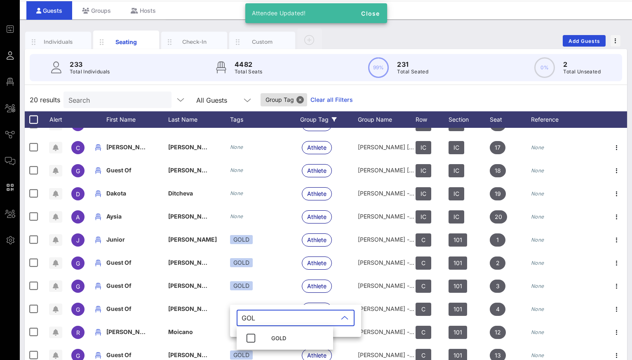
type input "GOLD"
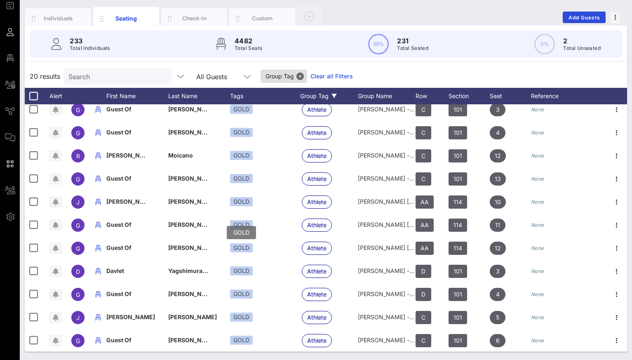
scroll to position [0, 0]
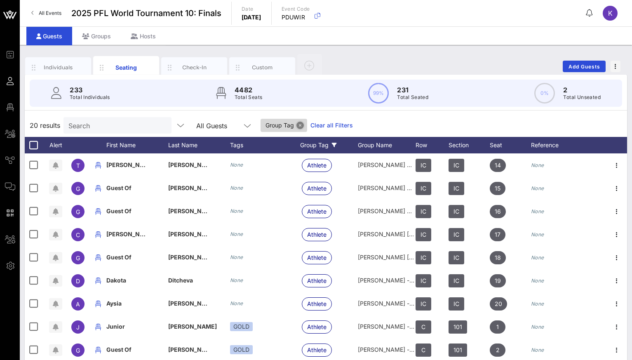
click at [297, 122] on button "Close" at bounding box center [300, 125] width 7 height 7
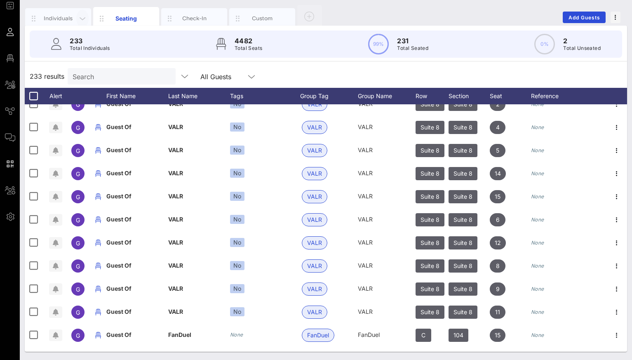
scroll to position [2291, 0]
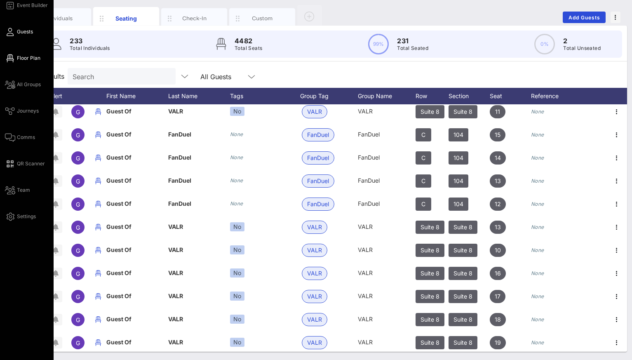
click at [23, 59] on span "Floor Plan" at bounding box center [29, 57] width 24 height 7
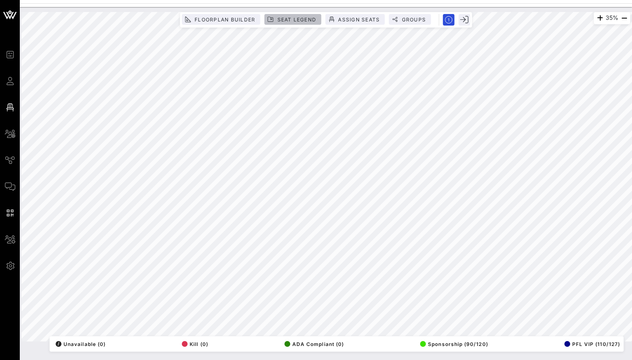
click at [294, 22] on span "Seat Legend" at bounding box center [297, 19] width 40 height 6
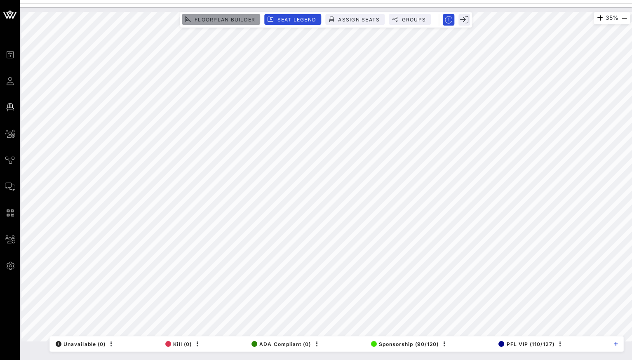
click at [238, 19] on span "Floorplan Builder" at bounding box center [224, 19] width 61 height 6
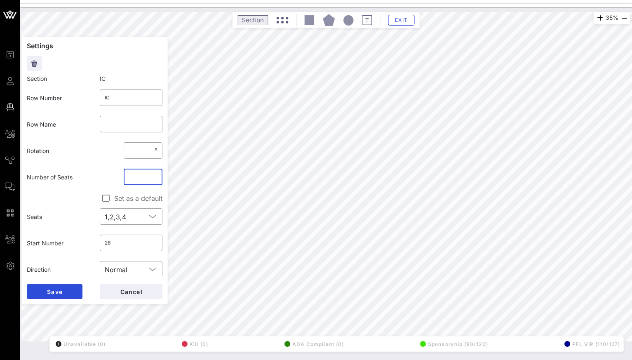
click at [132, 177] on input "*" at bounding box center [143, 176] width 29 height 13
type input "*"
click button "Save" at bounding box center [55, 291] width 56 height 15
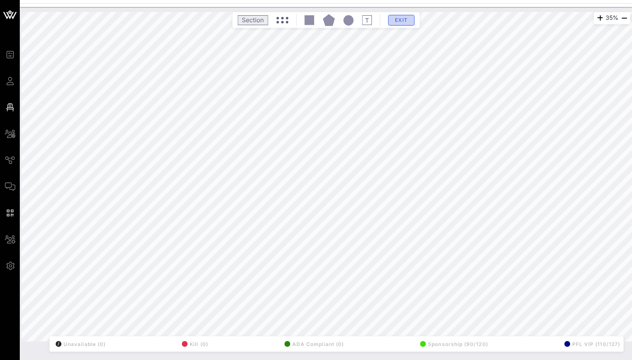
click at [410, 19] on button "Exit" at bounding box center [401, 20] width 26 height 11
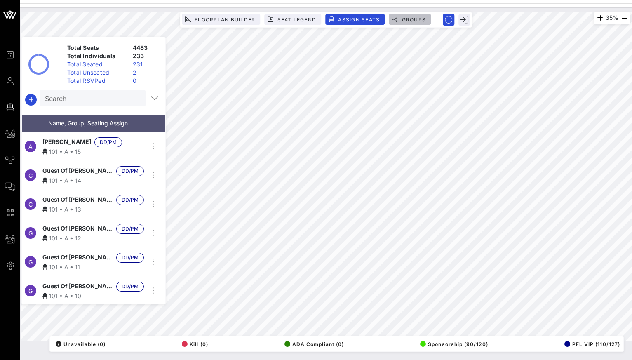
click at [411, 20] on span "Groups" at bounding box center [413, 19] width 25 height 6
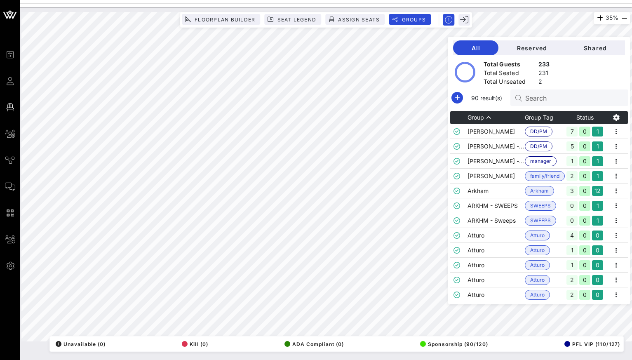
click at [565, 93] on div "Search" at bounding box center [573, 98] width 97 height 16
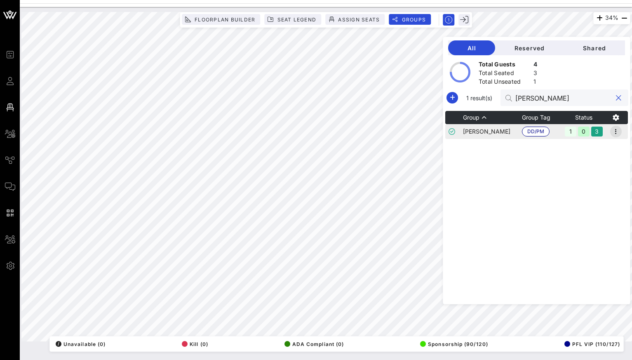
type input "[PERSON_NAME]"
click at [618, 130] on icon "button" at bounding box center [616, 132] width 10 height 10
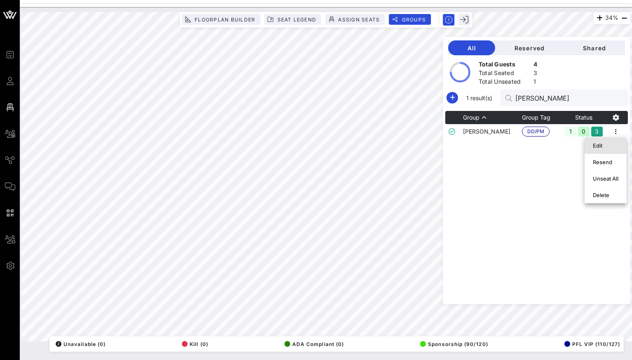
click at [603, 145] on div "Edit" at bounding box center [606, 145] width 26 height 7
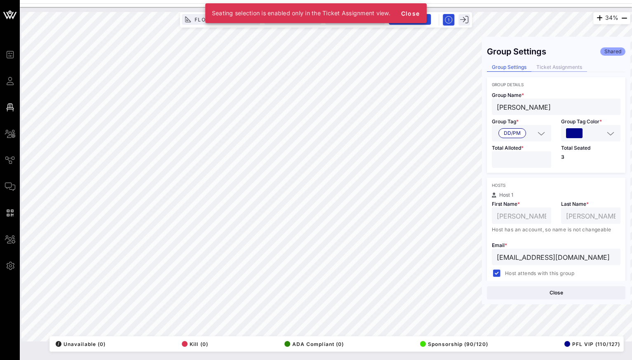
click at [568, 65] on div "Ticket Assignments" at bounding box center [560, 67] width 56 height 9
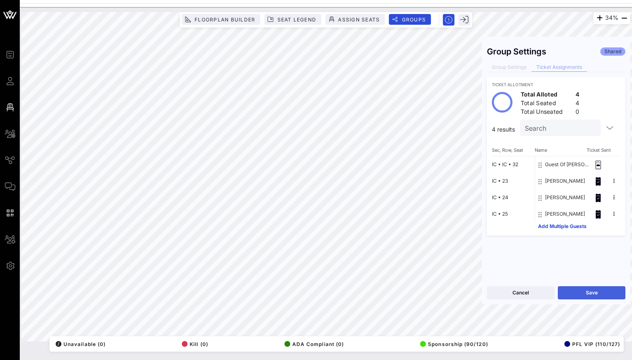
click at [576, 293] on button "Save" at bounding box center [592, 292] width 68 height 13
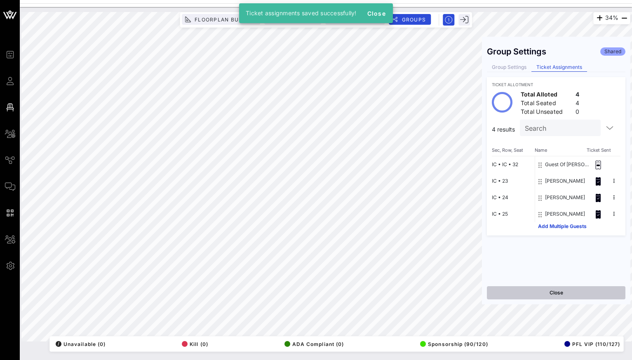
click at [529, 296] on button "Close" at bounding box center [556, 292] width 139 height 13
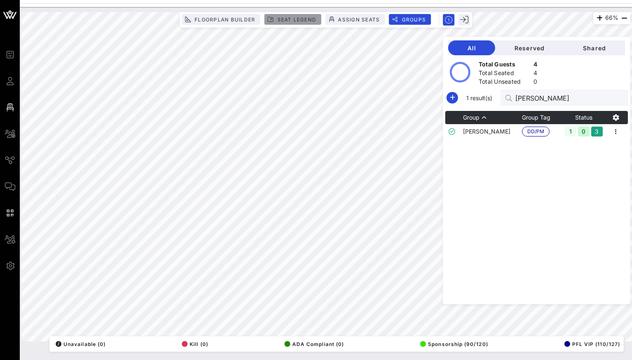
click at [288, 22] on span "Seat Legend" at bounding box center [297, 19] width 40 height 6
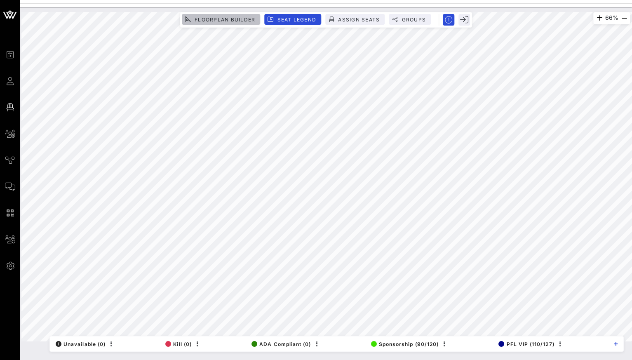
click at [231, 19] on span "Floorplan Builder" at bounding box center [224, 19] width 61 height 6
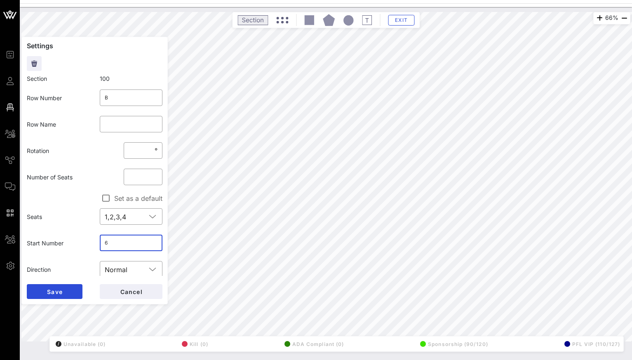
drag, startPoint x: 120, startPoint y: 243, endPoint x: 87, endPoint y: 243, distance: 32.6
click at [87, 243] on div "Start Number ​ 6" at bounding box center [95, 243] width 146 height 26
type input "12"
click at [64, 292] on button "Save" at bounding box center [55, 291] width 56 height 15
drag, startPoint x: 115, startPoint y: 240, endPoint x: 85, endPoint y: 241, distance: 30.5
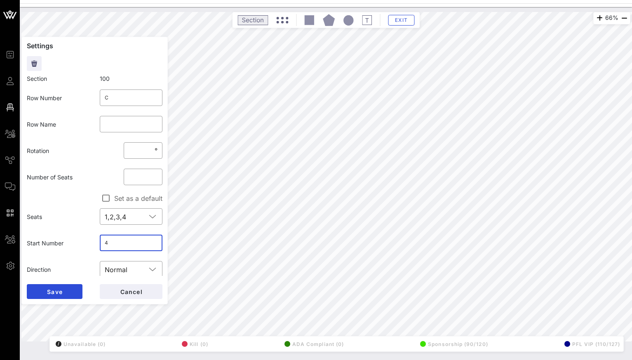
click at [85, 241] on div "Start Number ​ 4" at bounding box center [95, 243] width 146 height 26
type input "14"
click button "Save" at bounding box center [55, 291] width 56 height 15
drag, startPoint x: 118, startPoint y: 245, endPoint x: 84, endPoint y: 245, distance: 33.4
click at [84, 245] on div "Start Number ​ 3" at bounding box center [95, 243] width 146 height 26
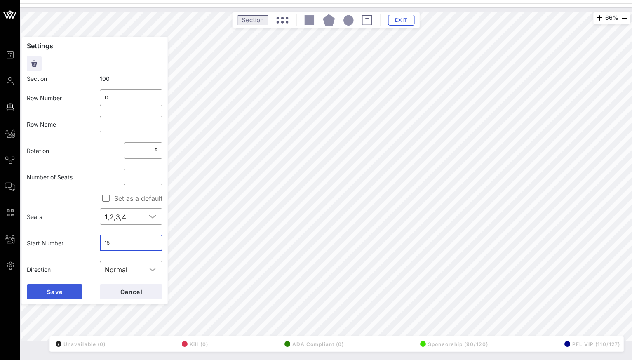
type input "15"
click at [57, 293] on span "Save" at bounding box center [55, 291] width 16 height 7
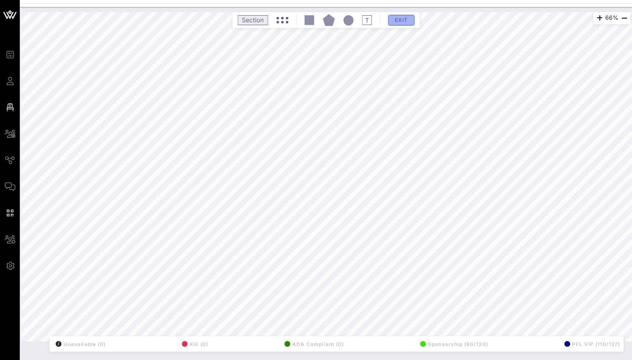
click at [402, 23] on button "Exit" at bounding box center [401, 20] width 26 height 11
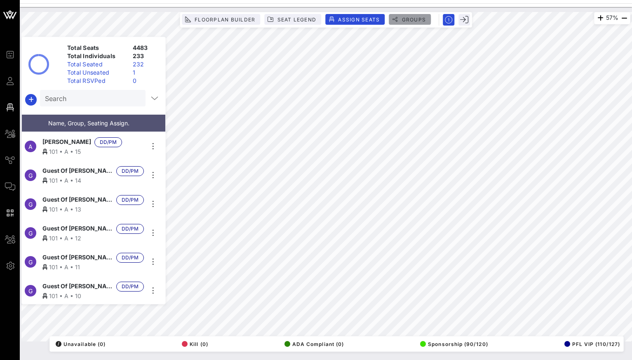
click at [417, 17] on span "Groups" at bounding box center [413, 19] width 25 height 6
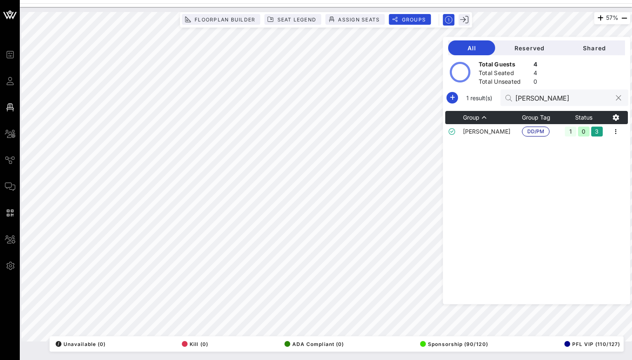
click at [565, 100] on input "[PERSON_NAME]" at bounding box center [564, 97] width 97 height 11
click at [520, 131] on td "[PERSON_NAME]" at bounding box center [492, 131] width 59 height 15
click at [621, 101] on button "clear icon" at bounding box center [618, 98] width 5 height 8
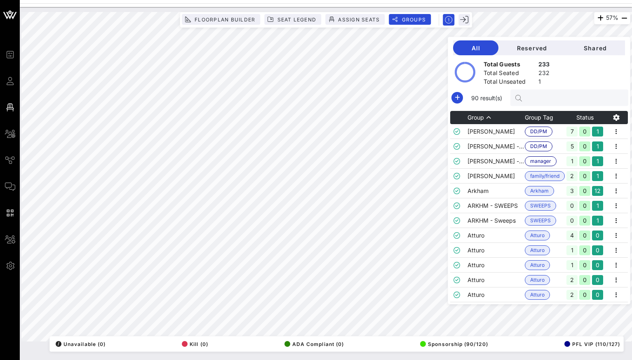
paste input "[PERSON_NAME]"
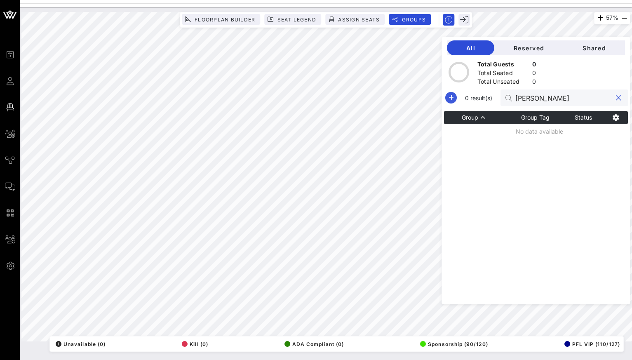
type input "[PERSON_NAME]"
click at [456, 101] on icon "button" at bounding box center [451, 98] width 10 height 10
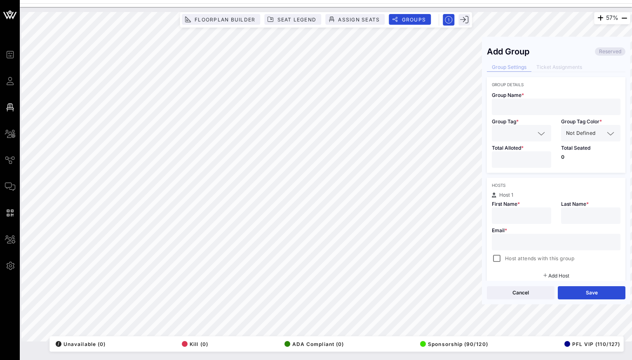
click at [544, 105] on input "text" at bounding box center [556, 106] width 119 height 11
paste input "[PERSON_NAME]"
type input "[PERSON_NAME]"
click at [521, 135] on input "text" at bounding box center [516, 133] width 38 height 11
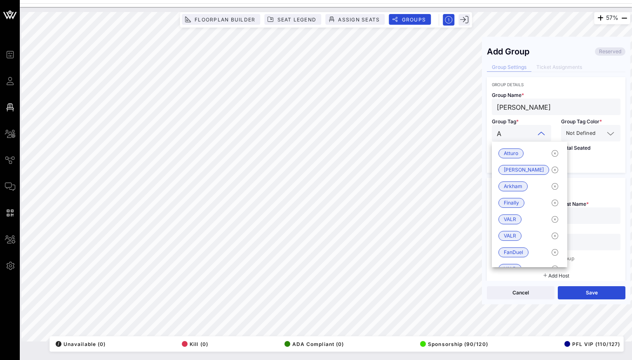
type input "At"
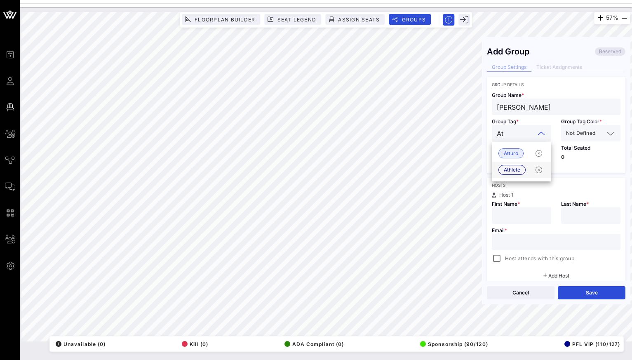
click at [508, 172] on span "Athlete" at bounding box center [512, 169] width 16 height 9
click at [541, 156] on input "*" at bounding box center [521, 159] width 49 height 11
type input "*"
click at [541, 156] on input "*" at bounding box center [521, 159] width 49 height 11
click at [511, 219] on input "text" at bounding box center [521, 215] width 49 height 11
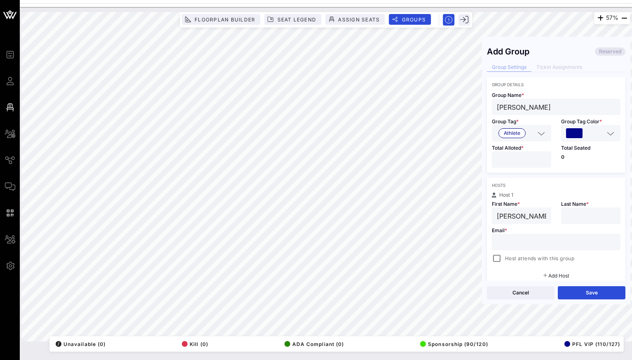
type input "[PERSON_NAME]"
drag, startPoint x: 547, startPoint y: 107, endPoint x: 520, endPoint y: 108, distance: 26.4
click at [520, 108] on input "[PERSON_NAME]" at bounding box center [556, 106] width 119 height 11
click at [572, 211] on input "text" at bounding box center [590, 215] width 49 height 11
paste input "De Rider"
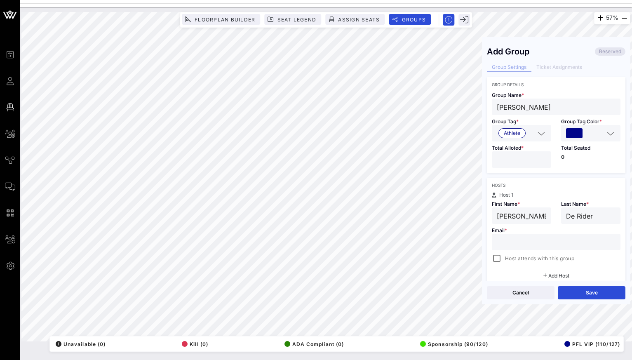
type input "De Rider"
click at [510, 242] on input "text" at bounding box center [556, 242] width 119 height 11
paste input "[EMAIL_ADDRESS][DOMAIN_NAME]"
type input "[EMAIL_ADDRESS][DOMAIN_NAME]"
click at [500, 262] on div at bounding box center [497, 259] width 12 height 12
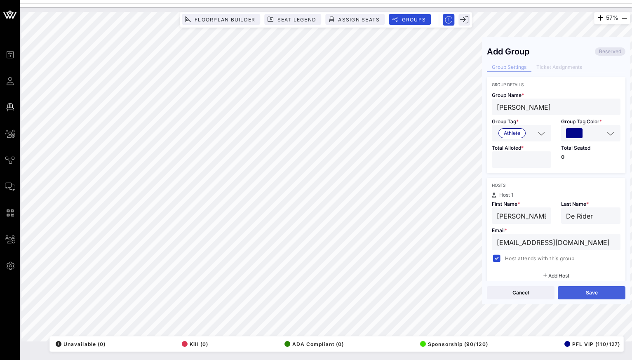
click at [593, 291] on button "Save" at bounding box center [592, 292] width 68 height 13
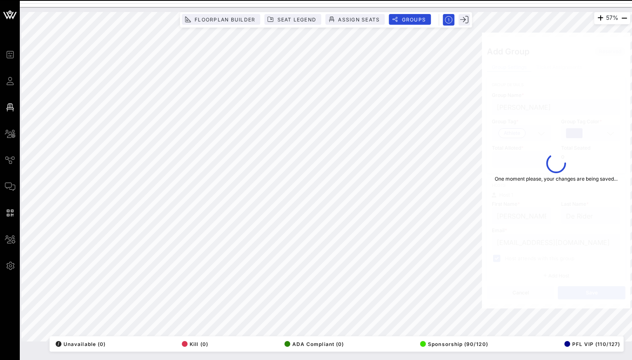
type input "[PERSON_NAME]"
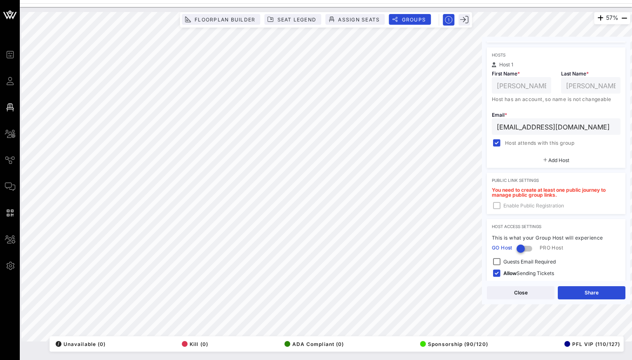
scroll to position [167, 0]
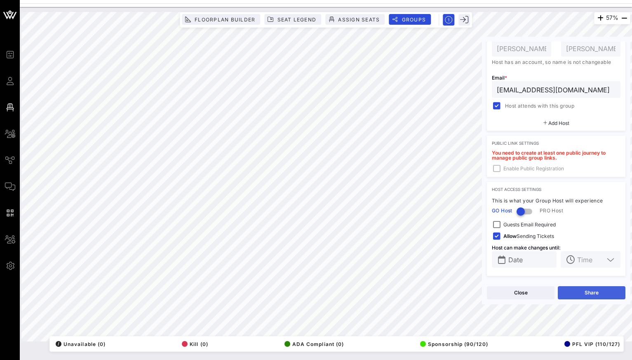
click at [578, 293] on button "Share" at bounding box center [592, 292] width 68 height 13
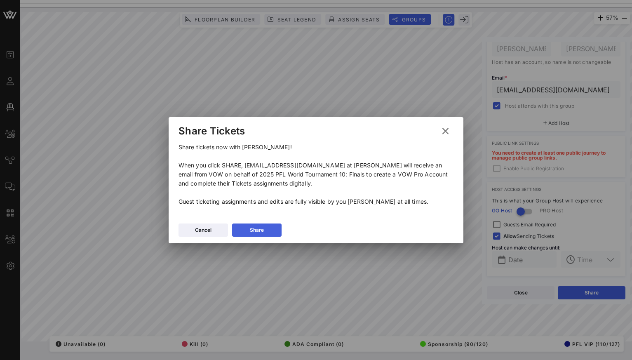
click at [271, 231] on button "Share" at bounding box center [256, 230] width 49 height 13
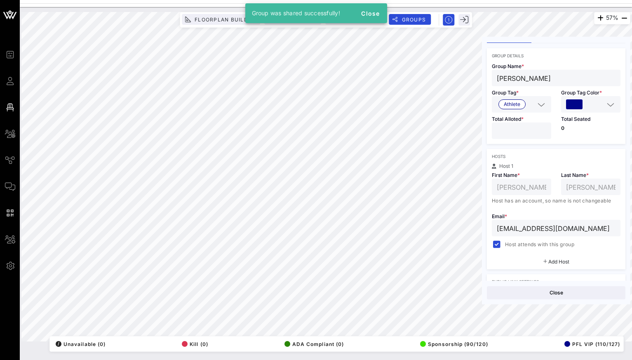
scroll to position [0, 0]
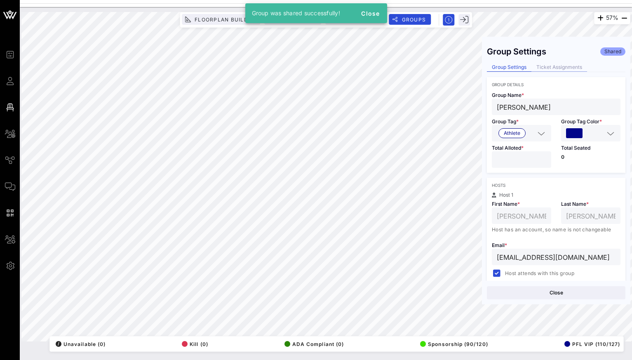
click at [563, 68] on div "Ticket Assignments" at bounding box center [560, 67] width 56 height 9
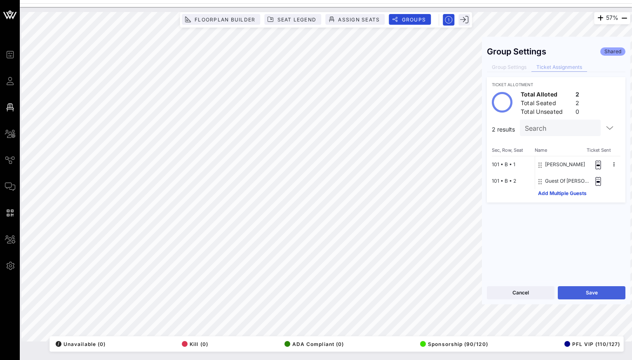
click at [603, 294] on button "Save" at bounding box center [592, 292] width 68 height 13
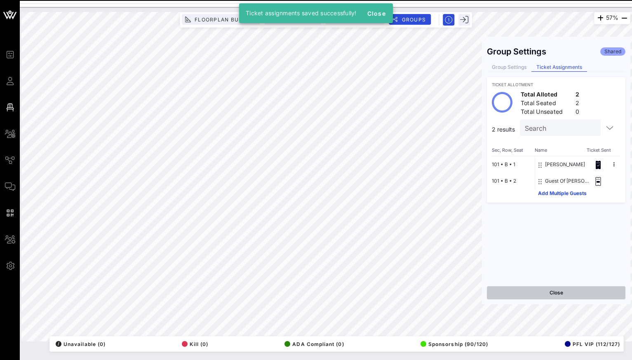
click at [552, 287] on button "Close" at bounding box center [556, 292] width 139 height 13
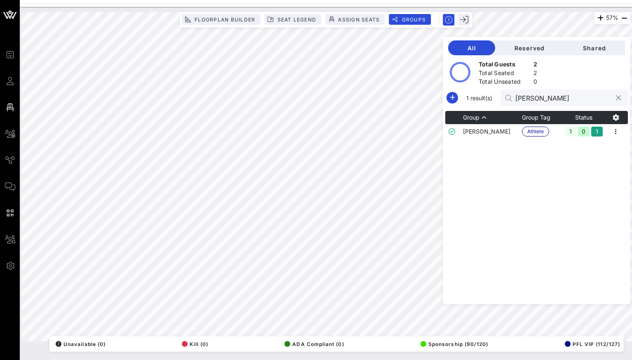
click at [619, 99] on button "clear icon" at bounding box center [618, 98] width 5 height 8
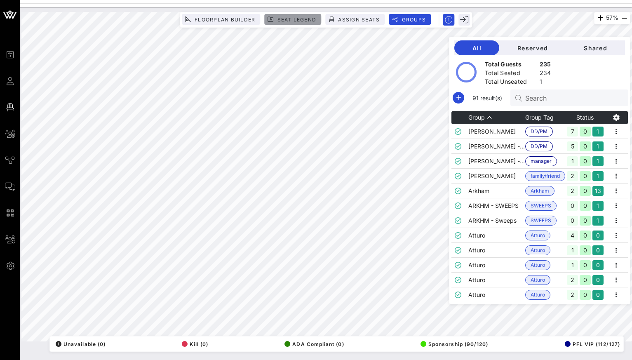
click at [283, 21] on span "Seat Legend" at bounding box center [297, 19] width 40 height 6
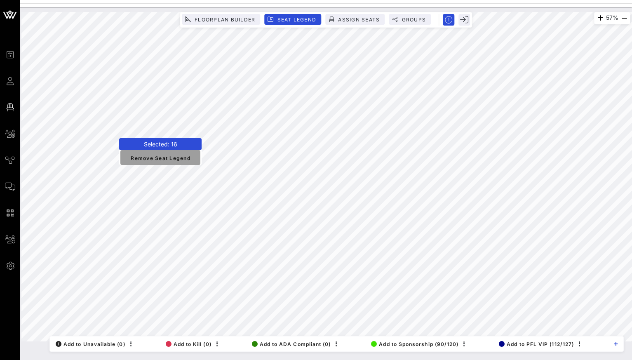
click at [173, 152] on button "Remove Seat Legend" at bounding box center [160, 157] width 80 height 15
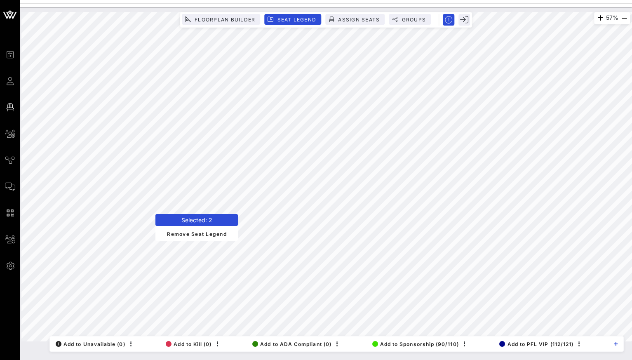
click at [103, 355] on div "57% Floorplan Builder Seat Legend Assign Seats Groups Exit All Reserved Shared …" at bounding box center [326, 183] width 613 height 353
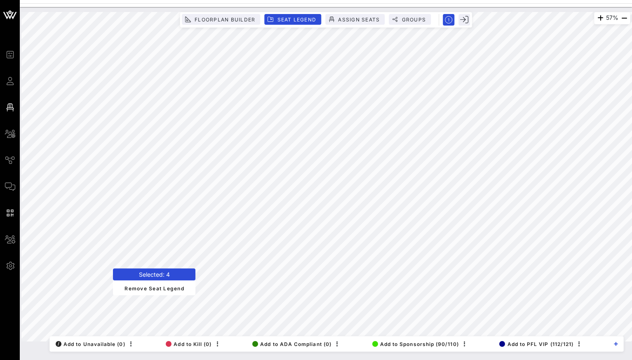
click at [114, 295] on div "Selected: 4 Remove Seat Legend" at bounding box center [154, 282] width 82 height 27
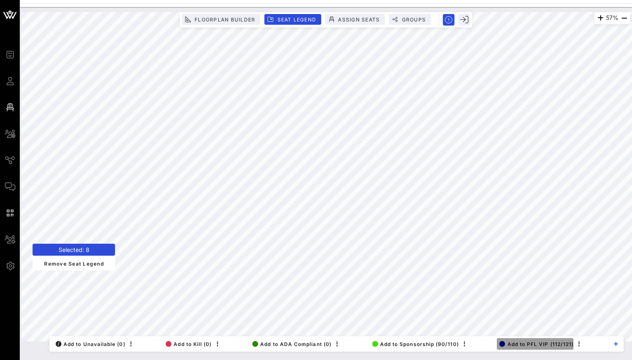
click at [542, 346] on span "Add to PFL VIP (112/121)" at bounding box center [537, 344] width 74 height 6
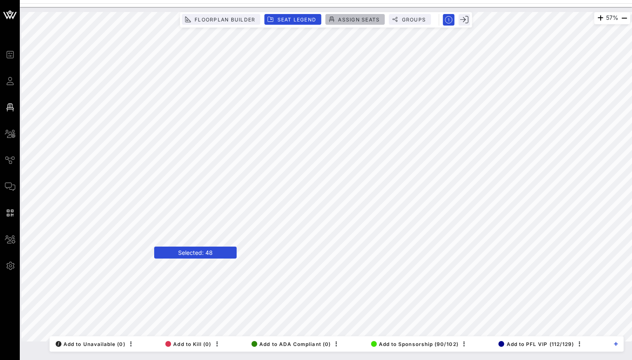
click at [364, 18] on span "Assign Seats" at bounding box center [359, 19] width 42 height 6
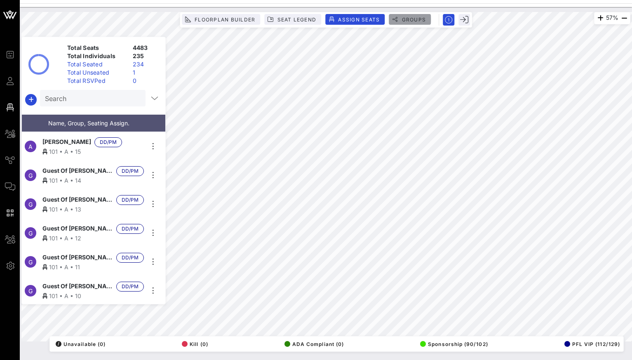
click at [412, 17] on span "Groups" at bounding box center [413, 19] width 25 height 6
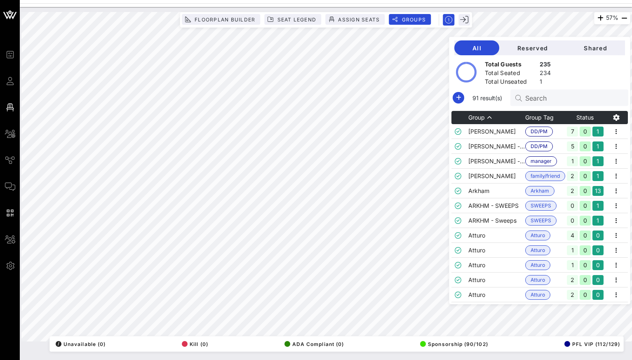
click at [572, 91] on div "Search" at bounding box center [573, 98] width 97 height 16
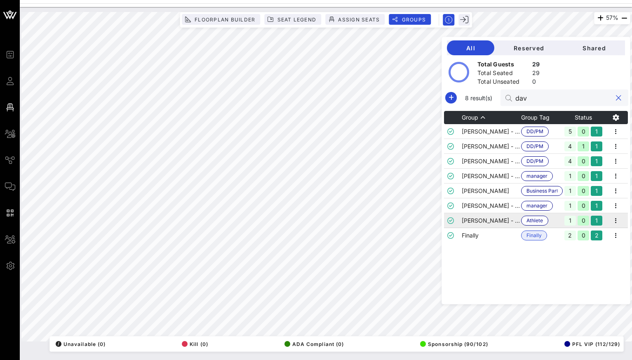
type input "dav"
click at [502, 219] on td "[PERSON_NAME] - PFL Athlete" at bounding box center [491, 220] width 59 height 15
click at [620, 219] on icon "button" at bounding box center [616, 221] width 10 height 10
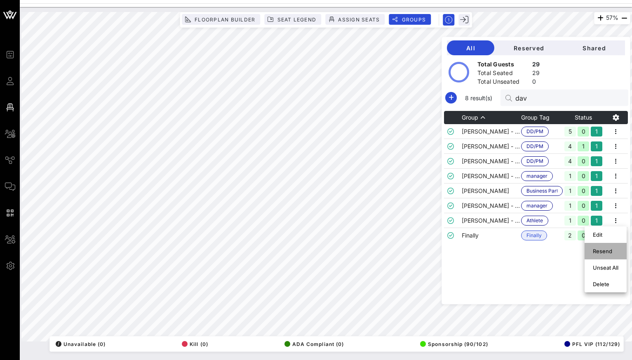
click at [604, 252] on div "Resend" at bounding box center [606, 251] width 26 height 7
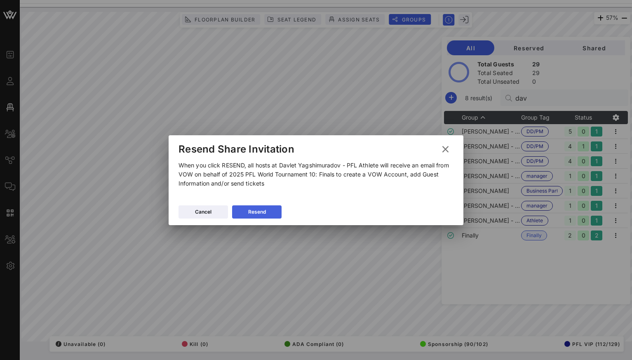
click at [272, 214] on button "Resend" at bounding box center [256, 211] width 49 height 13
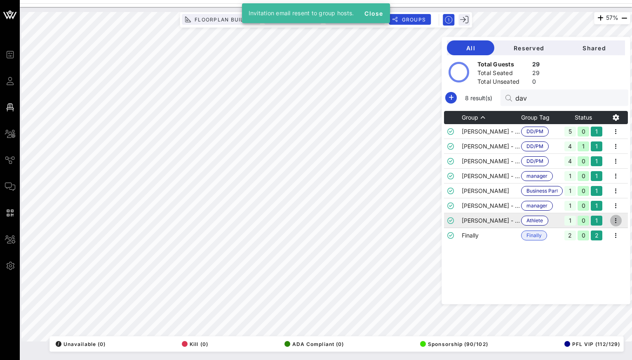
click at [618, 220] on icon "button" at bounding box center [616, 221] width 10 height 10
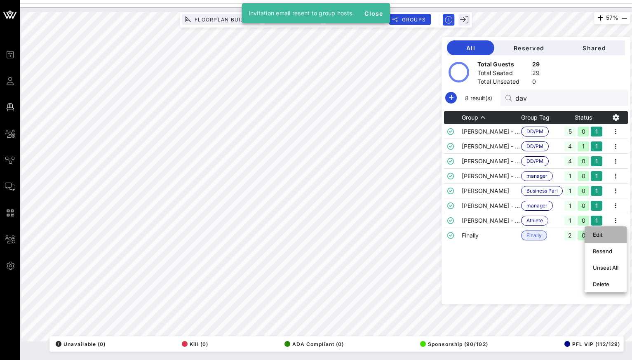
click at [600, 231] on div "Edit" at bounding box center [606, 234] width 26 height 7
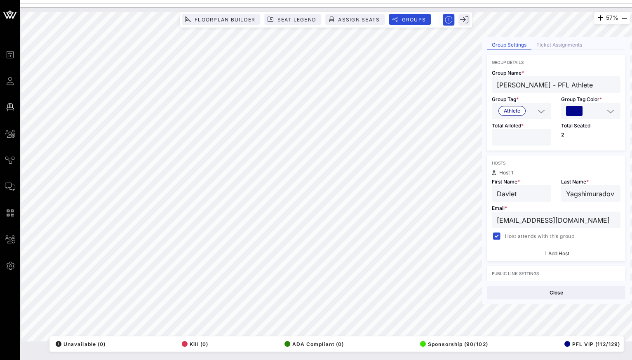
scroll to position [24, 0]
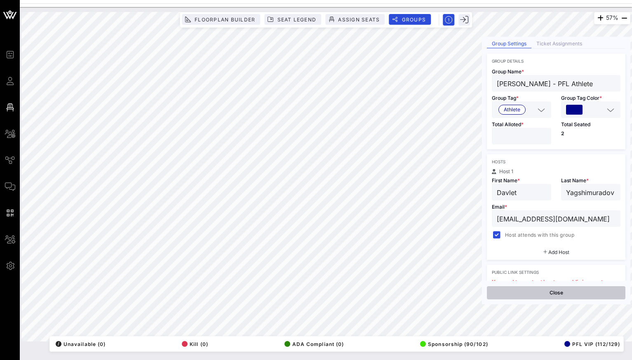
click at [558, 291] on button "Close" at bounding box center [556, 292] width 139 height 13
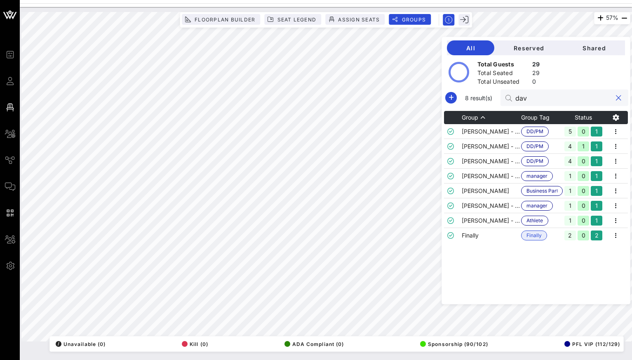
drag, startPoint x: 558, startPoint y: 99, endPoint x: 502, endPoint y: 99, distance: 56.5
click at [502, 99] on div "8 result(s) dav" at bounding box center [536, 98] width 185 height 16
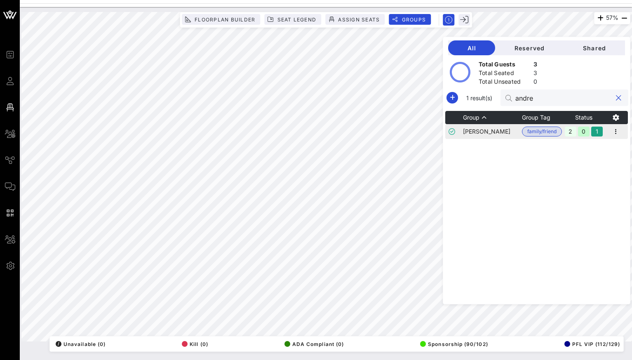
type input "andre"
click at [492, 135] on td "[PERSON_NAME]" at bounding box center [492, 131] width 59 height 15
click at [615, 134] on icon "button" at bounding box center [616, 132] width 10 height 10
click at [607, 161] on div "Resend" at bounding box center [606, 162] width 26 height 7
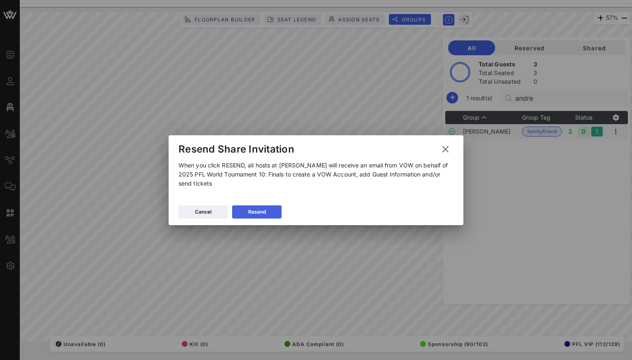
click at [271, 215] on button "Resend" at bounding box center [256, 211] width 49 height 13
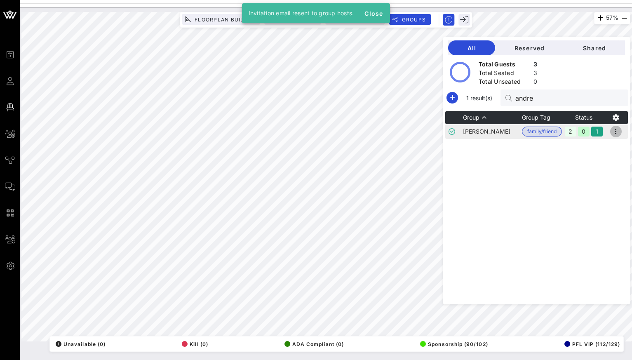
click at [614, 130] on icon "button" at bounding box center [616, 132] width 10 height 10
click at [598, 146] on div "Edit" at bounding box center [606, 145] width 26 height 7
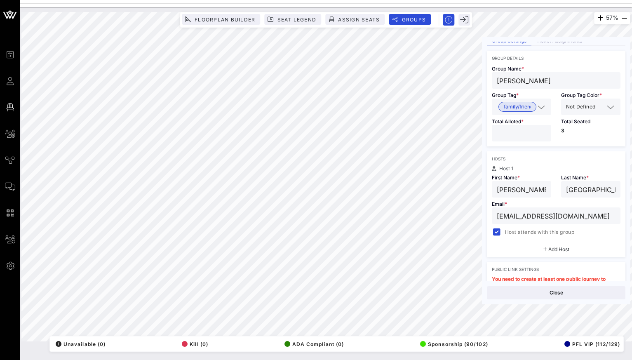
scroll to position [19, 0]
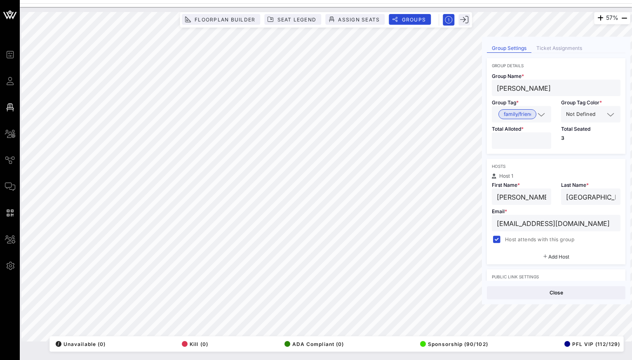
drag, startPoint x: 595, startPoint y: 227, endPoint x: 487, endPoint y: 219, distance: 108.4
click at [487, 219] on div "Email * [EMAIL_ADDRESS][DOMAIN_NAME] Host attends with this group" at bounding box center [556, 225] width 139 height 40
click at [541, 224] on input "[EMAIL_ADDRESS]" at bounding box center [556, 223] width 119 height 11
click at [554, 224] on input "[EMAIL_ADDRESS]" at bounding box center [556, 223] width 119 height 11
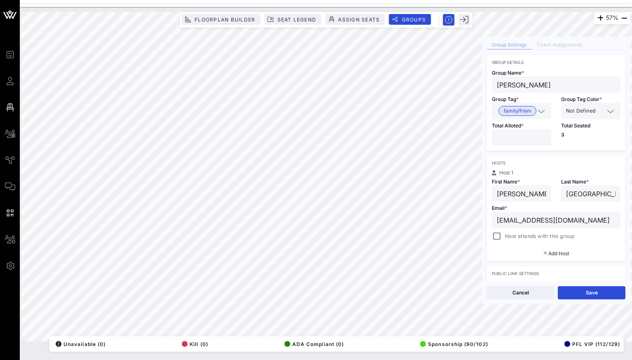
scroll to position [24, 0]
type input "[EMAIL_ADDRESS][DOMAIN_NAME]"
click at [591, 292] on button "Save" at bounding box center [592, 292] width 68 height 13
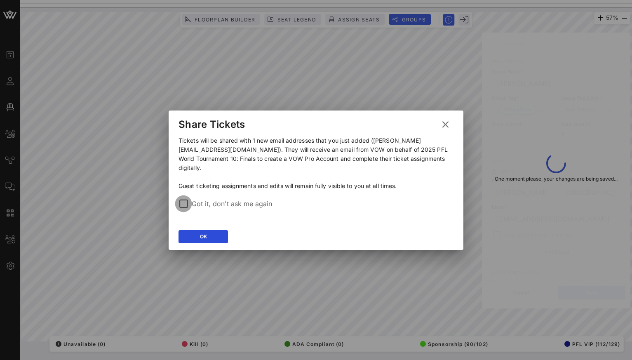
click at [184, 200] on div at bounding box center [184, 204] width 14 height 14
click at [216, 231] on button "OK" at bounding box center [203, 236] width 49 height 13
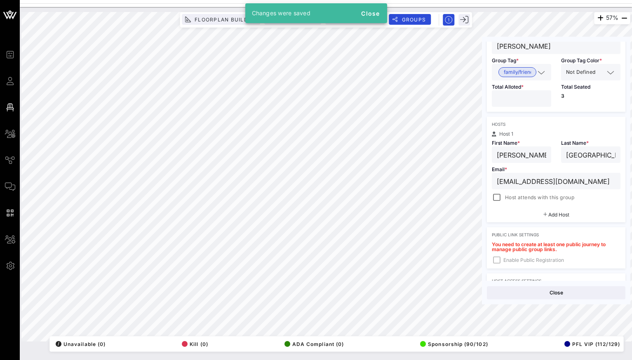
scroll to position [62, 0]
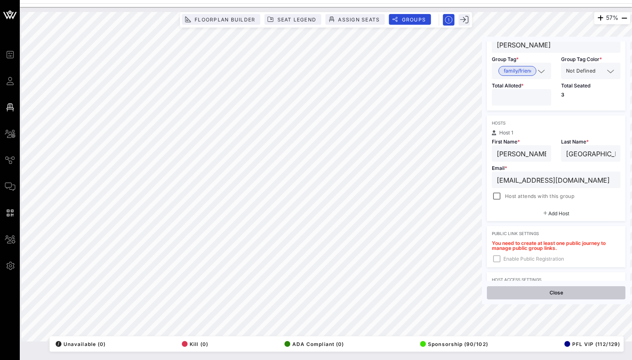
click at [538, 288] on button "Close" at bounding box center [556, 292] width 139 height 13
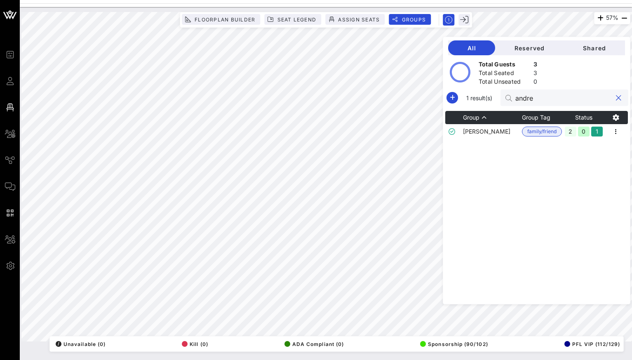
drag, startPoint x: 576, startPoint y: 101, endPoint x: 529, endPoint y: 99, distance: 47.1
click at [529, 99] on div "andre" at bounding box center [565, 98] width 128 height 16
paste input "[PERSON_NAME]"
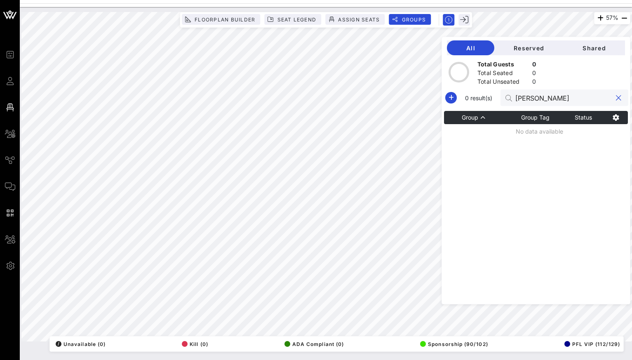
drag, startPoint x: 544, startPoint y: 98, endPoint x: 573, endPoint y: 98, distance: 28.9
click at [572, 98] on input "[PERSON_NAME]" at bounding box center [564, 97] width 97 height 11
type input "ReRidder"
drag, startPoint x: 571, startPoint y: 96, endPoint x: 500, endPoint y: 96, distance: 71.8
click at [500, 96] on div "0 result(s) ReRidder" at bounding box center [536, 98] width 185 height 16
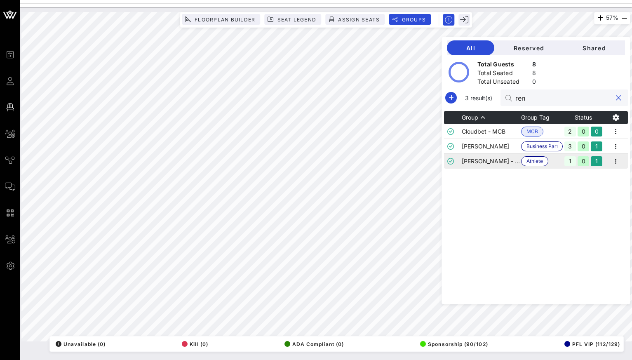
click at [500, 163] on td "[PERSON_NAME] - Athlete" at bounding box center [491, 161] width 59 height 15
drag, startPoint x: 556, startPoint y: 96, endPoint x: 517, endPoint y: 96, distance: 39.2
click at [517, 96] on div "3 result(s) [PERSON_NAME]" at bounding box center [536, 98] width 185 height 16
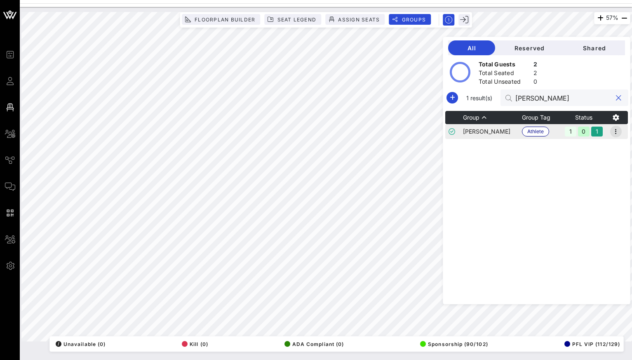
type input "[PERSON_NAME]"
click at [620, 133] on icon "button" at bounding box center [616, 132] width 10 height 10
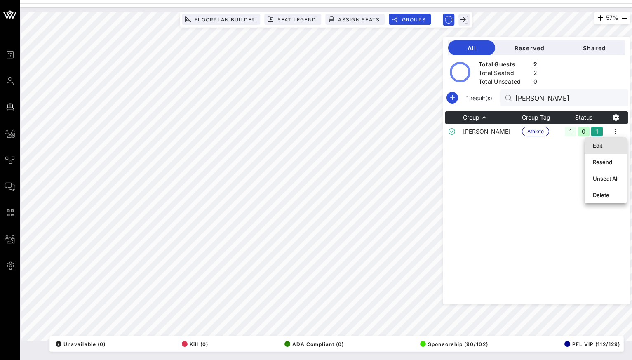
click at [603, 143] on div "Edit" at bounding box center [606, 145] width 26 height 7
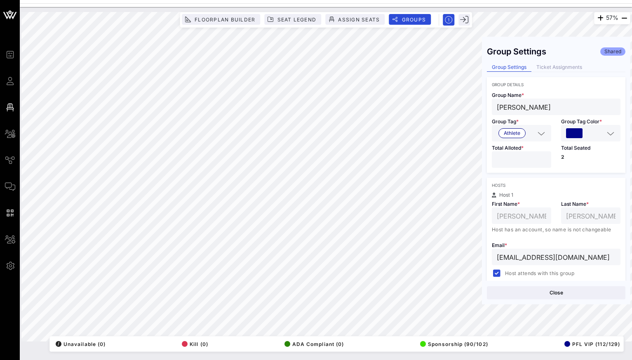
drag, startPoint x: 517, startPoint y: 108, endPoint x: 485, endPoint y: 108, distance: 32.2
click at [485, 108] on div "Group Settings Shared Group Settings Ticket Assignments Group Details Group Nam…" at bounding box center [556, 161] width 148 height 239
paste input "ier [PERSON_NAME]"
click at [551, 108] on input "[PERSON_NAME] [PERSON_NAME]" at bounding box center [556, 106] width 119 height 11
drag, startPoint x: 551, startPoint y: 108, endPoint x: 594, endPoint y: 107, distance: 42.5
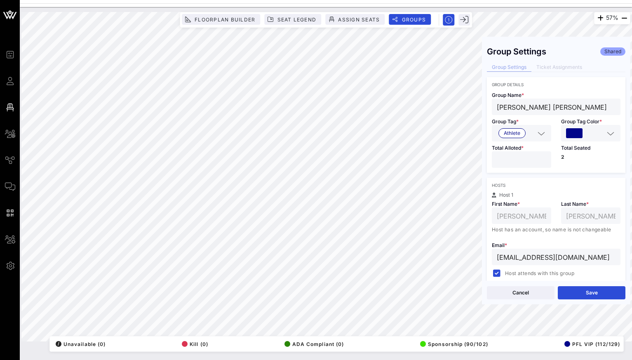
click at [594, 107] on input "[PERSON_NAME] [PERSON_NAME]" at bounding box center [556, 106] width 119 height 11
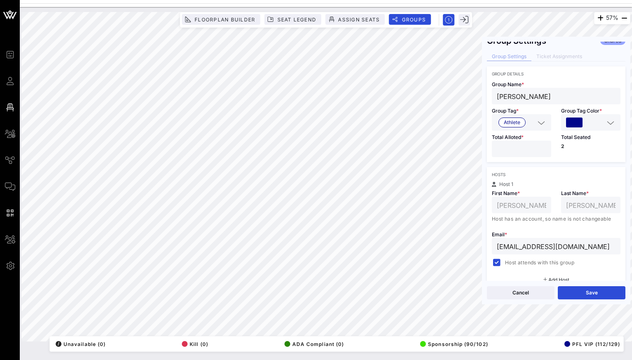
scroll to position [17, 0]
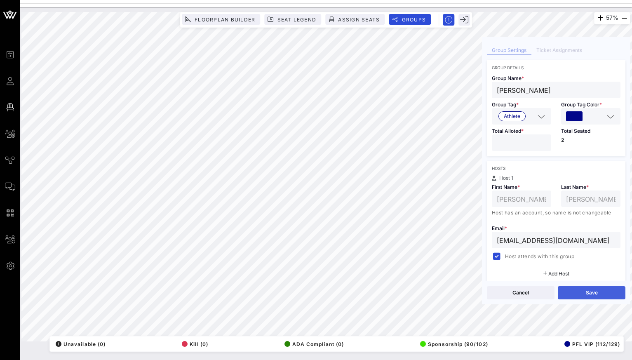
type input "[PERSON_NAME]"
click at [575, 287] on button "Save" at bounding box center [592, 292] width 68 height 13
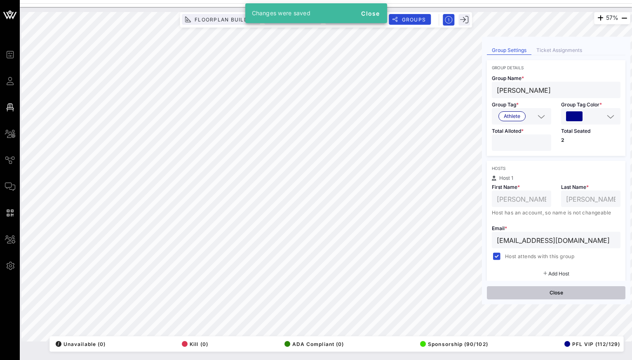
click at [566, 295] on button "Close" at bounding box center [556, 292] width 139 height 13
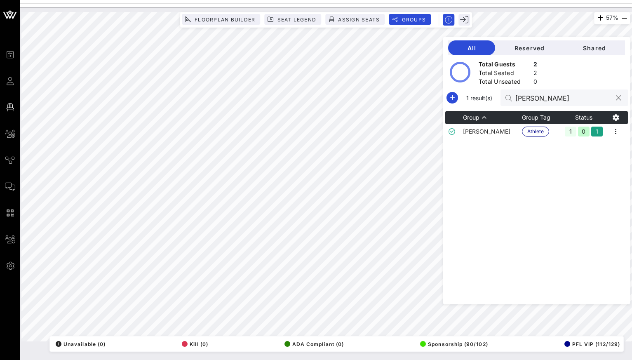
click at [616, 96] on button "clear icon" at bounding box center [618, 98] width 5 height 8
